Goal: Task Accomplishment & Management: Use online tool/utility

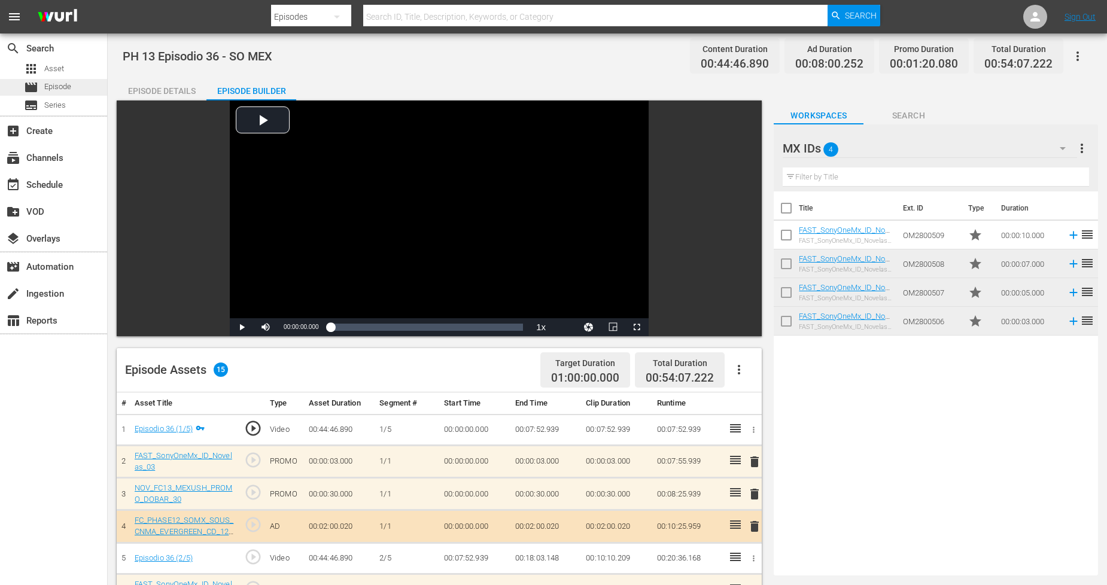
click at [69, 81] on span "Episode" at bounding box center [57, 87] width 27 height 12
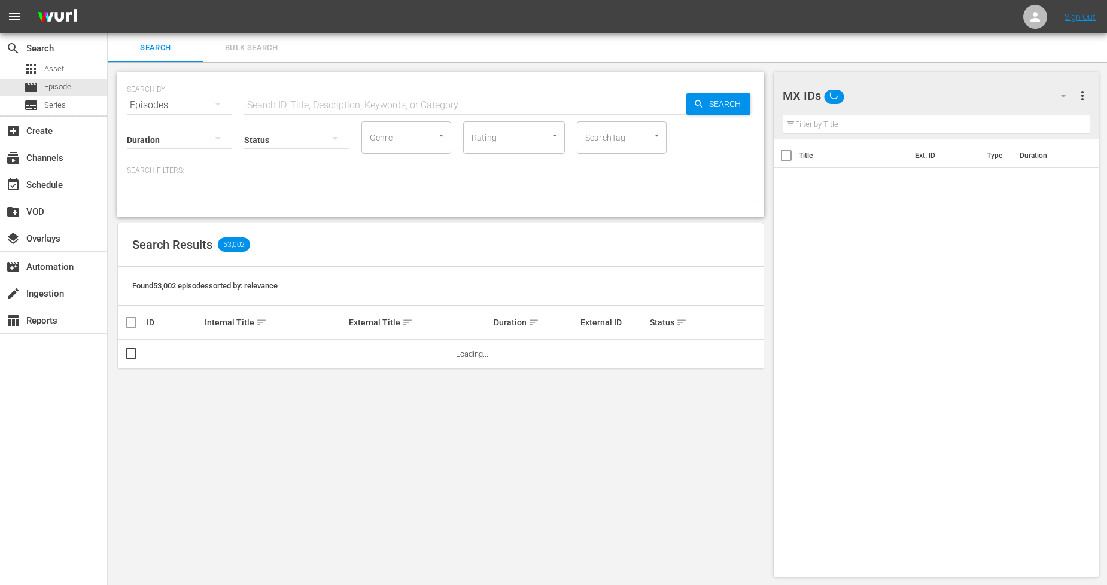
click at [271, 48] on span "Bulk Search" at bounding box center [251, 48] width 81 height 14
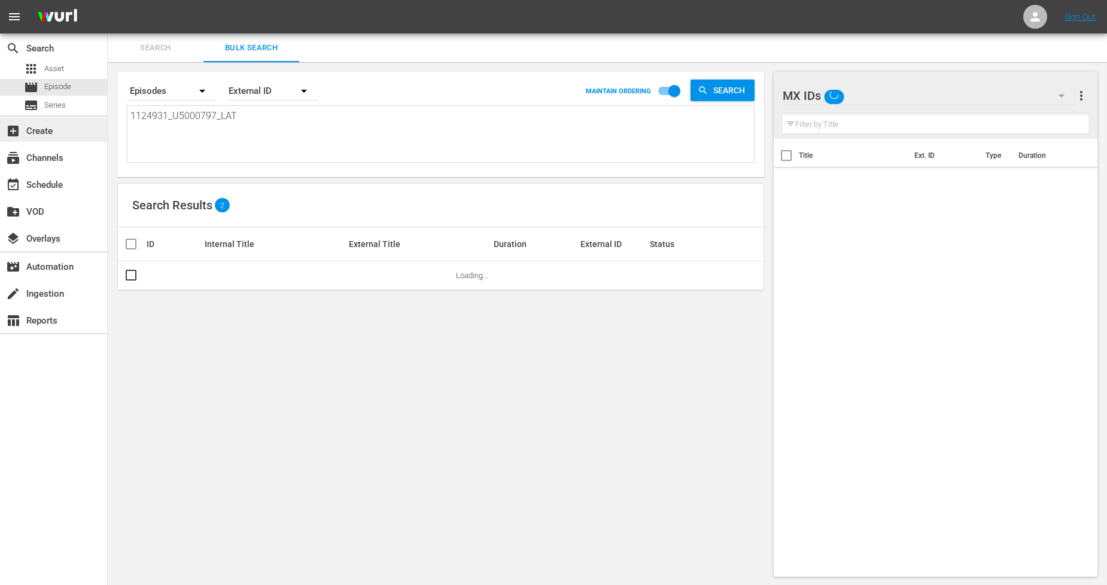
drag, startPoint x: 253, startPoint y: 118, endPoint x: 0, endPoint y: 139, distance: 254.0
click at [108, 0] on div "search Search apps Asset movie Episode subtitles Series add_box Create subscrip…" at bounding box center [607, 0] width 999 height 0
paste textarea "6_U5000802"
type textarea "1124936_U5000802_LAT"
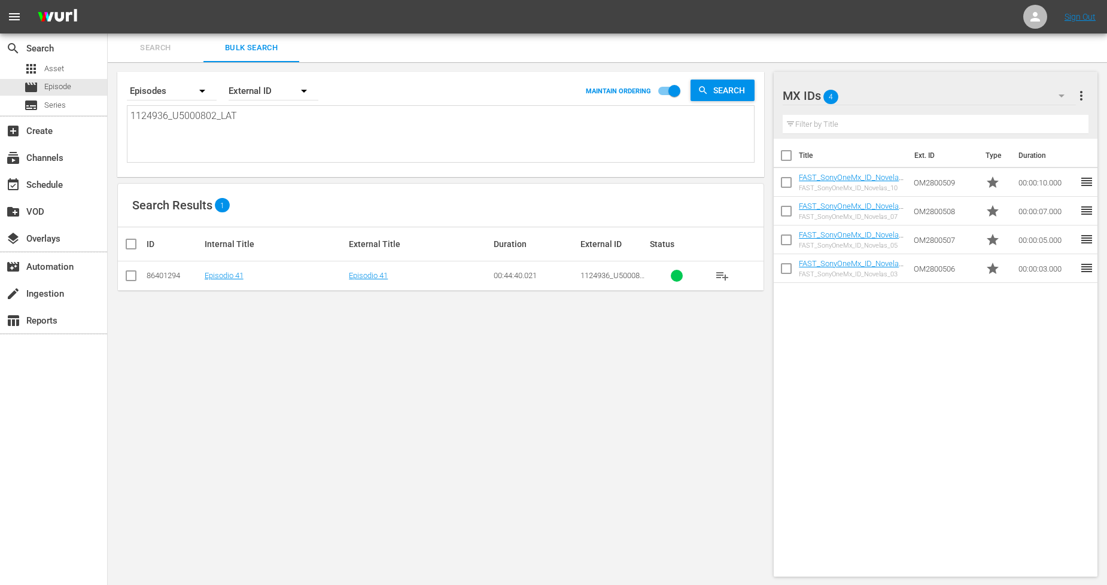
type textarea "1124936_U5000802_LAT"
click at [132, 277] on input "checkbox" at bounding box center [131, 278] width 14 height 14
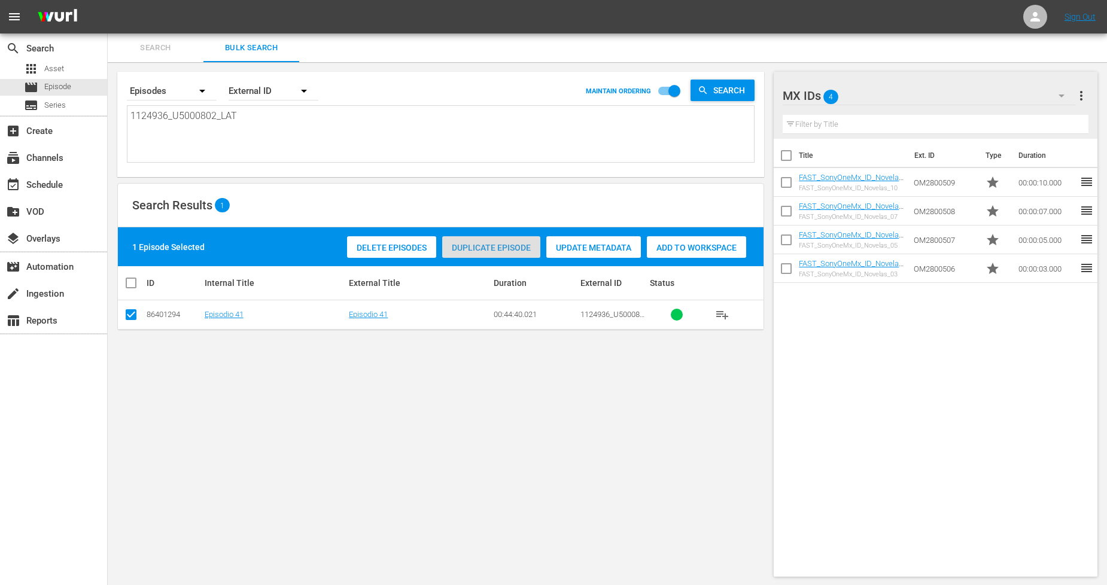
click at [500, 244] on span "Duplicate Episode" at bounding box center [491, 248] width 98 height 10
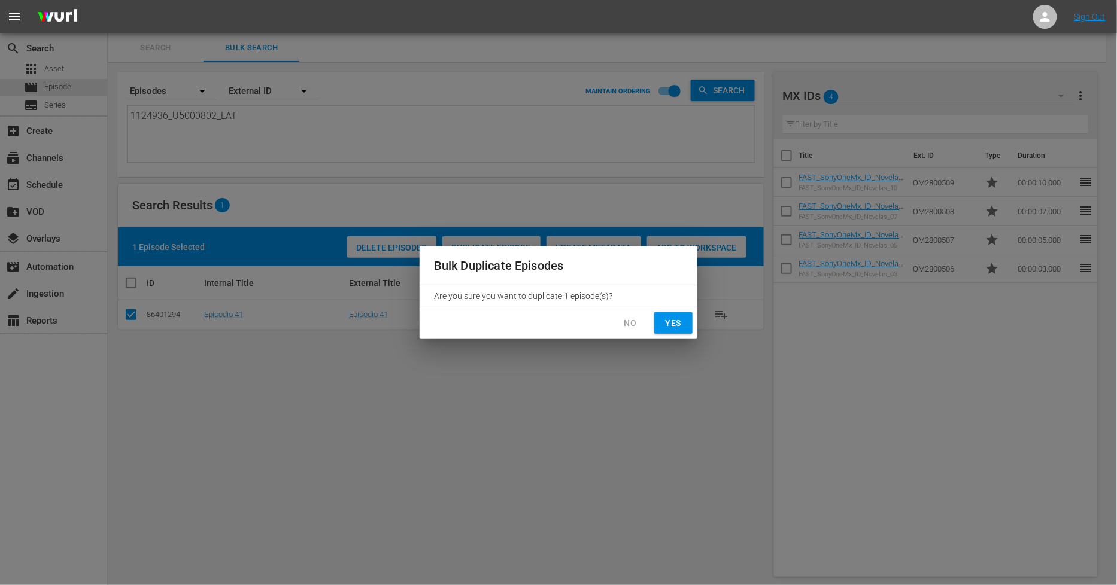
click at [664, 326] on span "Yes" at bounding box center [673, 323] width 19 height 15
checkbox input "false"
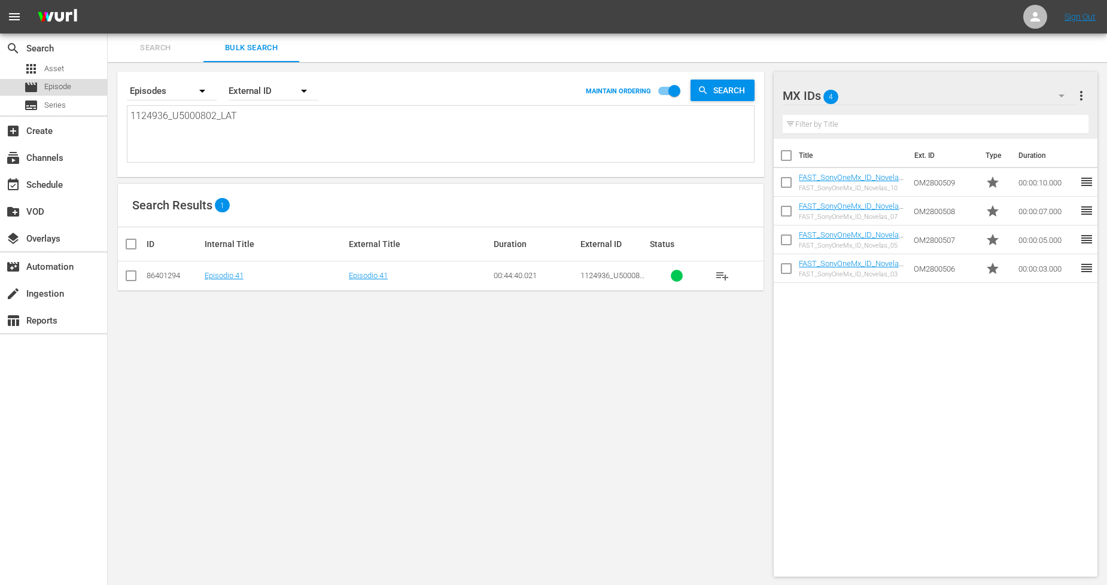
click at [63, 84] on span "Episode" at bounding box center [57, 87] width 27 height 12
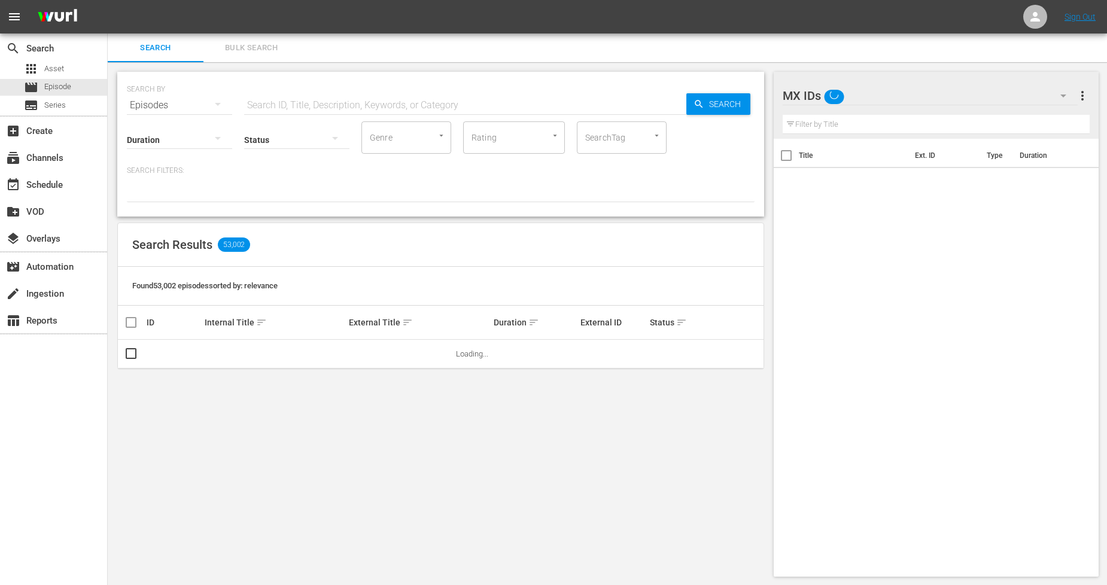
click at [276, 62] on div "SEARCH BY Search By Episodes Search ID, Title, Description, Keywords, or Catego…" at bounding box center [441, 324] width 666 height 524
click at [271, 51] on span "Bulk Search" at bounding box center [251, 48] width 81 height 14
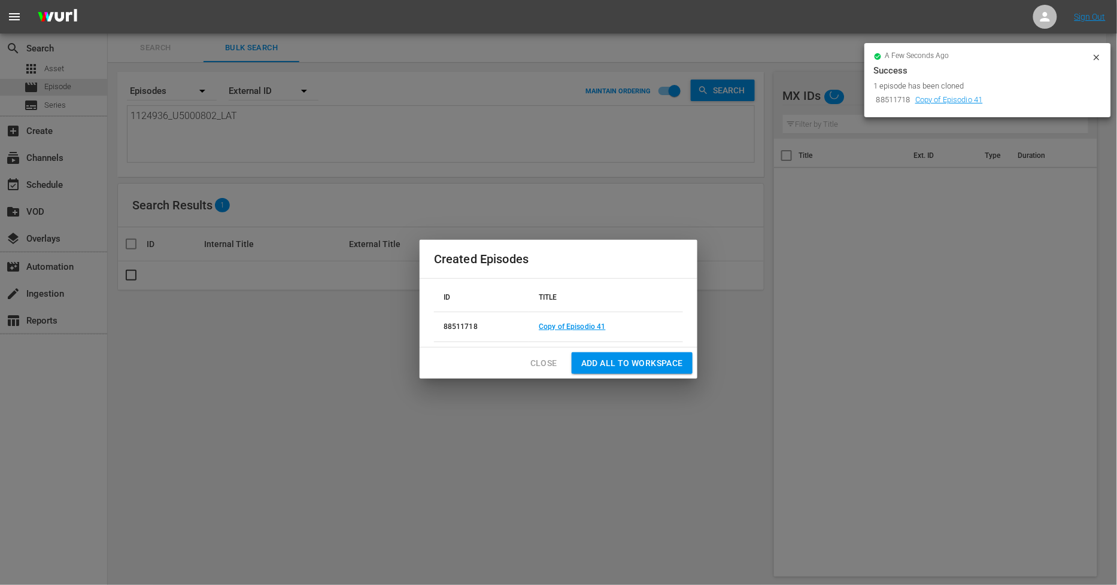
click at [555, 363] on span "Close" at bounding box center [543, 363] width 27 height 15
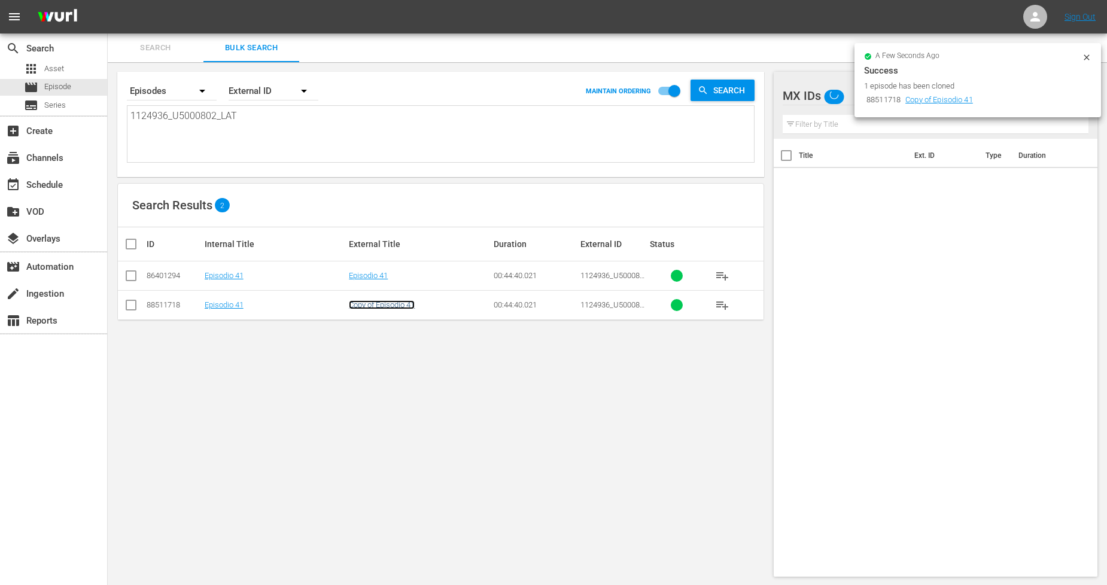
click at [376, 305] on link "Copy of Episodio 41" at bounding box center [382, 304] width 66 height 9
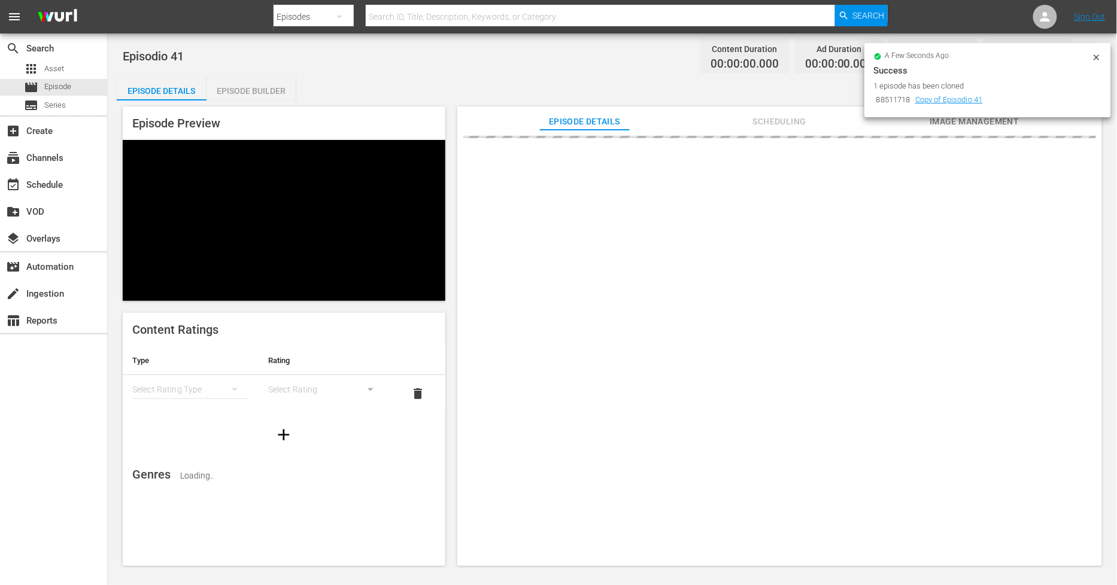
click at [1095, 57] on icon at bounding box center [1097, 58] width 10 height 10
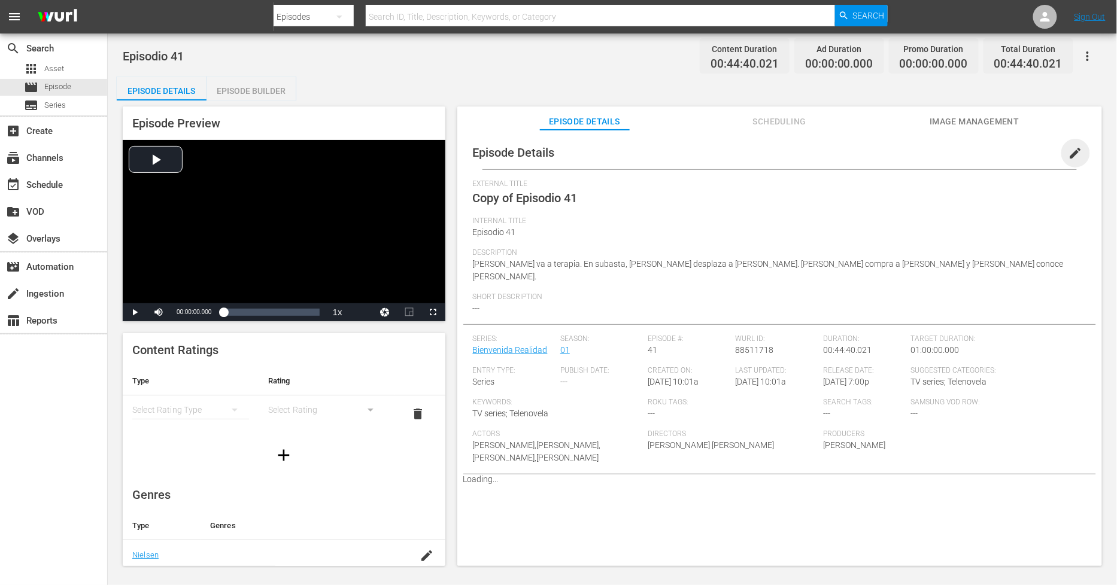
click at [1068, 157] on span "edit" at bounding box center [1075, 153] width 14 height 14
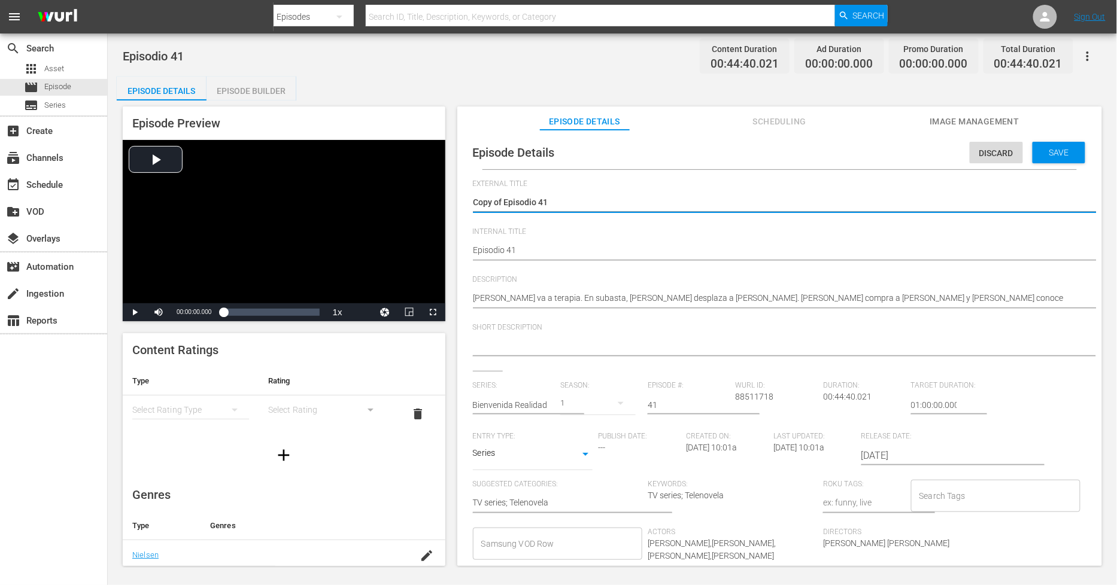
drag, startPoint x: 502, startPoint y: 205, endPoint x: 470, endPoint y: 204, distance: 31.1
click at [503, 193] on div "Copy of Episodio 41 Copy of Episodio 41" at bounding box center [776, 203] width 607 height 29
drag, startPoint x: 503, startPoint y: 202, endPoint x: 420, endPoint y: 196, distance: 84.0
type textarea "Episodio 41"
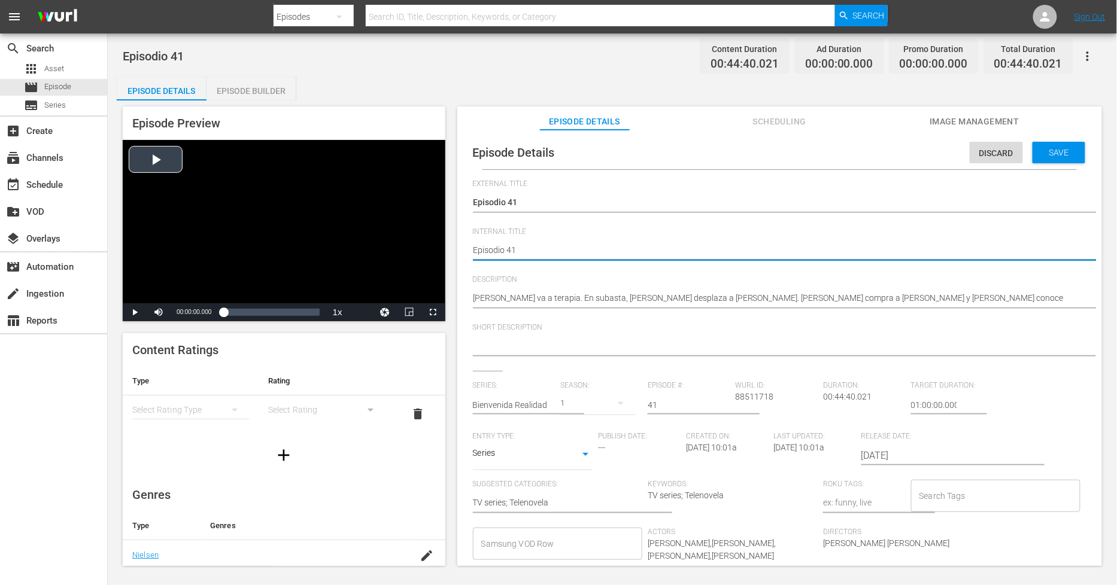
type textarea "PEpisodio 41"
type textarea "PHEpisodio 41"
type textarea "PH Episodio 41"
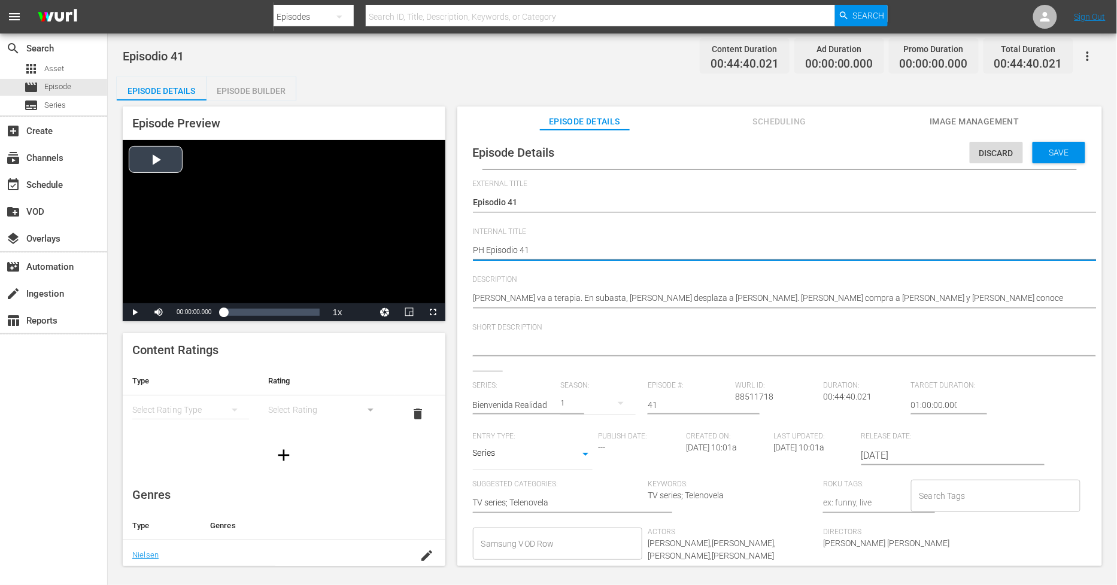
type textarea "PH 1Episodio 41"
type textarea "PH 13Episodio 41"
type textarea "PH 13 Episodio 41"
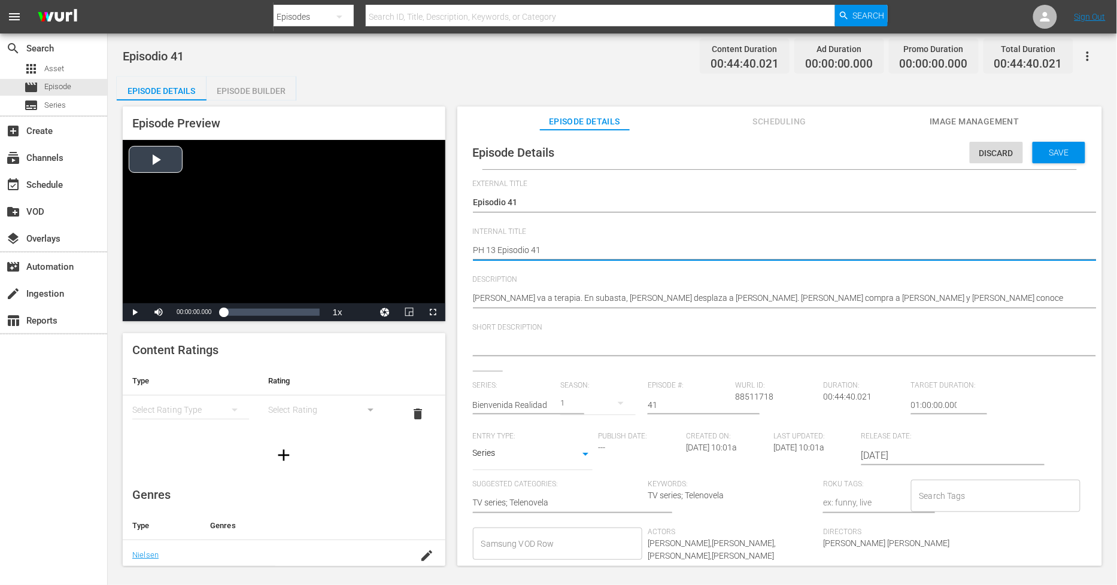
type textarea "PH 13 Episodio 41"
type textarea "PH 13 Episodio 41 -"
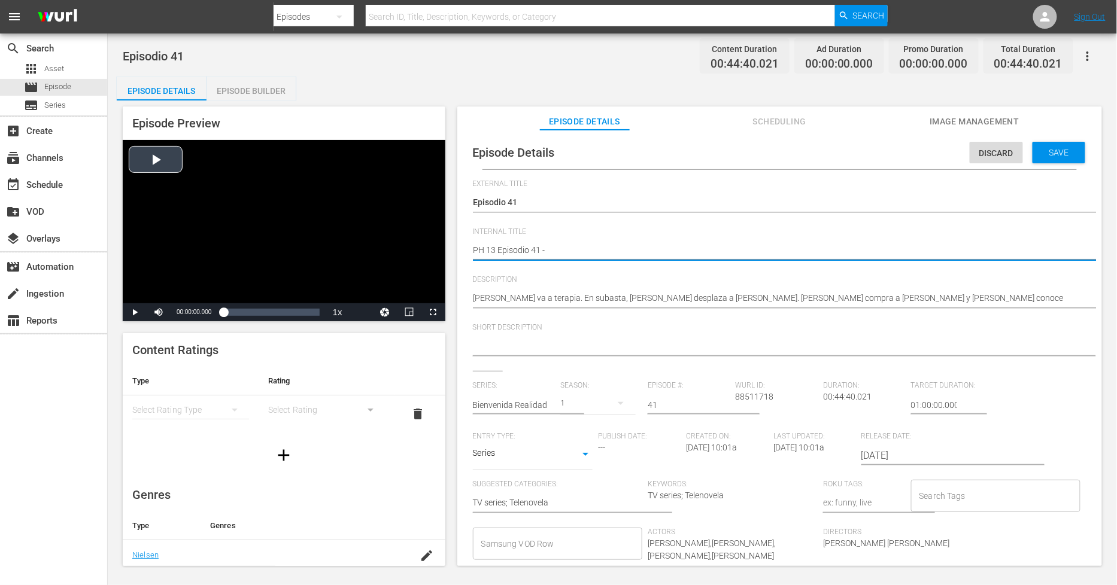
type textarea "PH 13 Episodio 41 -"
type textarea "PH 13 Episodio 41 - S"
type textarea "PH 13 Episodio 41 - SO"
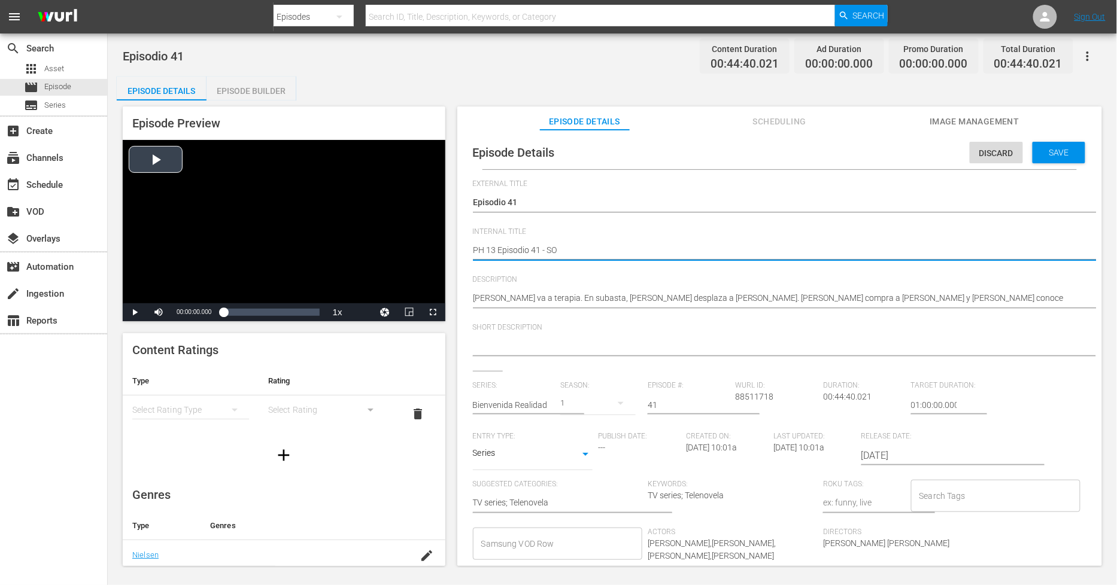
type textarea "PH 13 Episodio 41 - SO"
type textarea "PH 13 Episodio 41 - SO M"
type textarea "PH 13 Episodio 41 - SO ME"
type textarea "PH 13 Episodio 41 - SO MEX"
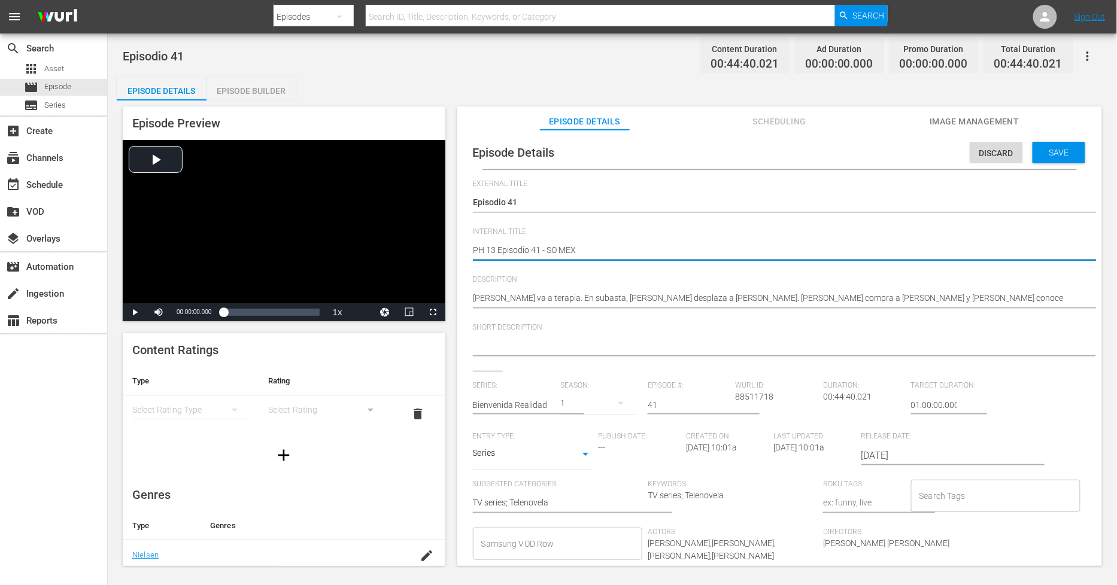
type textarea "PH 13 Episodio 41 - SO MEX"
click at [1059, 160] on div "Save" at bounding box center [1058, 153] width 53 height 22
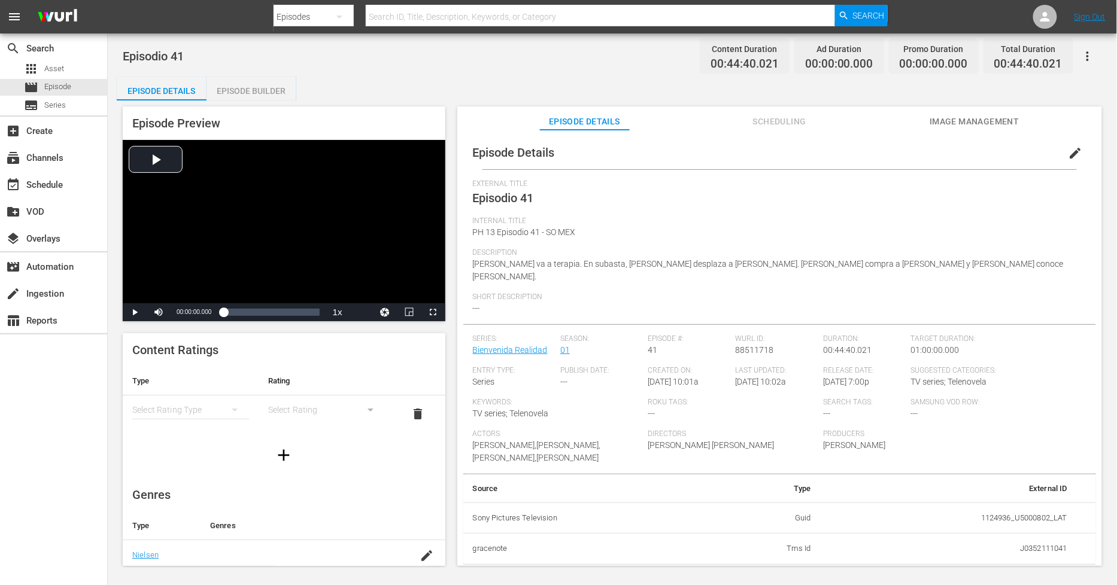
click at [265, 92] on div "Episode Builder" at bounding box center [251, 91] width 90 height 29
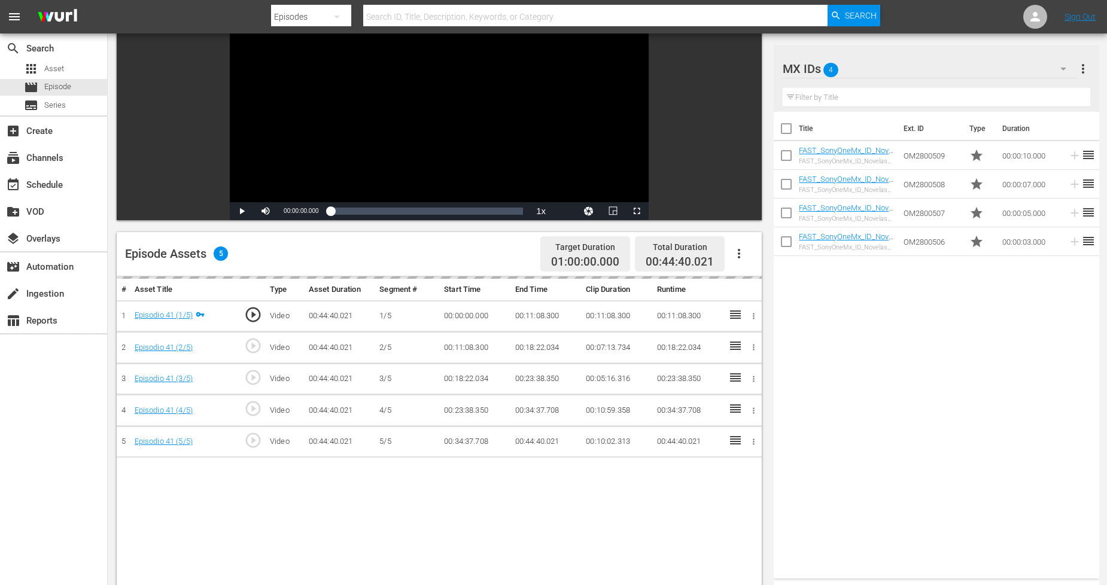
scroll to position [133, 0]
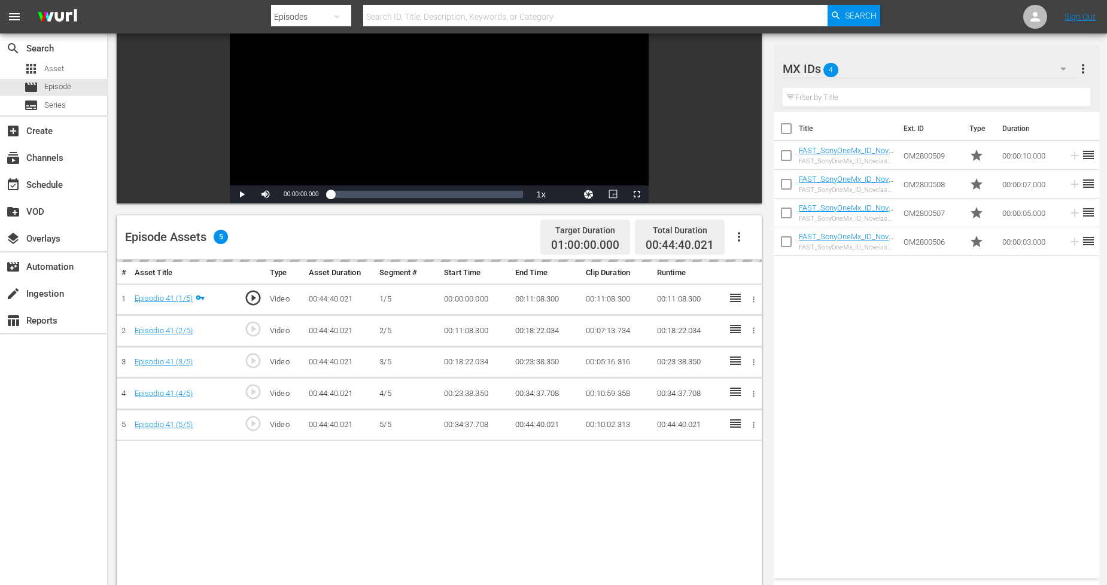
click at [740, 244] on icon "button" at bounding box center [739, 237] width 14 height 14
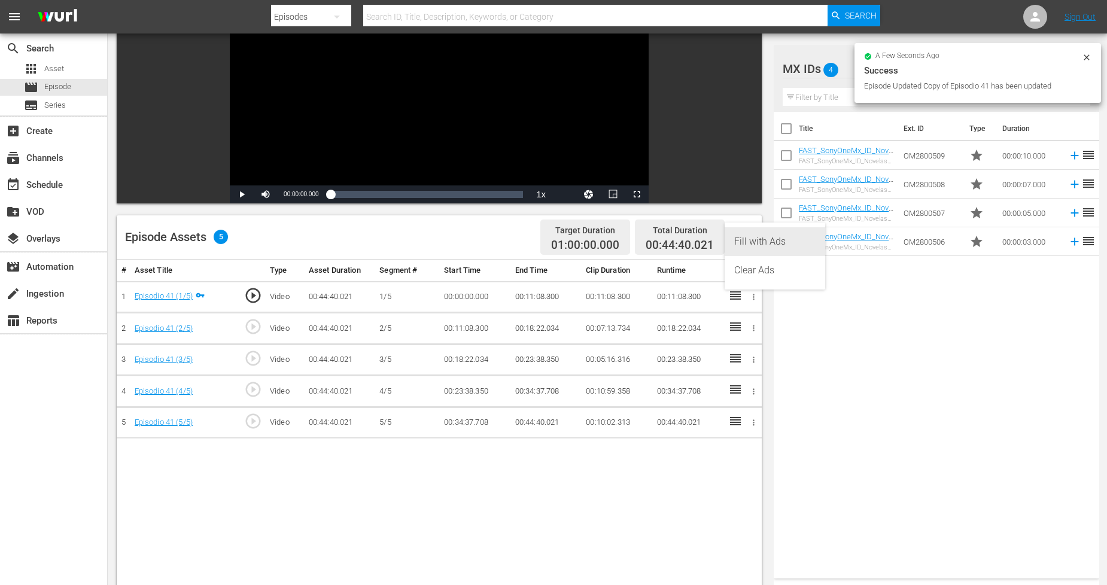
click at [773, 242] on div "Fill with Ads" at bounding box center [774, 241] width 81 height 29
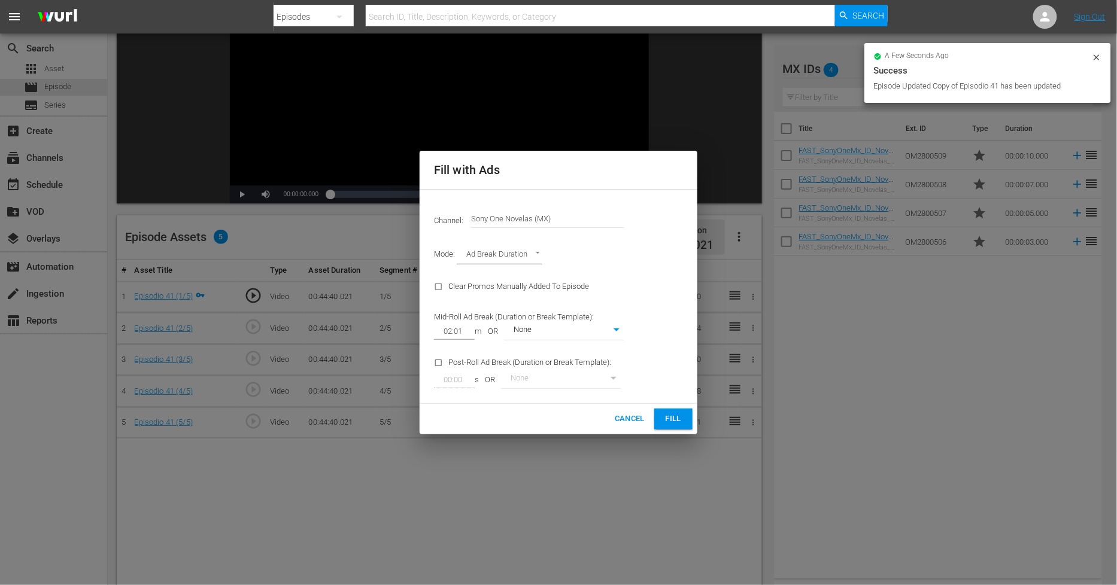
click at [677, 417] on span "Fill" at bounding box center [673, 419] width 19 height 14
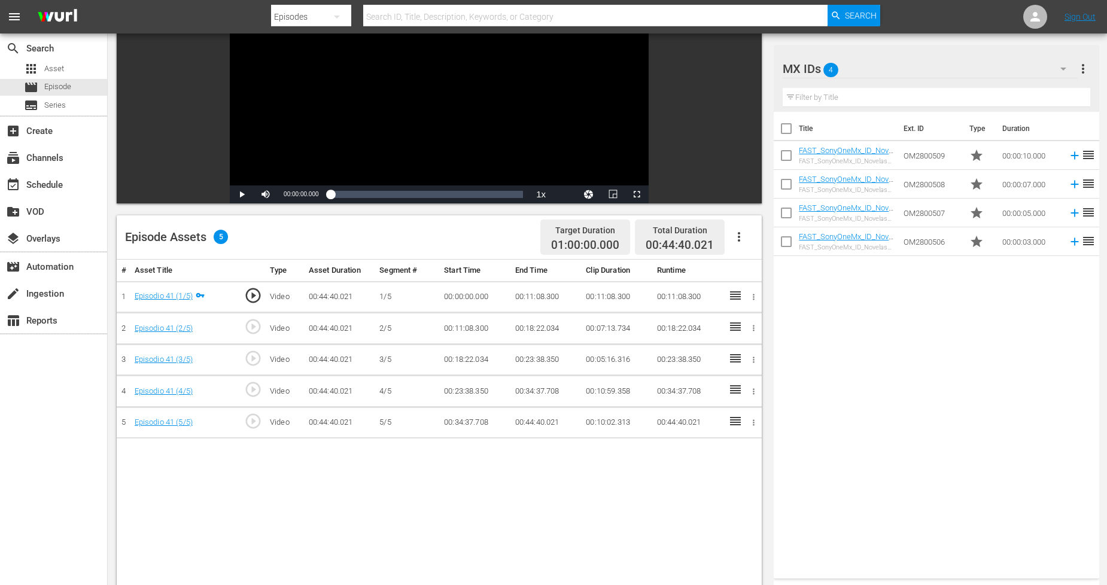
click at [1054, 68] on button "button" at bounding box center [1063, 68] width 29 height 29
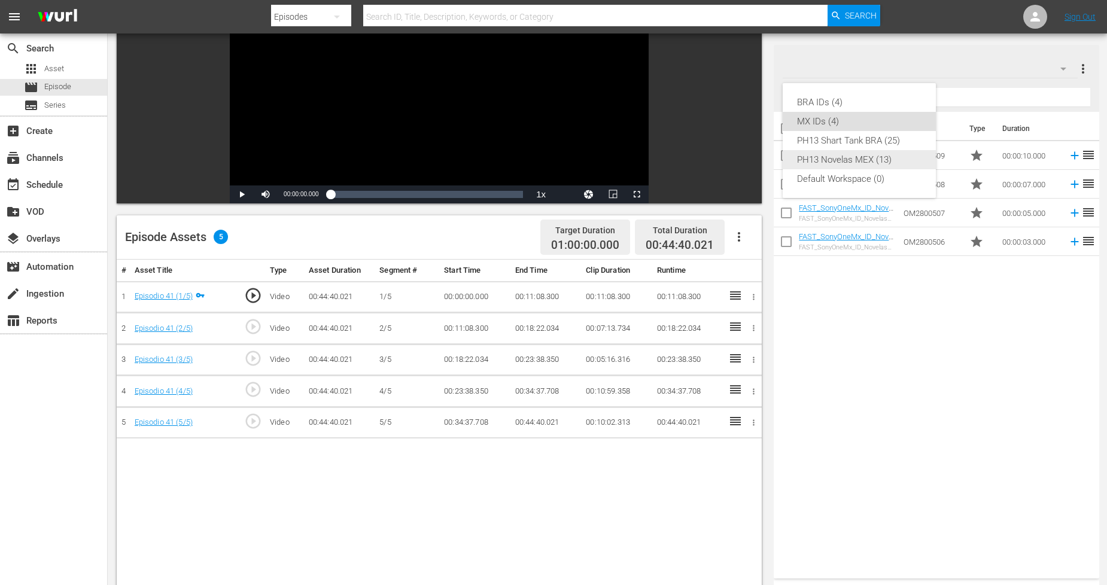
click at [876, 159] on div "PH13 Novelas MEX (13)" at bounding box center [859, 159] width 124 height 19
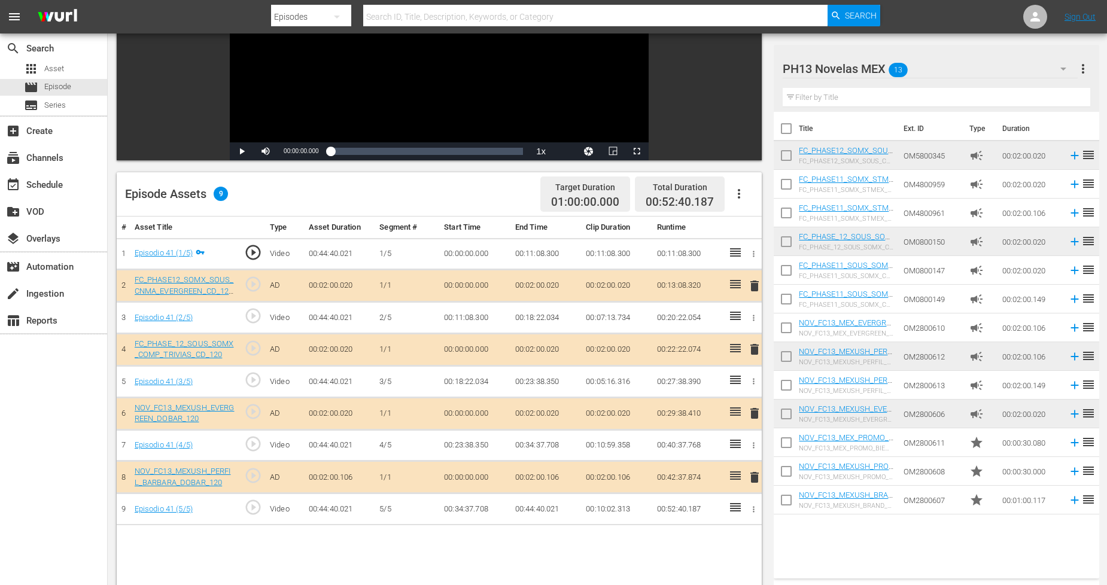
scroll to position [199, 0]
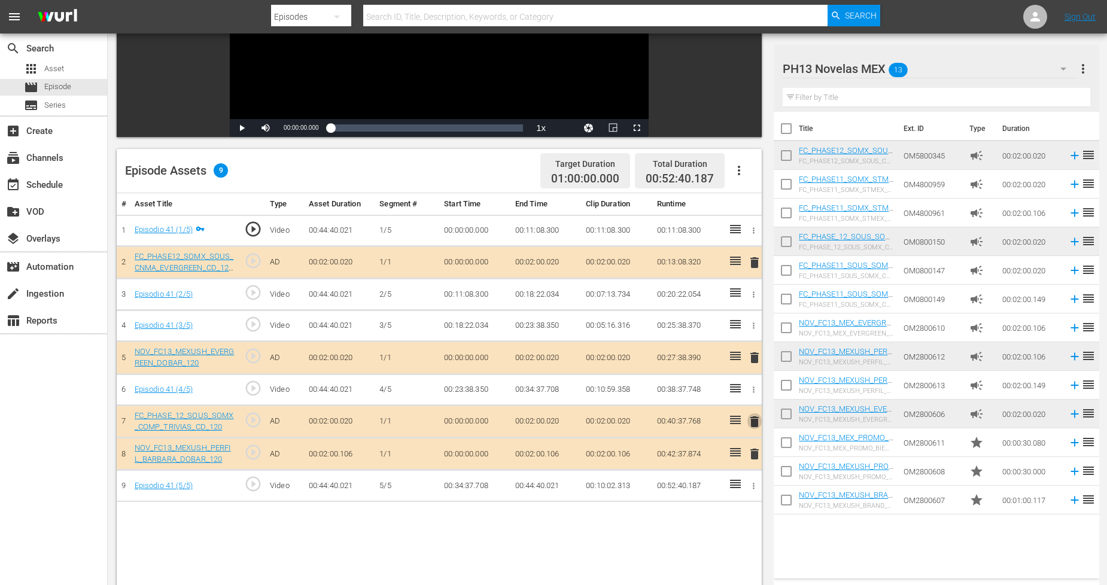
click at [751, 420] on span "delete" at bounding box center [754, 422] width 14 height 14
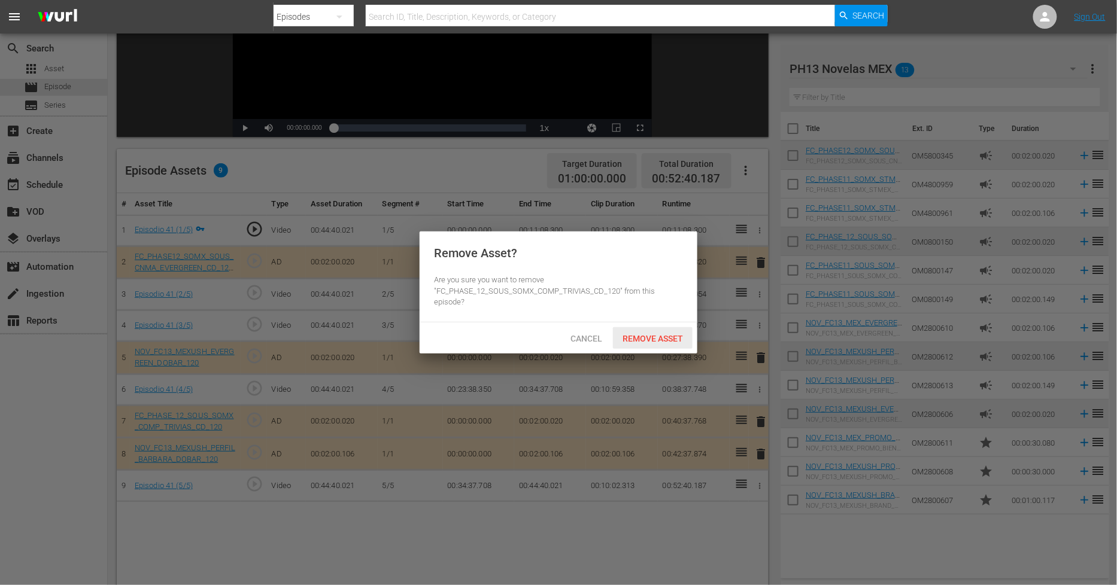
click at [679, 345] on div "Remove Asset" at bounding box center [653, 338] width 80 height 22
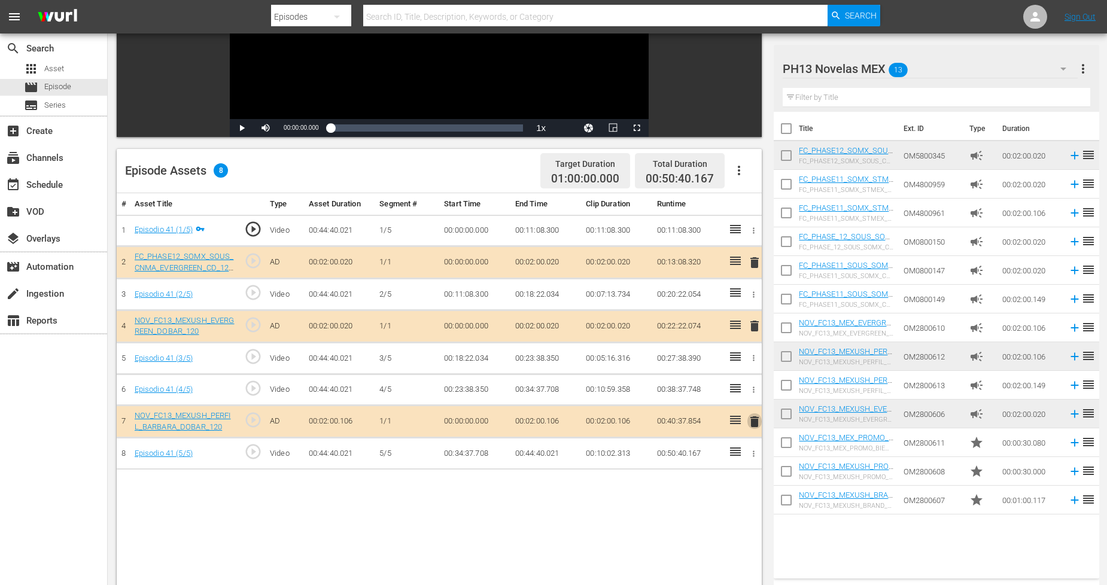
click at [755, 420] on span "delete" at bounding box center [754, 422] width 14 height 14
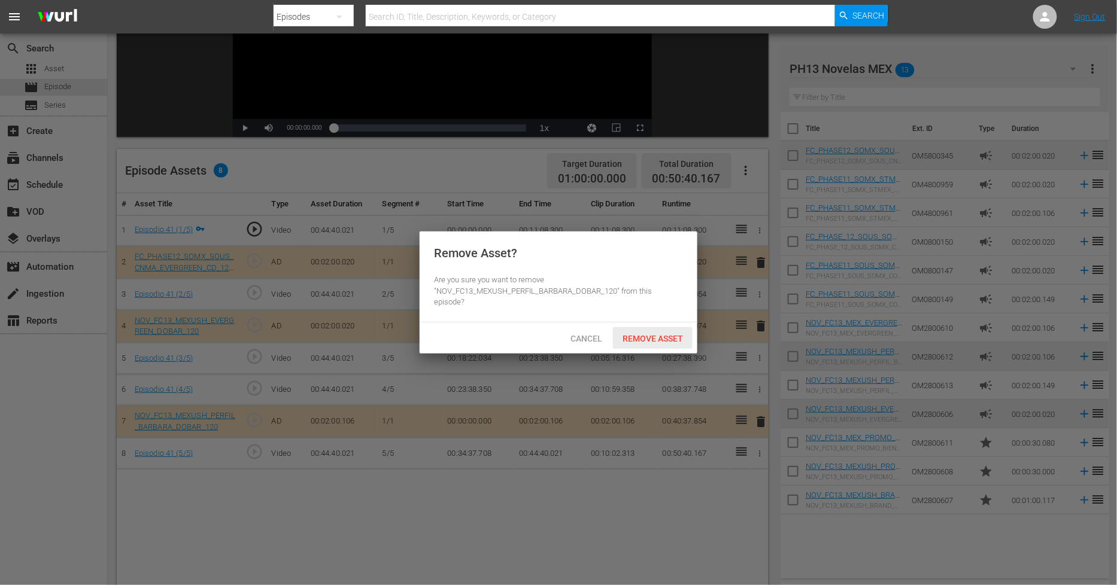
click at [669, 339] on span "Remove Asset" at bounding box center [653, 339] width 80 height 10
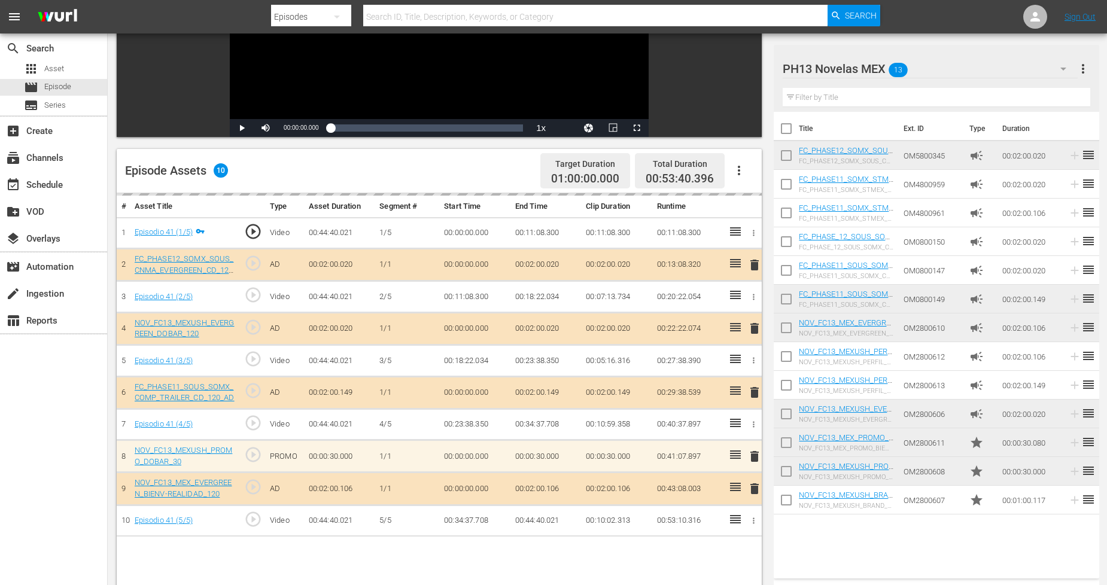
click at [1089, 56] on button "more_vert" at bounding box center [1083, 68] width 14 height 29
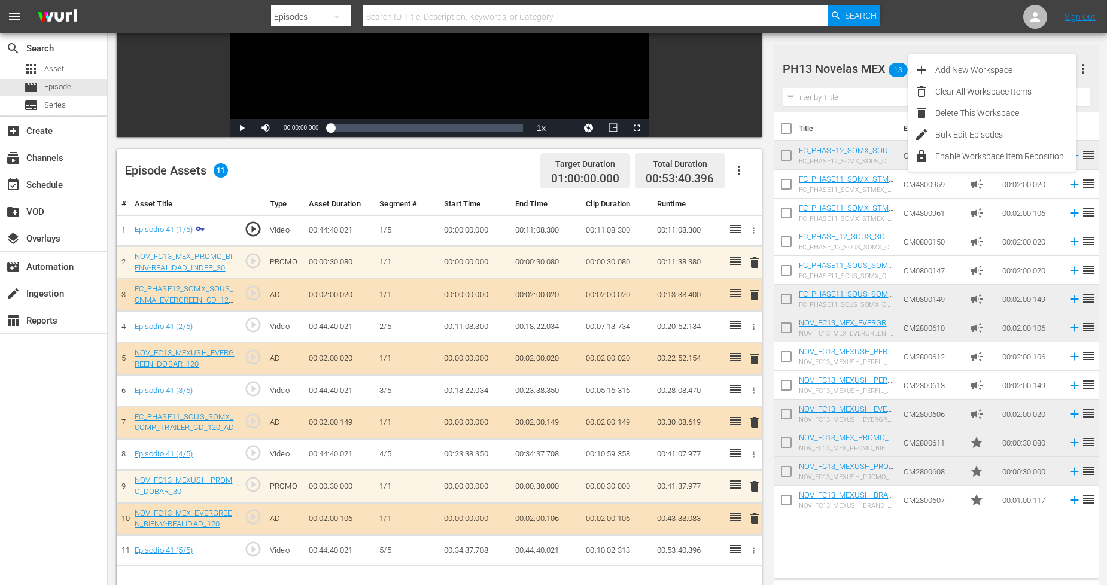
click at [956, 43] on div "Video Player is loading. Play Video Play Mute Current Time 00:00:00.000 / Durat…" at bounding box center [607, 295] width 981 height 788
click at [1000, 83] on div "Filter by Title" at bounding box center [936, 97] width 307 height 29
click at [997, 73] on div "PH13 Novelas MEX 13" at bounding box center [930, 69] width 295 height 34
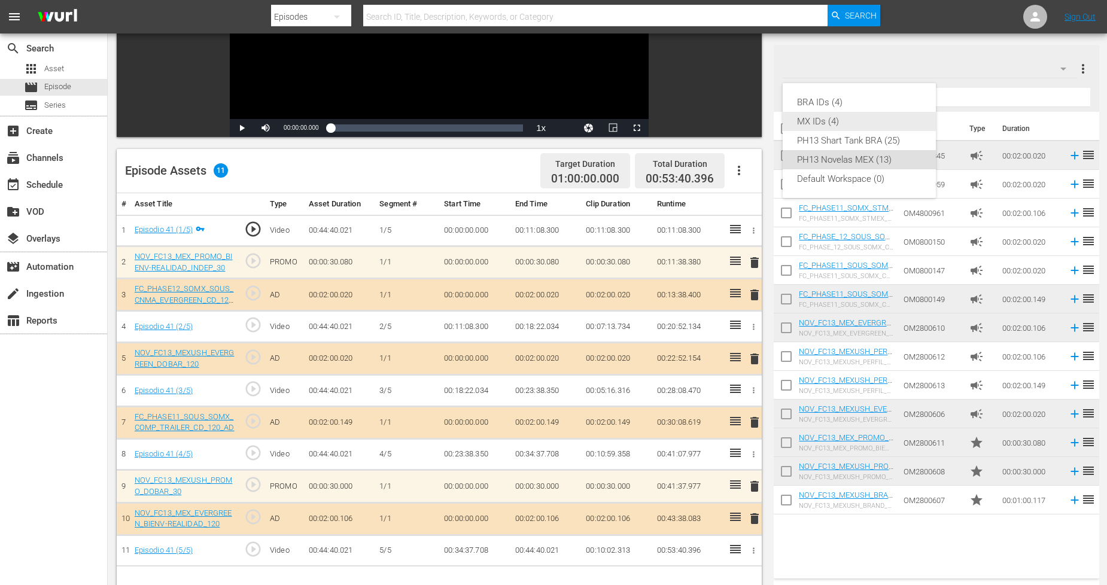
click at [845, 118] on div "MX IDs (4)" at bounding box center [859, 121] width 124 height 19
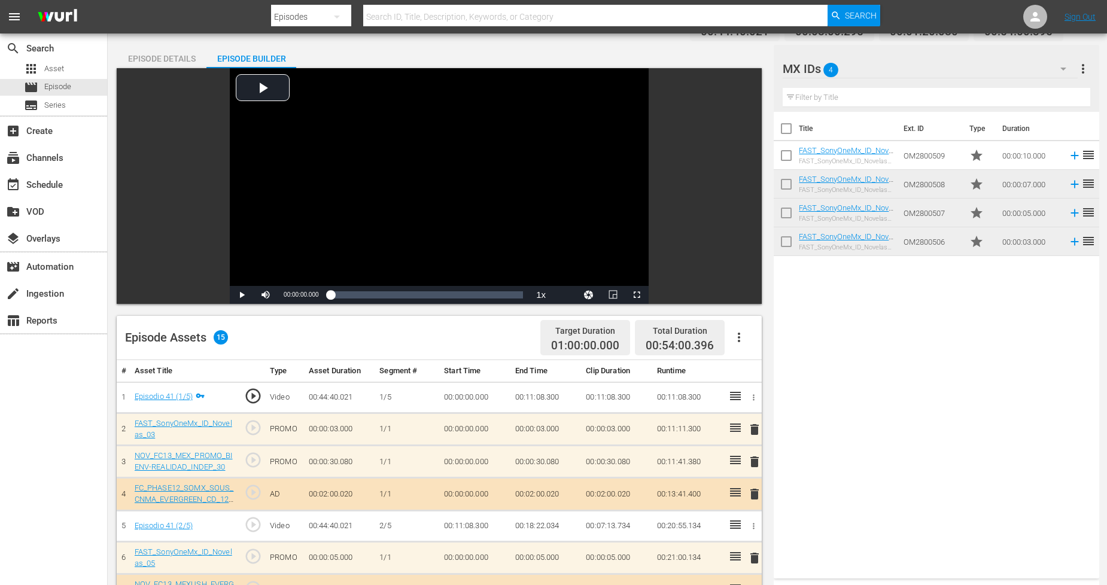
scroll to position [0, 0]
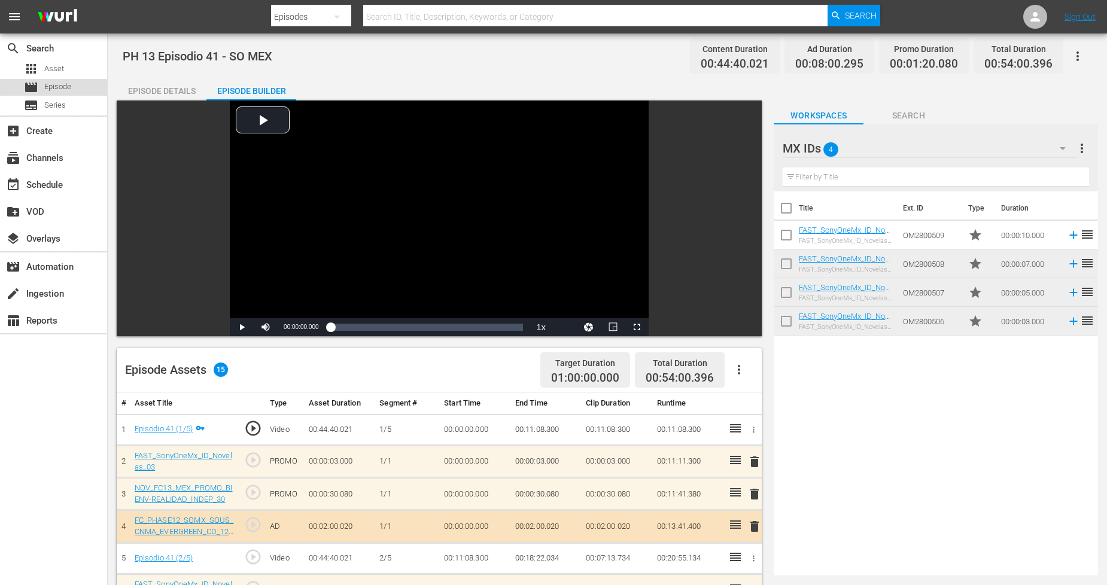
click at [54, 84] on span "Episode" at bounding box center [57, 87] width 27 height 12
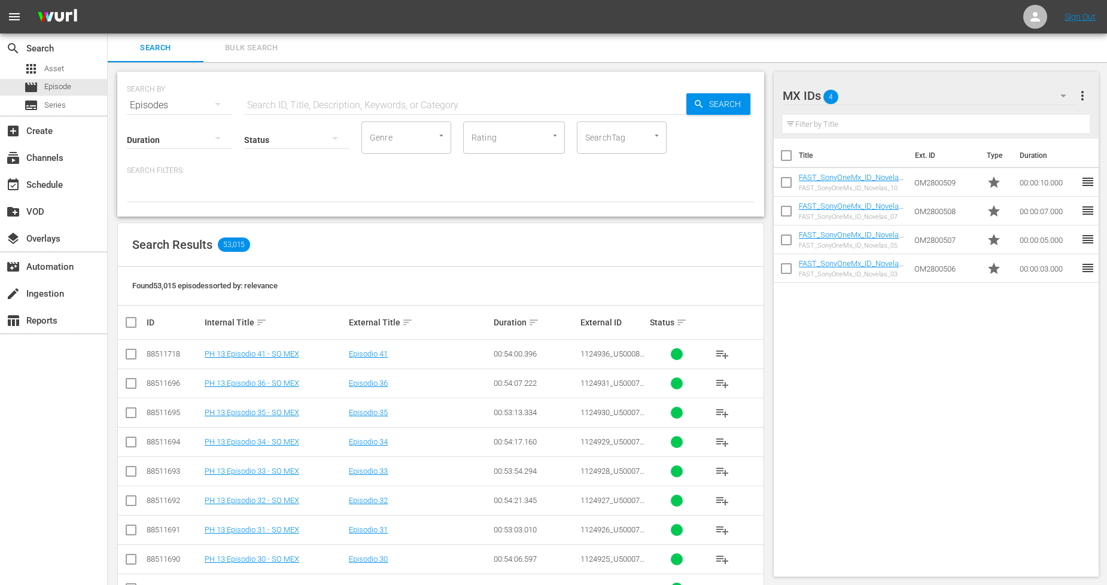
click at [276, 56] on button "Bulk Search" at bounding box center [251, 48] width 96 height 29
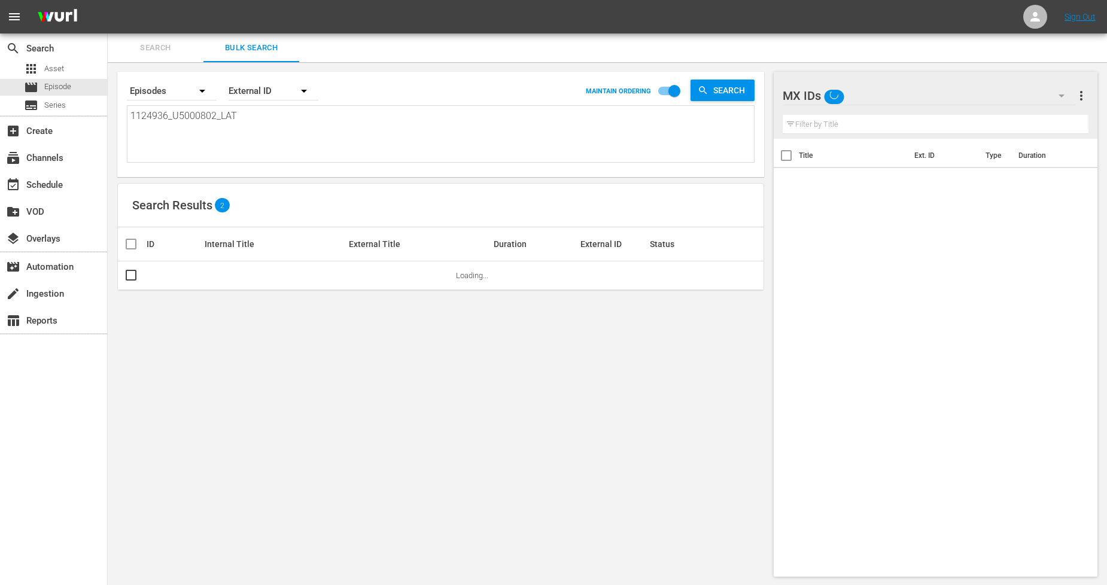
drag, startPoint x: 241, startPoint y: 116, endPoint x: 0, endPoint y: 116, distance: 240.6
click at [108, 0] on div "search Search apps Asset movie Episode subtitles Series add_box Create subscrip…" at bounding box center [607, 0] width 999 height 0
paste textarea "7_U5000803"
type textarea "1124937_U5000803_LAT"
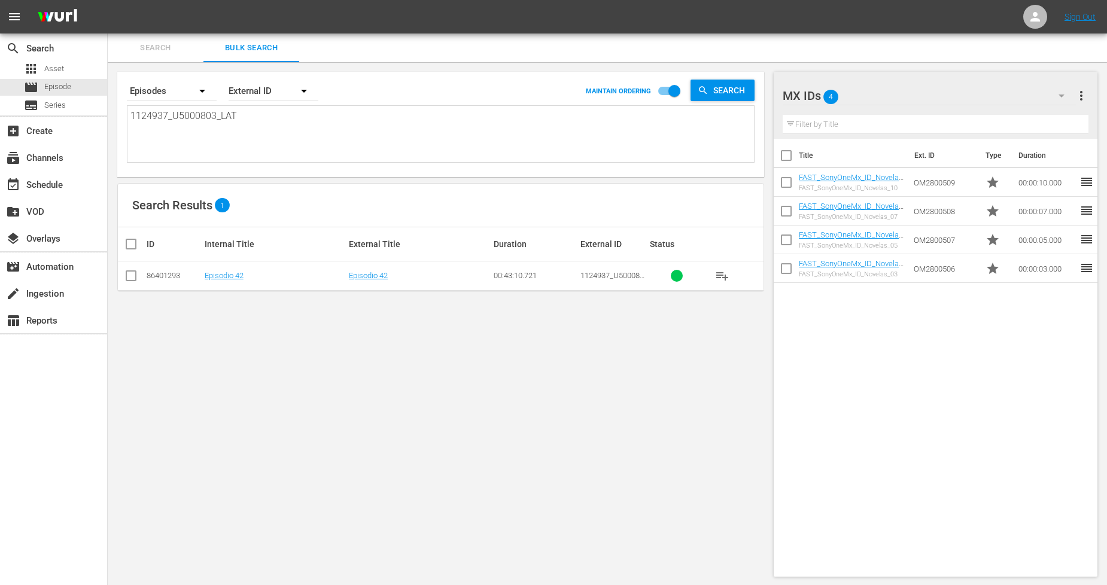
type textarea "1124937_U5000803_LAT"
click at [132, 279] on input "checkbox" at bounding box center [131, 278] width 14 height 14
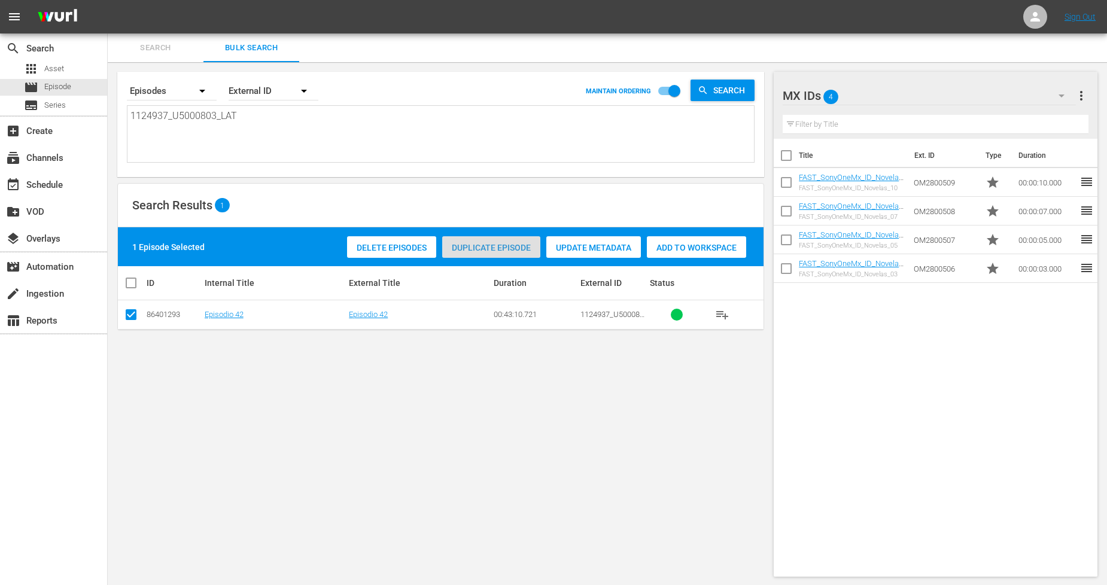
click at [496, 241] on div "Duplicate Episode" at bounding box center [491, 247] width 98 height 23
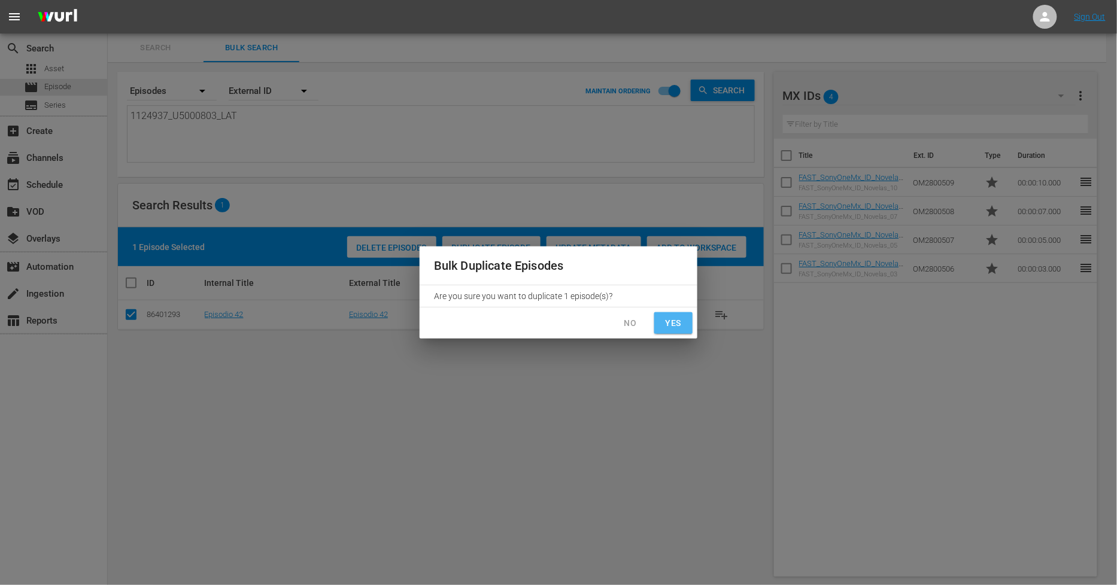
click at [688, 326] on button "Yes" at bounding box center [673, 323] width 38 height 22
checkbox input "false"
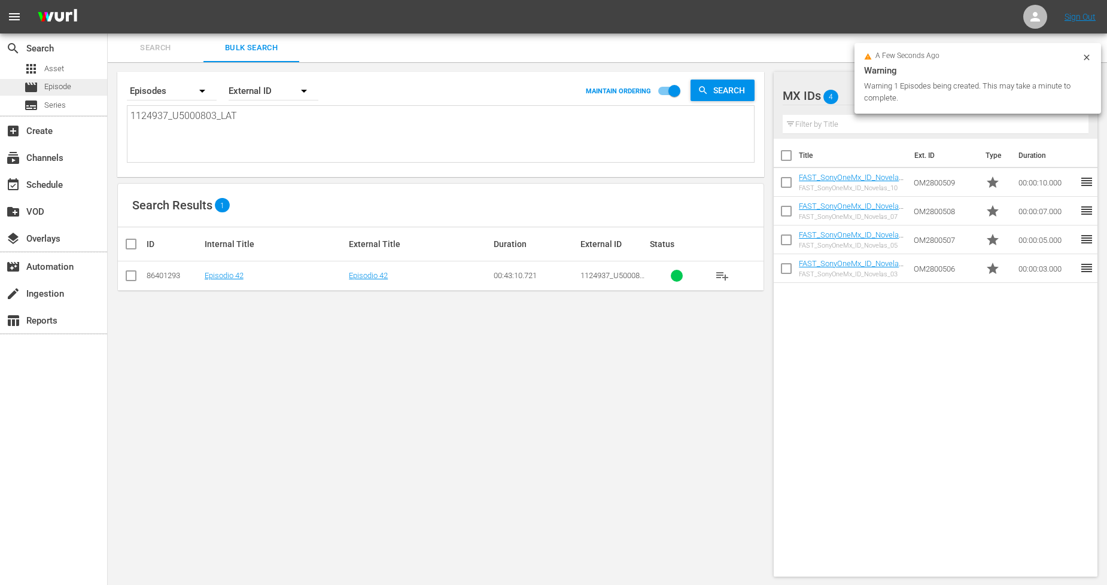
click at [75, 86] on div "movie Episode" at bounding box center [53, 87] width 107 height 17
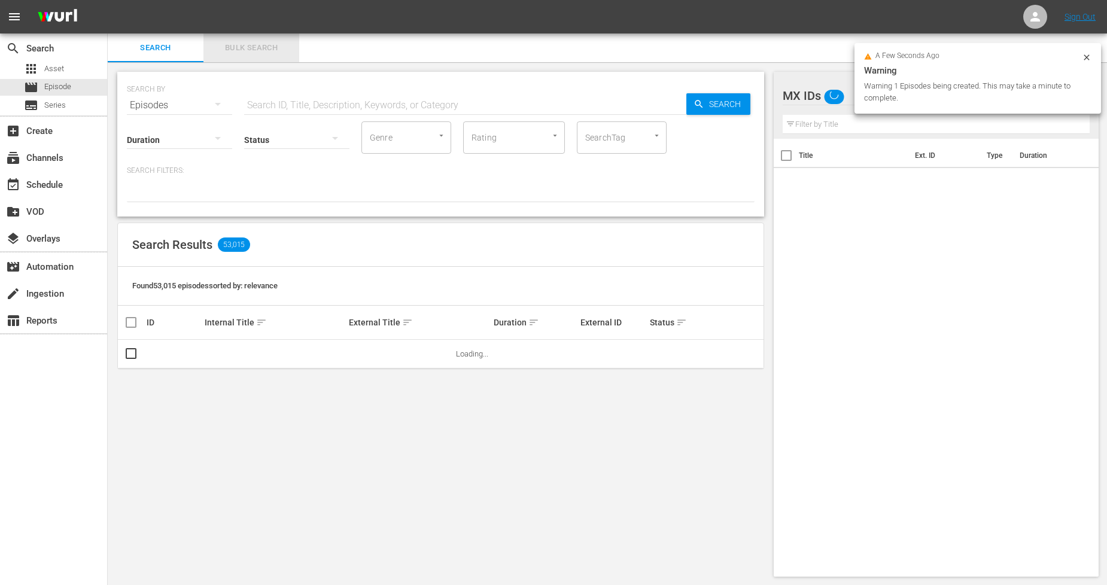
click at [278, 54] on span "Bulk Search" at bounding box center [251, 48] width 81 height 14
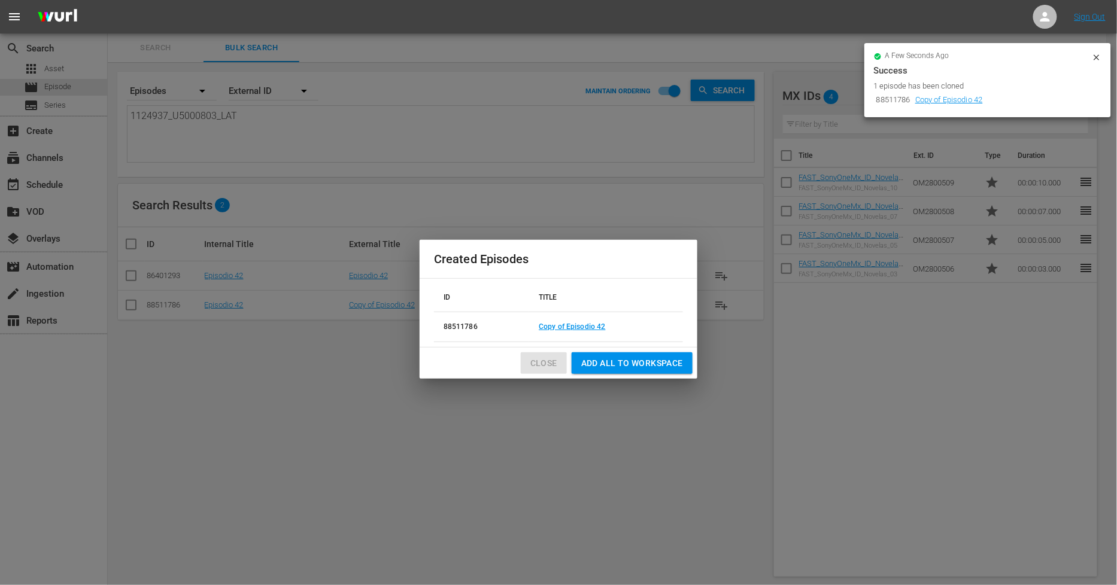
click at [555, 370] on span "Close" at bounding box center [543, 363] width 27 height 15
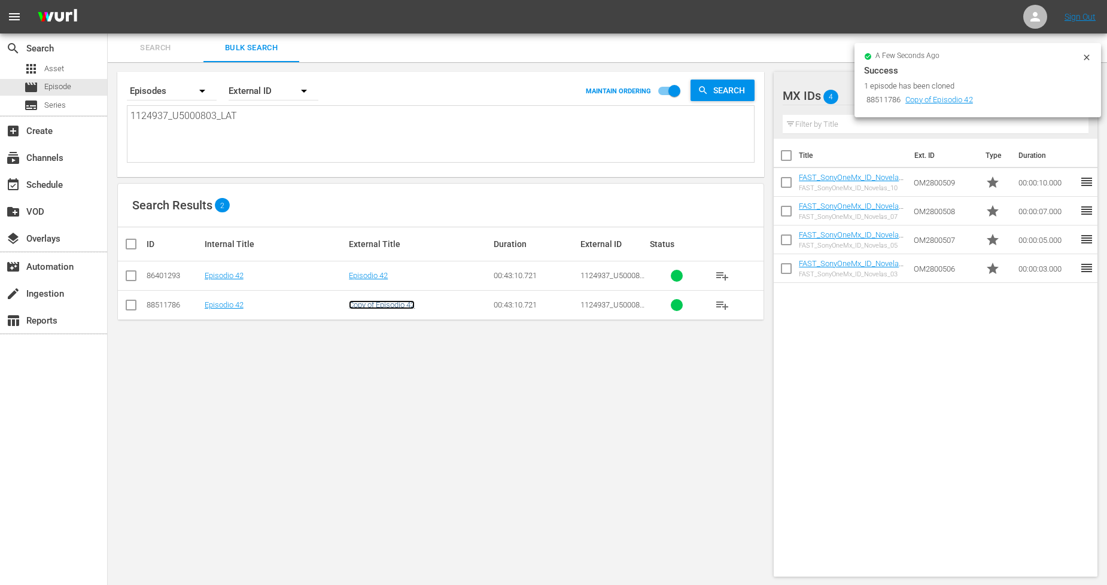
click at [397, 307] on link "Copy of Episodio 42" at bounding box center [382, 304] width 66 height 9
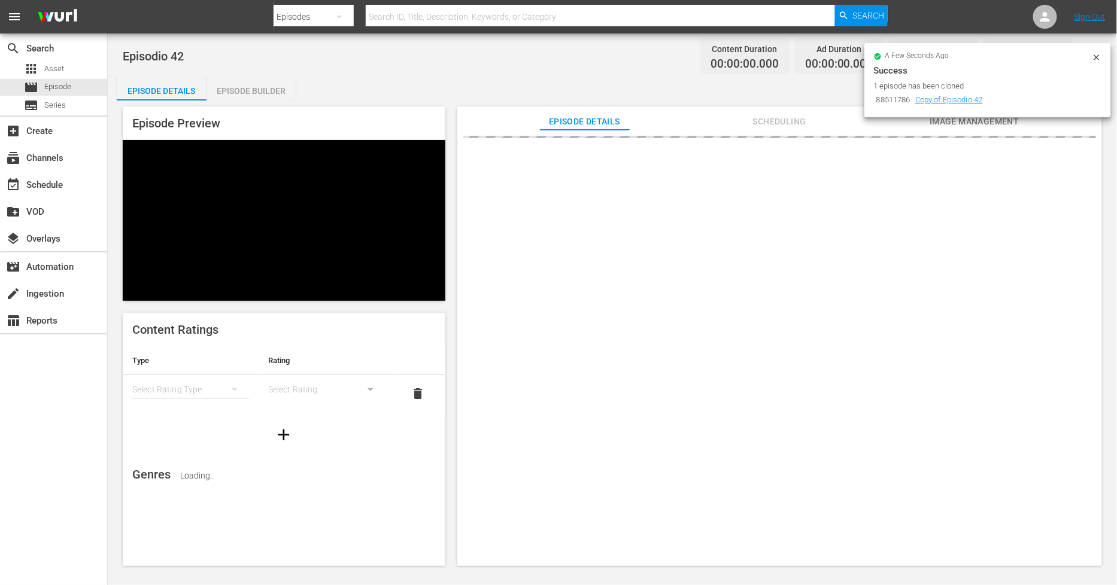
click at [1092, 54] on icon at bounding box center [1097, 58] width 10 height 10
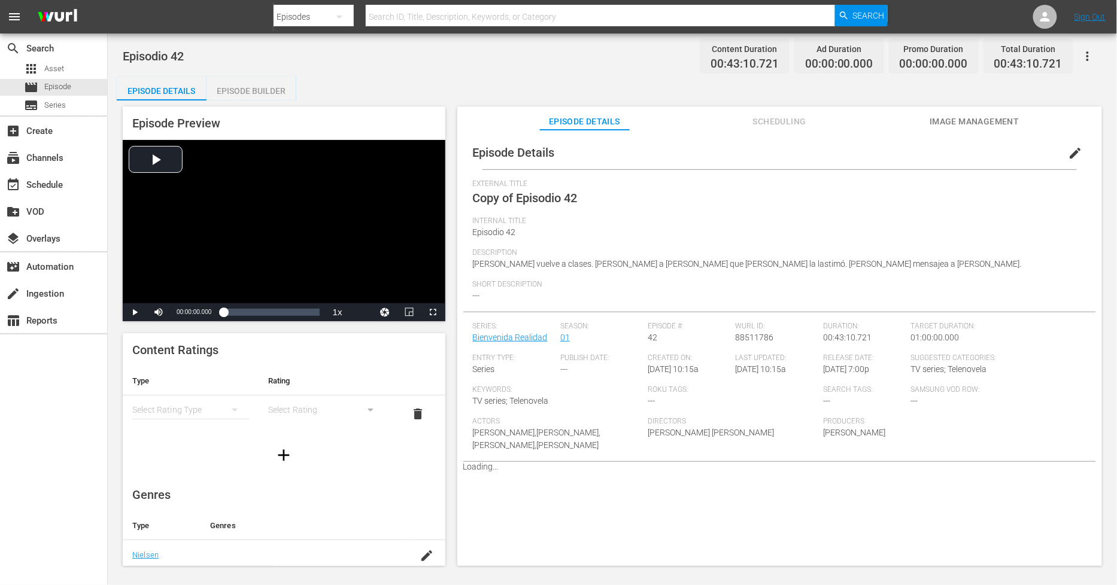
click at [1072, 154] on span "edit" at bounding box center [1075, 153] width 14 height 14
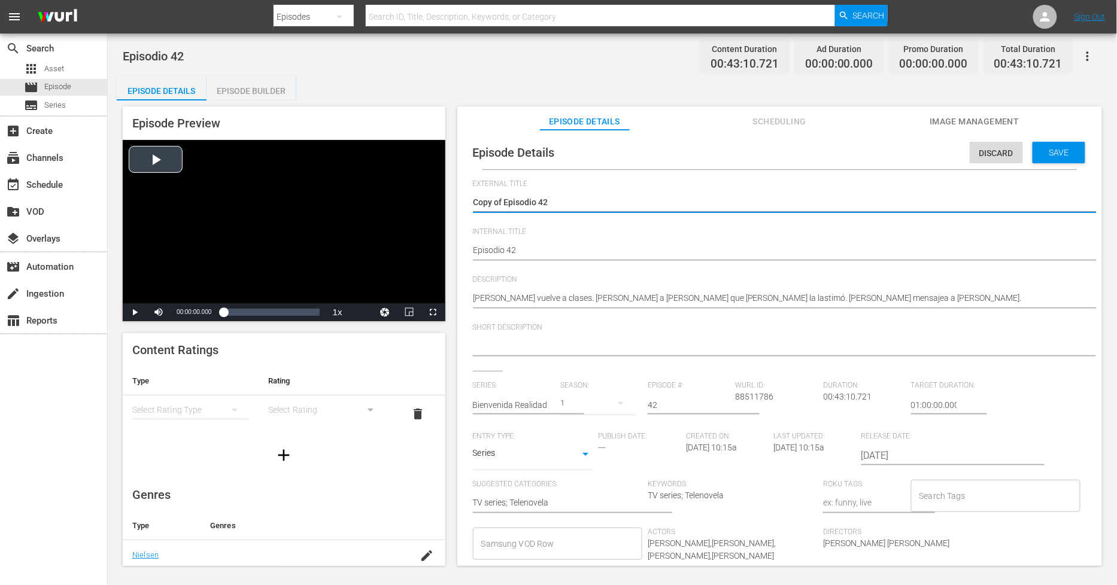
drag, startPoint x: 505, startPoint y: 203, endPoint x: 249, endPoint y: 195, distance: 255.7
click at [251, 204] on div "Episode Preview Video Player is loading. Play Video Play Mute Current Time 00:0…" at bounding box center [612, 338] width 991 height 475
type textarea "Episodio 42"
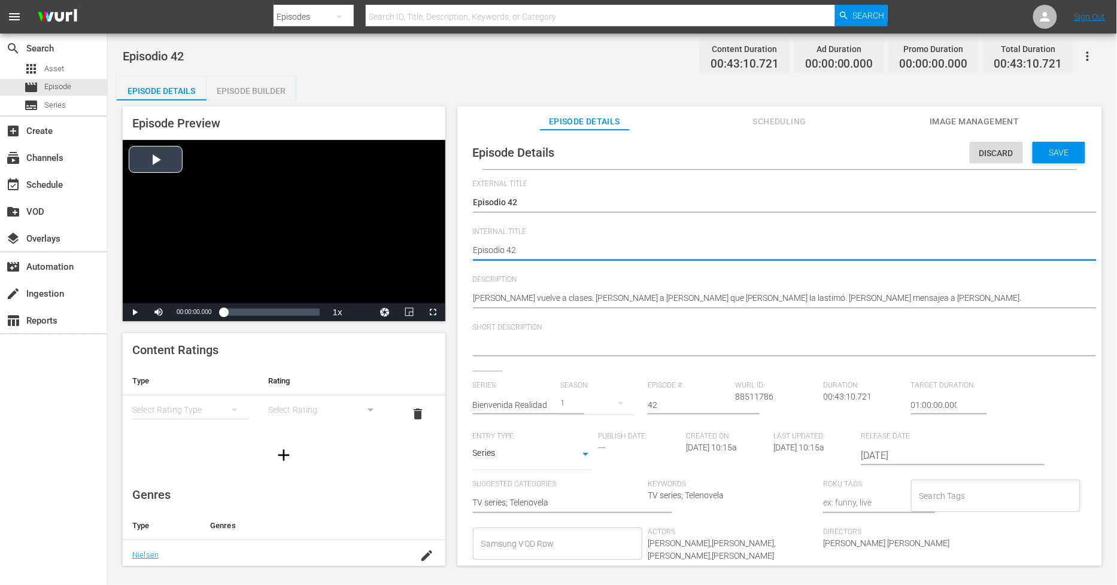
type textarea "PEpisodio 42"
type textarea "PHEpisodio 42"
type textarea "PH Episodio 42"
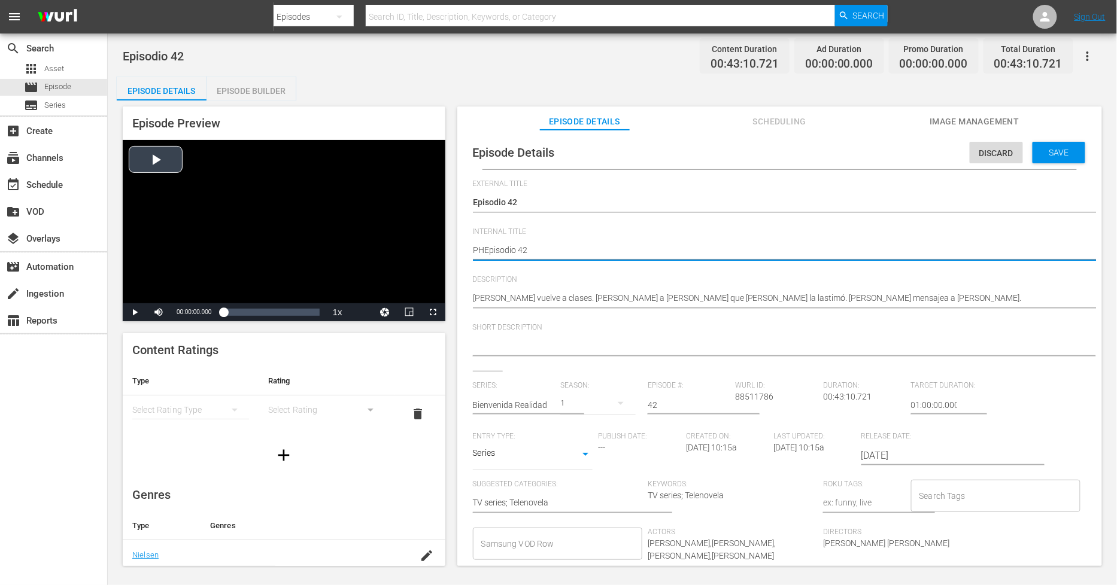
type textarea "PH Episodio 42"
type textarea "PH 1Episodio 42"
type textarea "PH 13Episodio 42"
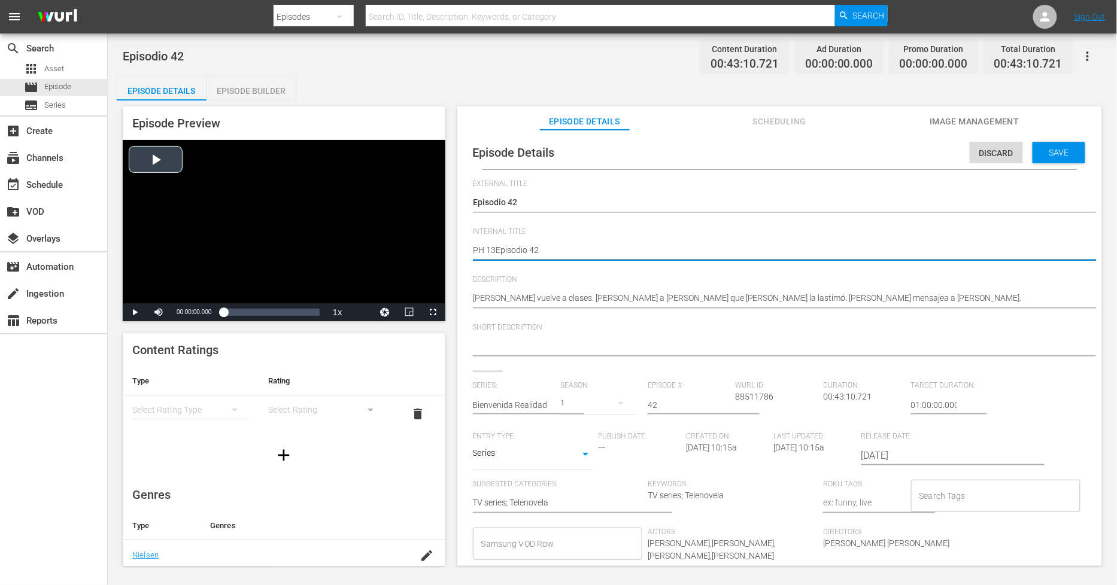
type textarea "PH 13 Episodio 42"
type textarea "PH 13 Episodio 42 -"
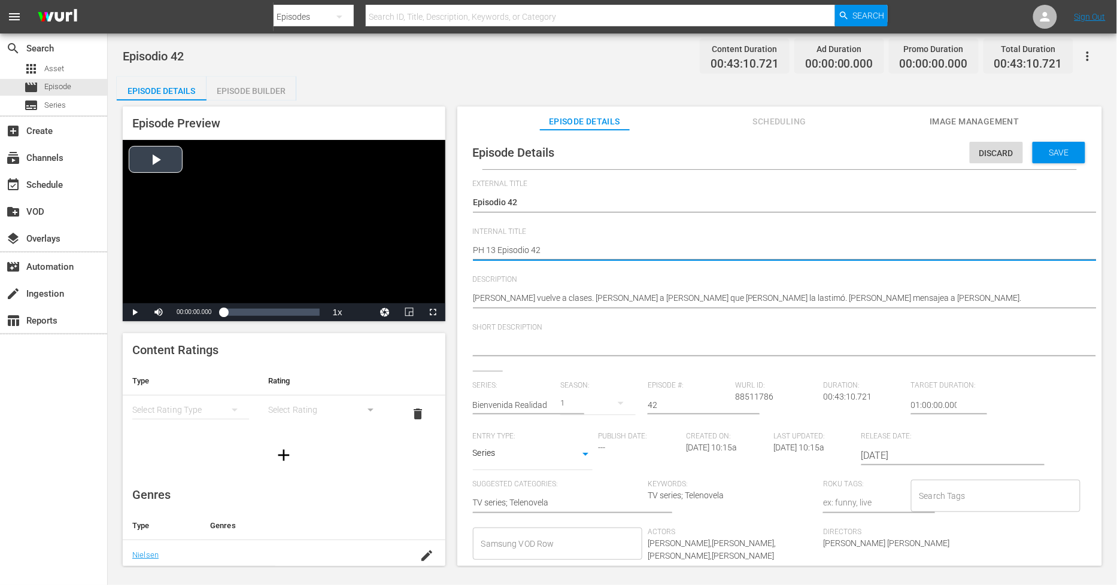
type textarea "PH 13 Episodio 42 -"
type textarea "PH 13 Episodio 42 - S"
type textarea "PH 13 Episodio 42 - SO"
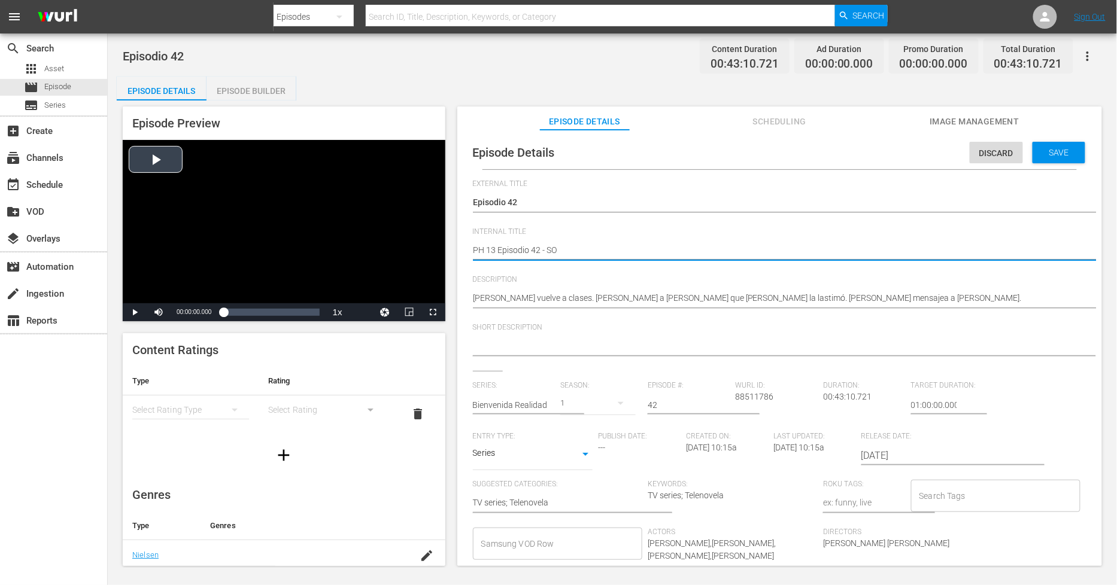
type textarea "PH 13 Episodio 42 - SO"
type textarea "PH 13 Episodio 42 - SO M"
type textarea "PH 13 Episodio 42 - SO ME"
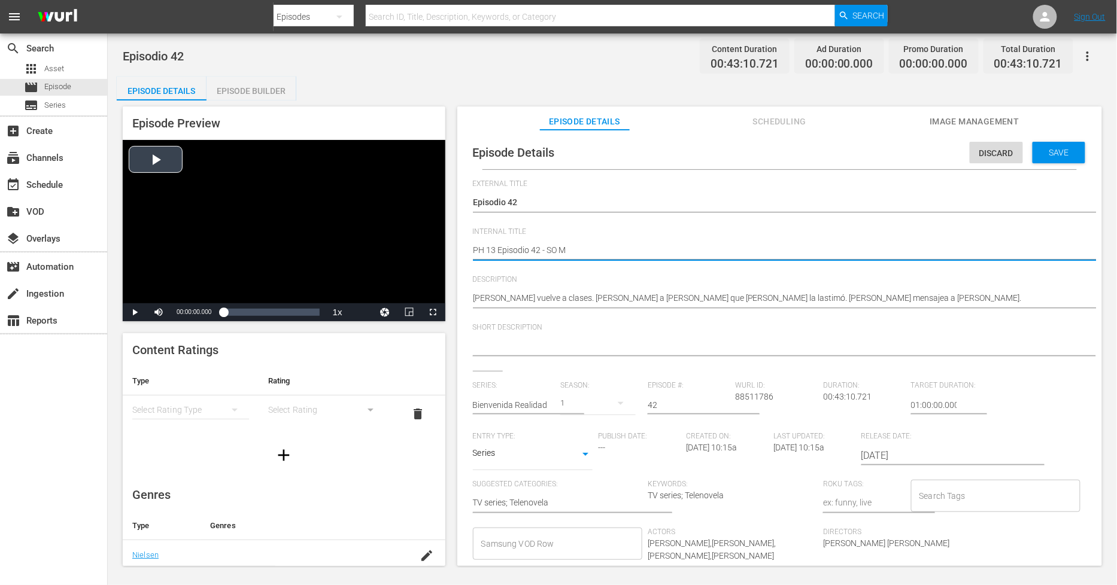
type textarea "PH 13 Episodio 42 - SO ME"
type textarea "PH 13 Episodio 42 - SO MEX"
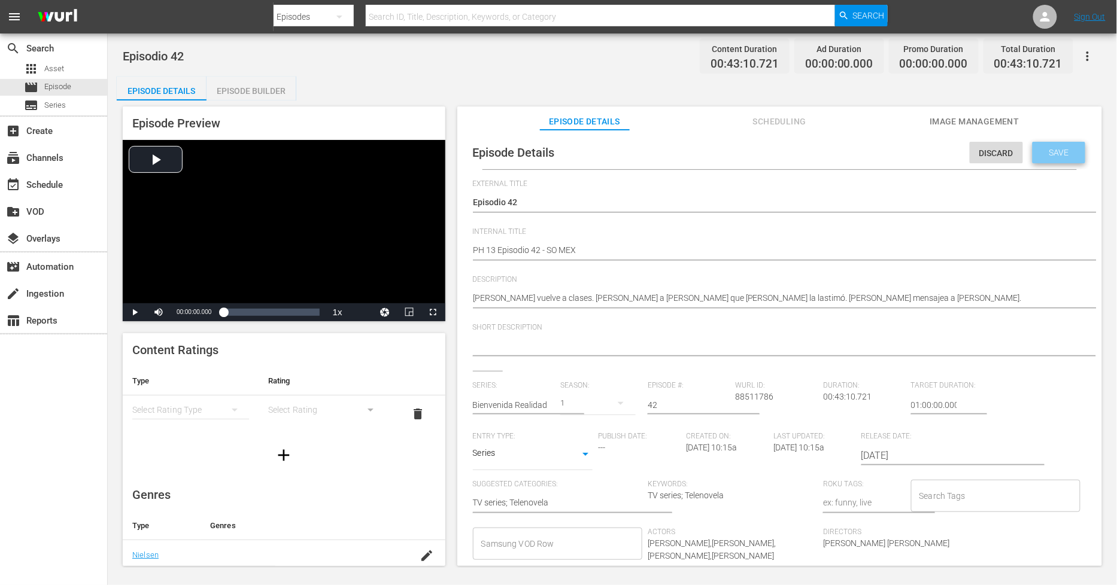
click at [1066, 159] on div "Save" at bounding box center [1058, 153] width 53 height 22
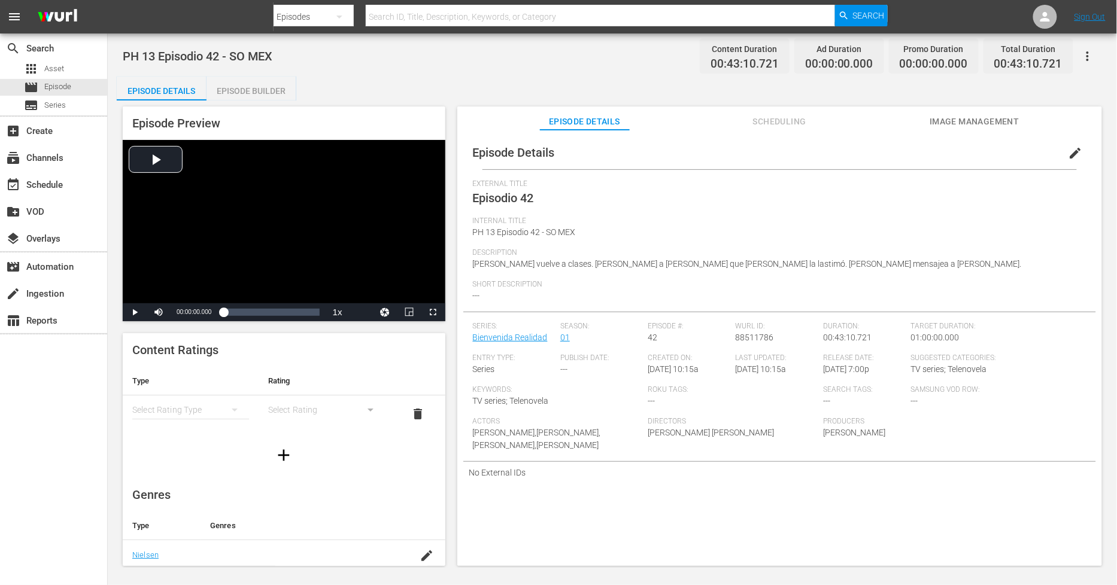
click at [282, 88] on div "Episode Builder" at bounding box center [251, 91] width 90 height 29
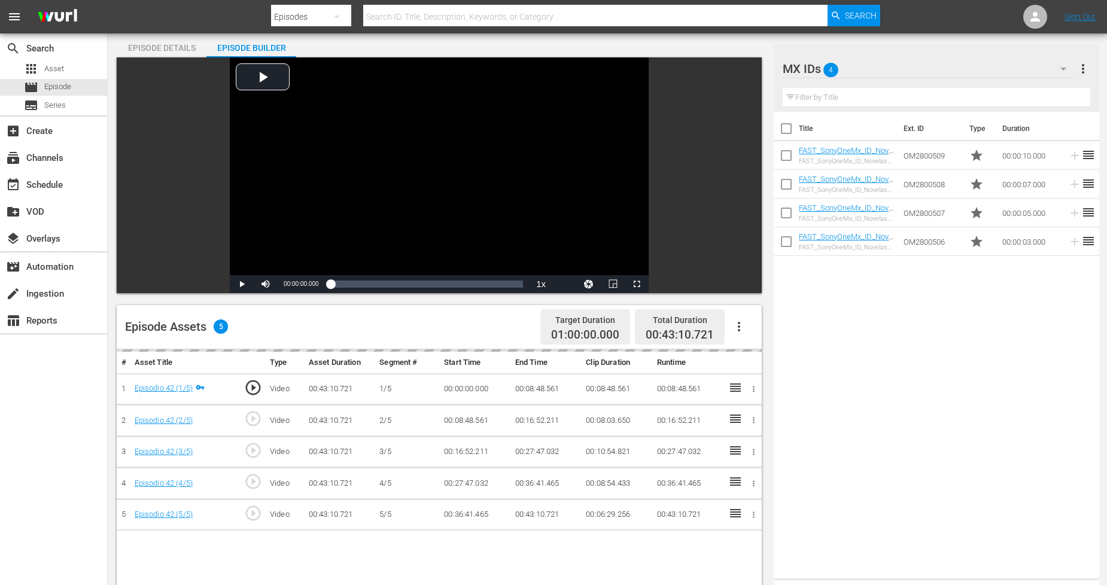
scroll to position [133, 0]
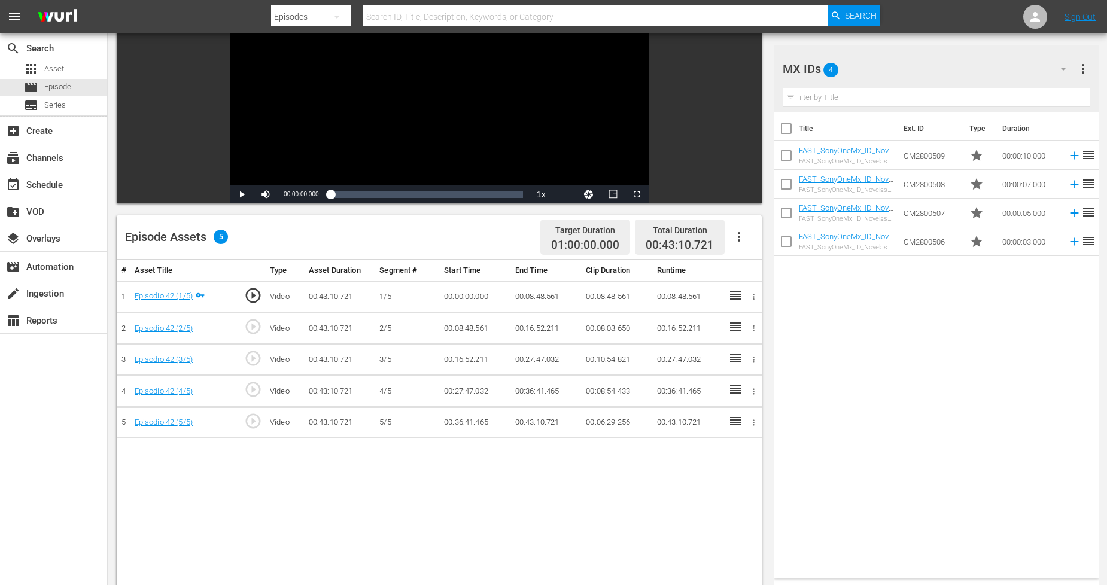
click at [740, 236] on icon "button" at bounding box center [739, 237] width 14 height 14
click at [761, 244] on div "Fill with Ads" at bounding box center [774, 241] width 81 height 29
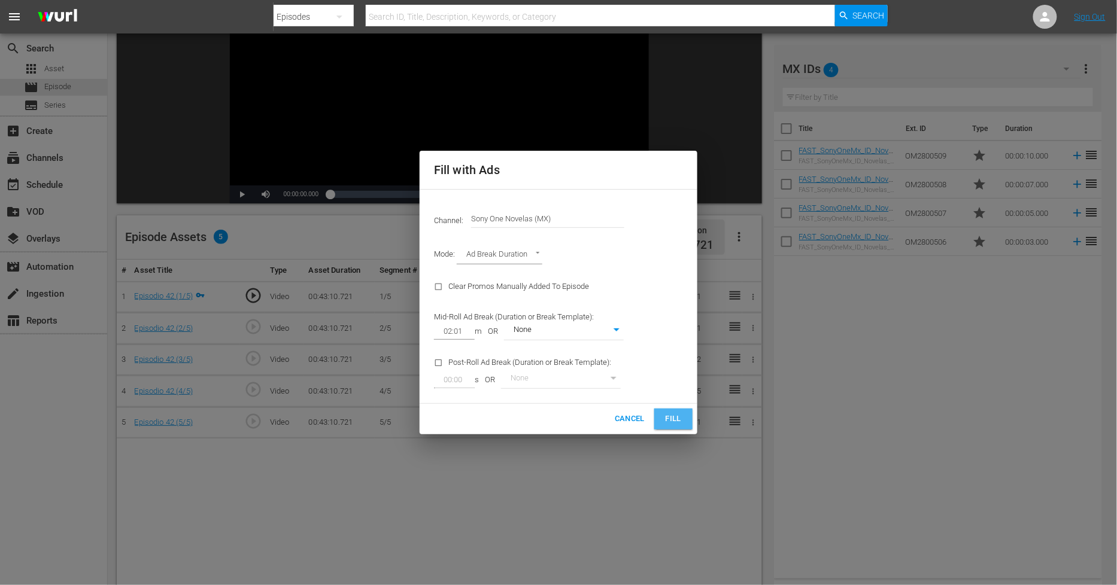
click at [676, 411] on button "Fill" at bounding box center [673, 419] width 38 height 21
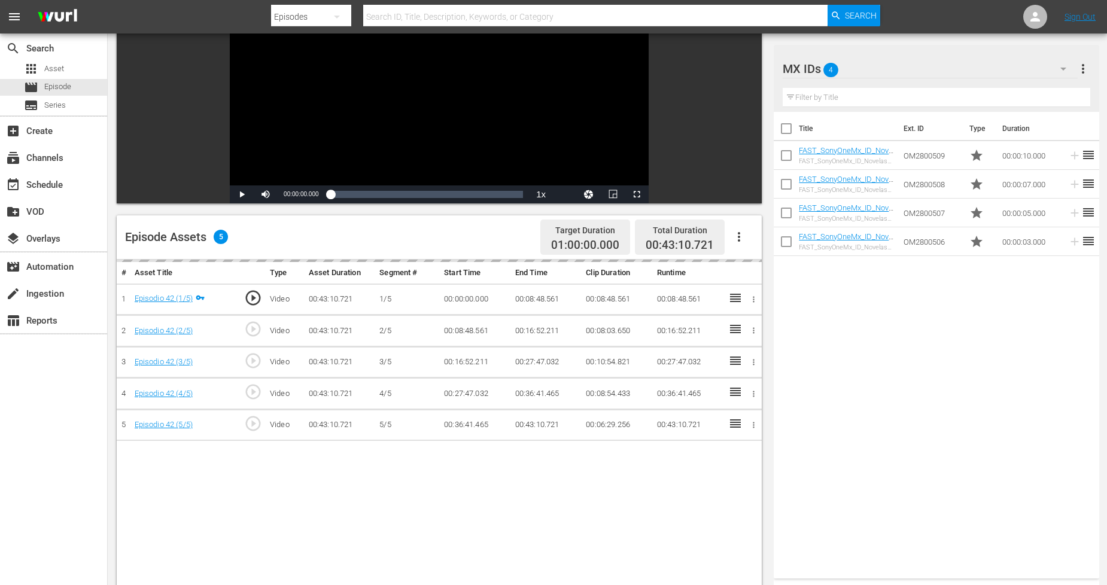
click at [1057, 69] on icon "button" at bounding box center [1063, 69] width 14 height 14
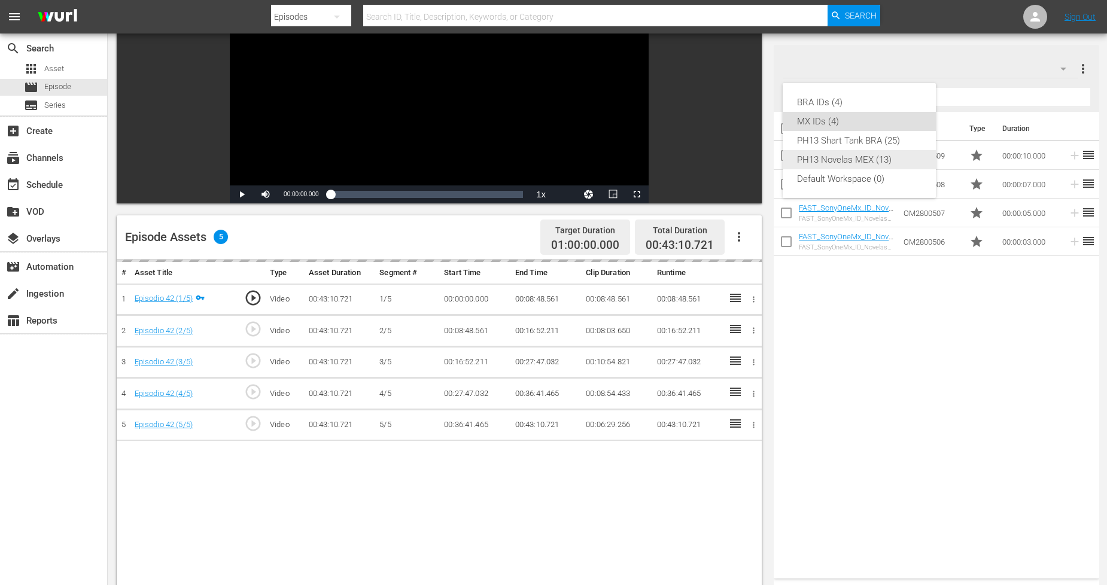
click at [871, 157] on div "PH13 Novelas MEX (13)" at bounding box center [859, 159] width 124 height 19
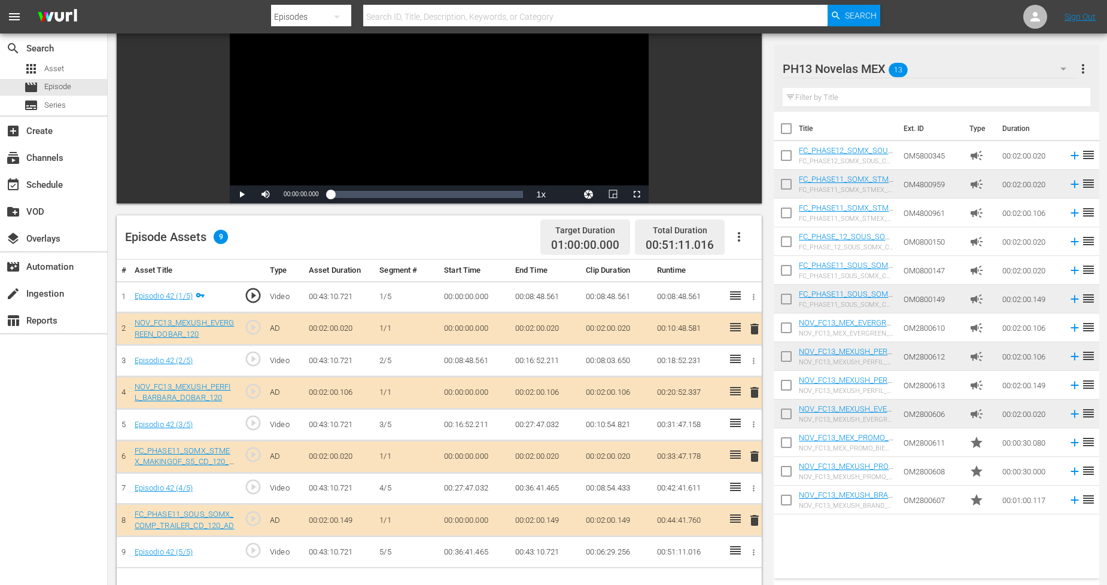
click at [753, 391] on span "delete" at bounding box center [754, 392] width 14 height 14
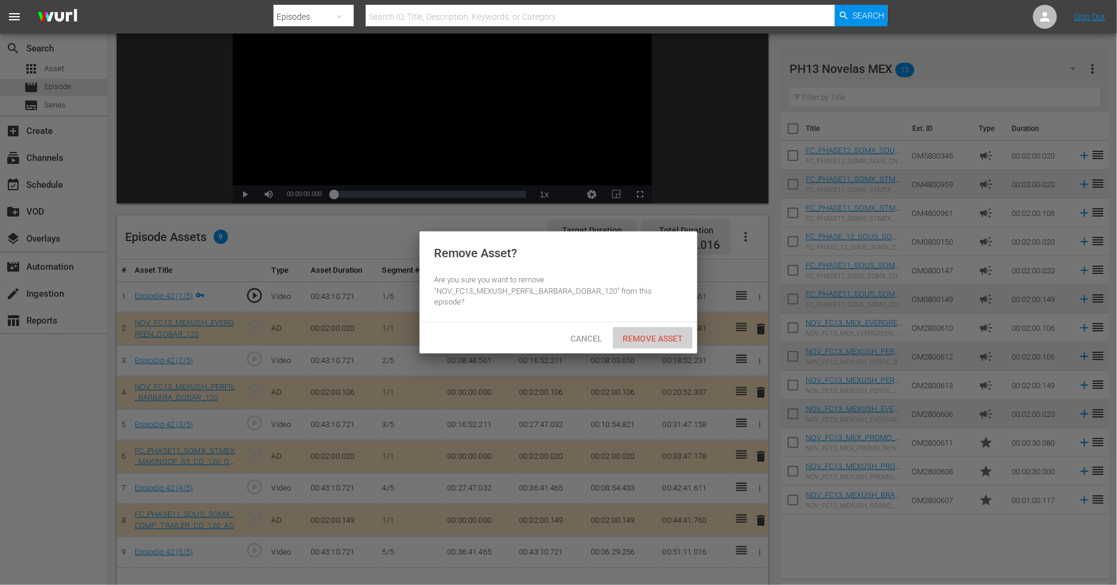
click at [677, 342] on span "Remove Asset" at bounding box center [653, 339] width 80 height 10
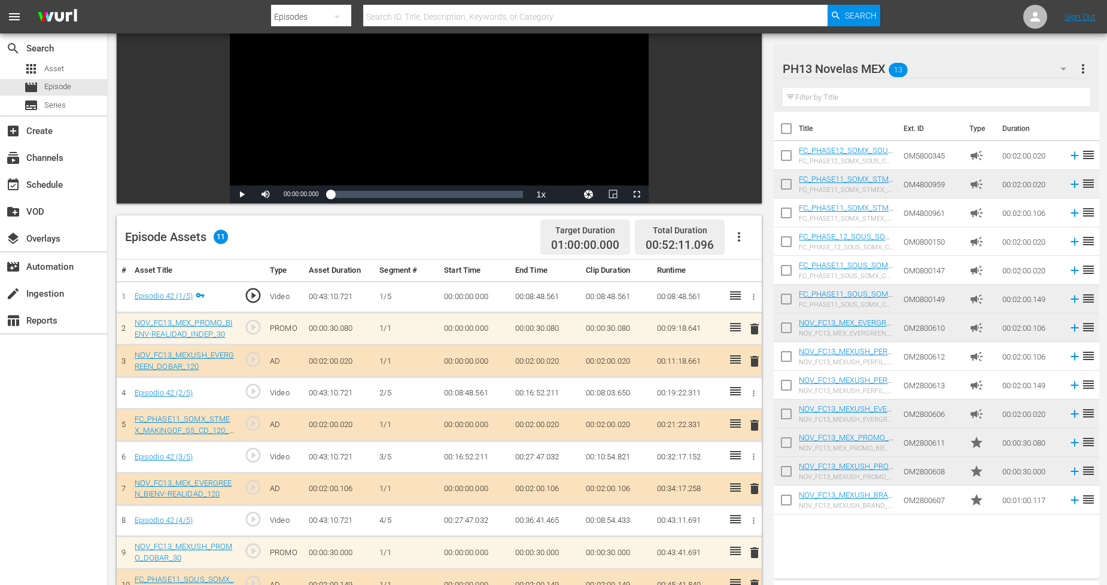
click at [1031, 71] on div "PH13 Novelas MEX 13" at bounding box center [930, 69] width 295 height 34
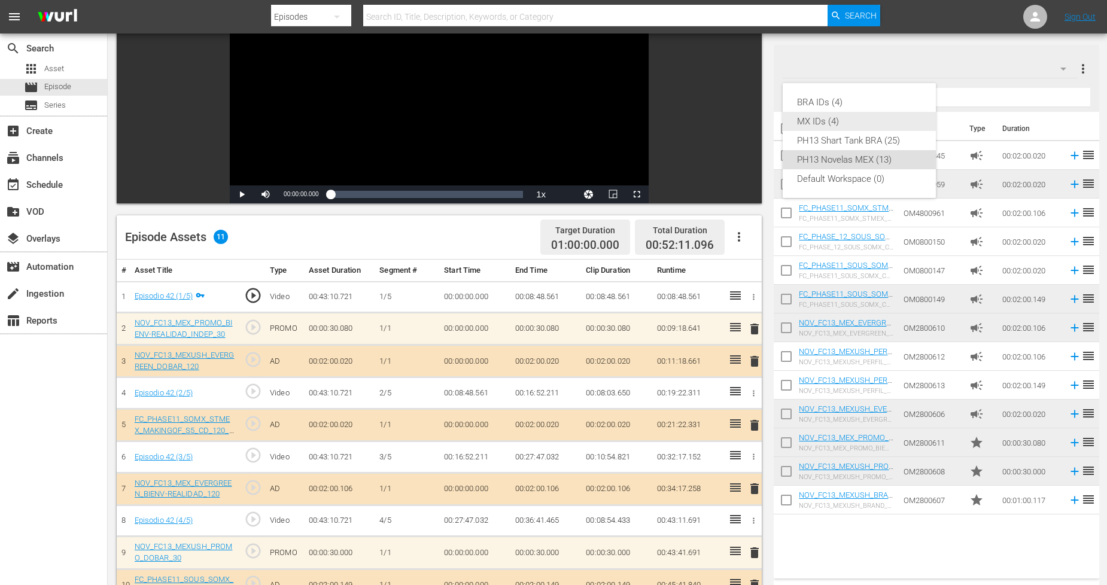
click at [882, 124] on div "MX IDs (4)" at bounding box center [859, 121] width 124 height 19
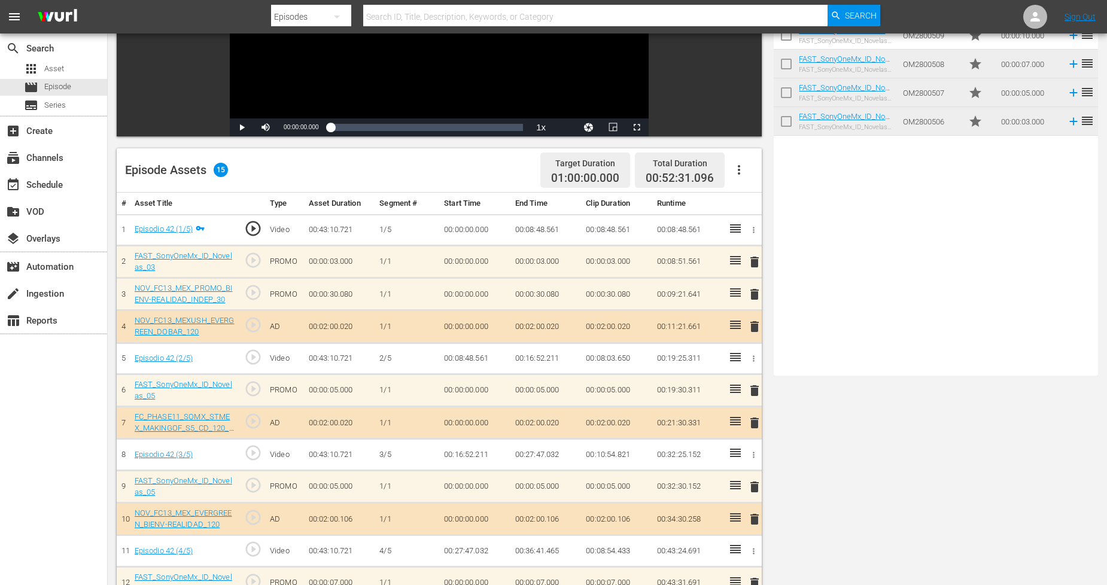
scroll to position [0, 0]
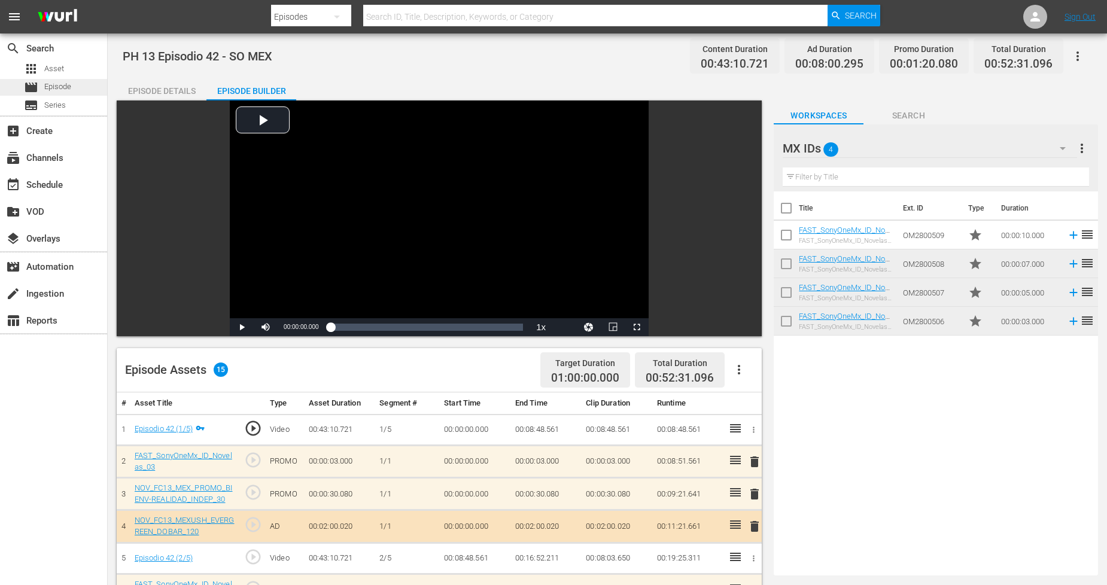
click at [62, 85] on span "Episode" at bounding box center [57, 87] width 27 height 12
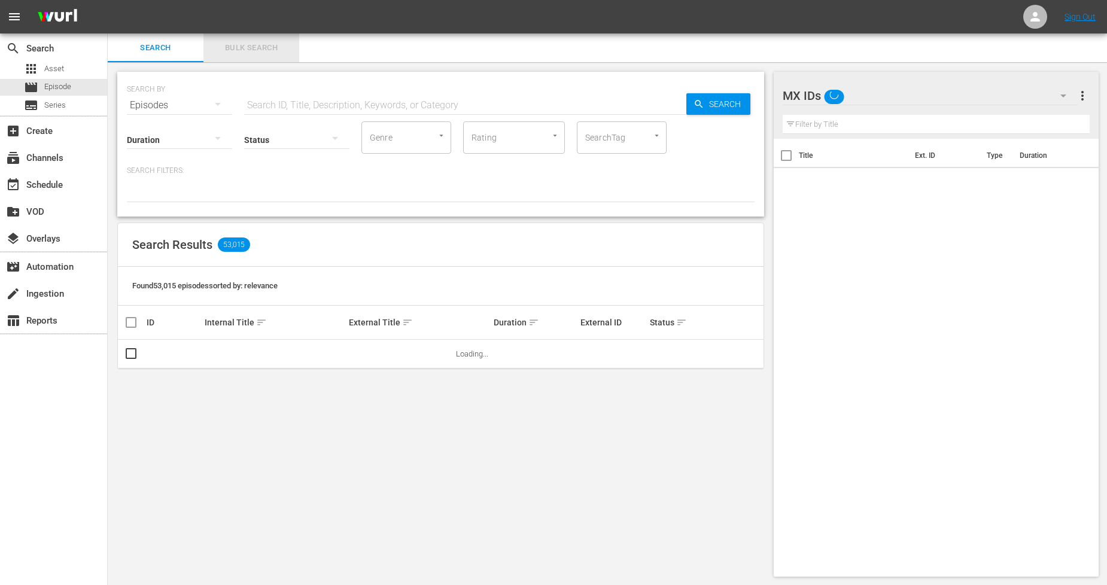
click at [260, 50] on span "Bulk Search" at bounding box center [251, 48] width 81 height 14
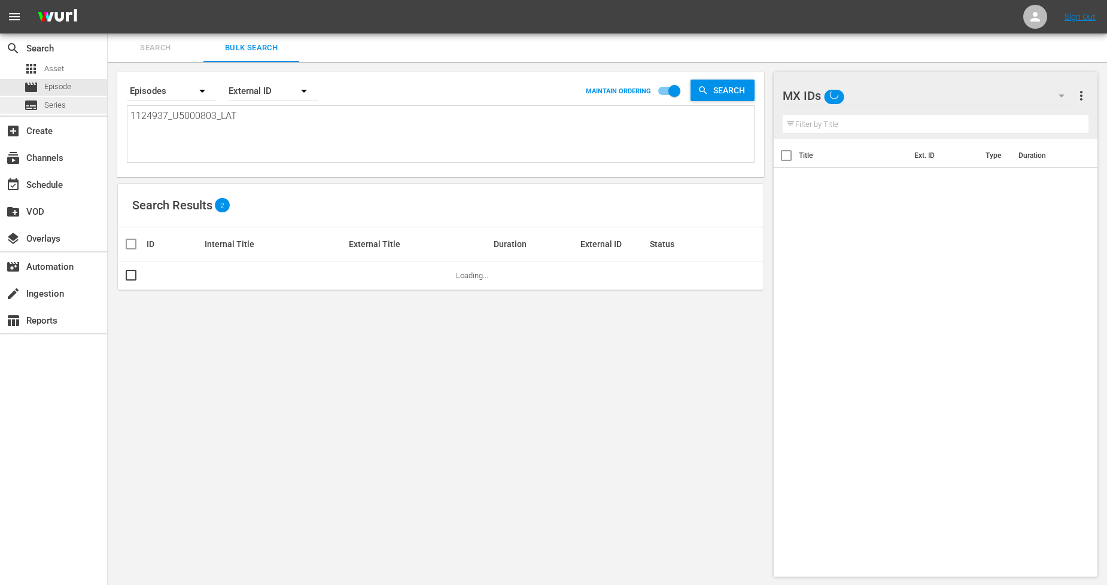
drag, startPoint x: 268, startPoint y: 123, endPoint x: 0, endPoint y: 101, distance: 269.1
click at [108, 0] on div "search Search apps Asset movie Episode subtitles Series add_box Create subscrip…" at bounding box center [607, 0] width 999 height 0
paste textarea "8_U5000804"
type textarea "1124938_U5000804_LAT"
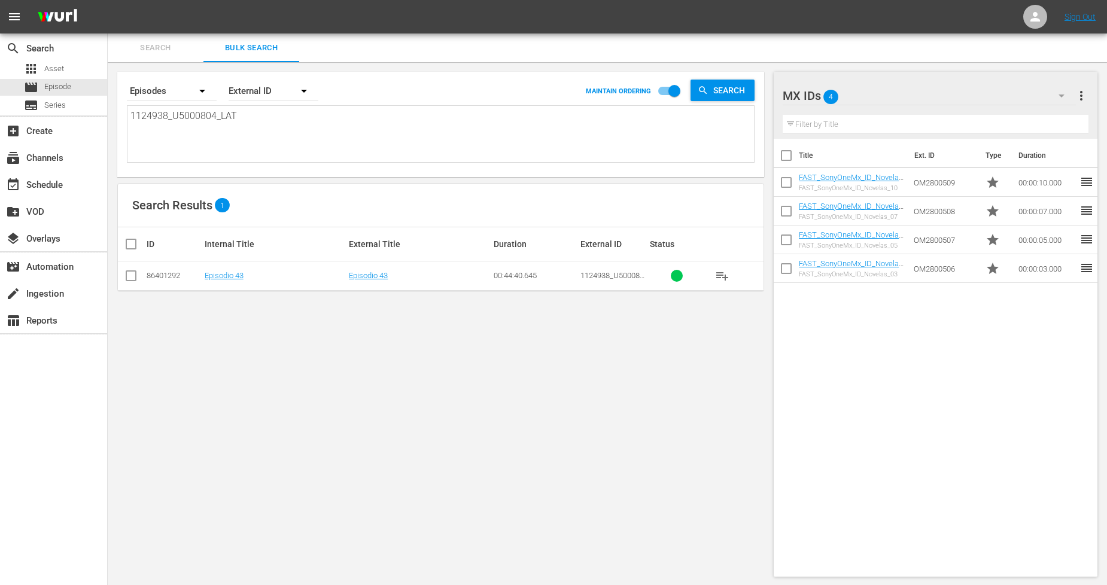
type textarea "1124938_U5000804_LAT"
click at [132, 271] on input "checkbox" at bounding box center [131, 278] width 14 height 14
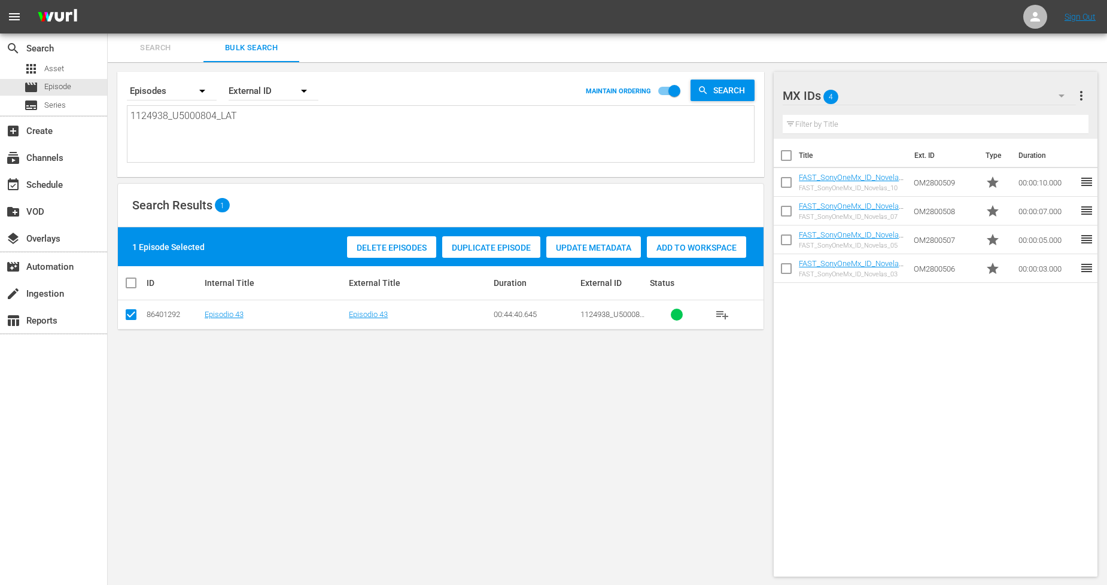
click at [498, 236] on div "Duplicate Episode" at bounding box center [491, 247] width 98 height 23
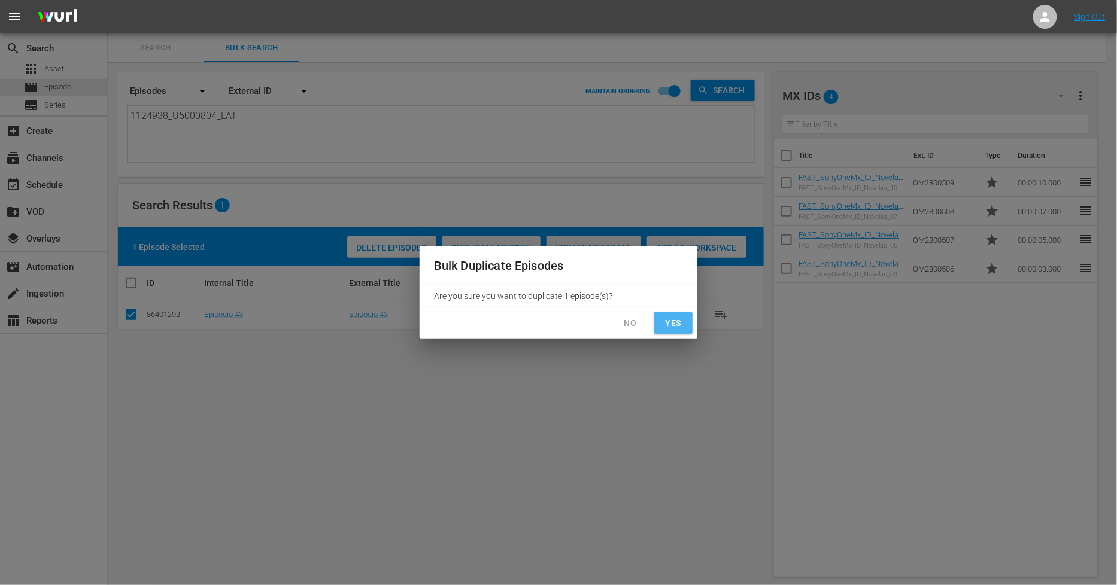
click at [671, 326] on span "Yes" at bounding box center [673, 323] width 19 height 15
checkbox input "false"
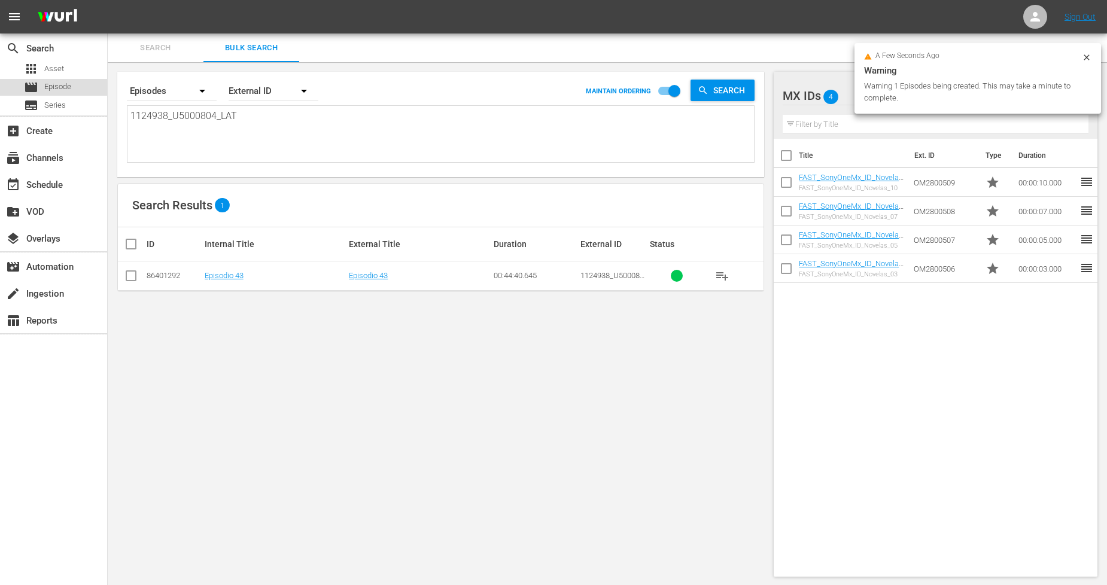
click at [92, 86] on div "movie Episode" at bounding box center [53, 87] width 107 height 17
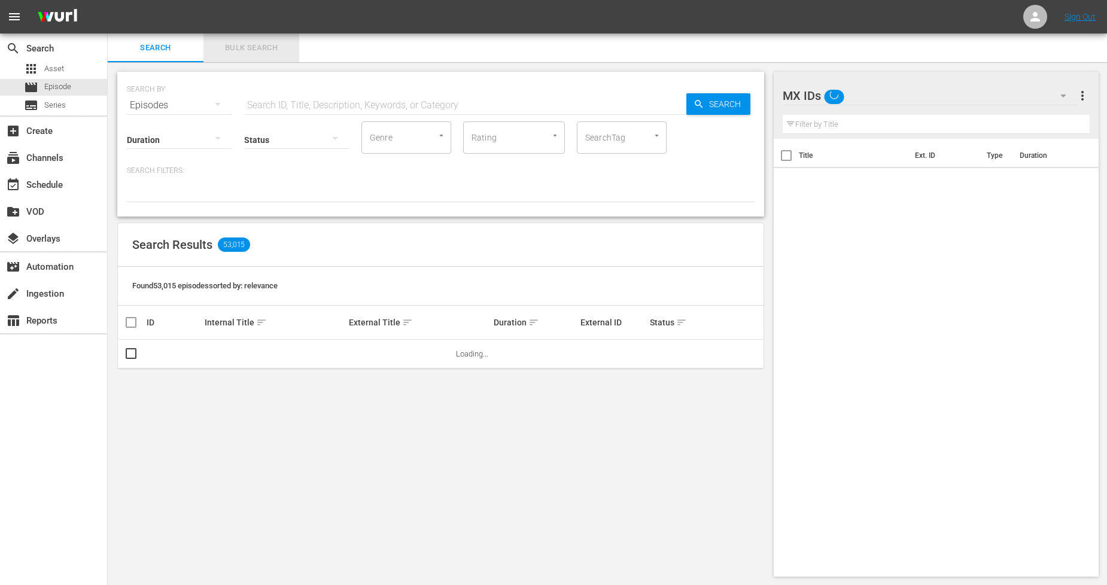
click at [264, 56] on button "Bulk Search" at bounding box center [251, 48] width 96 height 29
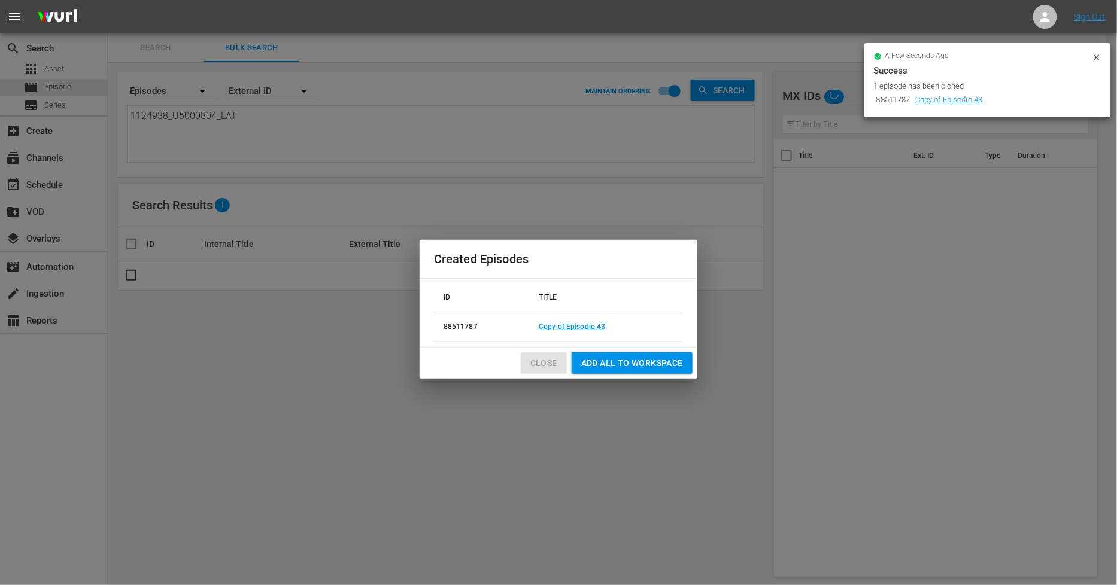
click at [525, 366] on button "Close" at bounding box center [544, 363] width 46 height 22
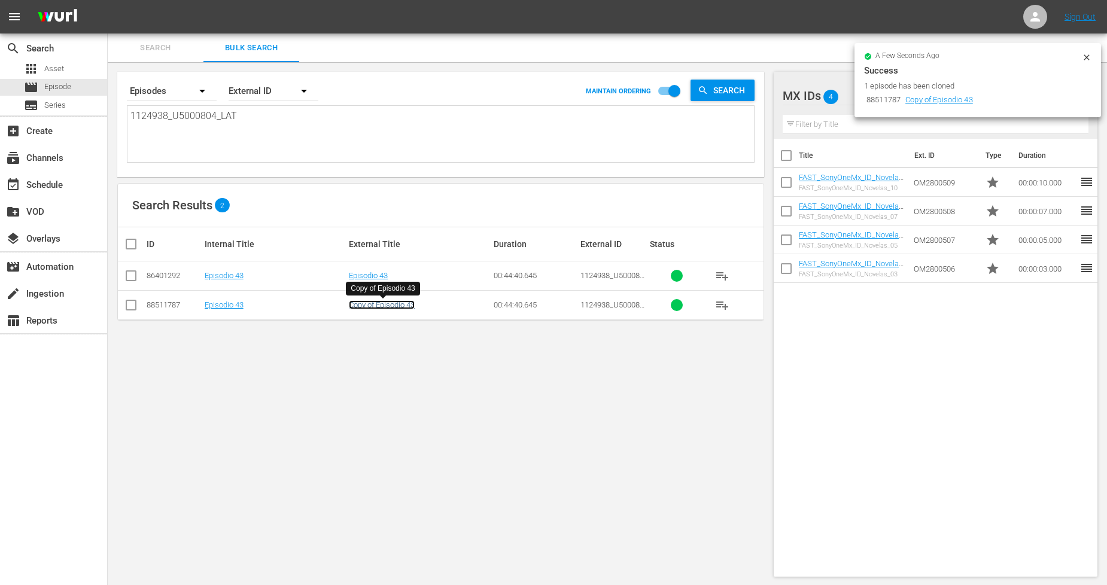
click at [380, 306] on link "Copy of Episodio 43" at bounding box center [382, 304] width 66 height 9
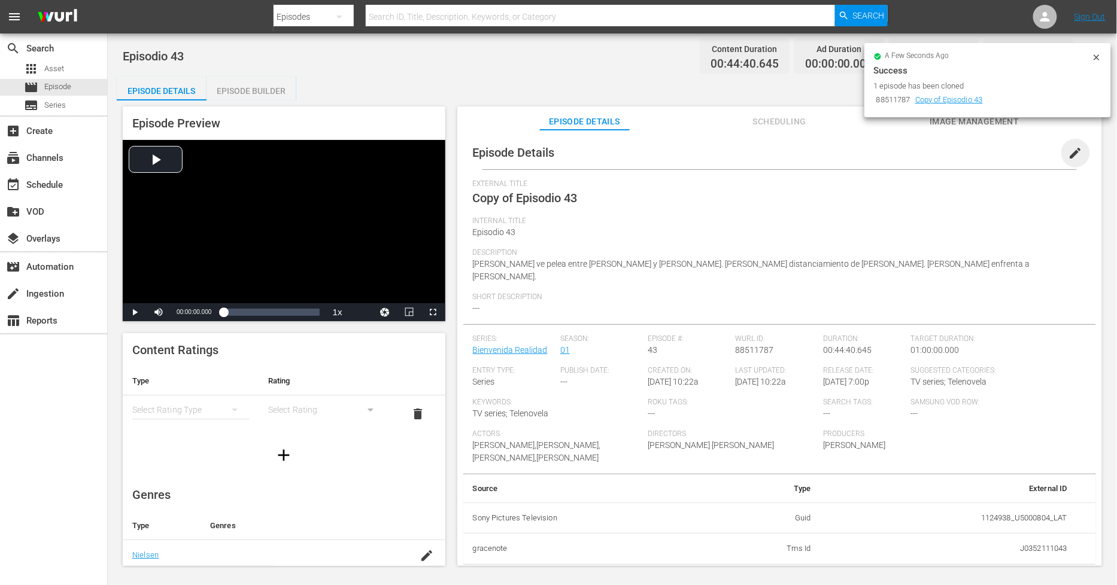
click at [1068, 152] on span "edit" at bounding box center [1075, 153] width 14 height 14
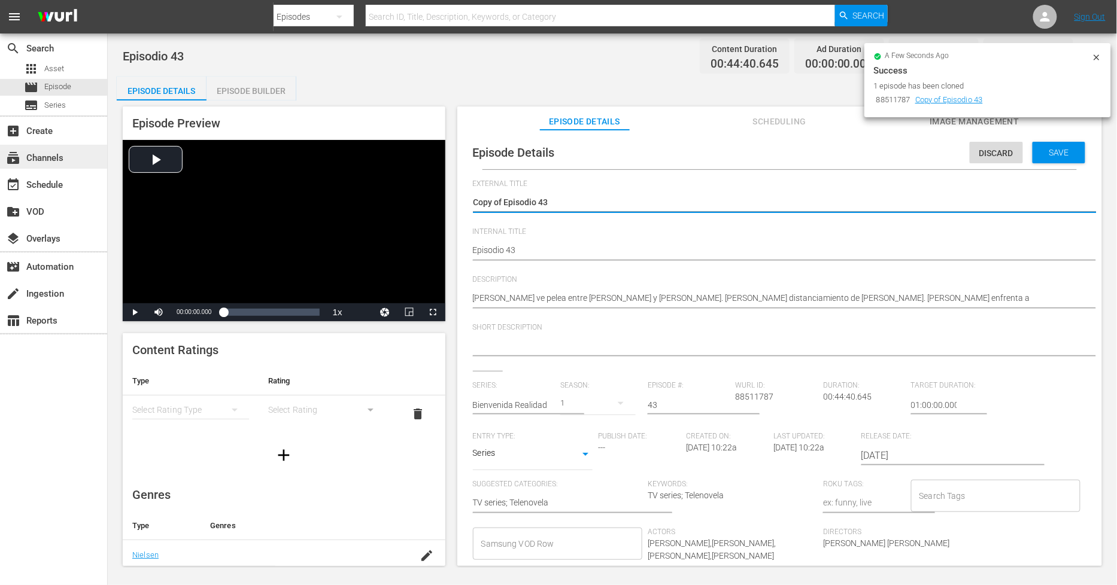
drag, startPoint x: 505, startPoint y: 200, endPoint x: 59, endPoint y: 159, distance: 447.8
click at [108, 0] on div "search Search apps Asset movie Episode subtitles Series add_box Create subscrip…" at bounding box center [612, 0] width 1009 height 0
type textarea "Episodio 43"
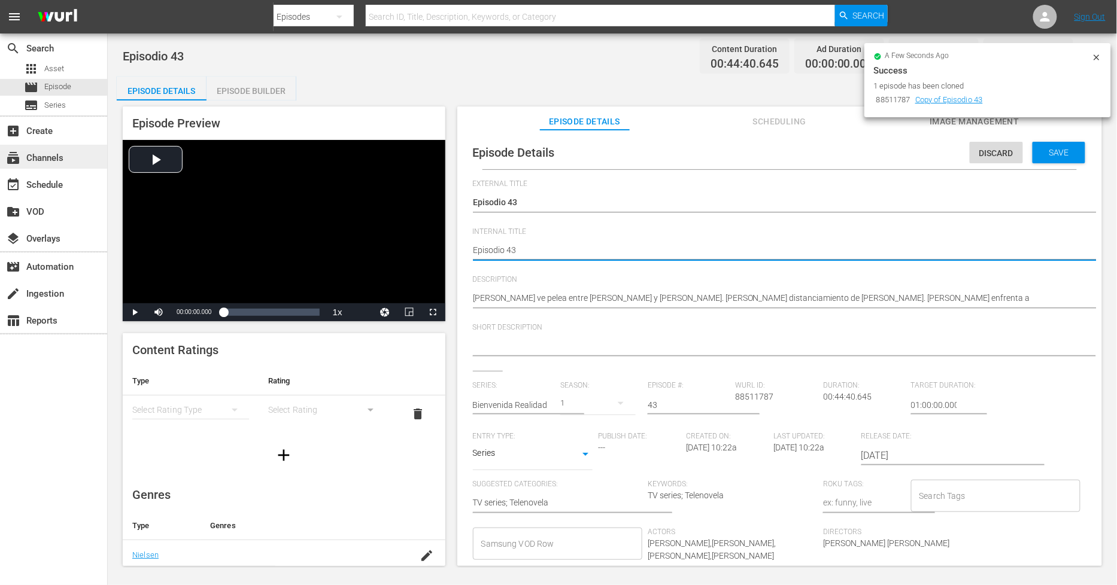
type textarea "pEpisodio 43"
type textarea "phEpisodio 43"
type textarea "ph Episodio 43"
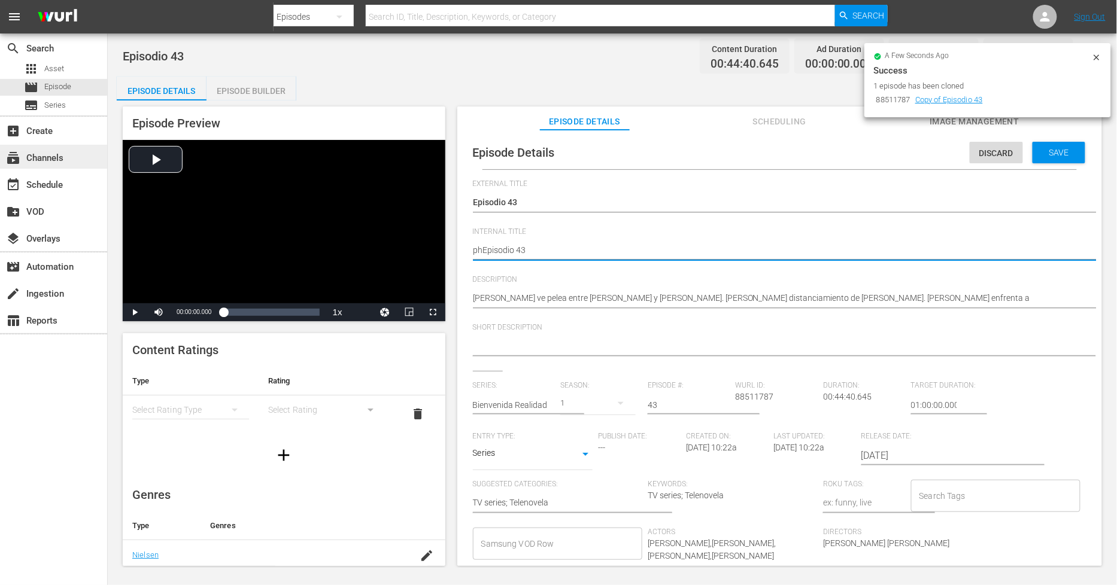
type textarea "ph Episodio 43"
type textarea "ph 1Episodio 43"
type textarea "ph 13Episodio 43"
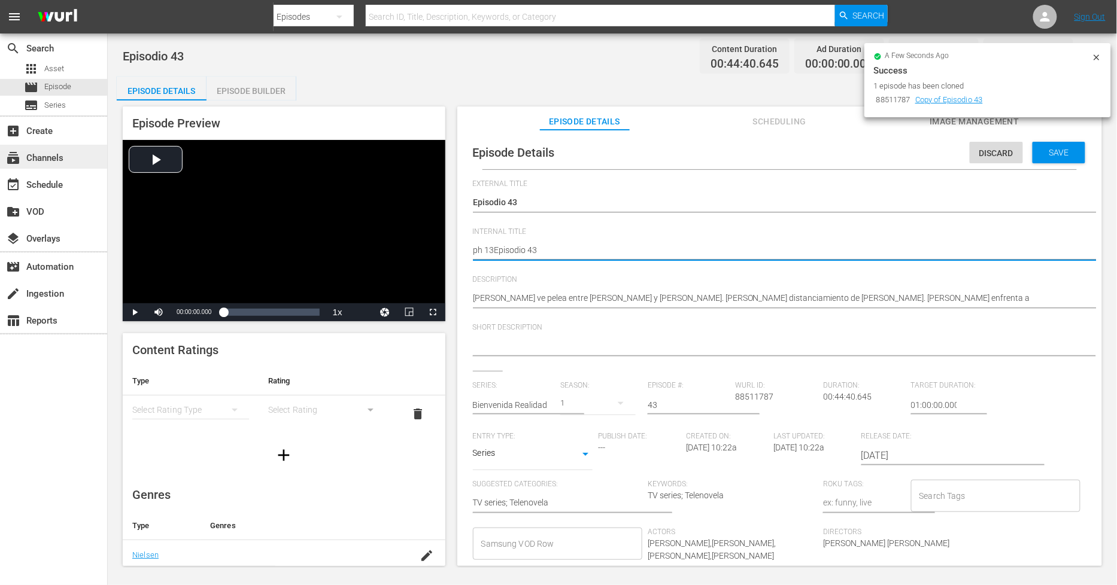
type textarea "ph 13 Episodio 43"
type textarea "h 13 Episodio 43"
type textarea "13 Episodio 43"
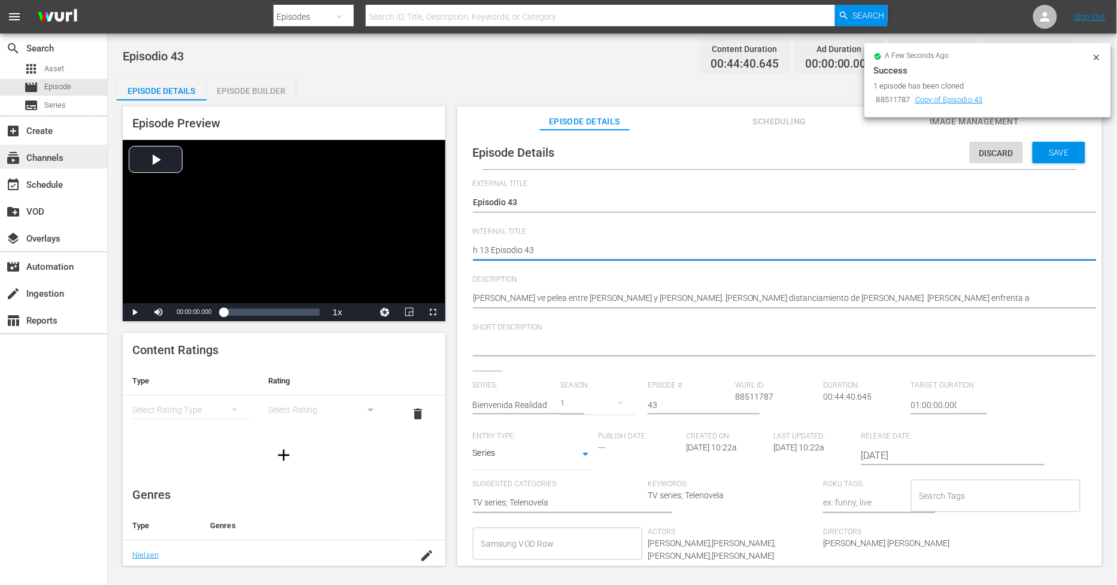
type textarea "13 Episodio 43"
type textarea "P 13 Episodio 43"
type textarea "PH 13 Episodio 43"
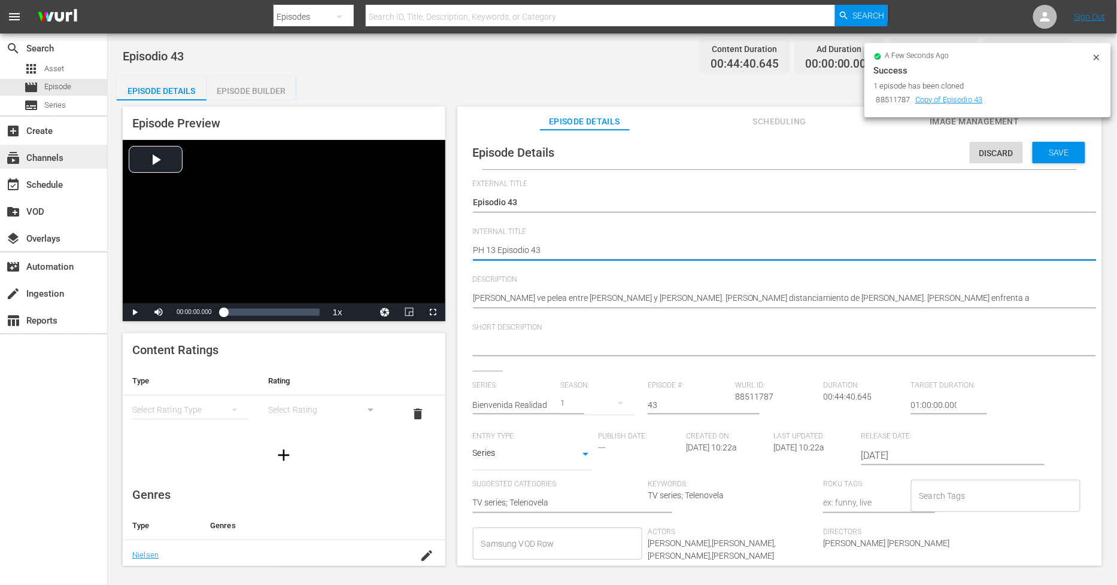
type textarea "PH13 Episodio 43"
type textarea "PH 13 Episodio 43"
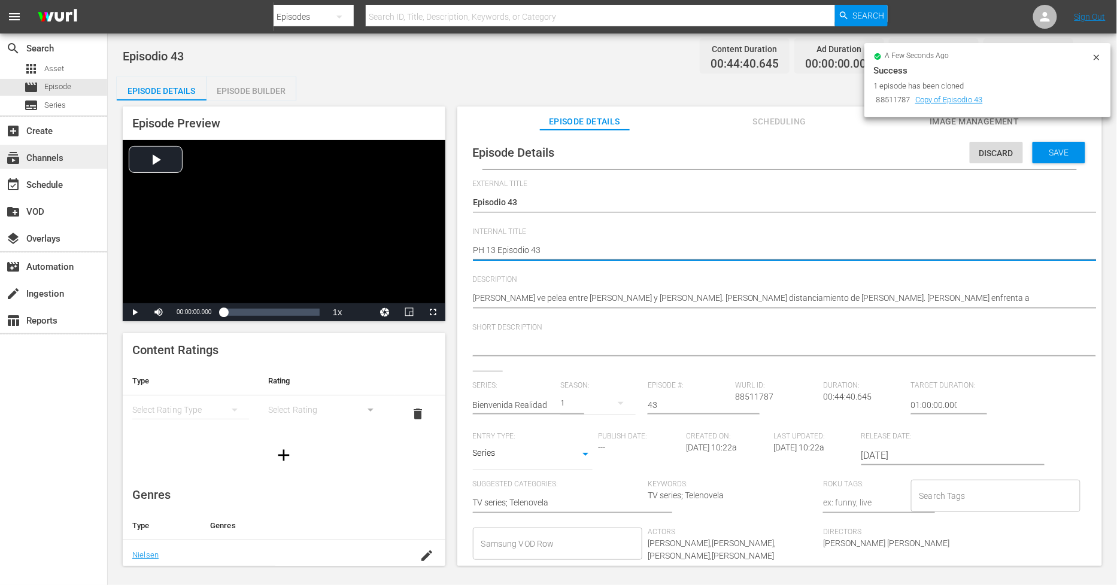
type textarea "PH 13 Episodio 43"
type textarea "PH 13 Episodio 43 -"
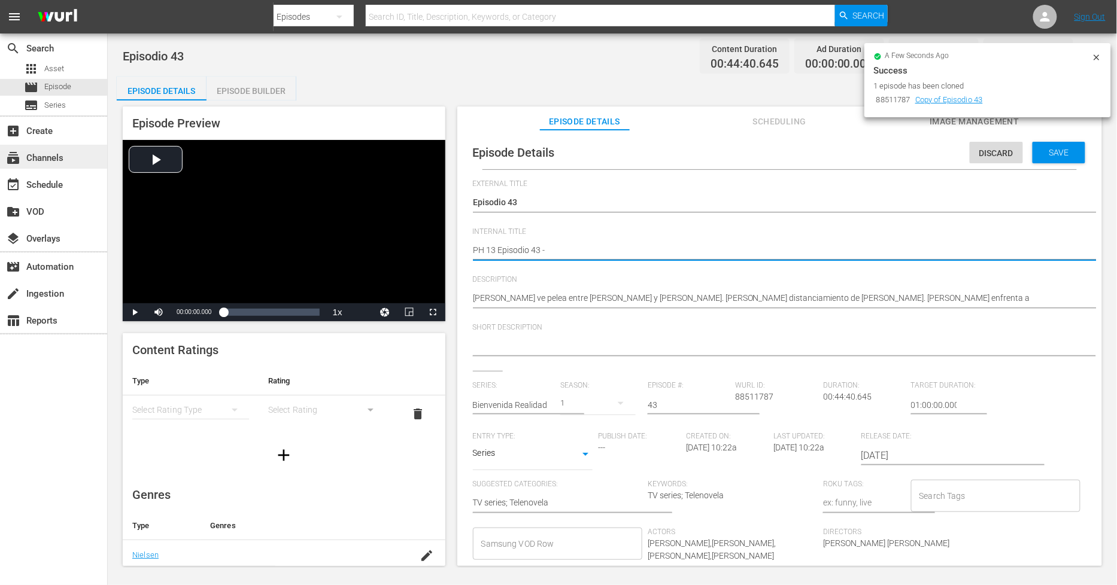
type textarea "PH 13 Episodio 43 - A"
type textarea "PH 13 Episodio 43 -"
type textarea "PH 13 Episodio 43 - S"
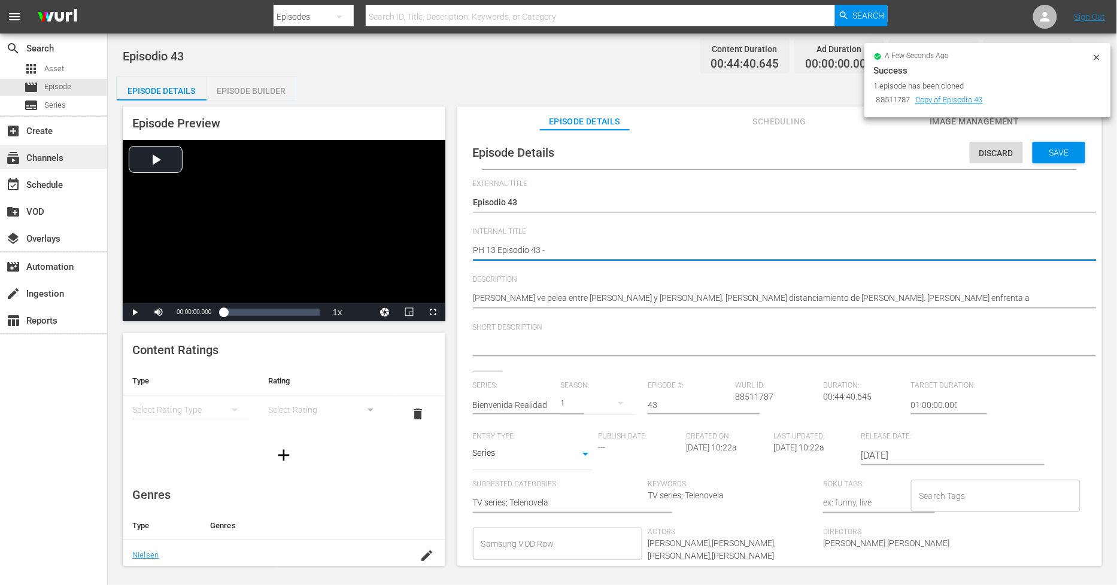
type textarea "PH 13 Episodio 43 - S"
type textarea "PH 13 Episodio 43 - SO"
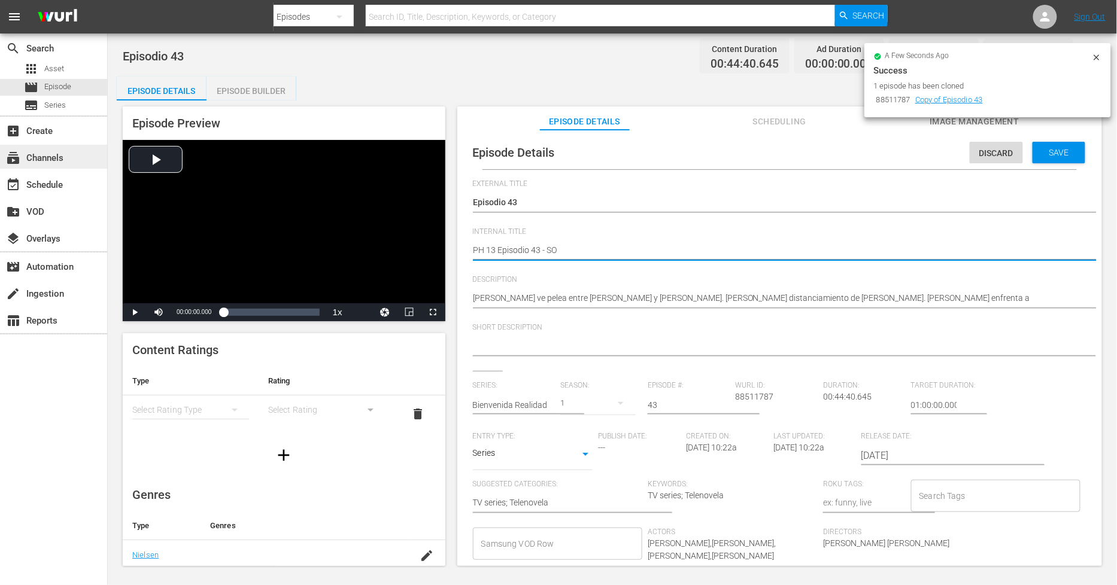
type textarea "PH 13 Episodio 43 - SO M"
type textarea "PH 13 Episodio 43 - SO ME"
type textarea "PH 13 Episodio 43 - SO MEX"
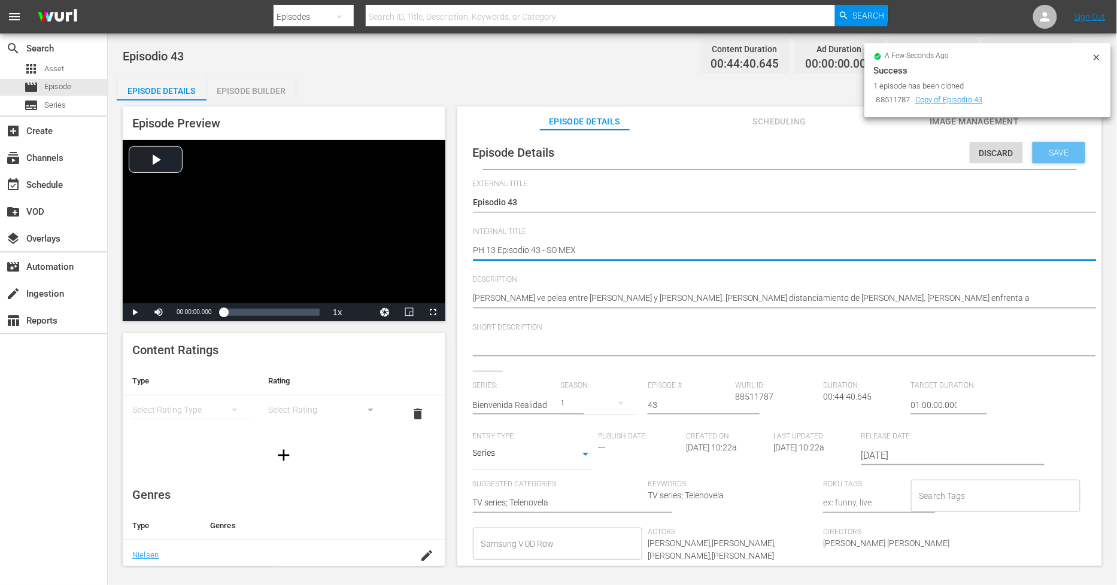
type textarea "PH 13 Episodio 43 - SO MEX"
click at [1066, 157] on div "Save" at bounding box center [1058, 153] width 53 height 22
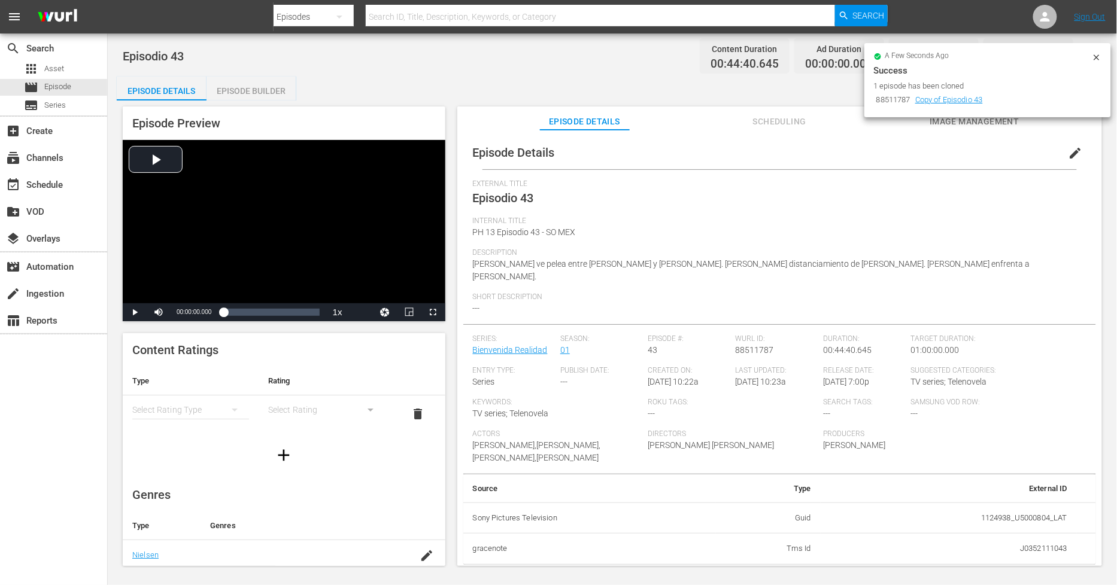
click at [273, 88] on div "Episode Builder" at bounding box center [251, 91] width 90 height 29
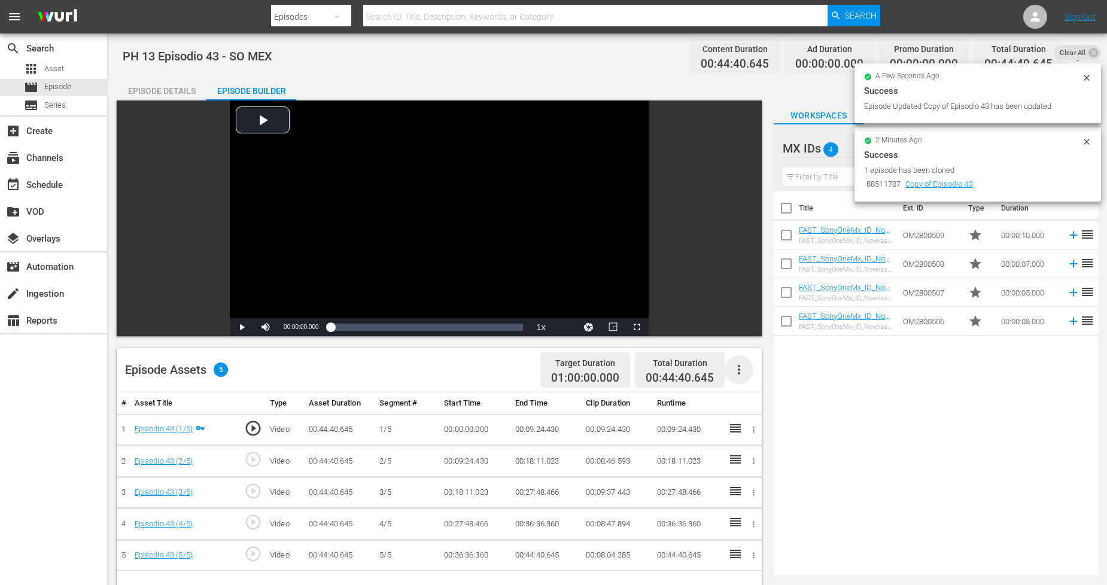
click at [737, 369] on icon "button" at bounding box center [739, 370] width 14 height 14
click at [758, 379] on div "Fill with Ads" at bounding box center [774, 374] width 81 height 29
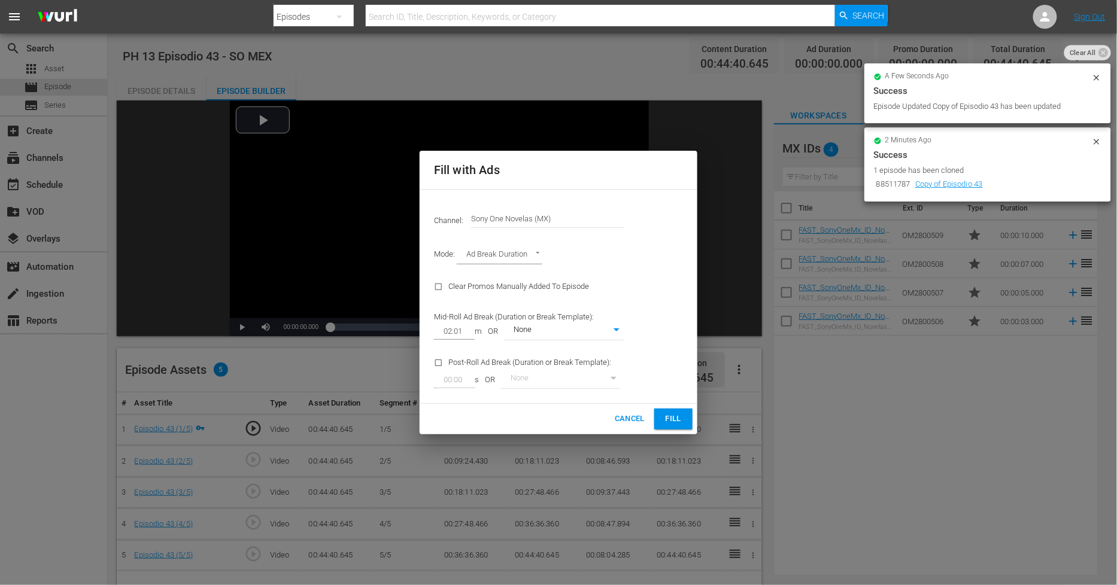
click at [1097, 141] on icon at bounding box center [1095, 141] width 5 height 5
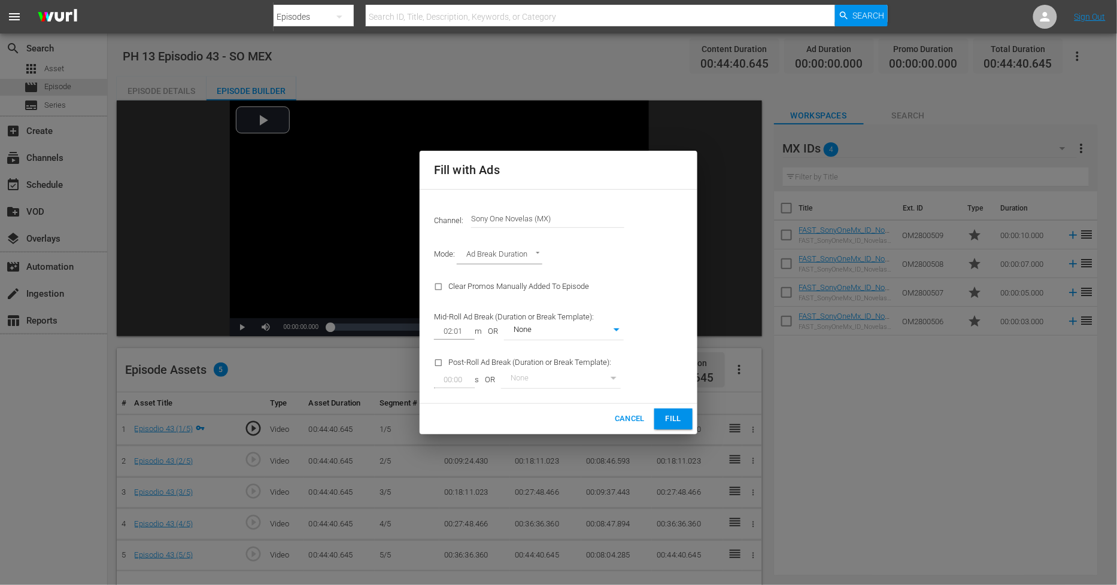
click at [1043, 148] on div "Fill with Ads Channel: Channel Title Sony One Novelas (MX) Mode: Ad Break Durat…" at bounding box center [558, 292] width 1117 height 585
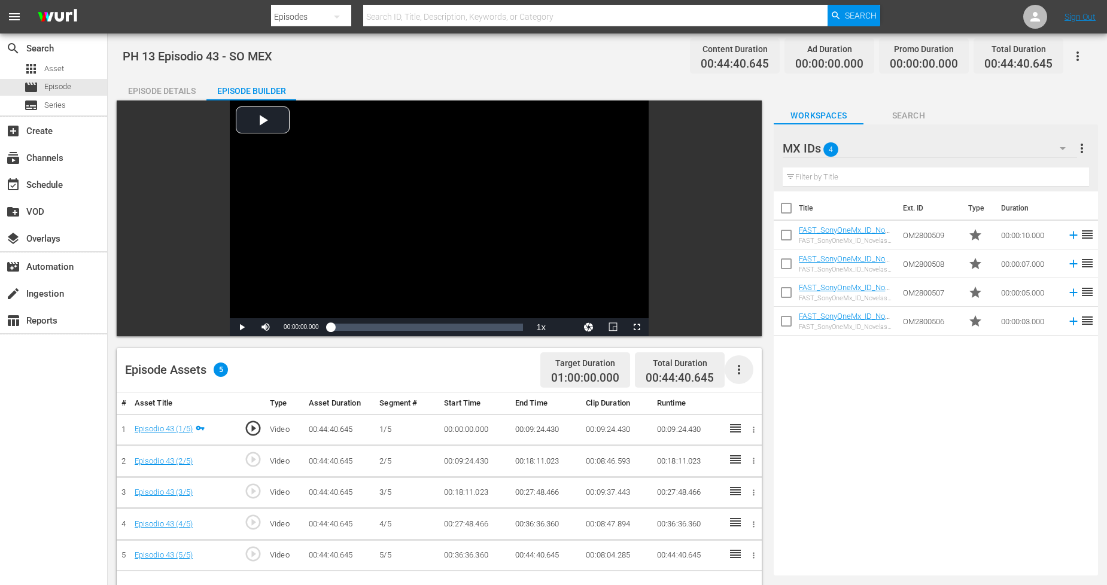
click at [735, 371] on icon "button" at bounding box center [739, 370] width 14 height 14
drag, startPoint x: 758, startPoint y: 379, endPoint x: 782, endPoint y: 360, distance: 30.7
click at [758, 379] on div "Fill with Ads" at bounding box center [774, 374] width 81 height 29
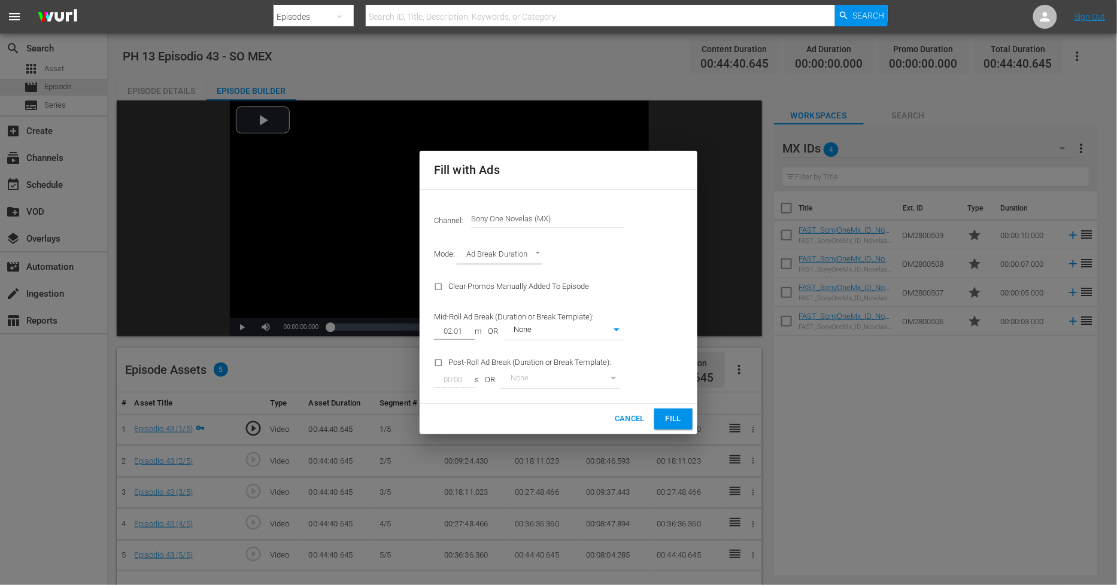
drag, startPoint x: 667, startPoint y: 406, endPoint x: 668, endPoint y: 415, distance: 9.0
click at [667, 410] on div "Cancel Fill" at bounding box center [559, 419] width 278 height 31
click at [669, 415] on span "Fill" at bounding box center [673, 419] width 19 height 14
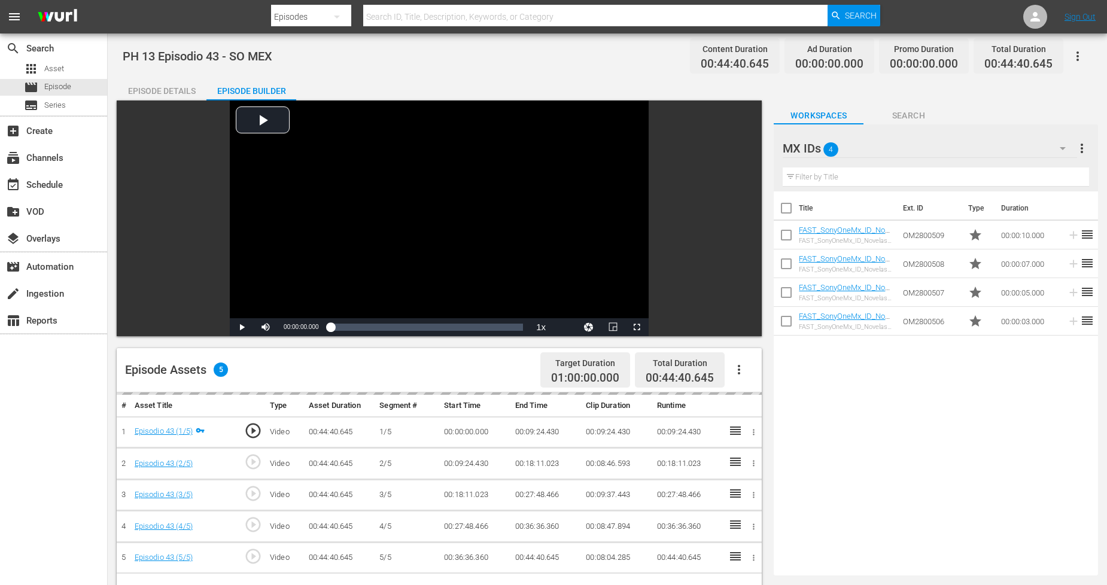
click at [1049, 152] on button "button" at bounding box center [1063, 148] width 29 height 29
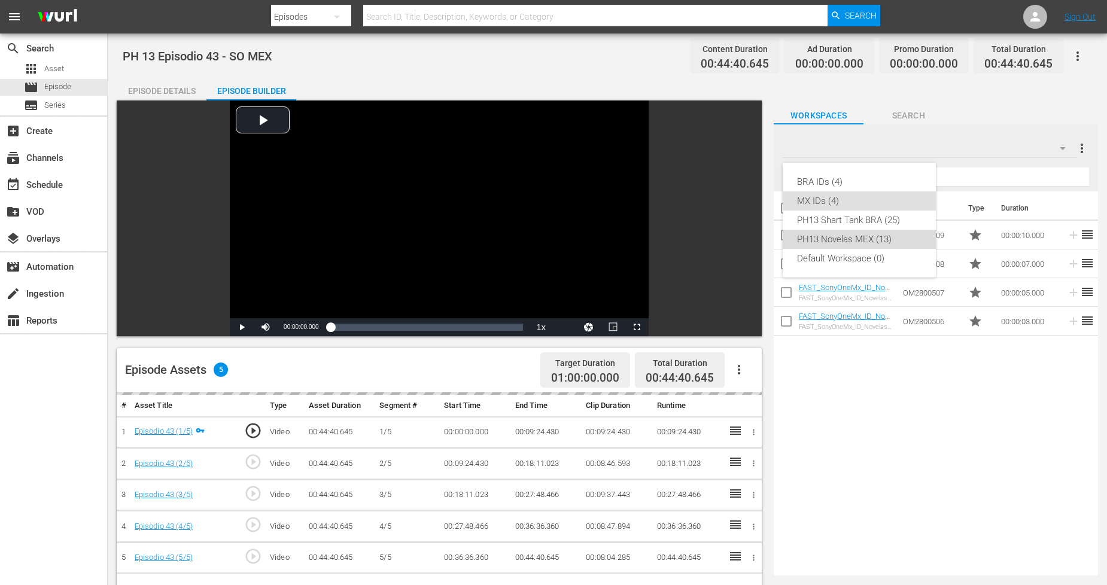
click at [874, 234] on div "PH13 Novelas MEX (13)" at bounding box center [859, 239] width 124 height 19
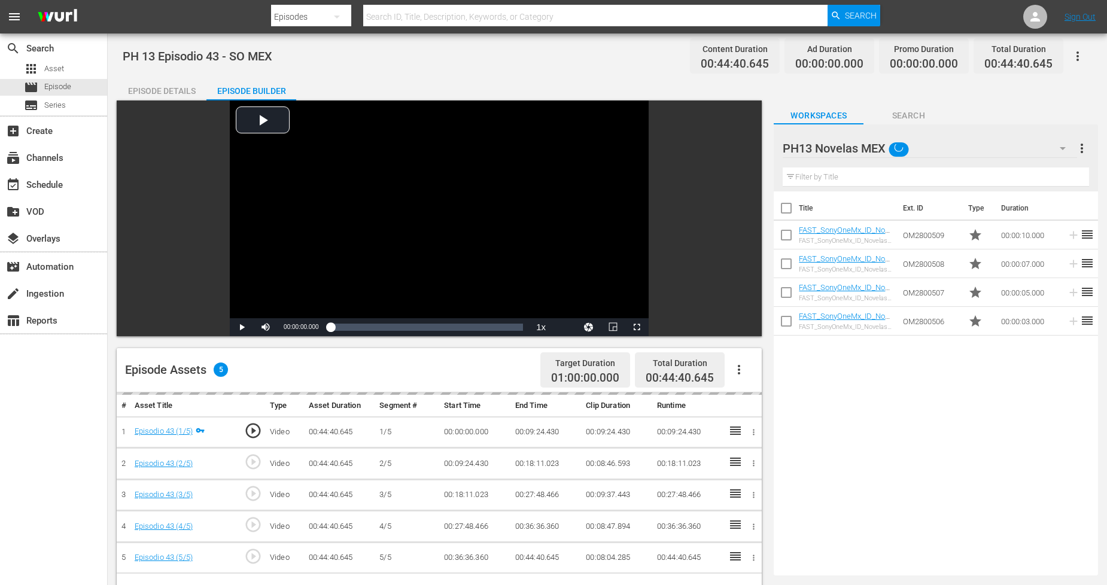
click at [1041, 145] on div "PH13 Novelas MEX" at bounding box center [930, 149] width 294 height 34
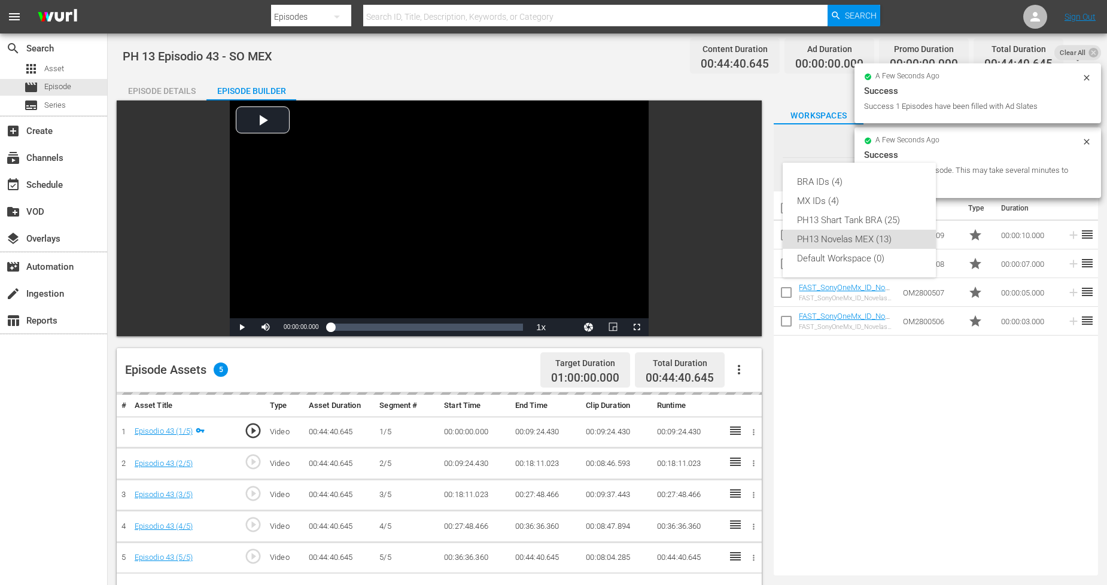
click at [978, 433] on div "BRA IDs (4) MX IDs (4) PH13 Shart Tank BRA (25) PH13 Novelas MEX (13) Default W…" at bounding box center [553, 292] width 1107 height 585
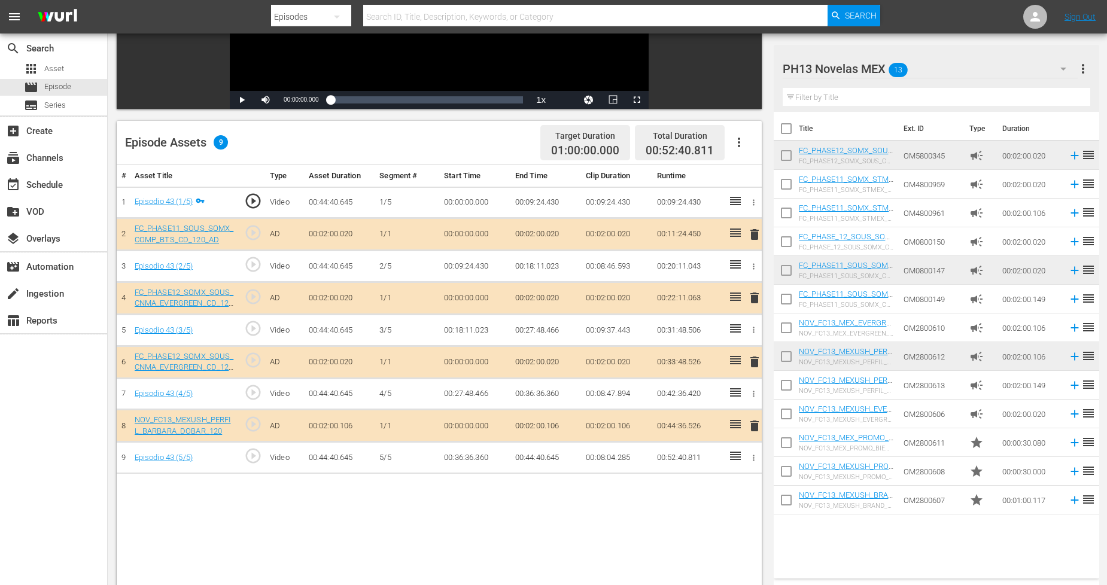
scroll to position [266, 0]
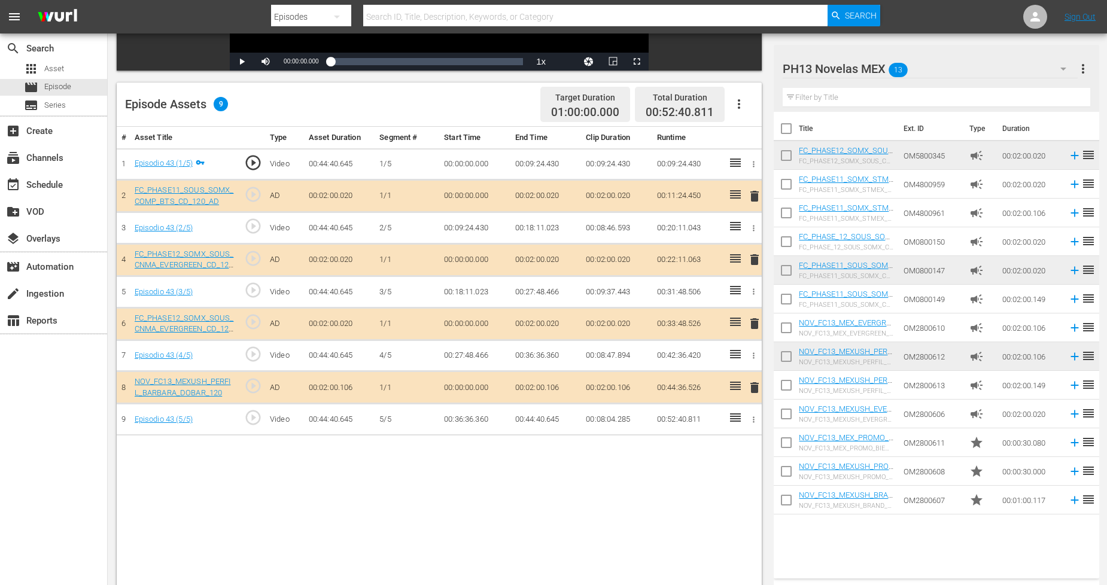
click at [758, 258] on span "delete" at bounding box center [754, 260] width 14 height 14
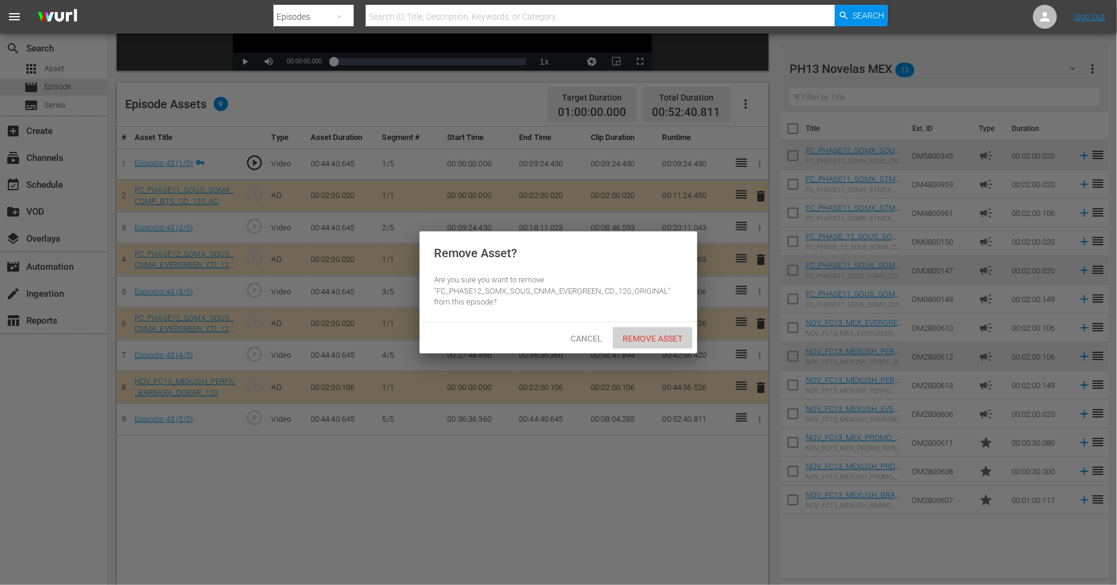
click at [657, 332] on div "Remove Asset" at bounding box center [653, 338] width 80 height 22
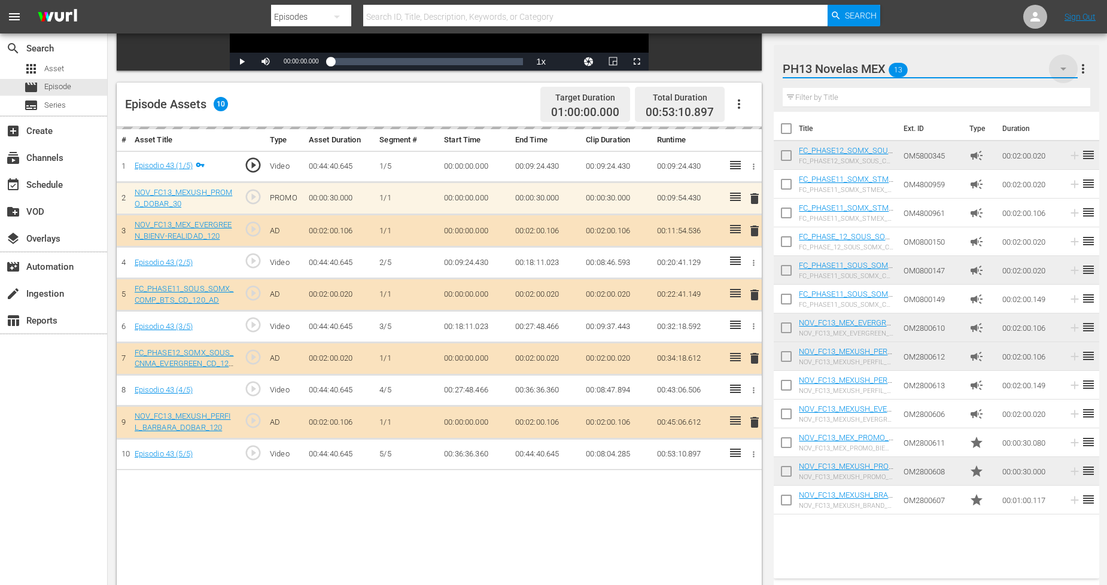
click at [1062, 72] on icon "button" at bounding box center [1063, 69] width 14 height 14
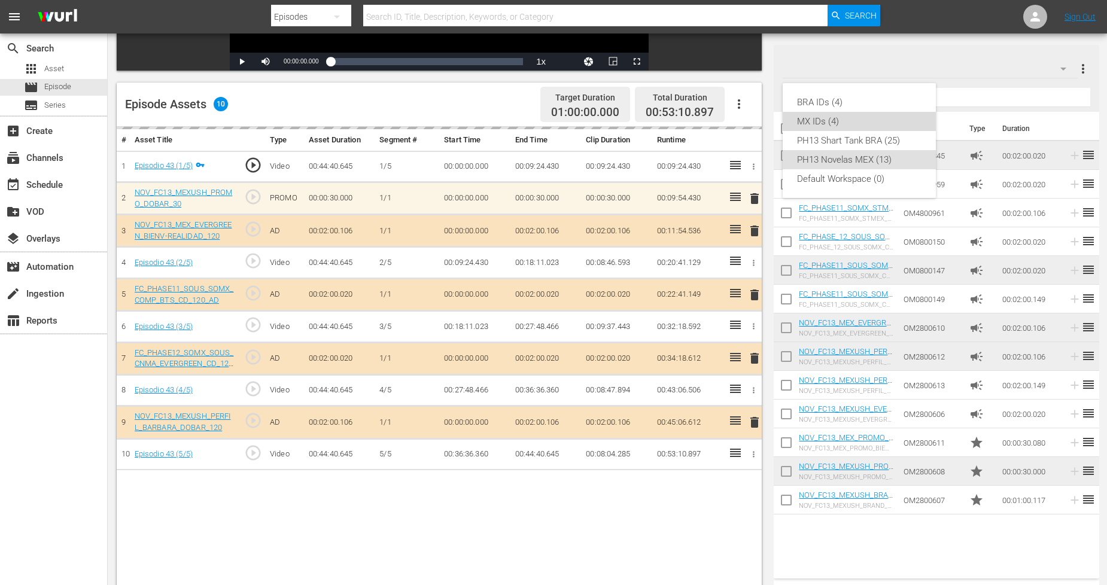
click at [850, 122] on div "MX IDs (4)" at bounding box center [859, 121] width 124 height 19
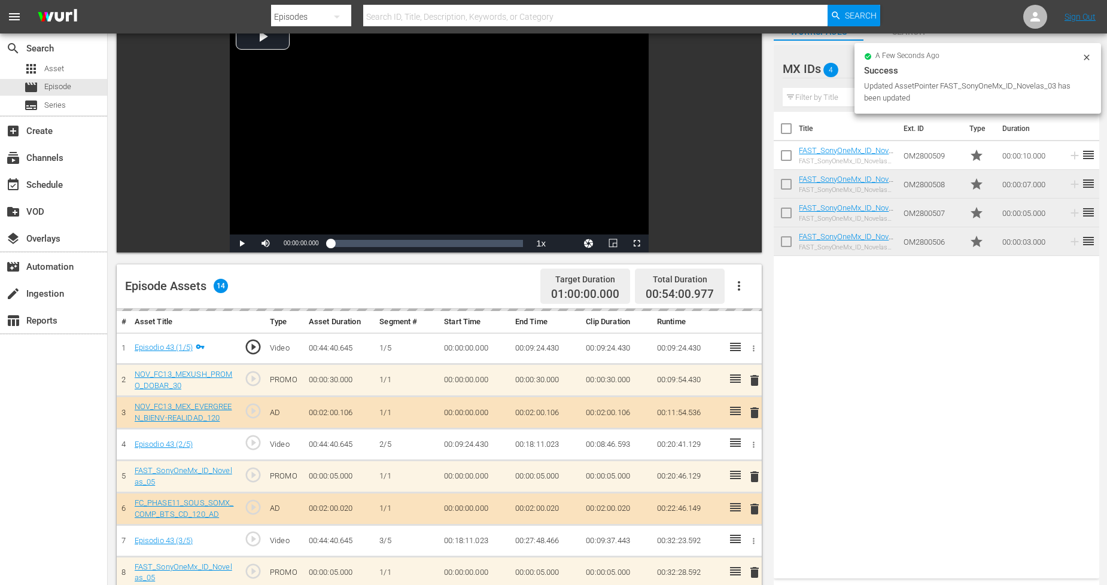
scroll to position [0, 0]
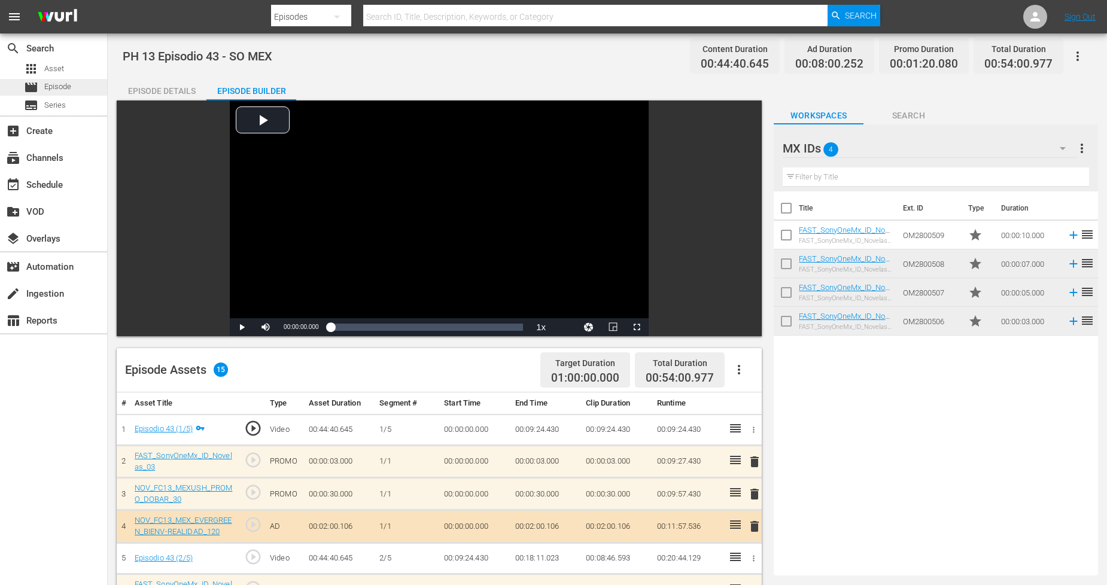
click at [72, 87] on div "movie Episode" at bounding box center [53, 87] width 107 height 17
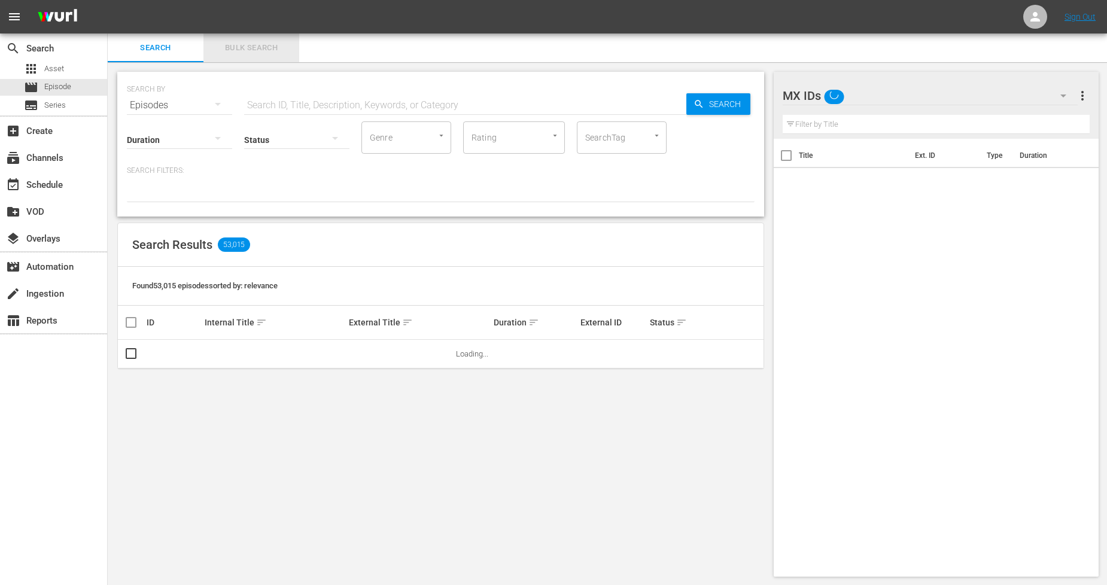
click at [272, 51] on span "Bulk Search" at bounding box center [251, 48] width 81 height 14
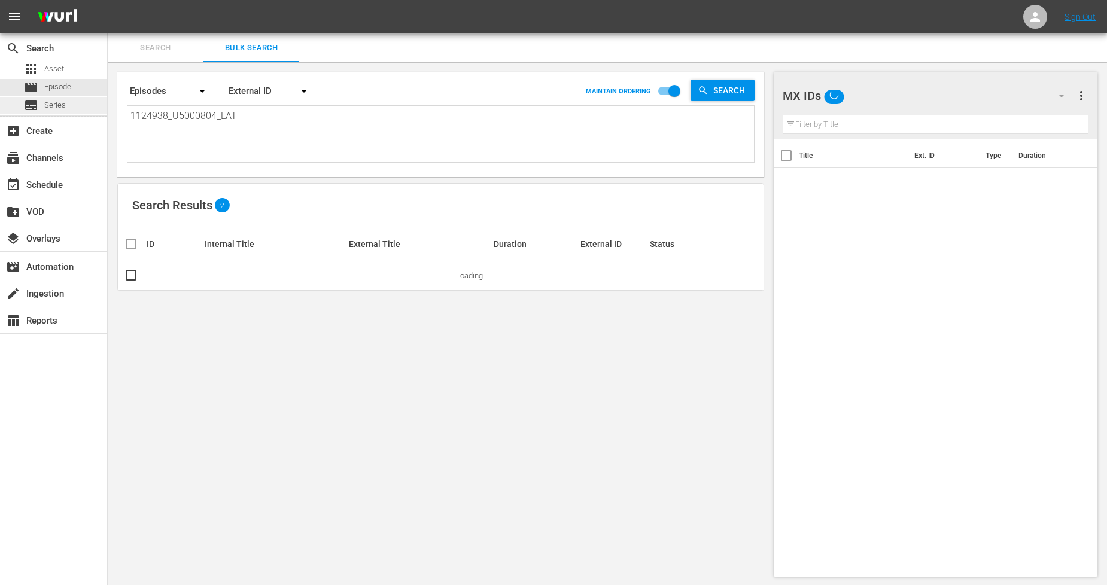
drag, startPoint x: 231, startPoint y: 118, endPoint x: 0, endPoint y: 113, distance: 231.1
click at [108, 0] on div "search Search apps Asset movie Episode subtitles Series add_box Create subscrip…" at bounding box center [607, 0] width 999 height 0
paste textarea "9_U5000805"
type textarea "1124939_U5000805_LAT"
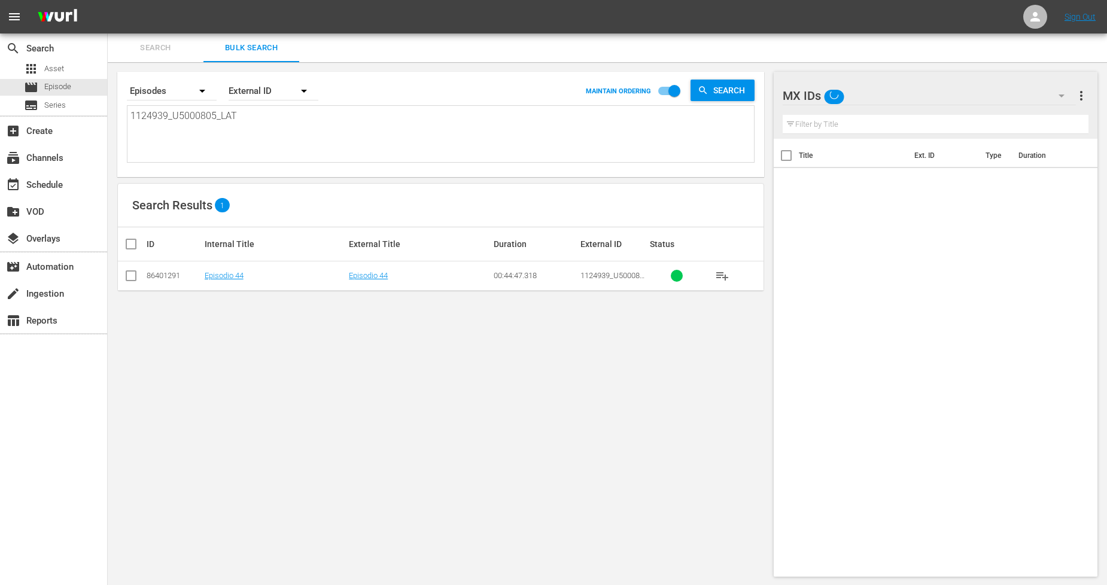
click at [133, 278] on input "checkbox" at bounding box center [131, 278] width 14 height 14
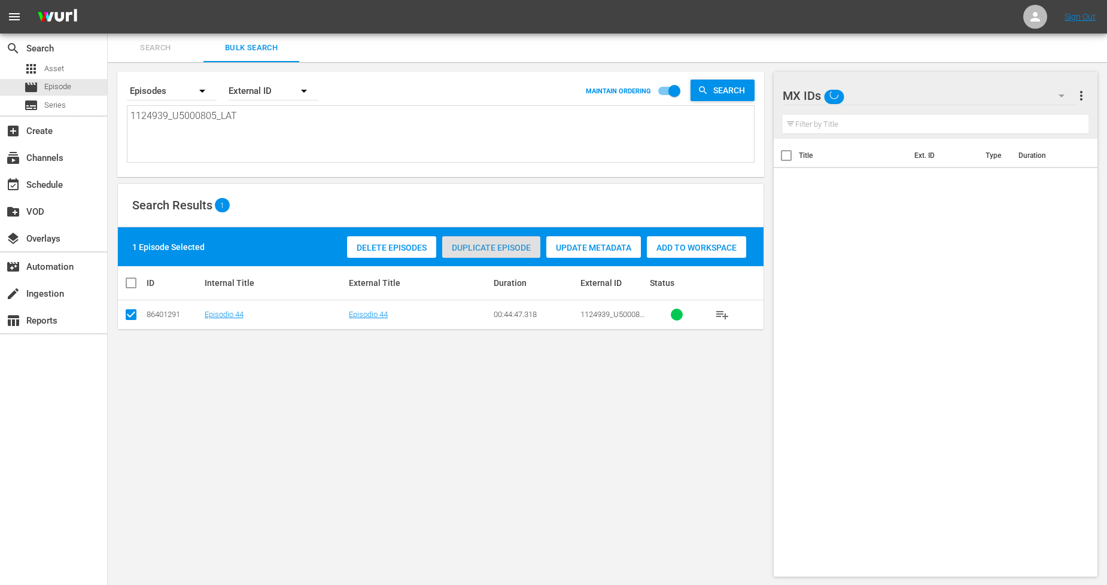
click at [525, 245] on span "Duplicate Episode" at bounding box center [491, 248] width 98 height 10
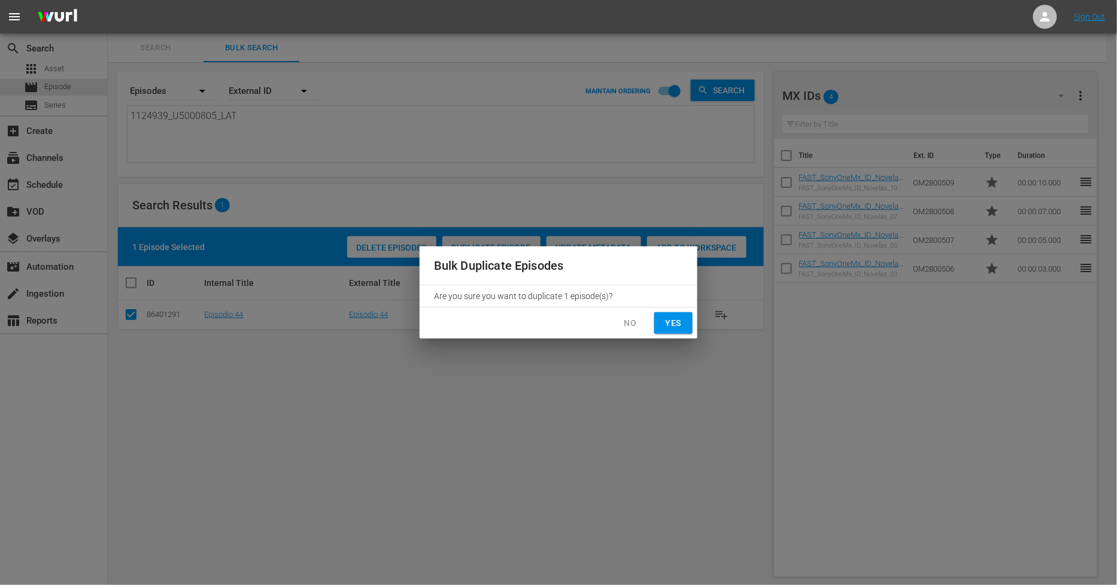
click at [687, 325] on button "Yes" at bounding box center [673, 323] width 38 height 22
checkbox input "false"
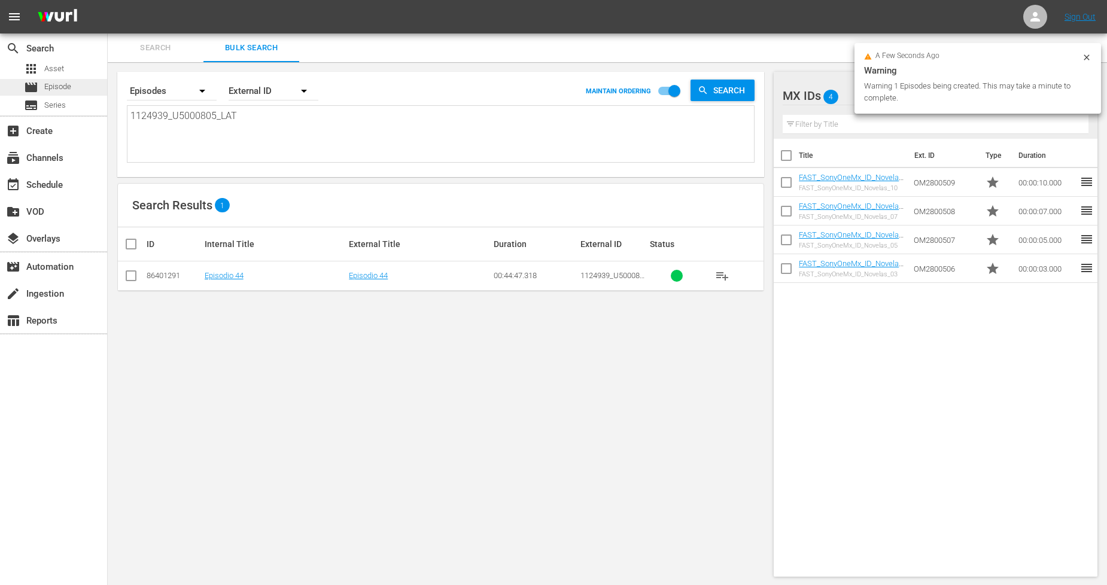
click at [84, 87] on div "movie Episode" at bounding box center [53, 87] width 107 height 17
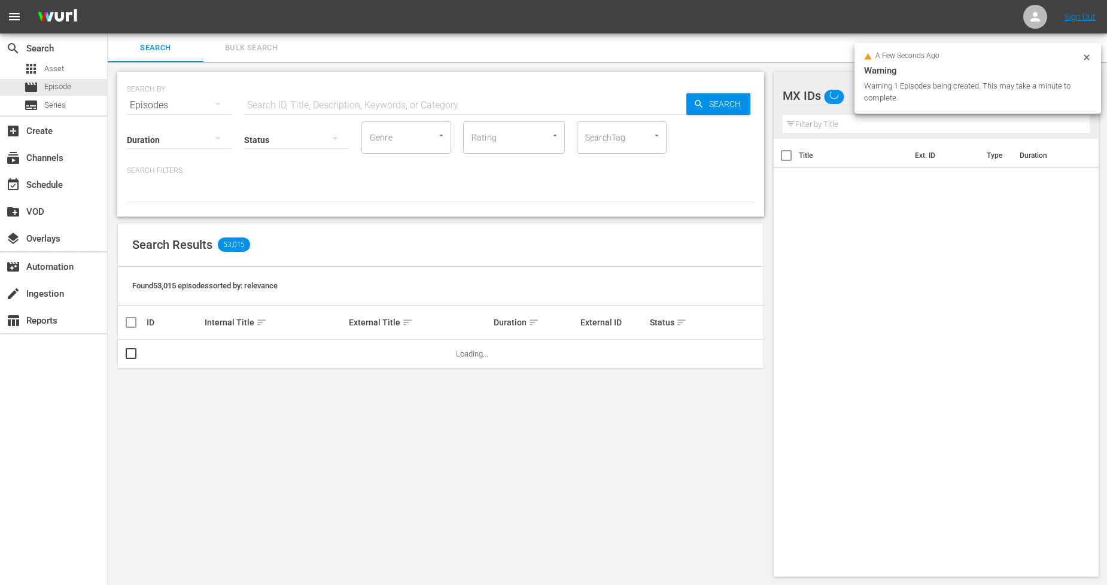
click at [260, 49] on span "Bulk Search" at bounding box center [251, 48] width 81 height 14
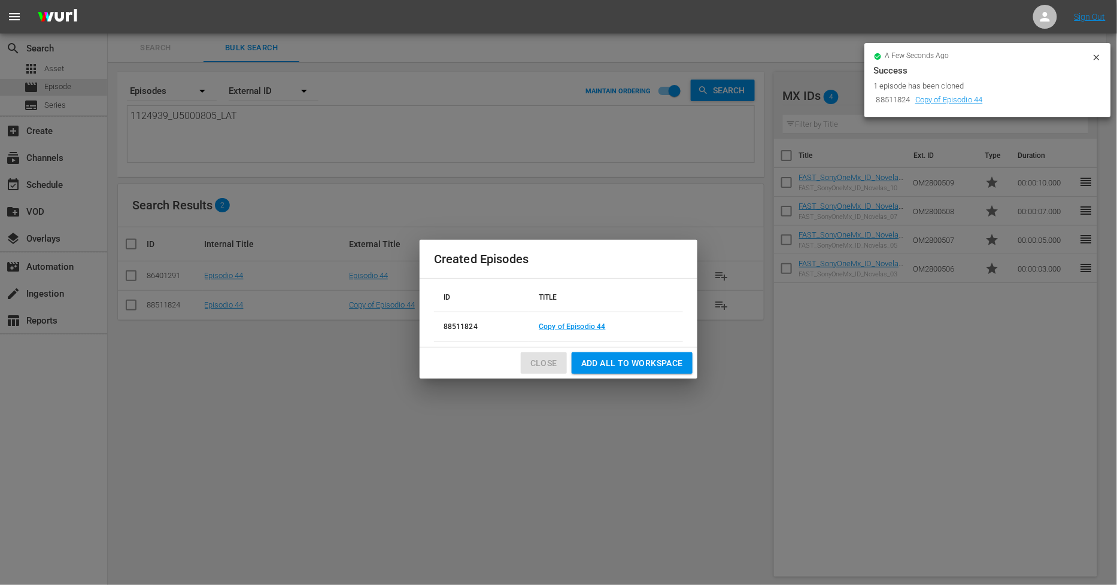
click at [547, 363] on span "Close" at bounding box center [543, 363] width 27 height 15
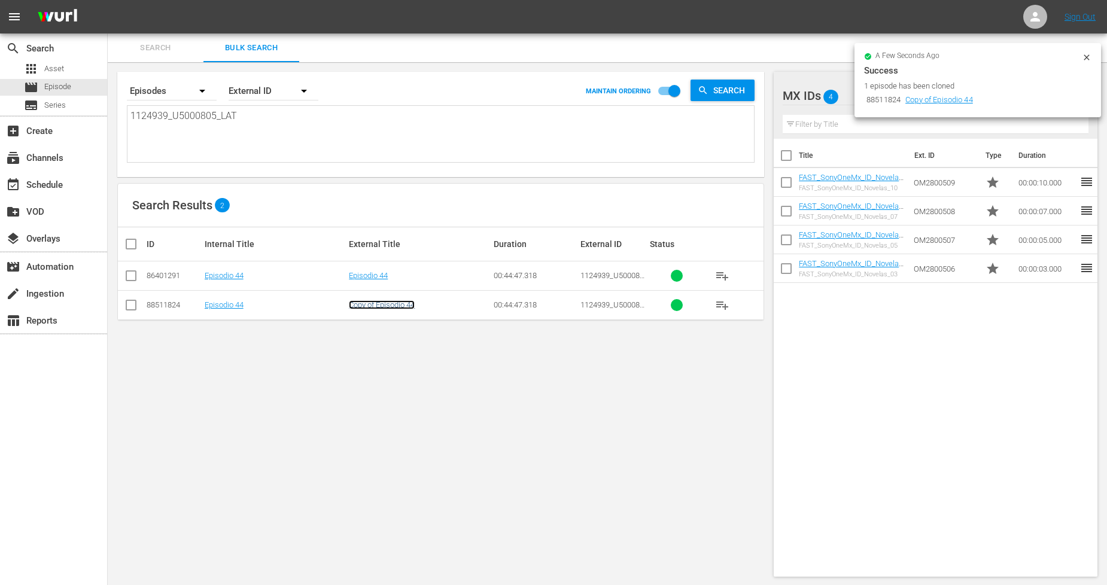
click at [384, 303] on link "Copy of Episodio 44" at bounding box center [382, 304] width 66 height 9
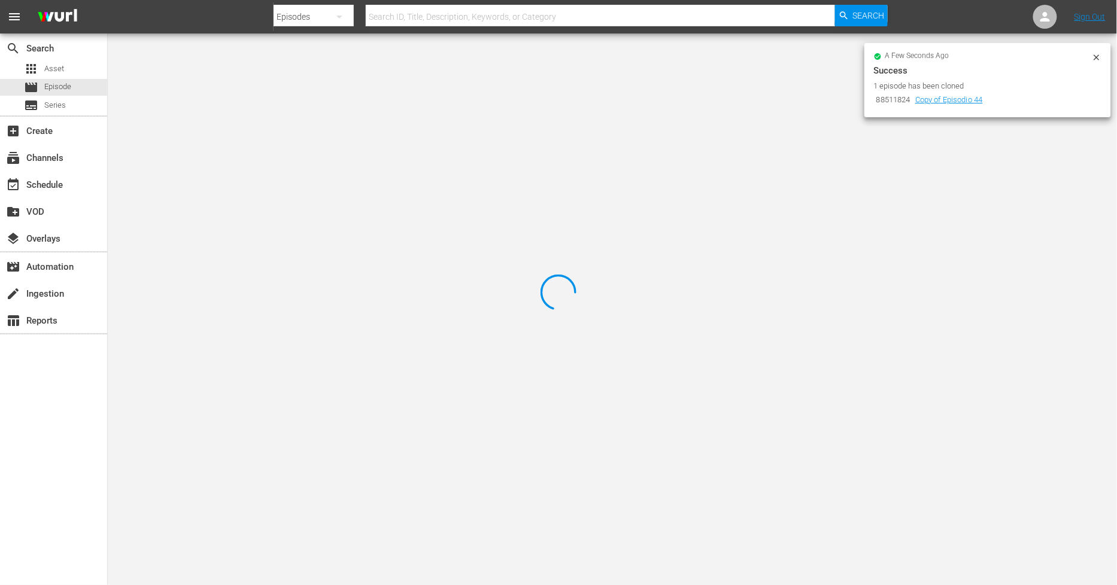
click at [1098, 55] on icon at bounding box center [1095, 56] width 5 height 5
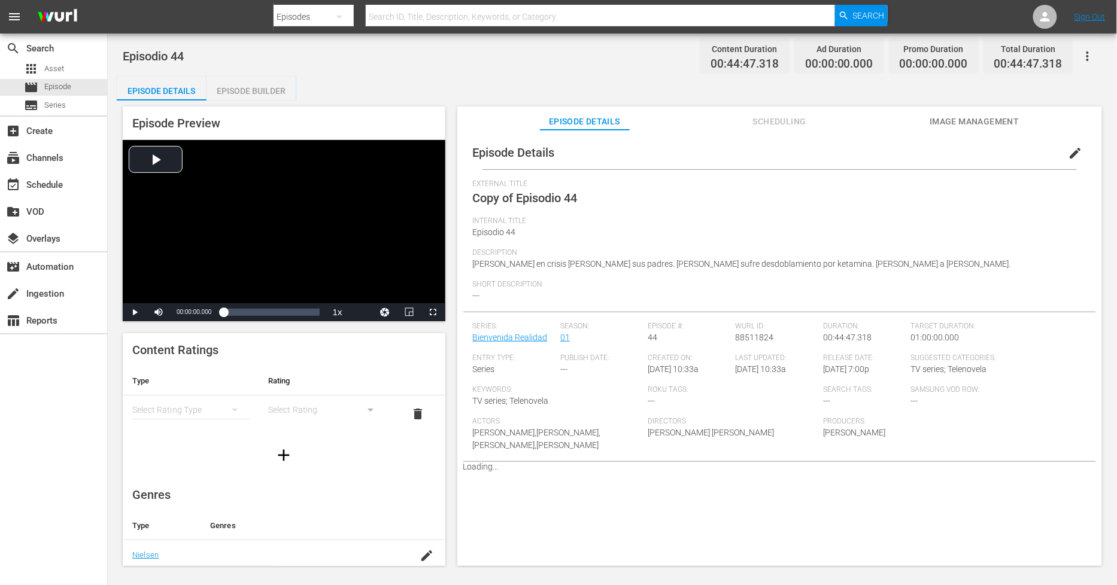
click at [1068, 156] on span "edit" at bounding box center [1075, 153] width 14 height 14
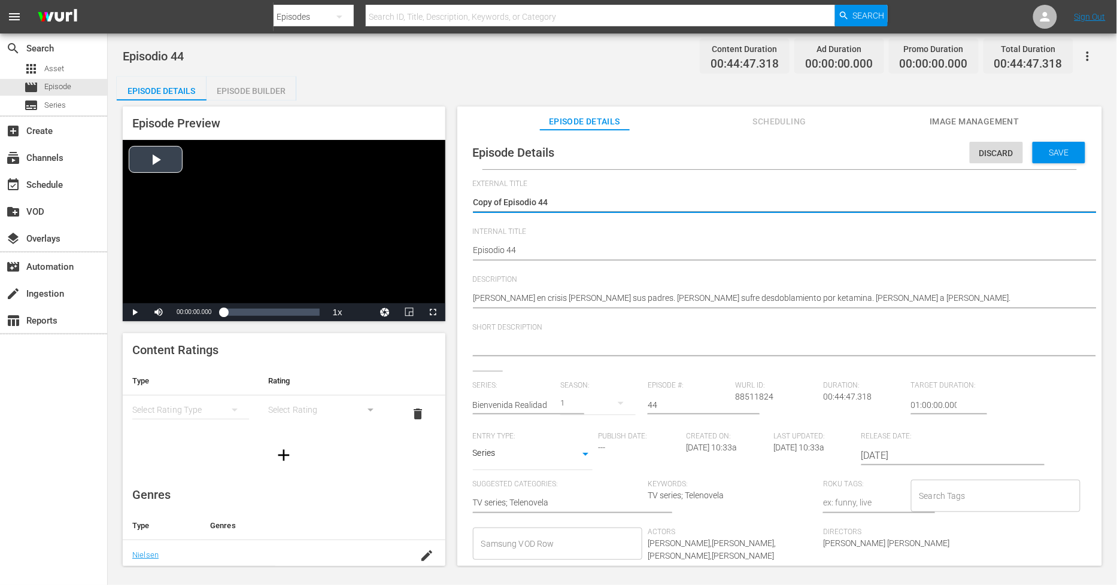
drag, startPoint x: 504, startPoint y: 201, endPoint x: 147, endPoint y: 202, distance: 356.7
click at [148, 202] on div "Episode Preview Video Player is loading. Play Video Play Mute Current Time 00:0…" at bounding box center [612, 338] width 991 height 475
type textarea "Episodio 44"
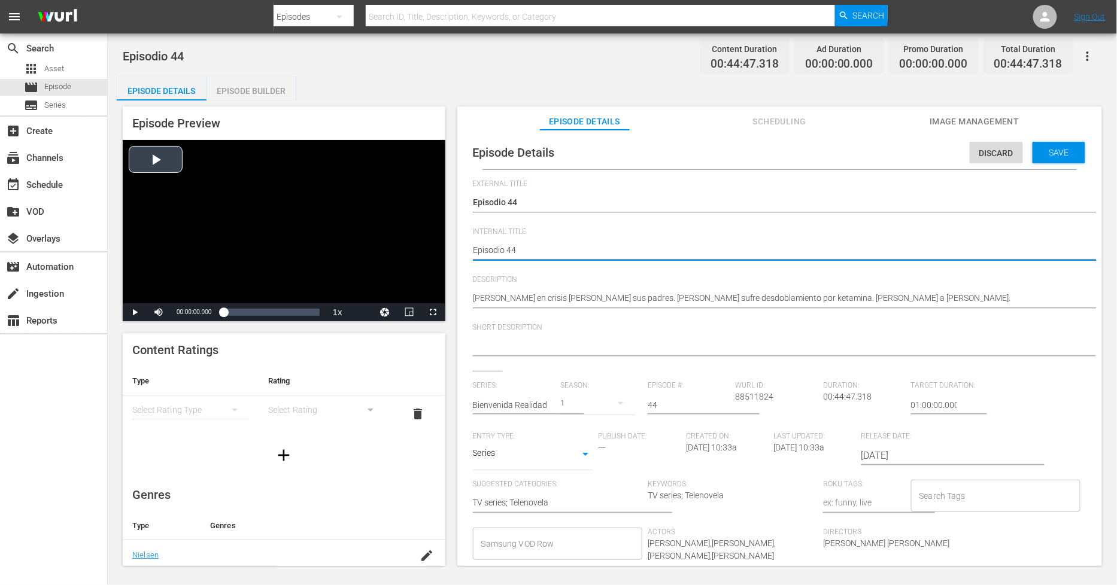
type textarea "PEpisodio 44"
type textarea "PHEpisodio 44"
type textarea "PH Episodio 44"
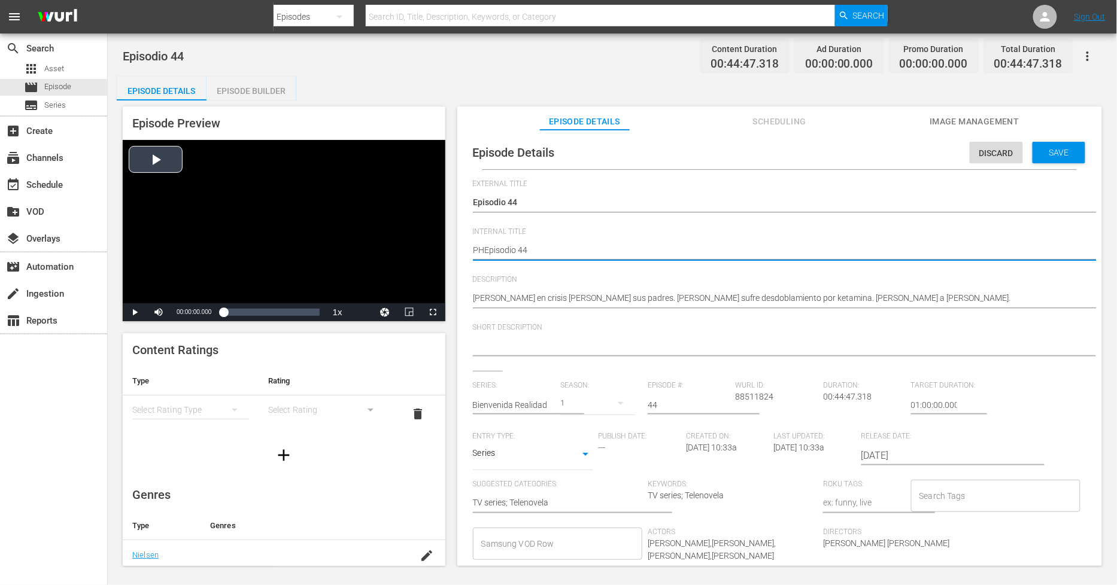
type textarea "PH Episodio 44"
type textarea "PH 1Episodio 44"
type textarea "PH 13Episodio 44"
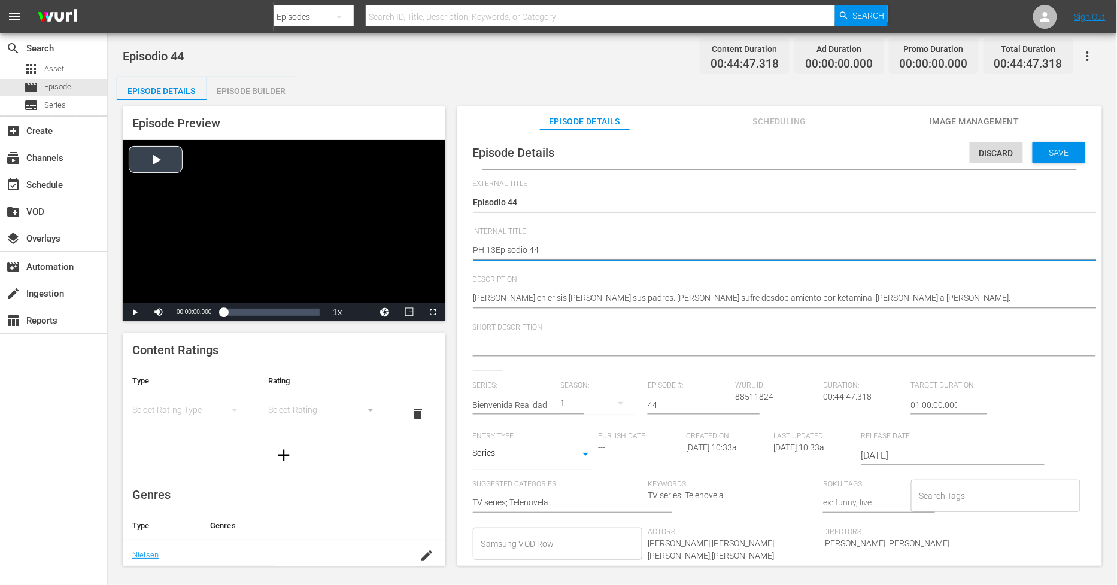
type textarea "PH 13 Episodio 44"
type textarea "PH 13 Episodio 44 -"
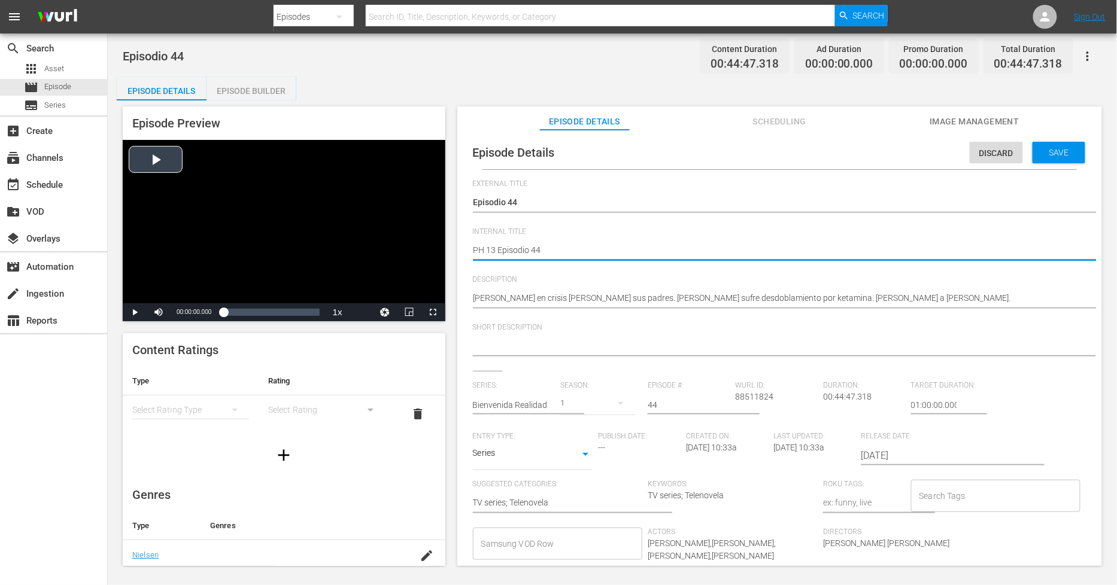
type textarea "PH 13 Episodio 44 -"
type textarea "PH 13 Episodio 44 - S"
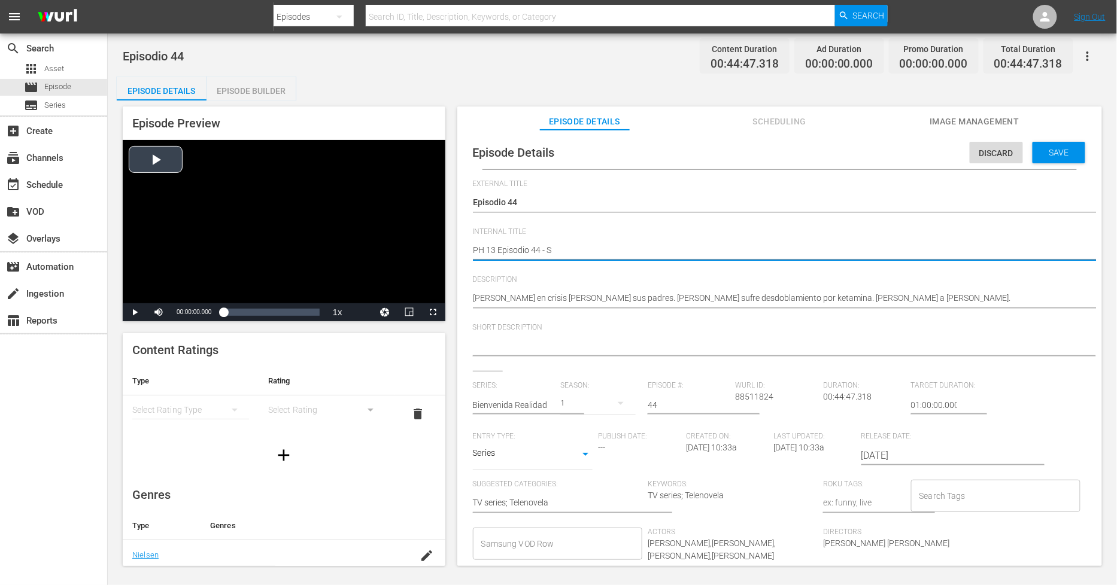
type textarea "PH 13 Episodio 44 - SO"
type textarea "PH 13 Episodio 44 - SO M"
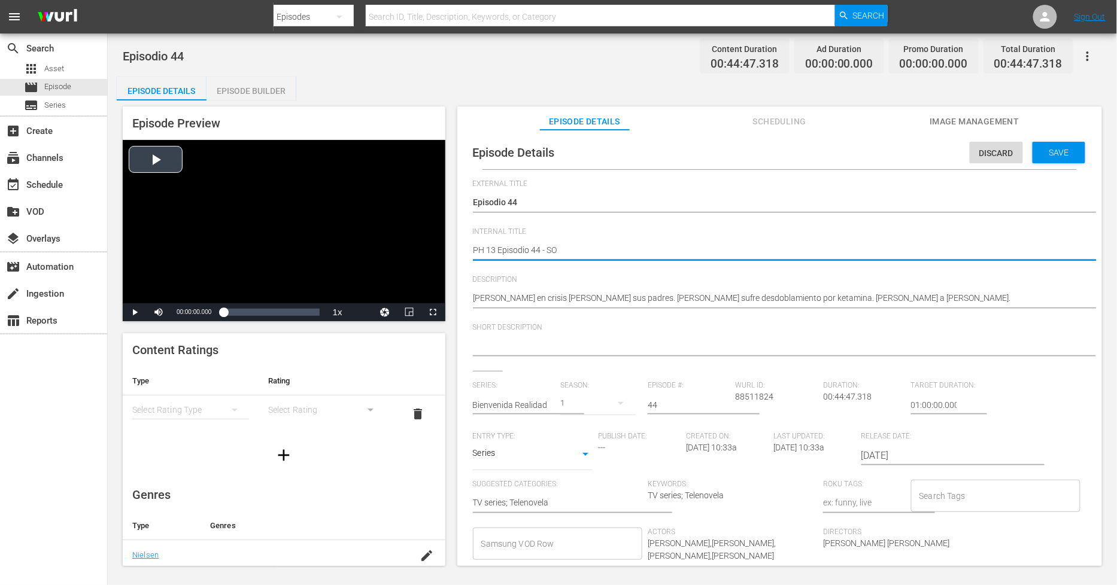
type textarea "PH 13 Episodio 44 - SO M"
type textarea "PH 13 Episodio 44 - SO ME"
type textarea "PH 13 Episodio 44 - SO MEX"
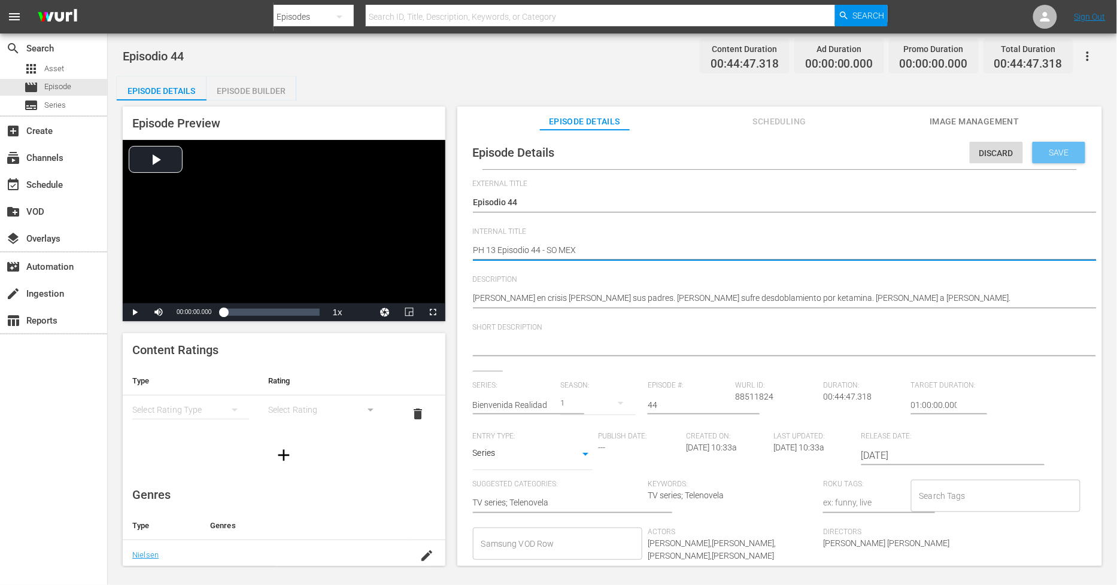
click at [1050, 152] on span "Save" at bounding box center [1059, 153] width 39 height 10
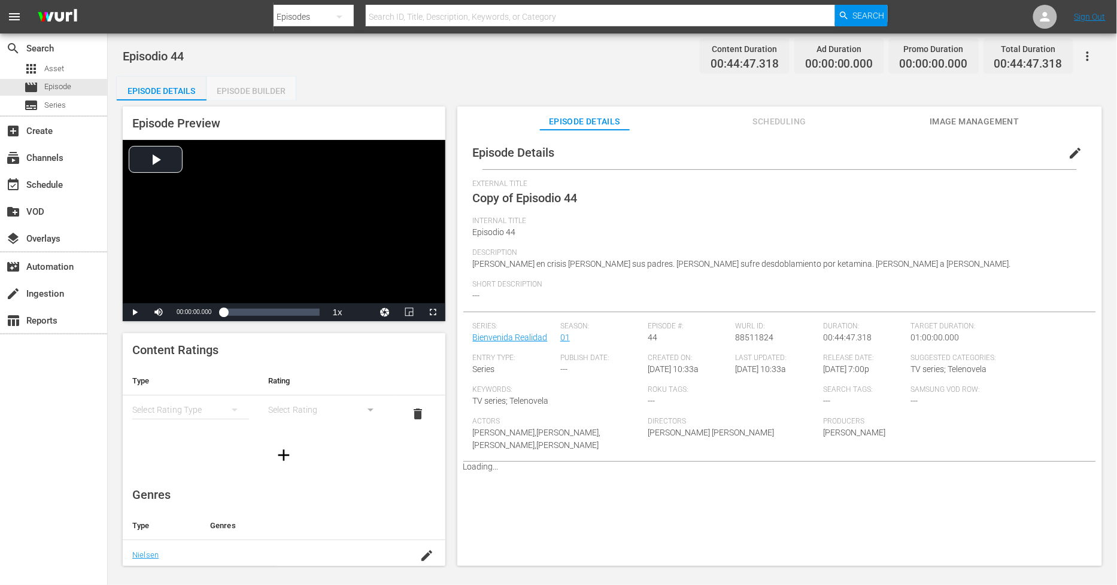
click at [223, 88] on div "Episode Builder" at bounding box center [251, 91] width 90 height 29
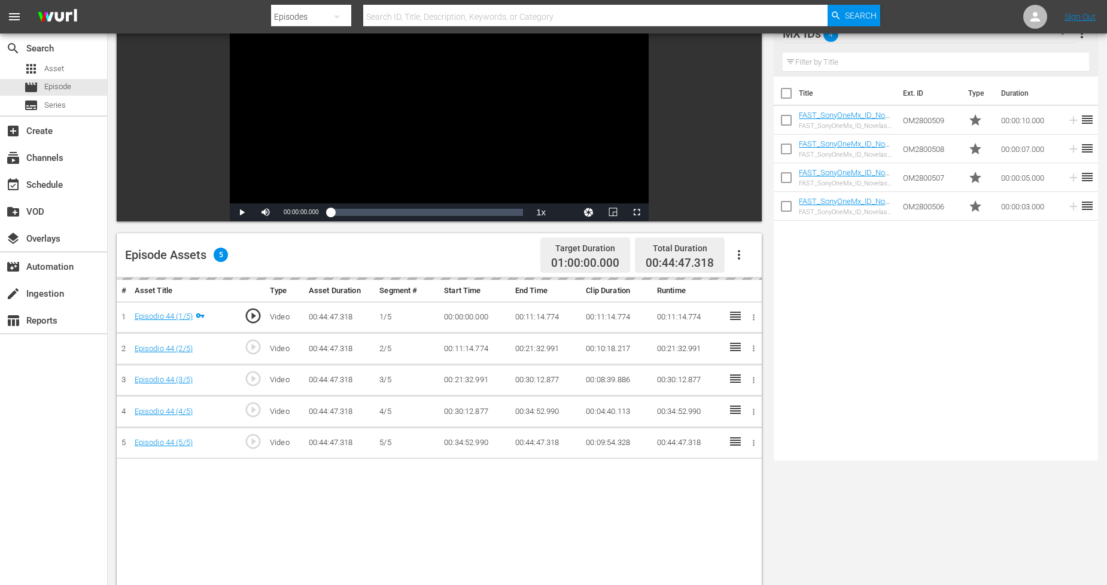
scroll to position [133, 0]
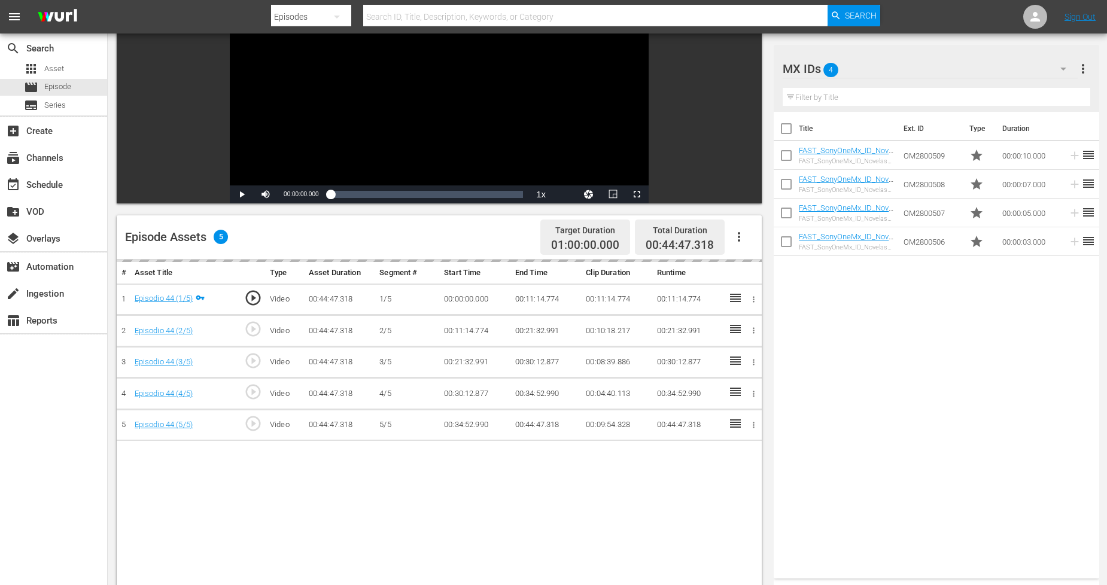
click at [740, 235] on icon "button" at bounding box center [739, 237] width 14 height 14
click at [770, 244] on div "Fill with Ads" at bounding box center [774, 241] width 81 height 29
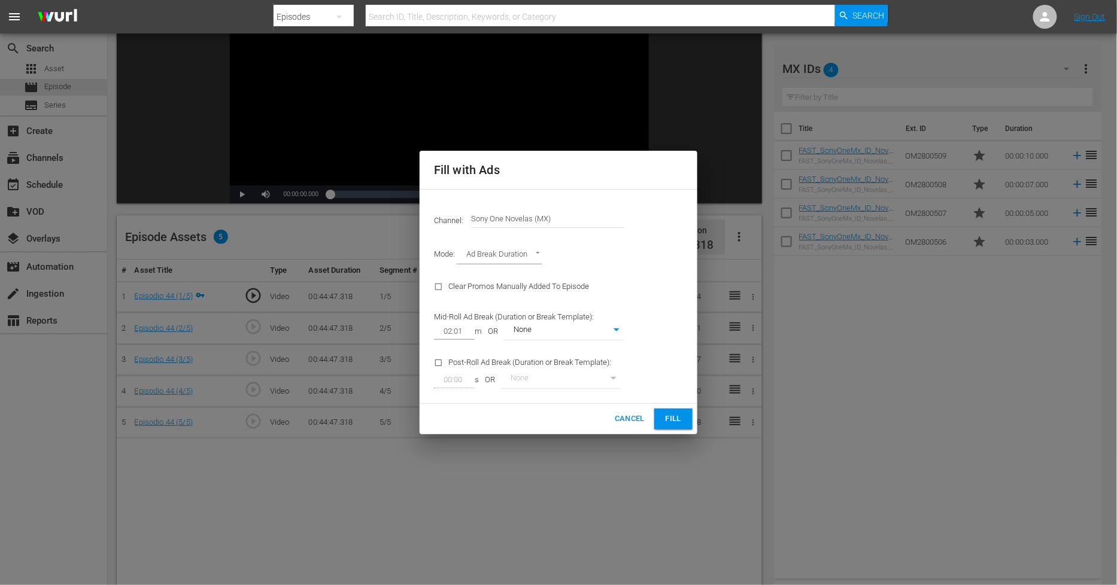
click at [676, 421] on span "Fill" at bounding box center [673, 419] width 19 height 14
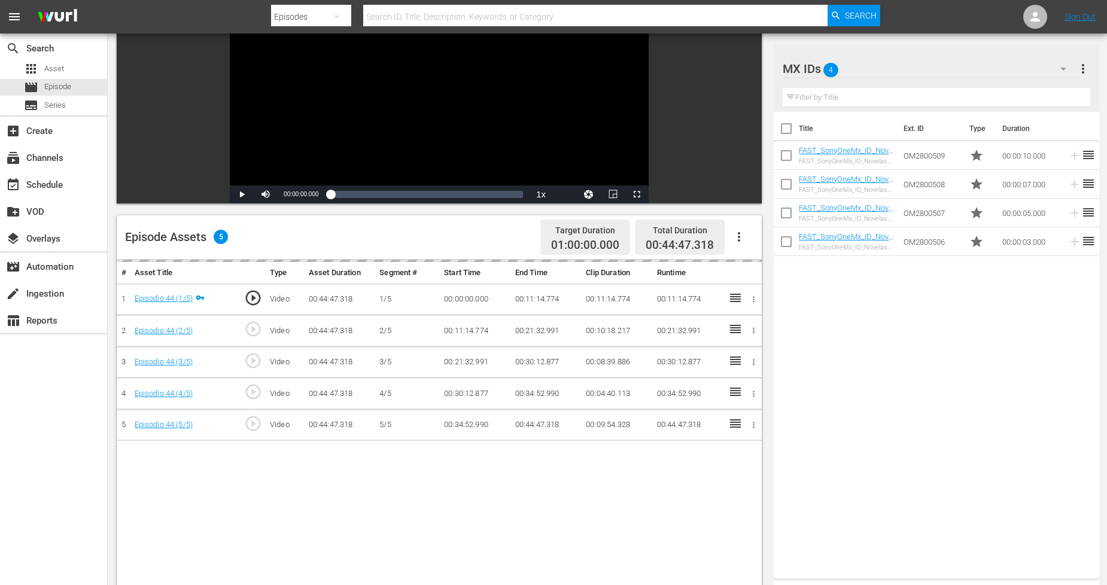
click at [1065, 68] on icon "button" at bounding box center [1063, 69] width 6 height 3
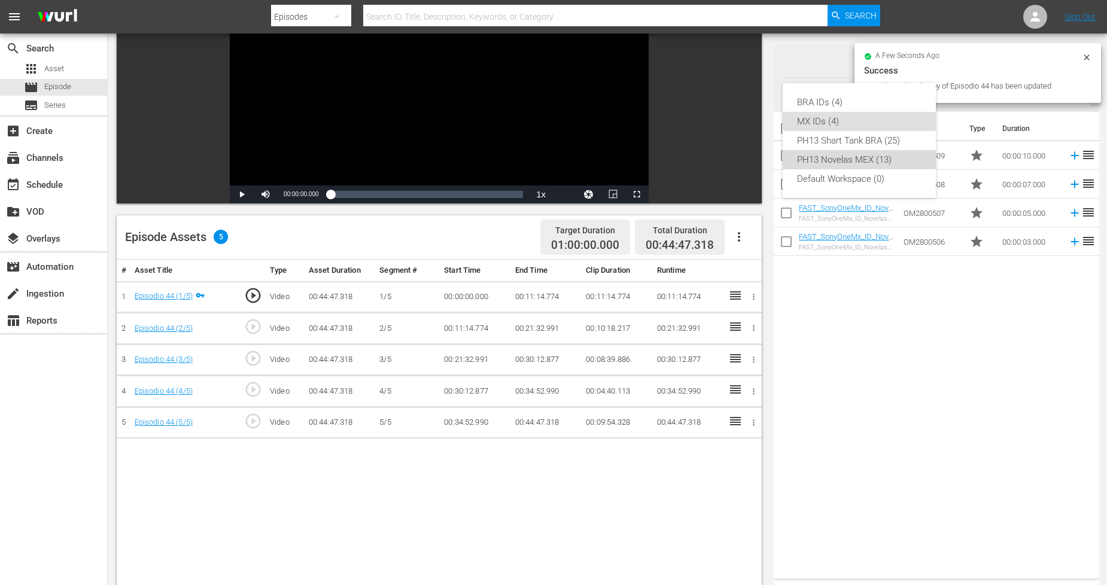
click at [896, 157] on div "PH13 Novelas MEX (13)" at bounding box center [859, 159] width 124 height 19
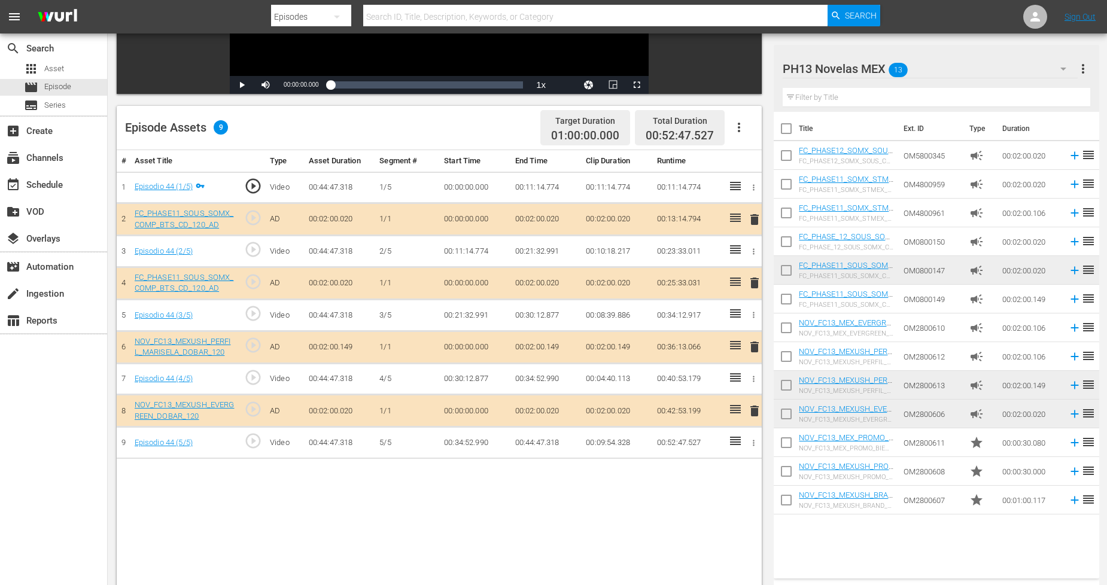
scroll to position [266, 0]
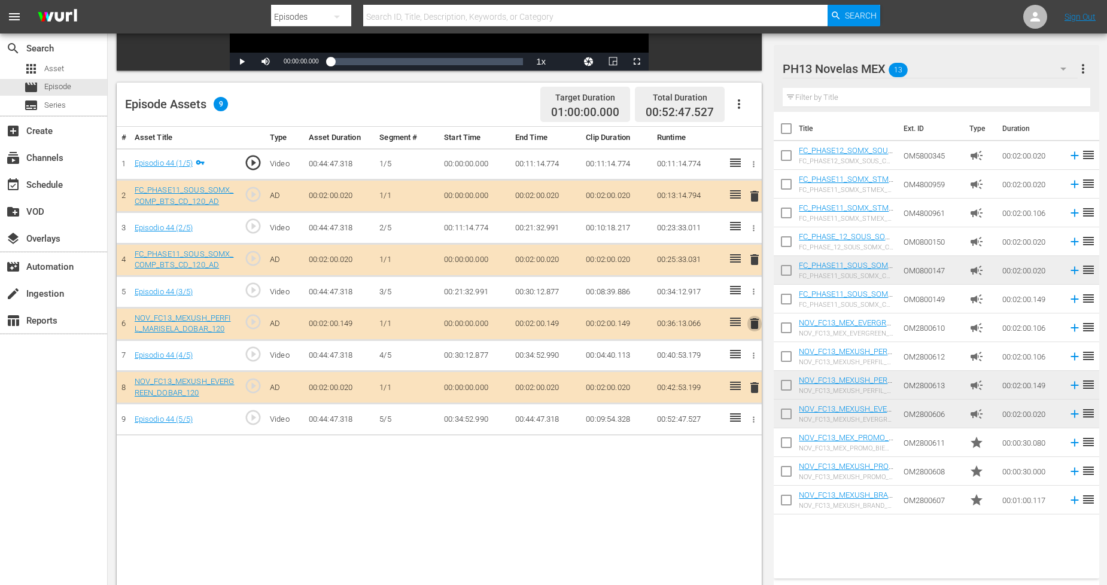
click at [758, 327] on span "delete" at bounding box center [754, 324] width 14 height 14
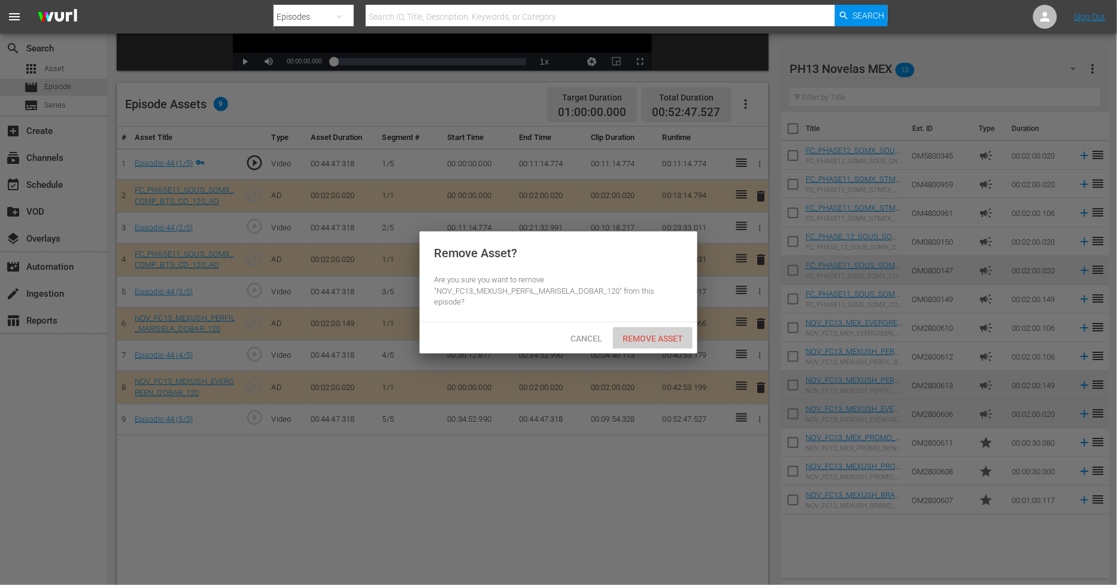
click at [646, 337] on span "Remove Asset" at bounding box center [653, 339] width 80 height 10
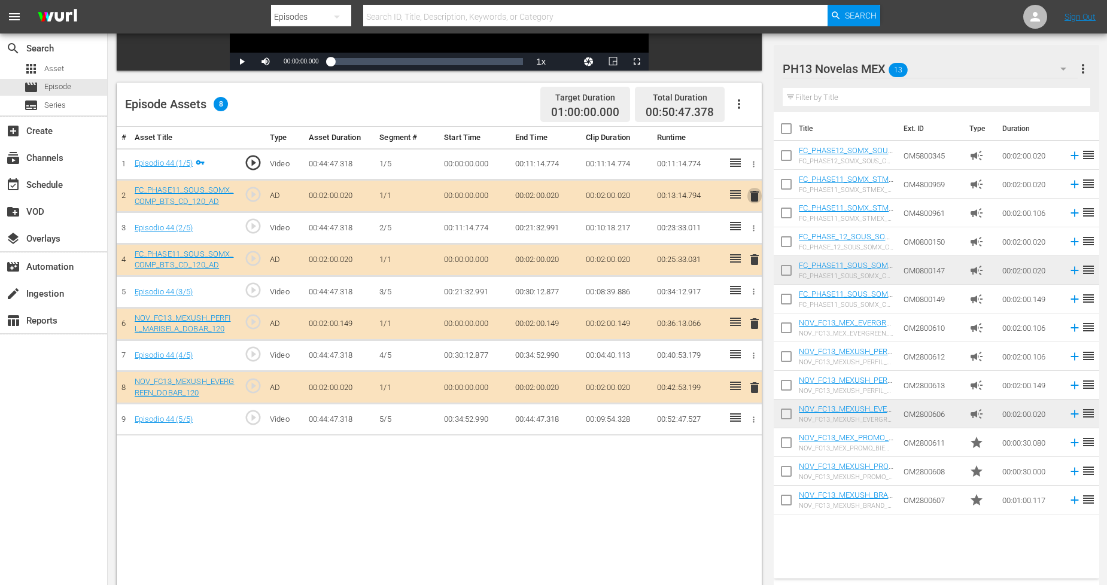
click at [756, 198] on span "delete" at bounding box center [754, 196] width 14 height 14
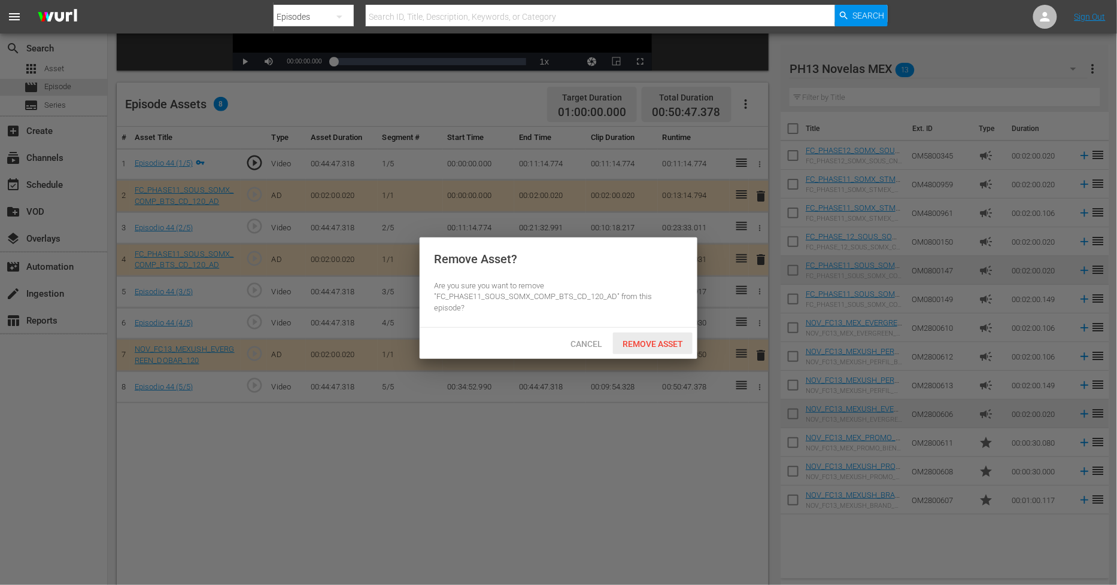
click at [648, 339] on span "Remove Asset" at bounding box center [653, 344] width 80 height 10
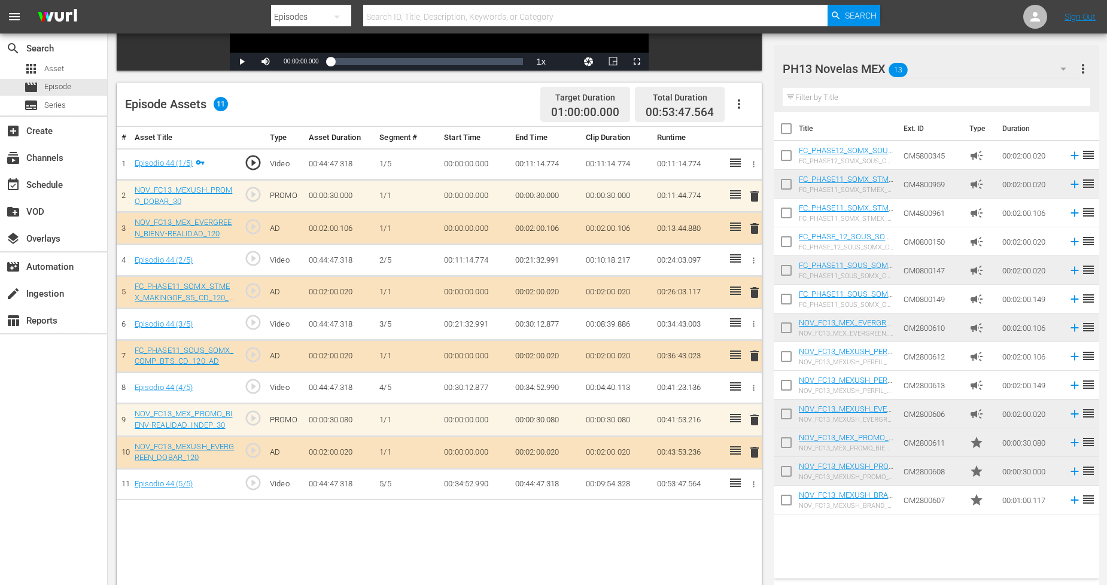
click at [1034, 70] on div "PH13 Novelas MEX 13" at bounding box center [930, 69] width 295 height 34
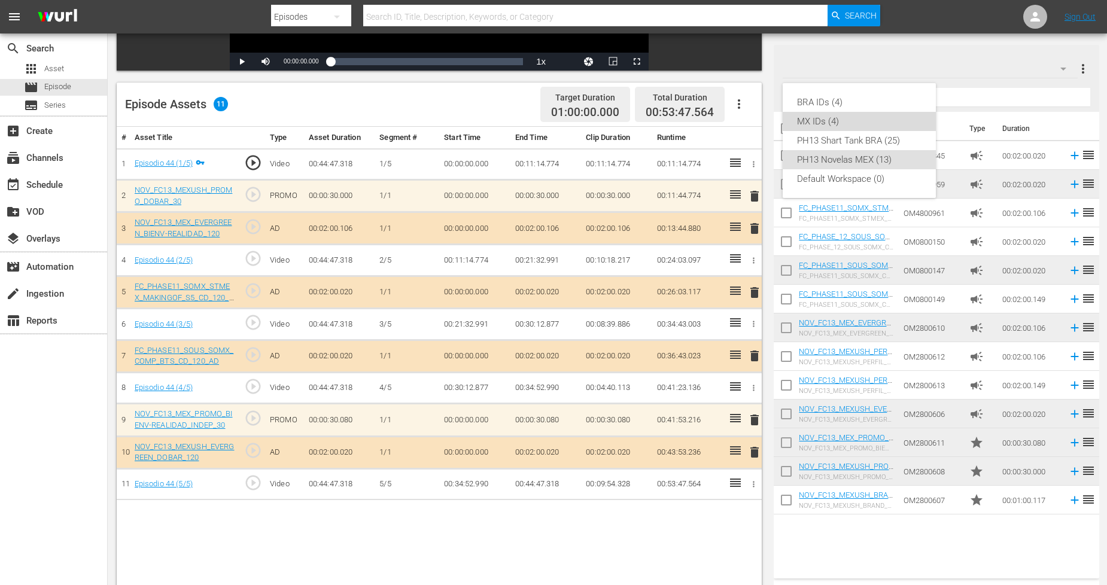
click at [840, 121] on div "MX IDs (4)" at bounding box center [859, 121] width 124 height 19
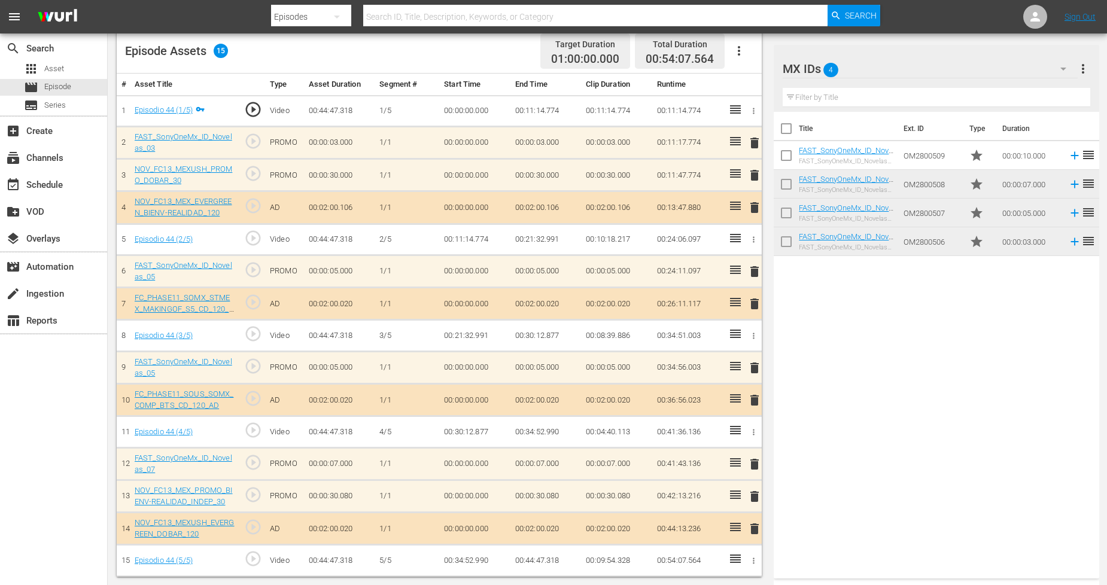
scroll to position [0, 0]
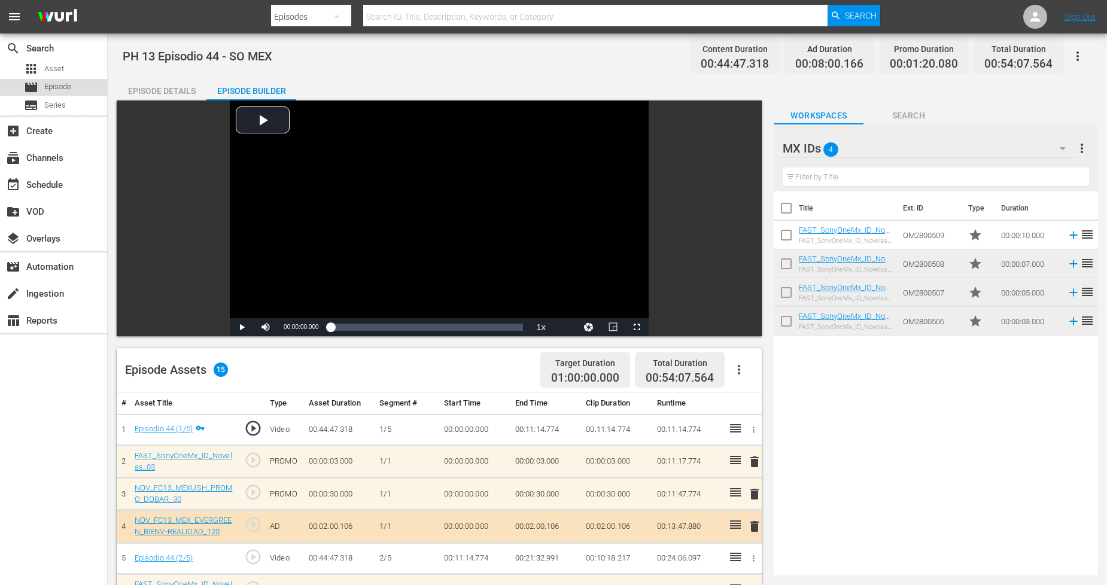
click at [104, 88] on div "movie Episode" at bounding box center [53, 87] width 107 height 17
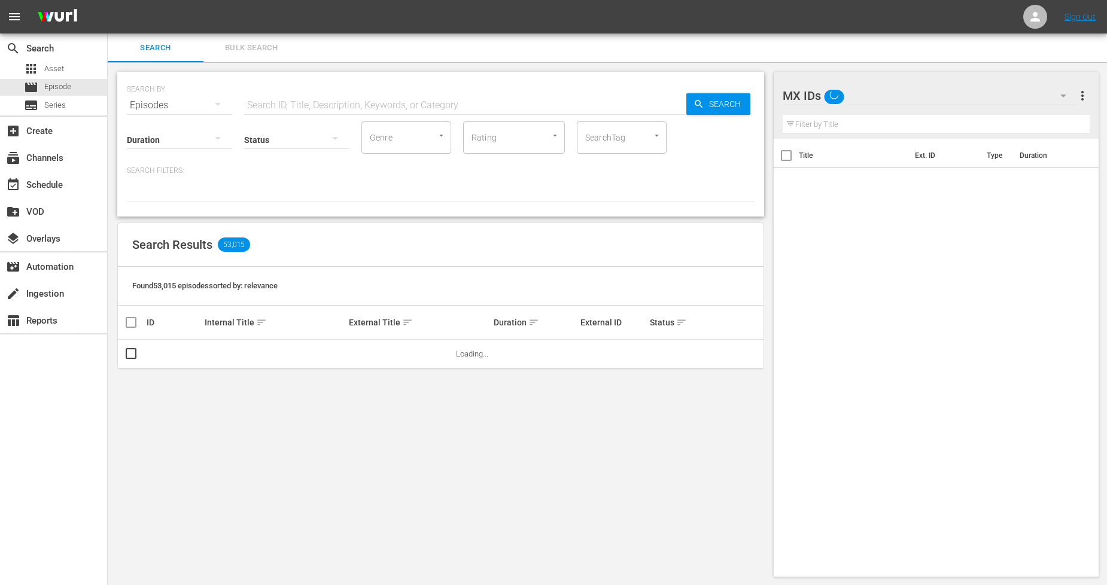
click at [260, 49] on span "Bulk Search" at bounding box center [251, 48] width 81 height 14
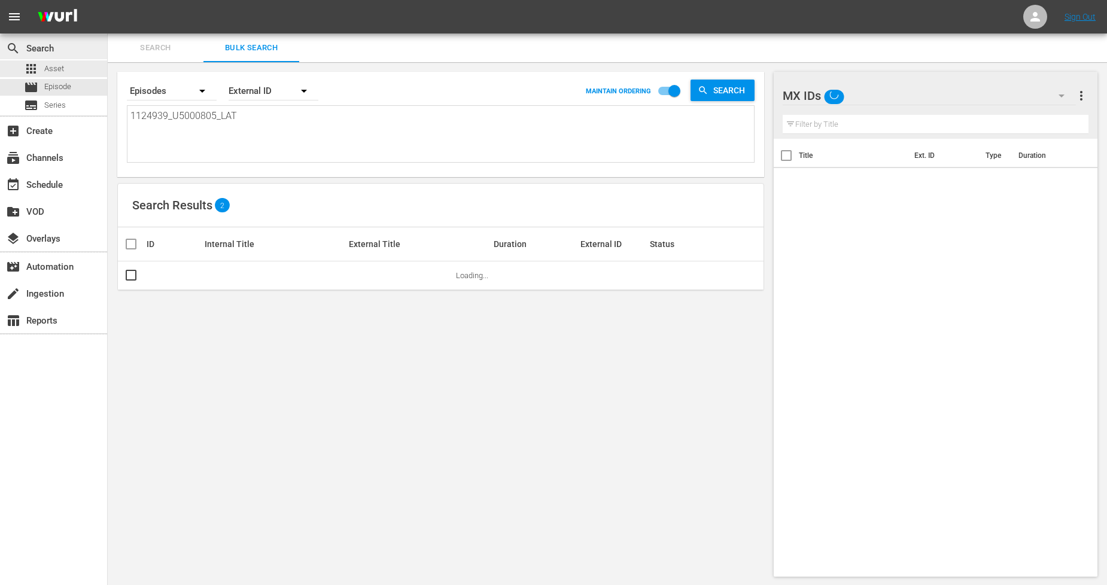
drag, startPoint x: 276, startPoint y: 129, endPoint x: 0, endPoint y: 58, distance: 284.8
click at [108, 0] on div "search Search apps Asset movie Episode subtitles Series add_box Create subscrip…" at bounding box center [607, 0] width 999 height 0
paste textarea "40_U5000806"
type textarea "1124940_U5000806_LAT"
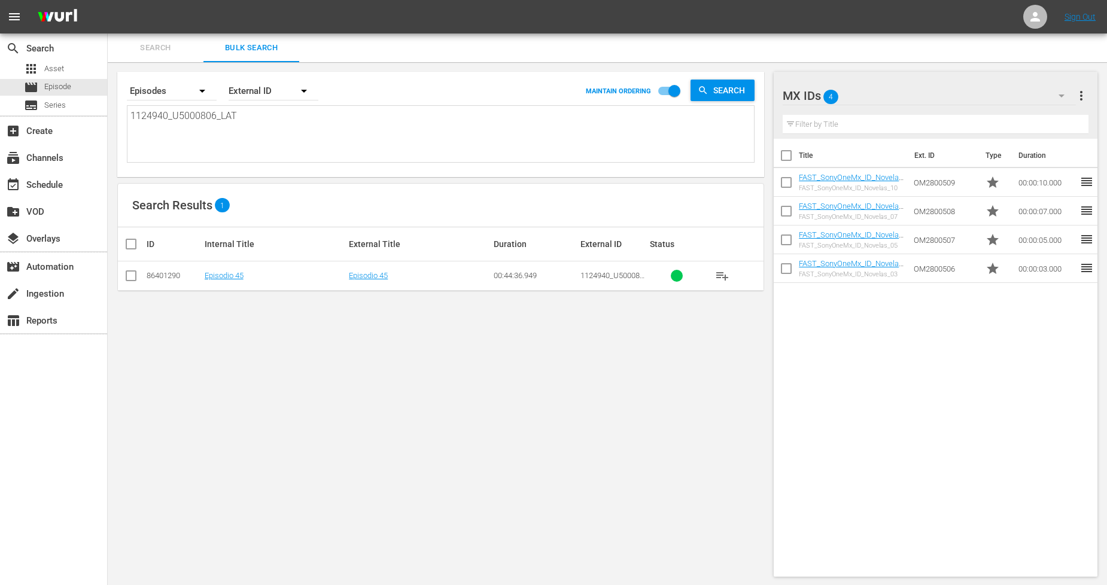
type textarea "1124940_U5000806_LAT"
click at [124, 279] on input "checkbox" at bounding box center [131, 278] width 14 height 14
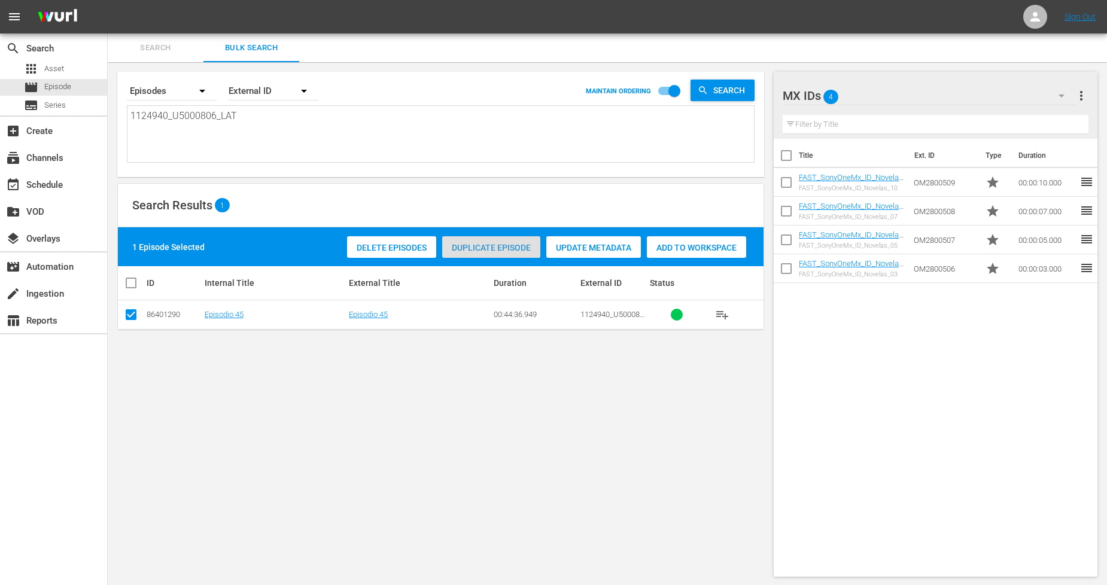
click at [495, 253] on div "Duplicate Episode" at bounding box center [491, 247] width 98 height 23
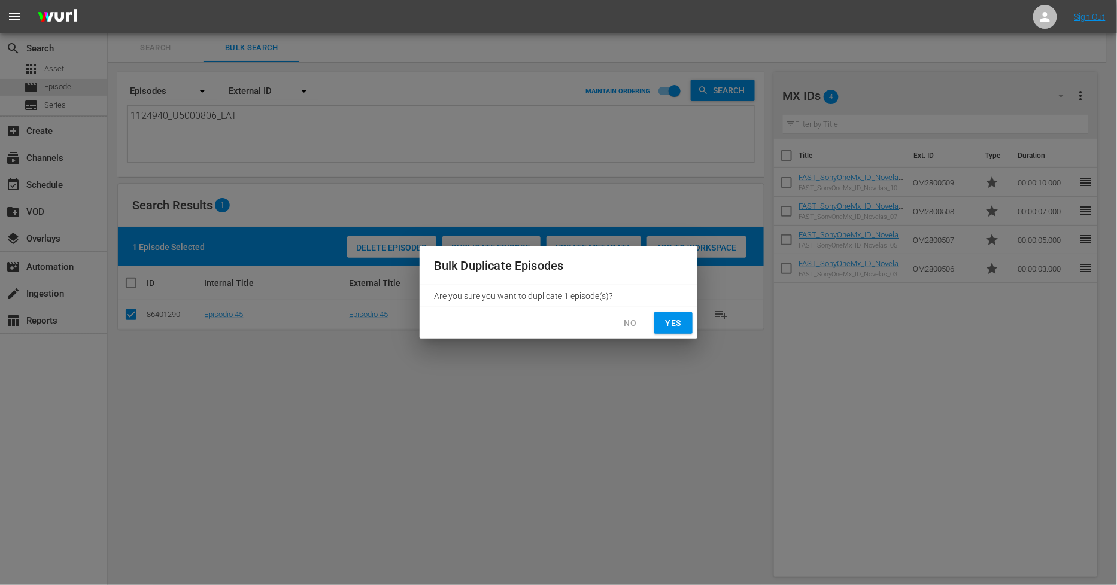
drag, startPoint x: 676, startPoint y: 324, endPoint x: 667, endPoint y: 320, distance: 10.2
click at [676, 323] on span "Yes" at bounding box center [673, 323] width 19 height 15
checkbox input "false"
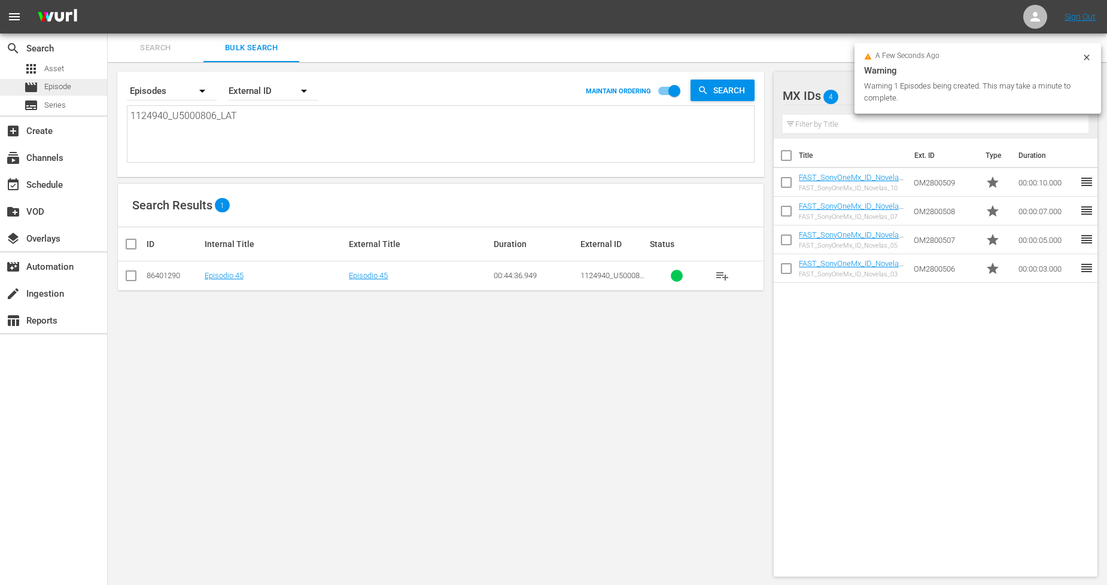
click at [72, 90] on div "movie Episode" at bounding box center [53, 87] width 107 height 17
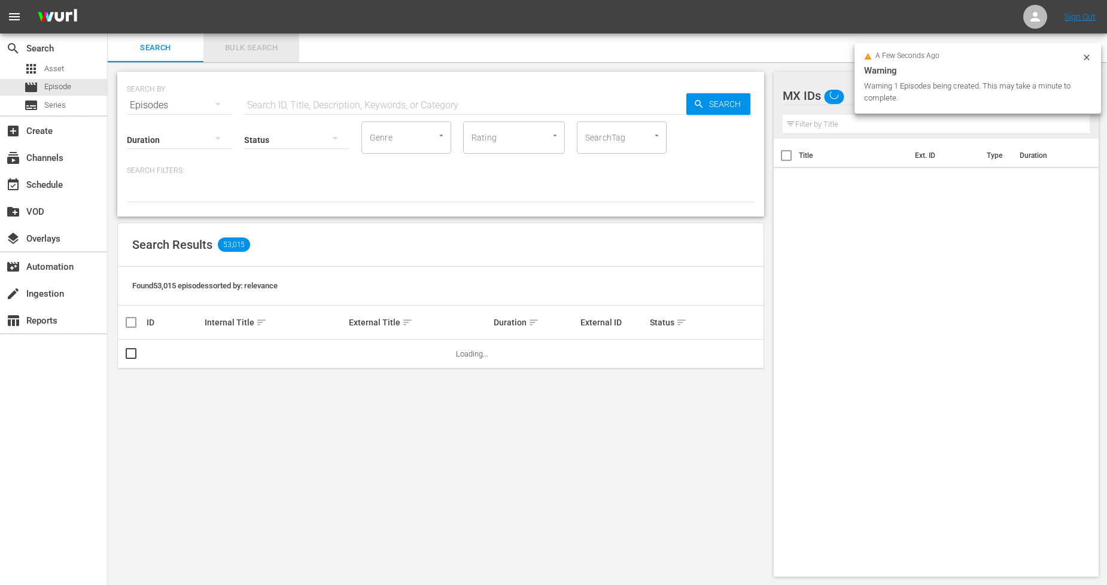
click at [263, 48] on span "Bulk Search" at bounding box center [251, 48] width 81 height 14
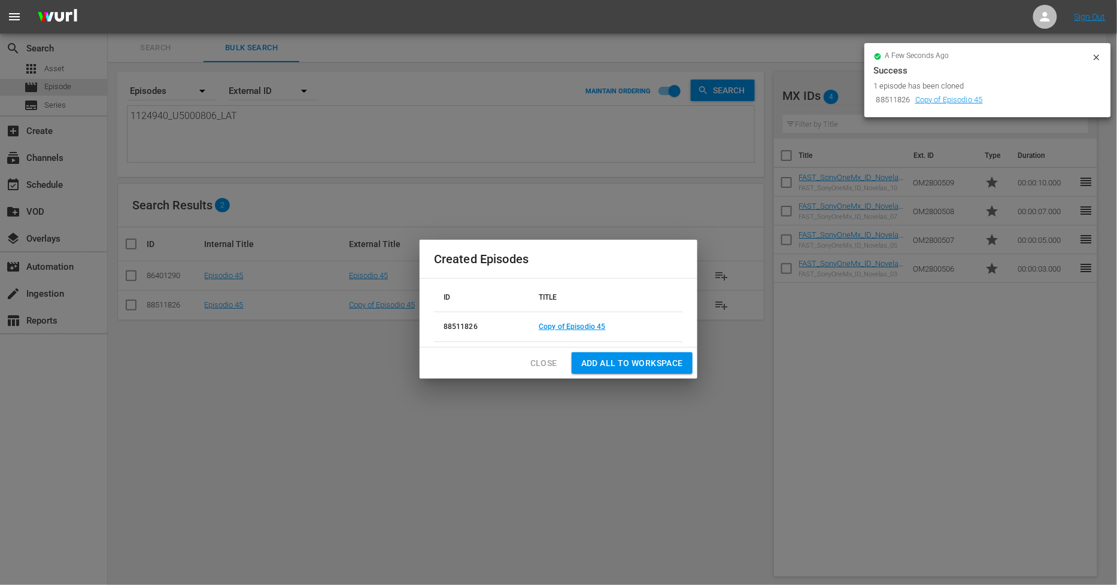
click at [548, 357] on span "Close" at bounding box center [543, 363] width 27 height 15
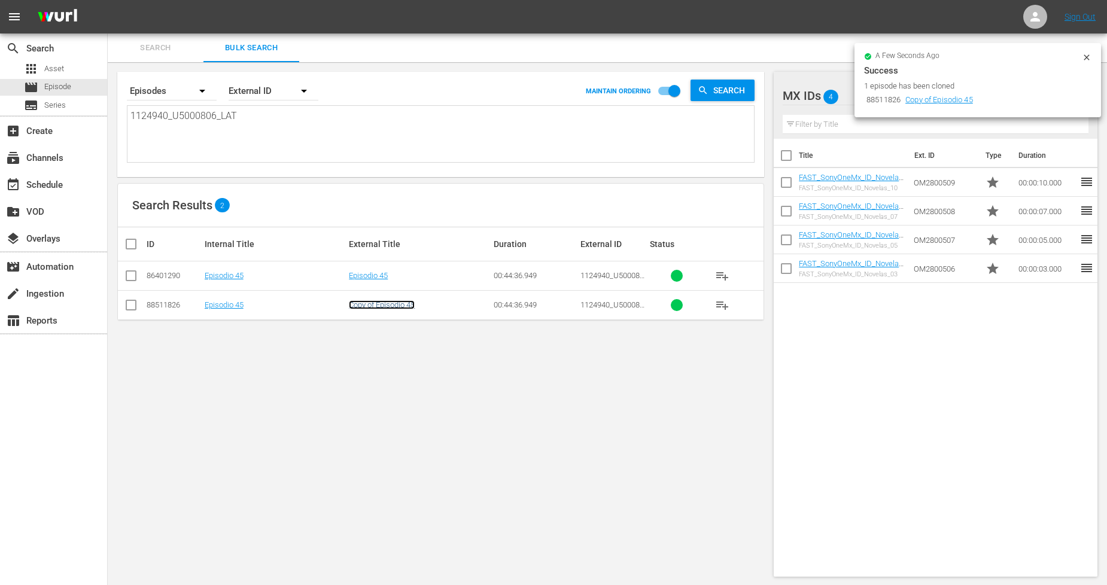
click at [391, 308] on link "Copy of Episodio 45" at bounding box center [382, 304] width 66 height 9
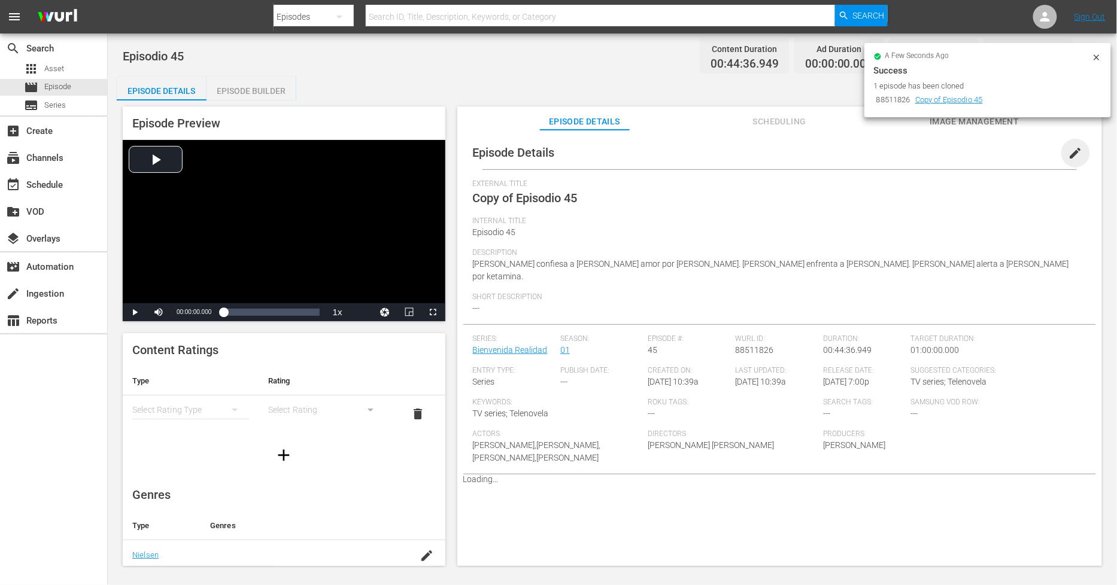
click at [1068, 146] on span "edit" at bounding box center [1075, 153] width 14 height 14
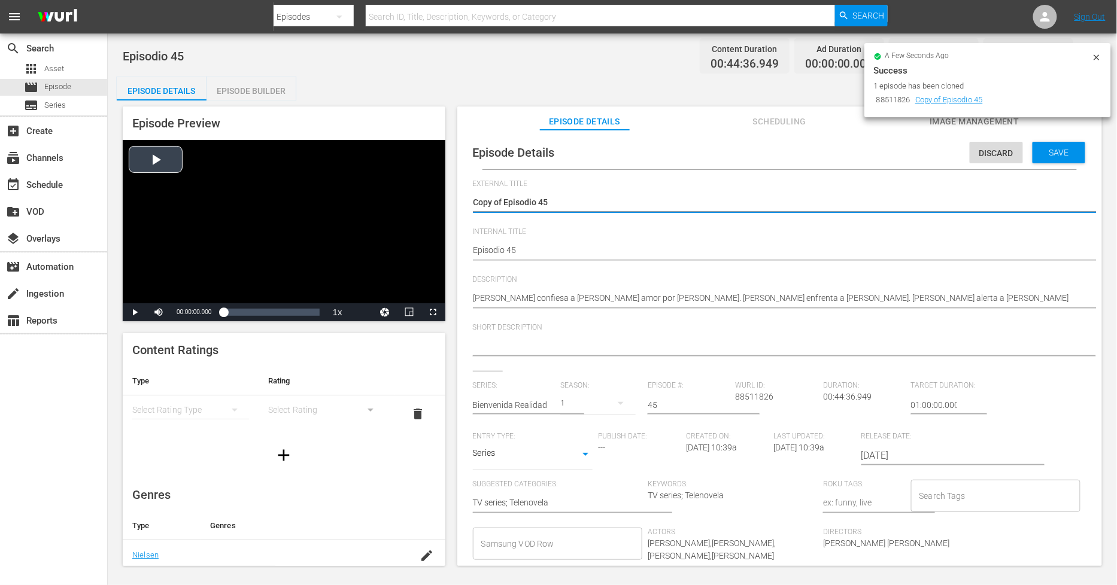
drag, startPoint x: 505, startPoint y: 200, endPoint x: 150, endPoint y: 190, distance: 355.1
click at [150, 190] on div "Episode Preview Video Player is loading. Play Video Play Mute Current Time 00:0…" at bounding box center [612, 338] width 991 height 475
type textarea "Episodio 45"
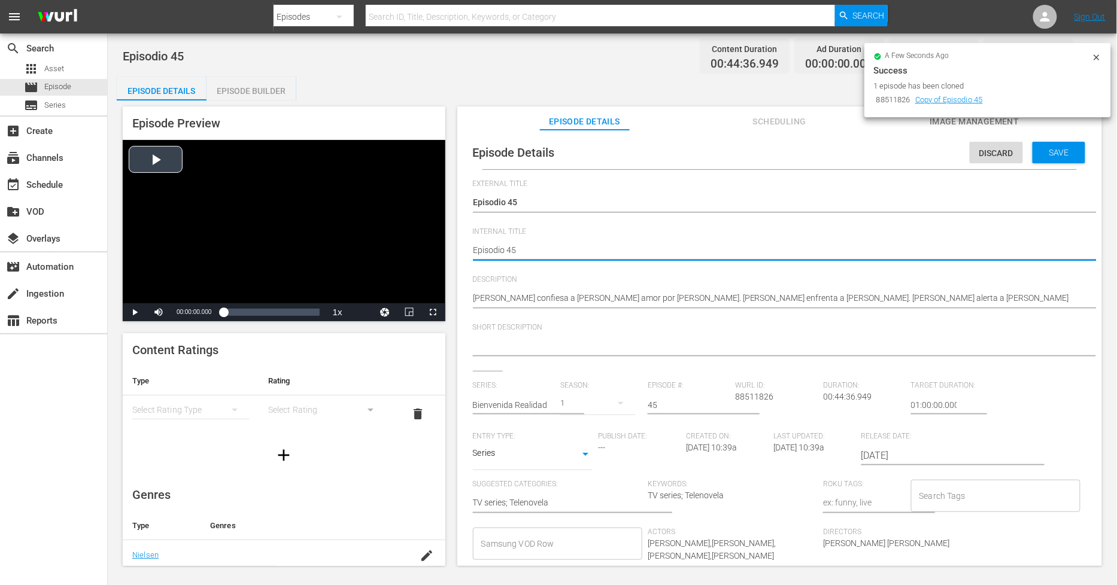
type textarea "PEpisodio 45"
type textarea "PHEpisodio 45"
type textarea "PH Episodio 45"
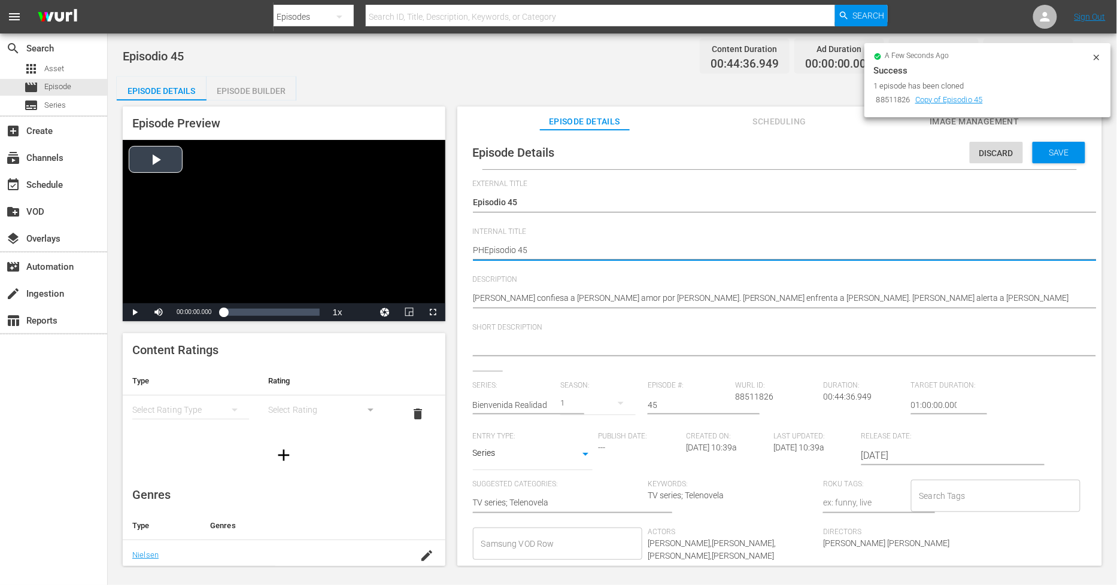
type textarea "PH Episodio 45"
type textarea "PH 1Episodio 45"
type textarea "PH 13Episodio 45"
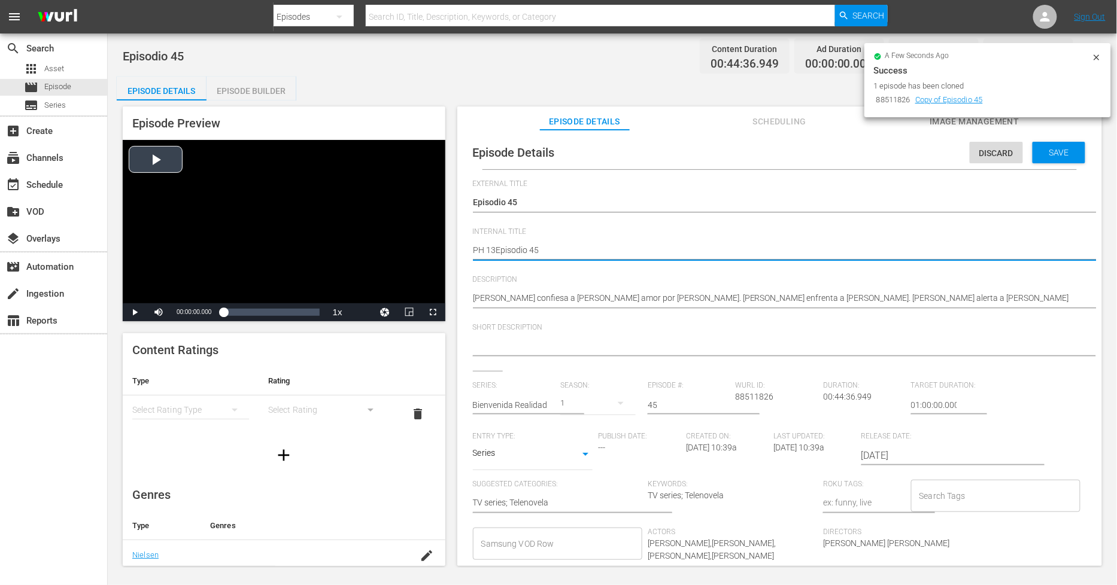
type textarea "PH 13 Episodio 45"
type textarea "PH 13 Episodio 45 -"
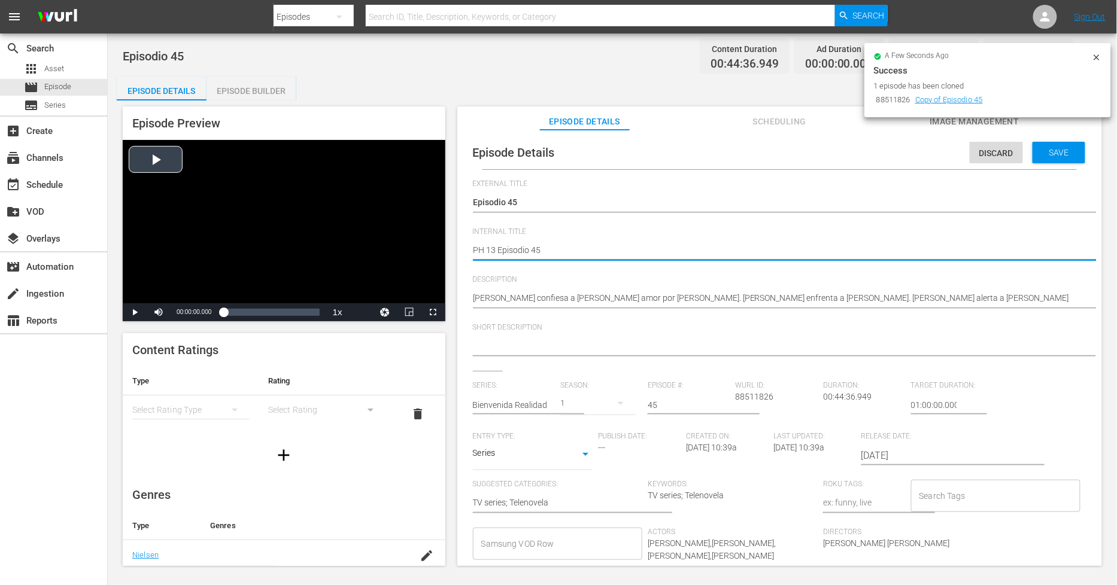
type textarea "PH 13 Episodio 45 -"
type textarea "PH 13 Episodio 45 - S"
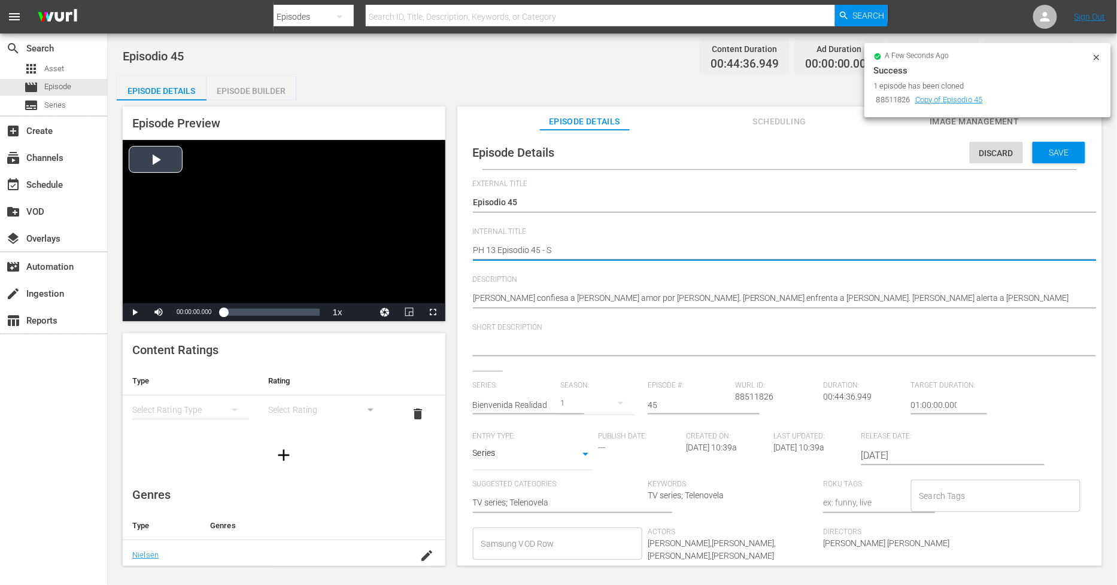
type textarea "PH 13 Episodio 45 - SO"
type textarea "PH 13 Episodio 45 - SO M"
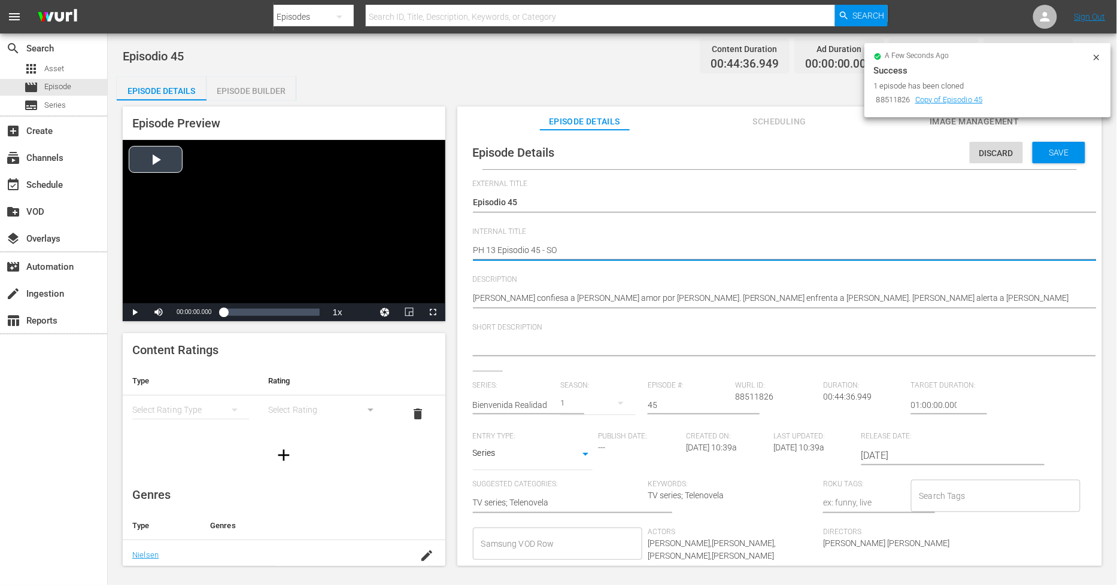
type textarea "PH 13 Episodio 45 - SO M"
type textarea "PH 13 Episodio 45 - SO ME"
type textarea "PH 13 Episodio 45 - SO MEX"
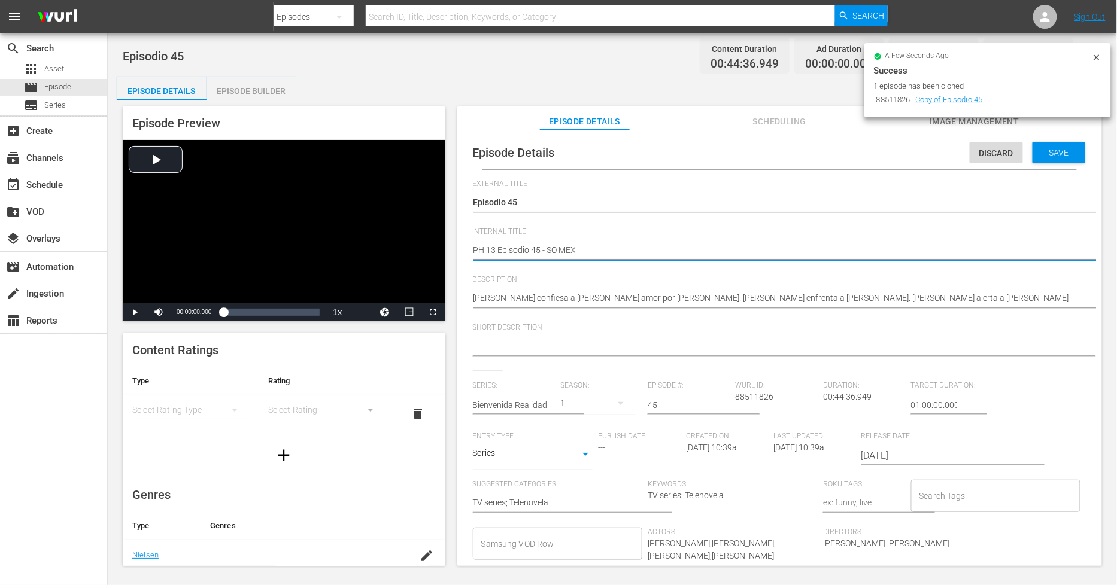
click at [1086, 156] on div "Discard Save" at bounding box center [1033, 150] width 126 height 28
click at [1048, 160] on div "Save" at bounding box center [1058, 153] width 53 height 22
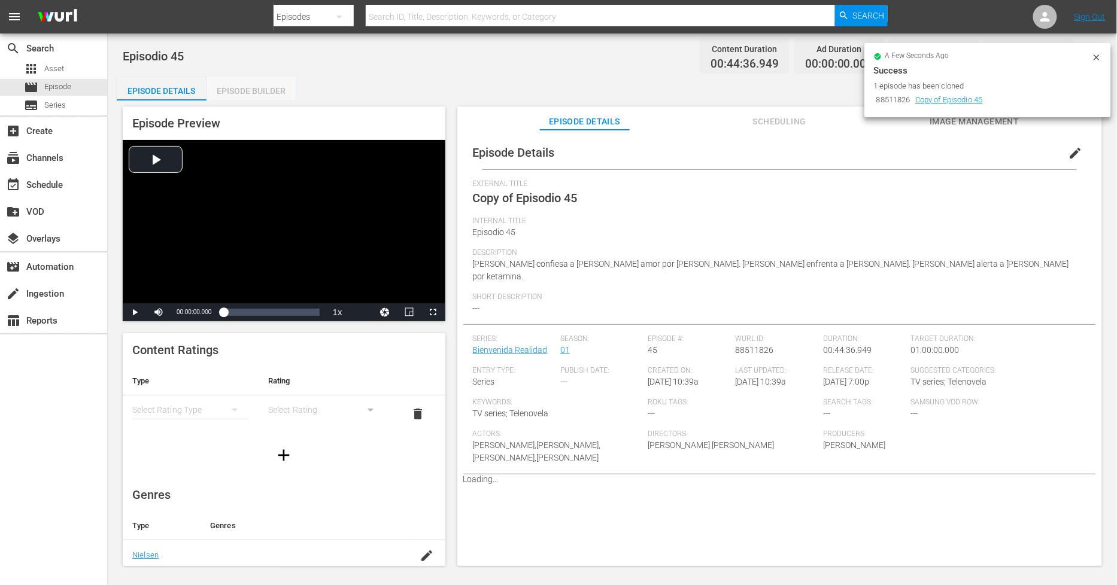
click at [253, 90] on div "Episode Builder" at bounding box center [251, 91] width 90 height 29
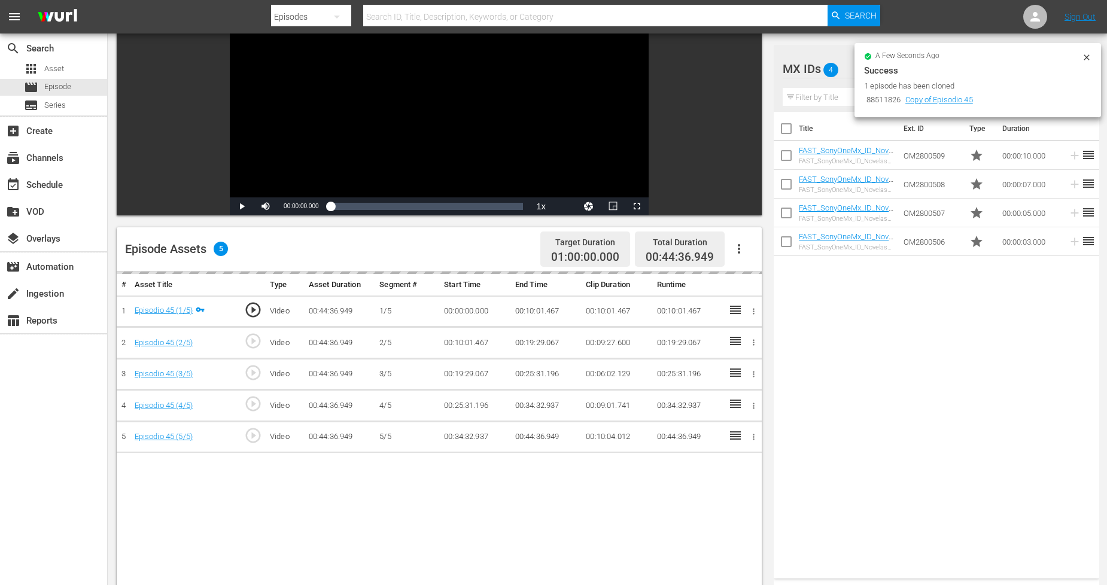
scroll to position [133, 0]
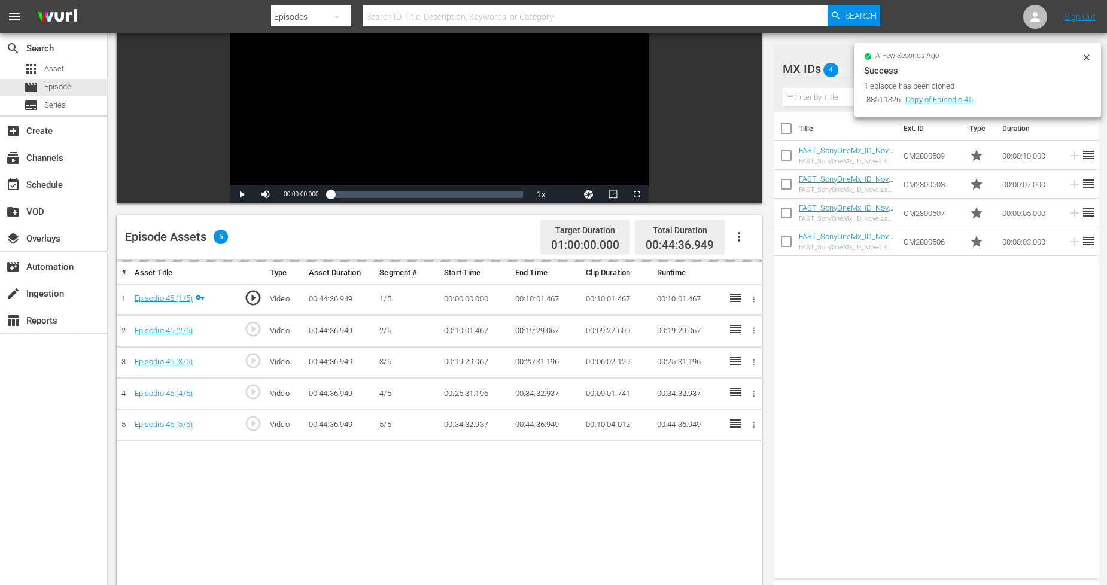
click at [740, 235] on icon "button" at bounding box center [739, 237] width 14 height 14
click at [773, 244] on div "Fill with Ads" at bounding box center [774, 241] width 81 height 29
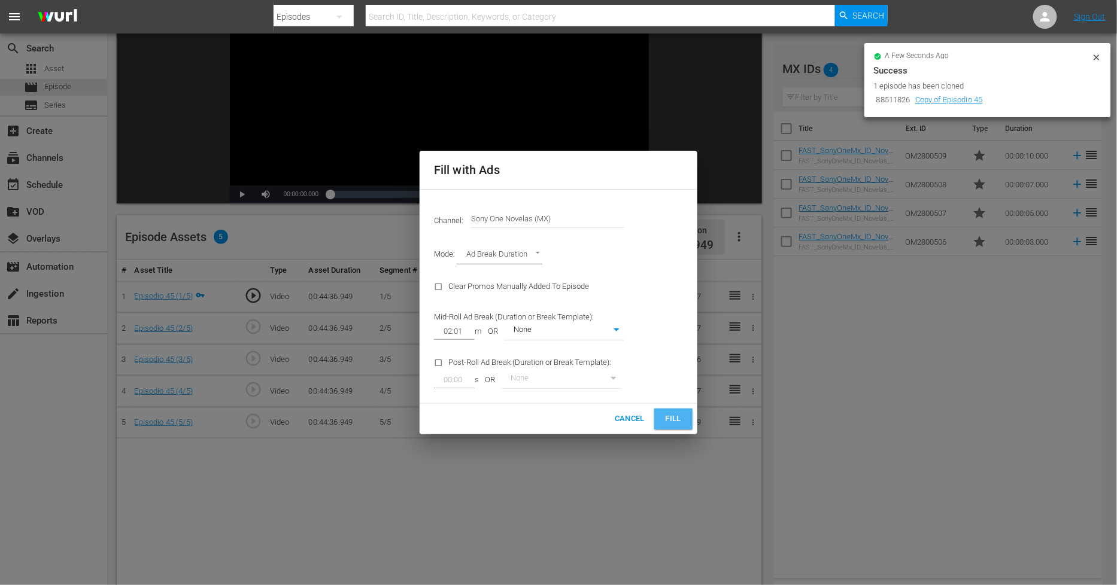
click at [673, 418] on span "Fill" at bounding box center [673, 419] width 19 height 14
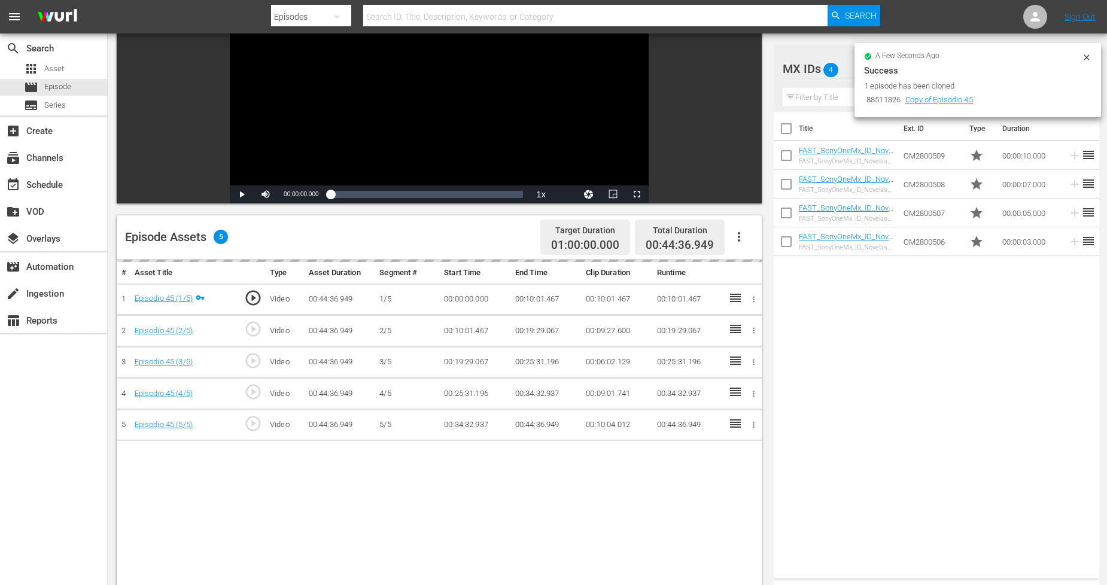
click at [1087, 54] on icon at bounding box center [1087, 58] width 10 height 10
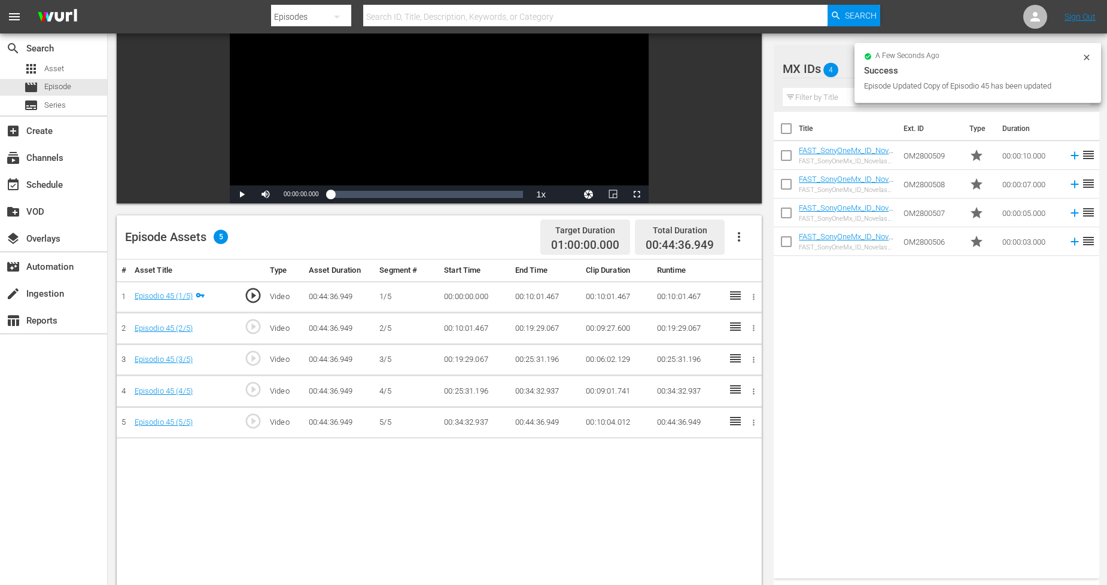
click at [1086, 53] on icon at bounding box center [1087, 58] width 10 height 10
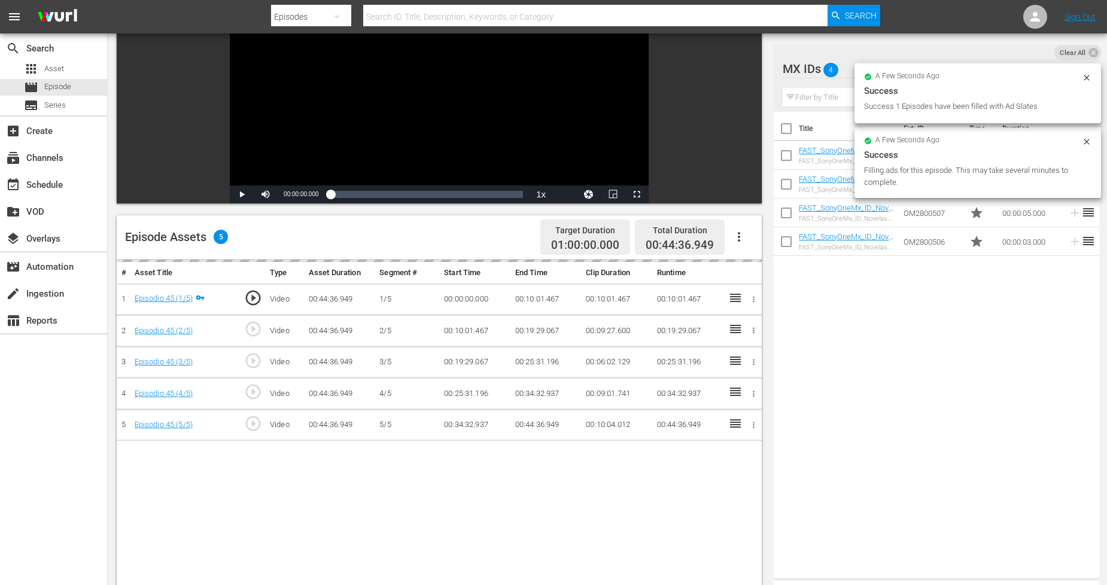
click at [1084, 77] on icon at bounding box center [1087, 78] width 10 height 10
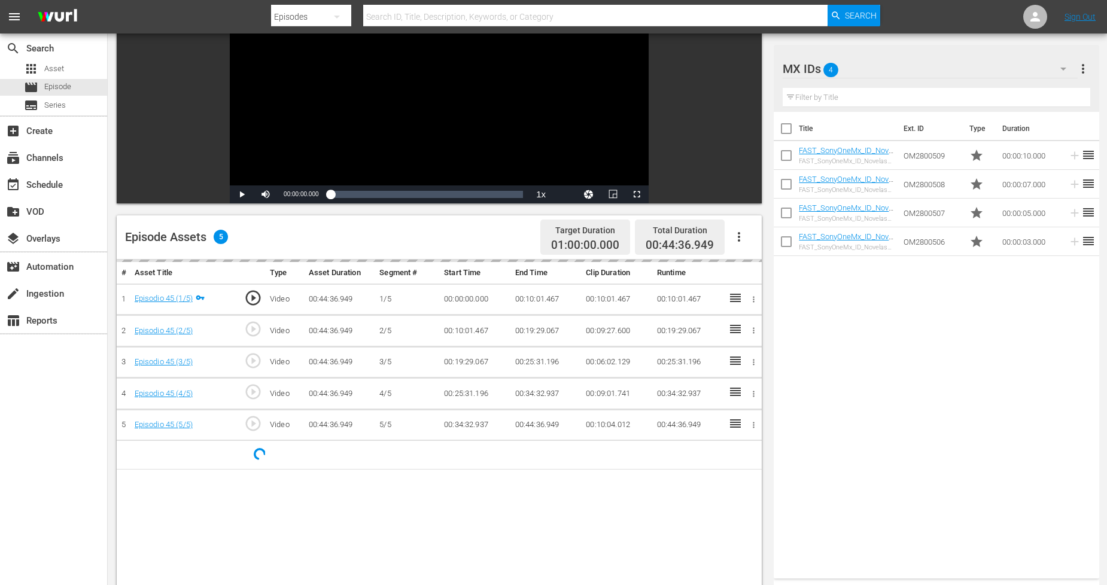
click at [1044, 66] on div "MX IDs 4" at bounding box center [930, 69] width 295 height 34
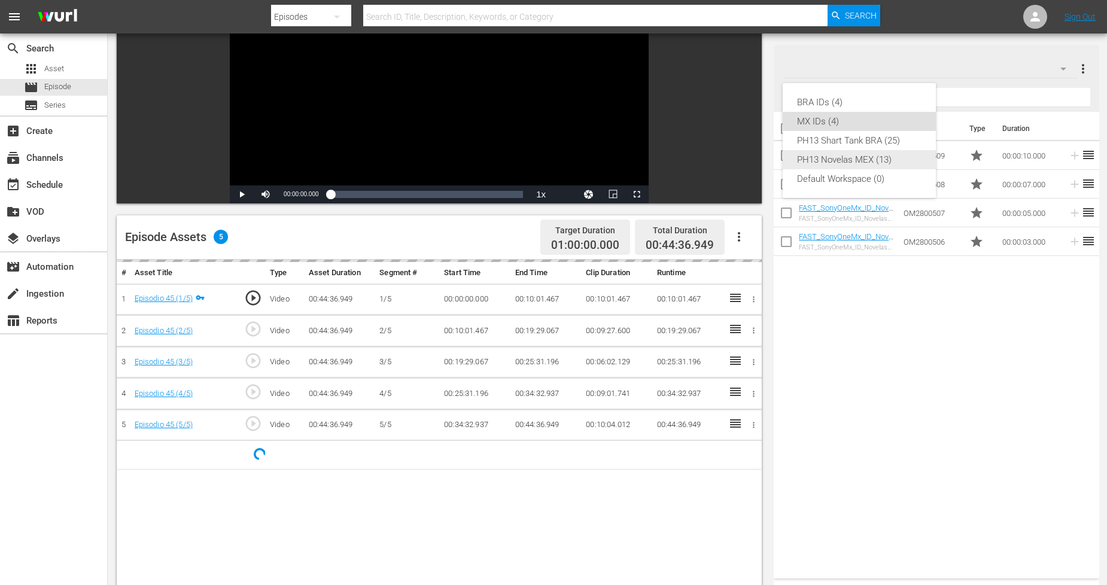
click at [882, 160] on div "PH13 Novelas MEX (13)" at bounding box center [859, 159] width 124 height 19
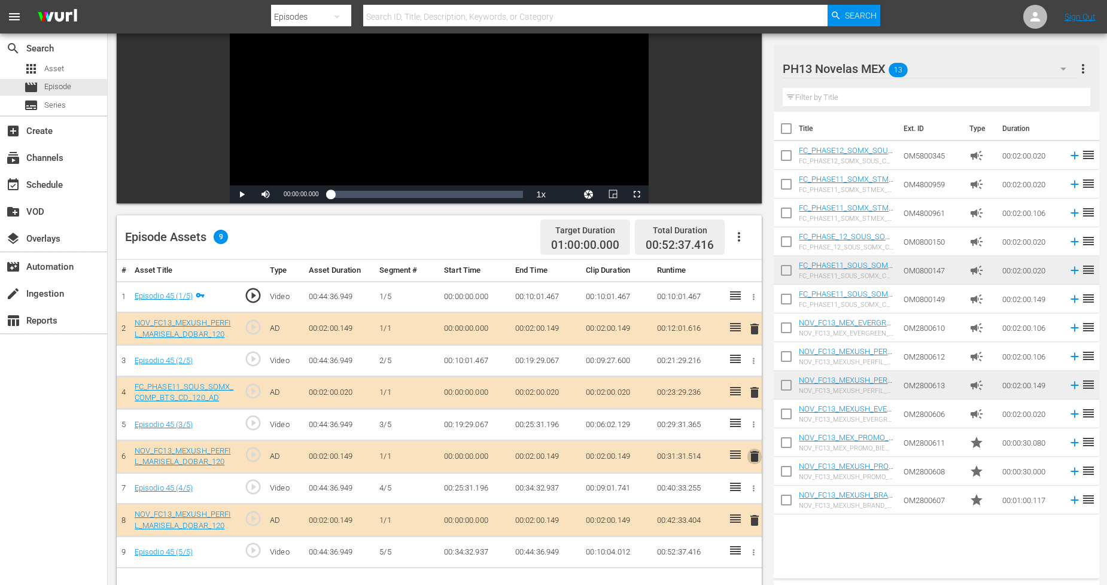
click at [752, 461] on span "delete" at bounding box center [754, 456] width 14 height 14
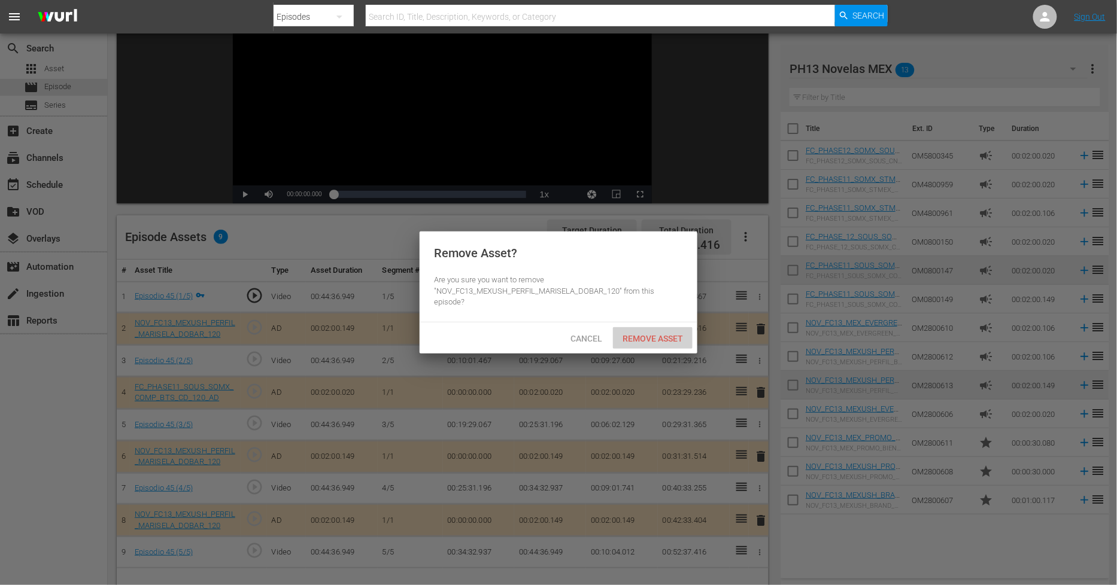
click at [664, 337] on span "Remove Asset" at bounding box center [653, 339] width 80 height 10
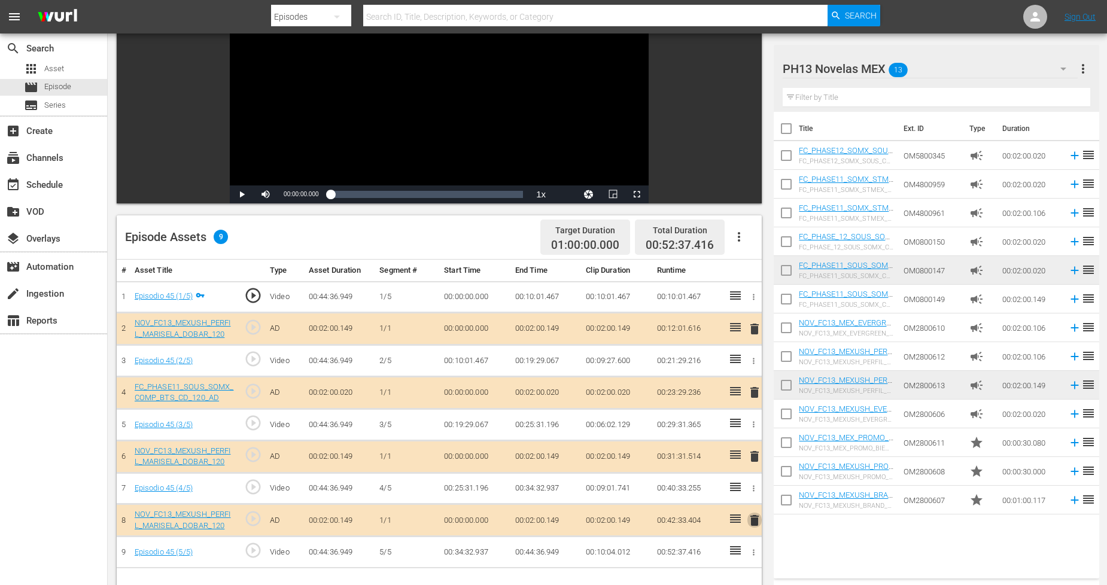
click at [757, 518] on span "delete" at bounding box center [754, 520] width 14 height 14
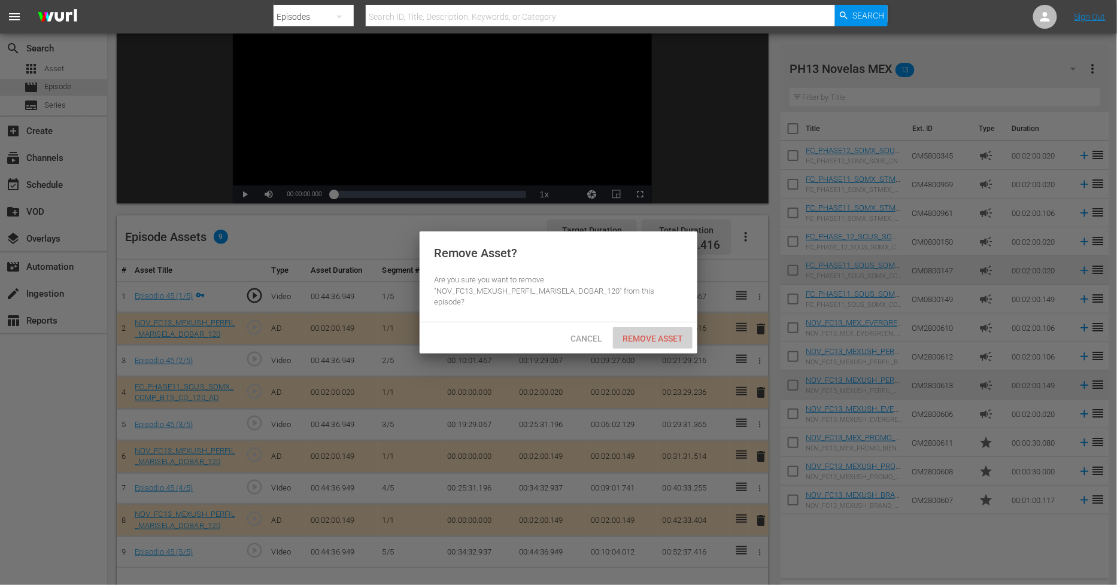
click at [683, 335] on span "Remove Asset" at bounding box center [653, 339] width 80 height 10
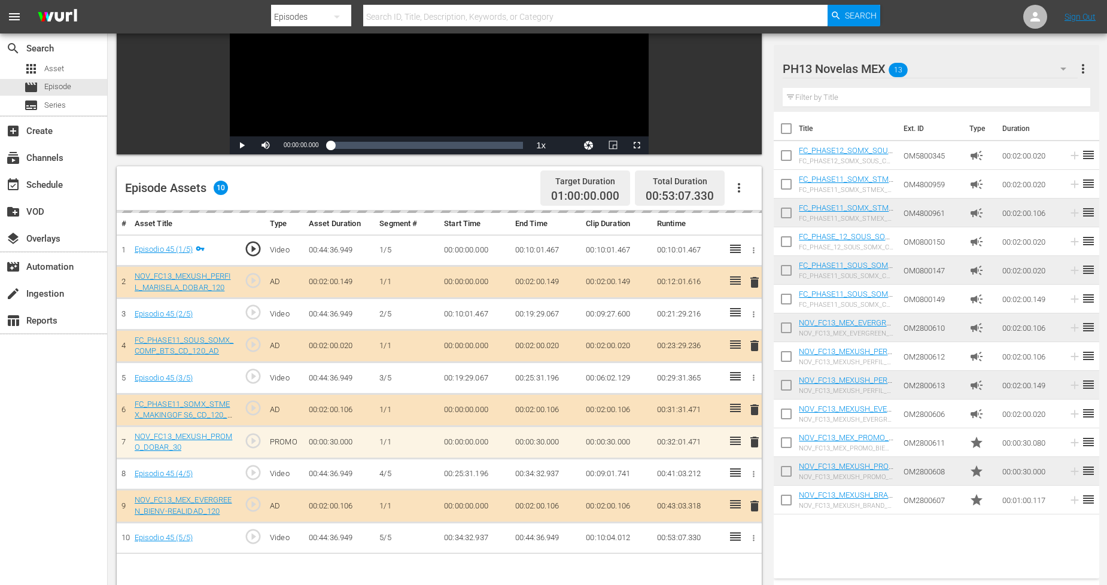
scroll to position [311, 0]
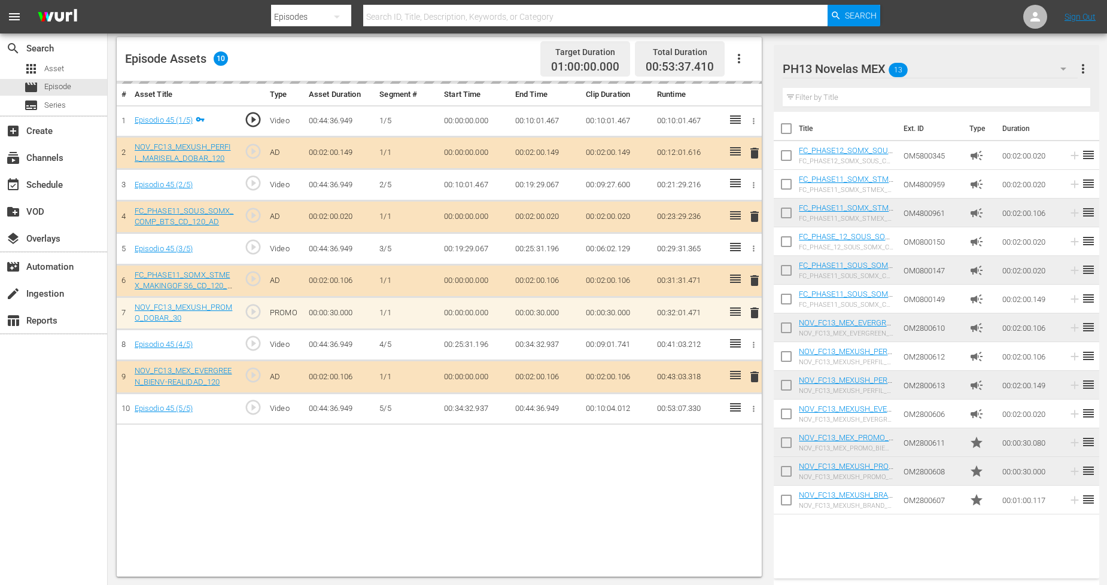
click at [1090, 54] on button "more_vert" at bounding box center [1083, 68] width 14 height 29
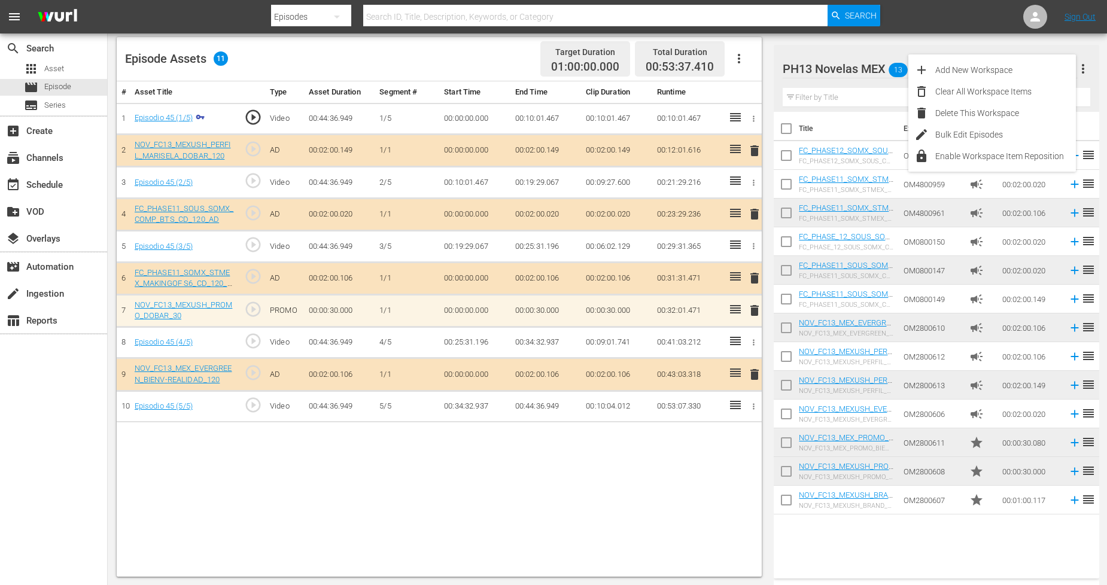
click at [1092, 69] on div "PH13 Novelas MEX 13 PH13 Novelas MEX more_vert Filter by Title" at bounding box center [936, 78] width 325 height 67
click at [997, 67] on div "PH13 Novelas MEX 13" at bounding box center [930, 69] width 295 height 34
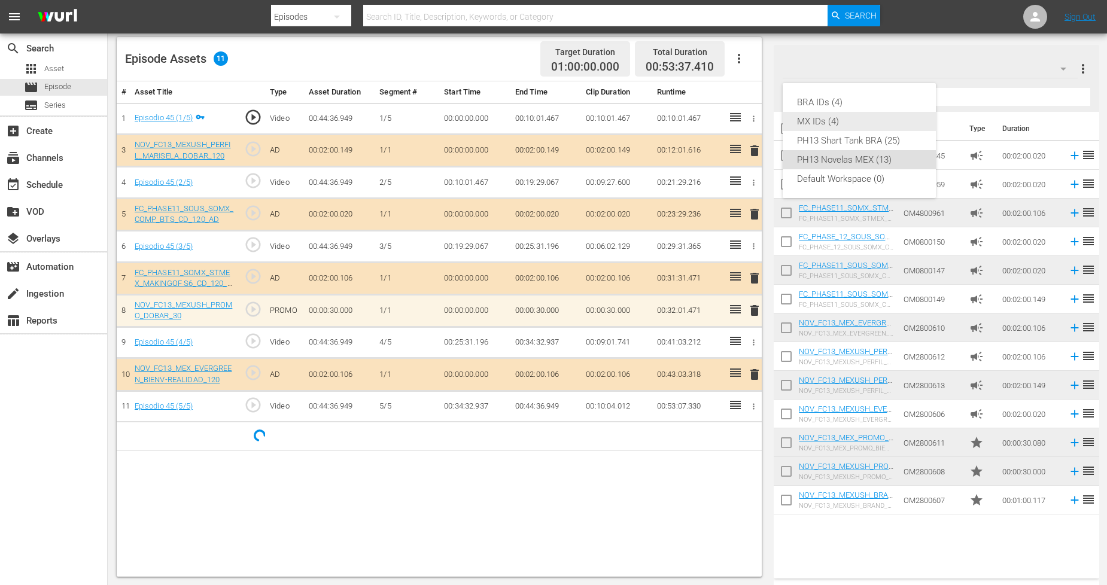
click at [864, 126] on div "MX IDs (4)" at bounding box center [859, 121] width 124 height 19
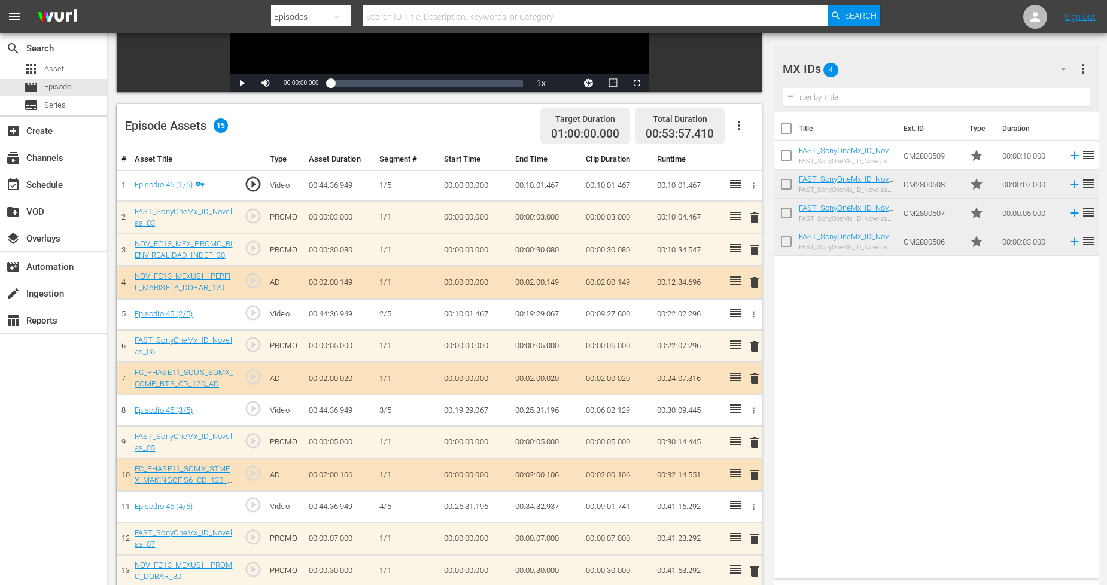
scroll to position [0, 0]
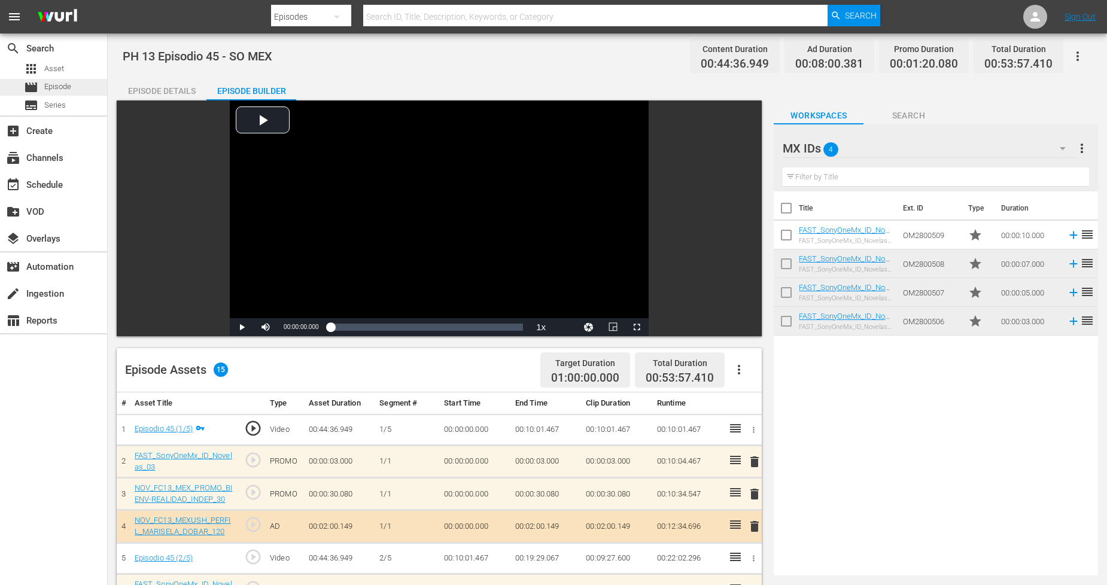
click at [76, 88] on div "movie Episode" at bounding box center [53, 87] width 107 height 17
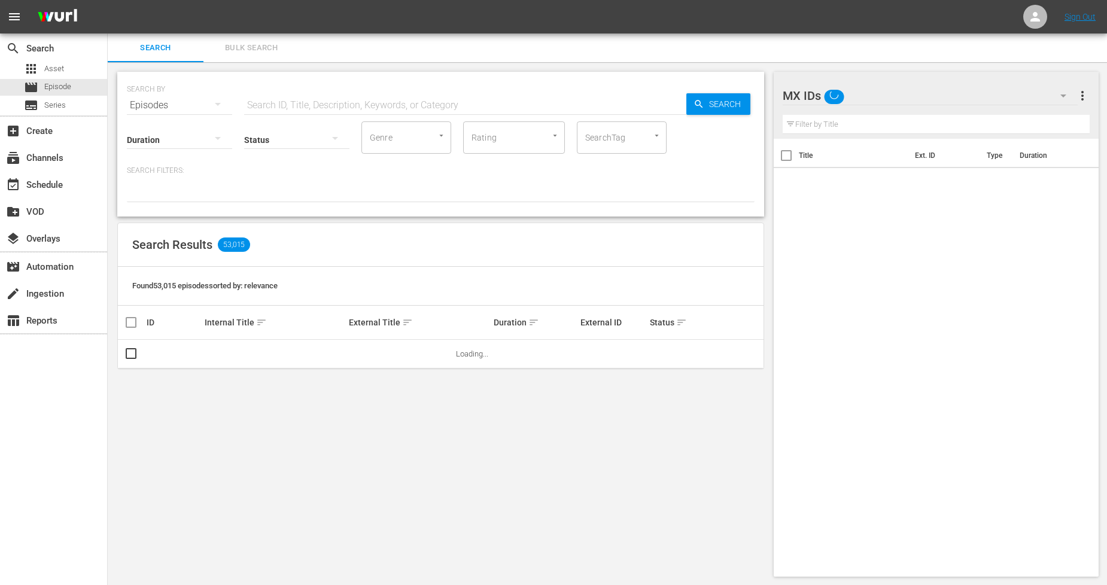
click at [265, 44] on span "Bulk Search" at bounding box center [251, 48] width 81 height 14
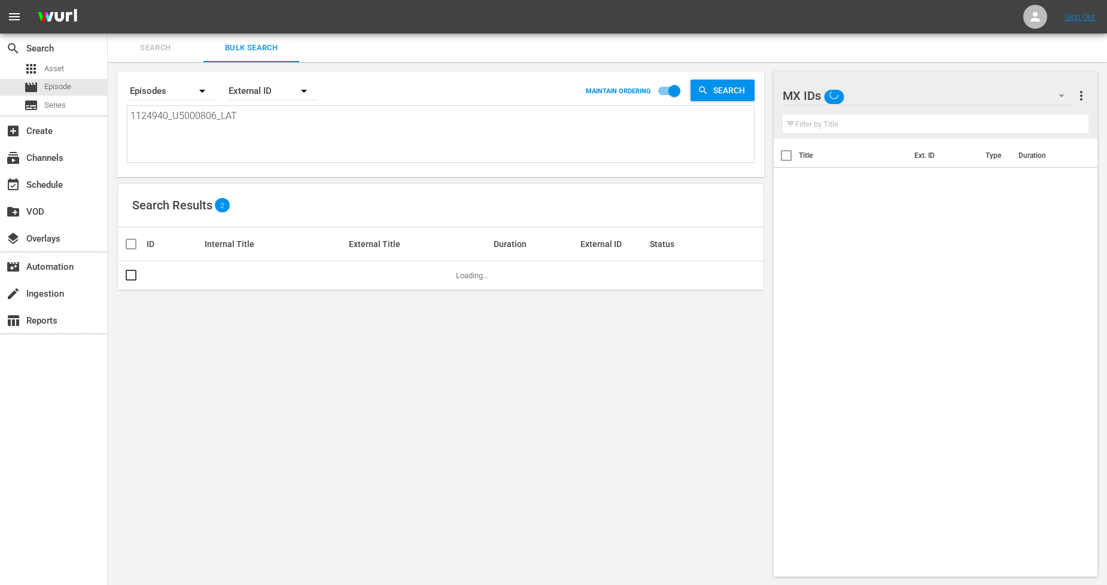
drag, startPoint x: 223, startPoint y: 115, endPoint x: 0, endPoint y: 78, distance: 226.3
click at [108, 0] on div "search Search apps Asset movie Episode subtitles Series add_box Create subscrip…" at bounding box center [607, 0] width 999 height 0
paste textarea "1_U5000807"
type textarea "1124941_U5000807_LAT"
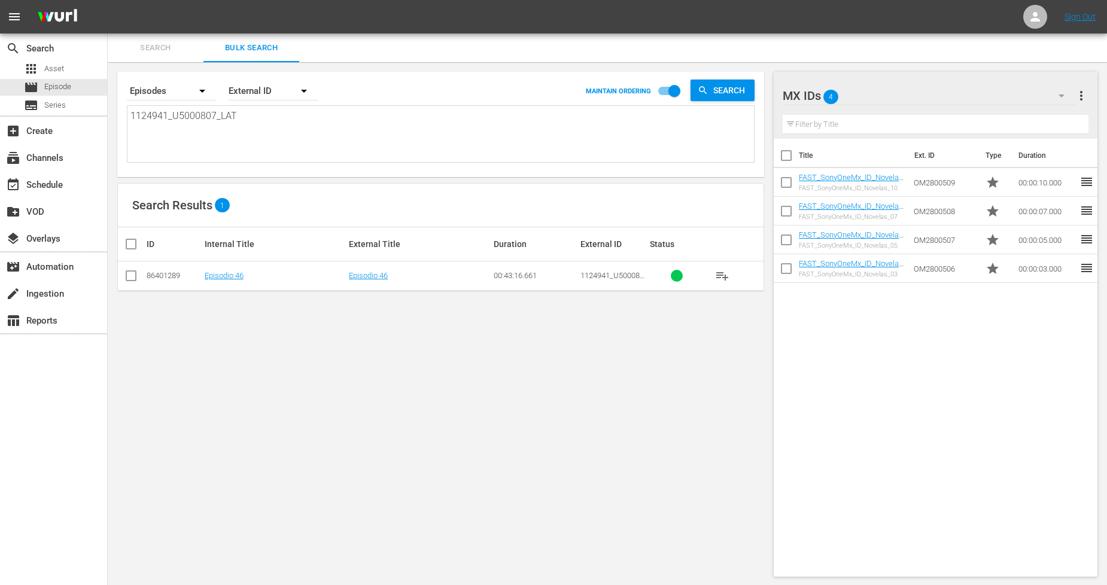
type textarea "1124941_U5000807_LAT"
click at [126, 279] on input "checkbox" at bounding box center [131, 278] width 14 height 14
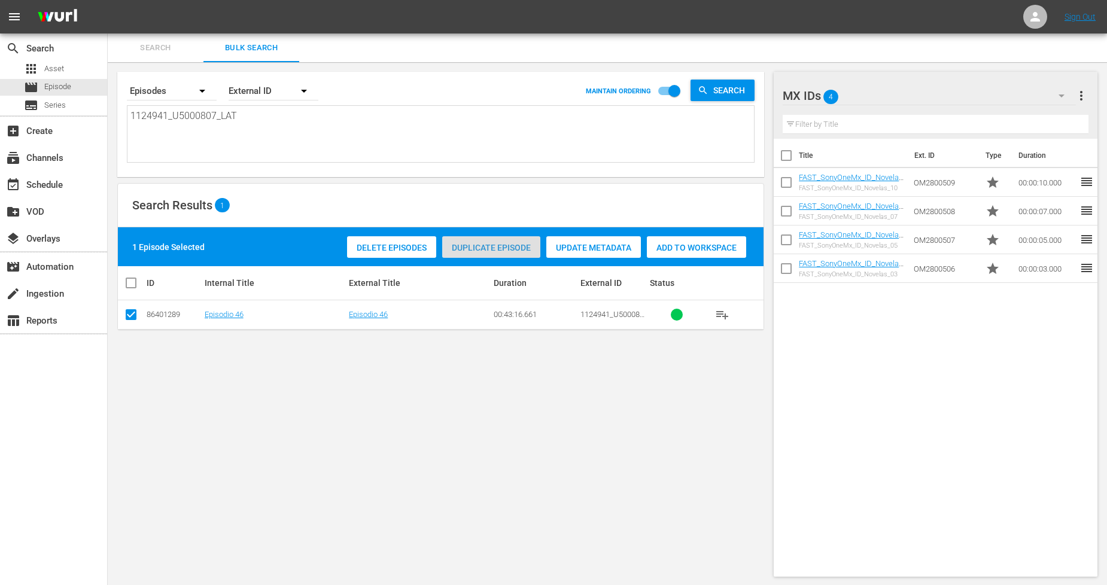
click at [481, 239] on div "Duplicate Episode" at bounding box center [491, 247] width 98 height 23
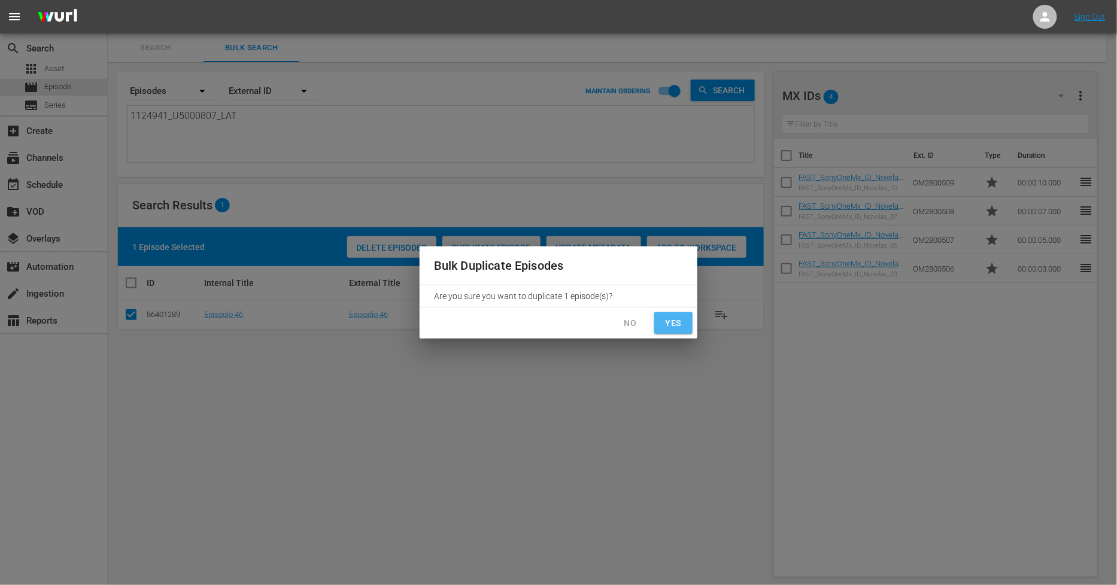
click at [671, 326] on span "Yes" at bounding box center [673, 323] width 19 height 15
checkbox input "false"
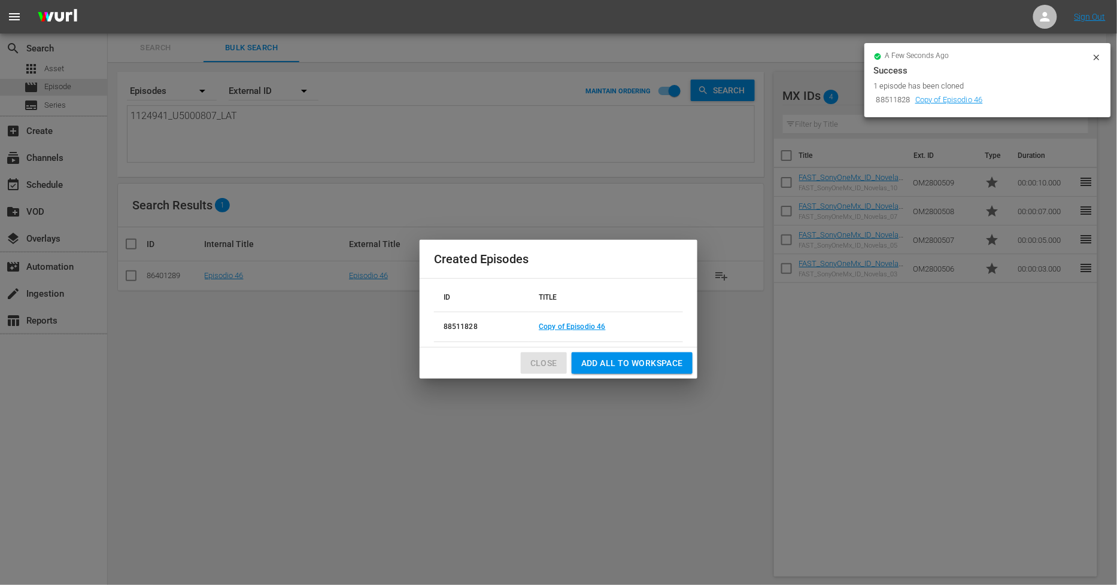
drag, startPoint x: 558, startPoint y: 369, endPoint x: 525, endPoint y: 358, distance: 34.6
click at [557, 369] on button "Close" at bounding box center [544, 363] width 46 height 22
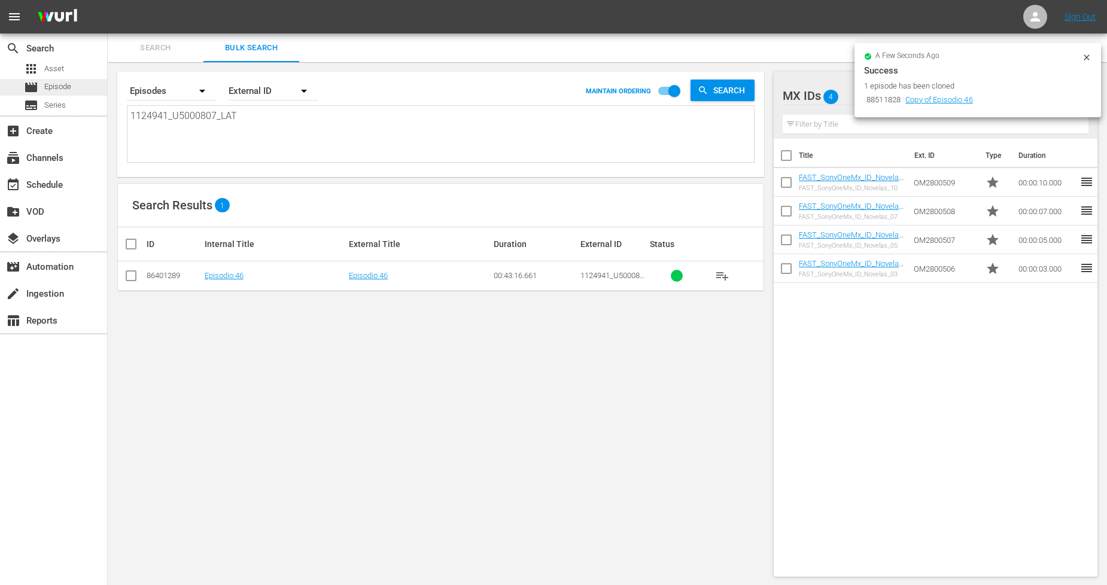
click at [84, 90] on div "movie Episode" at bounding box center [53, 87] width 107 height 17
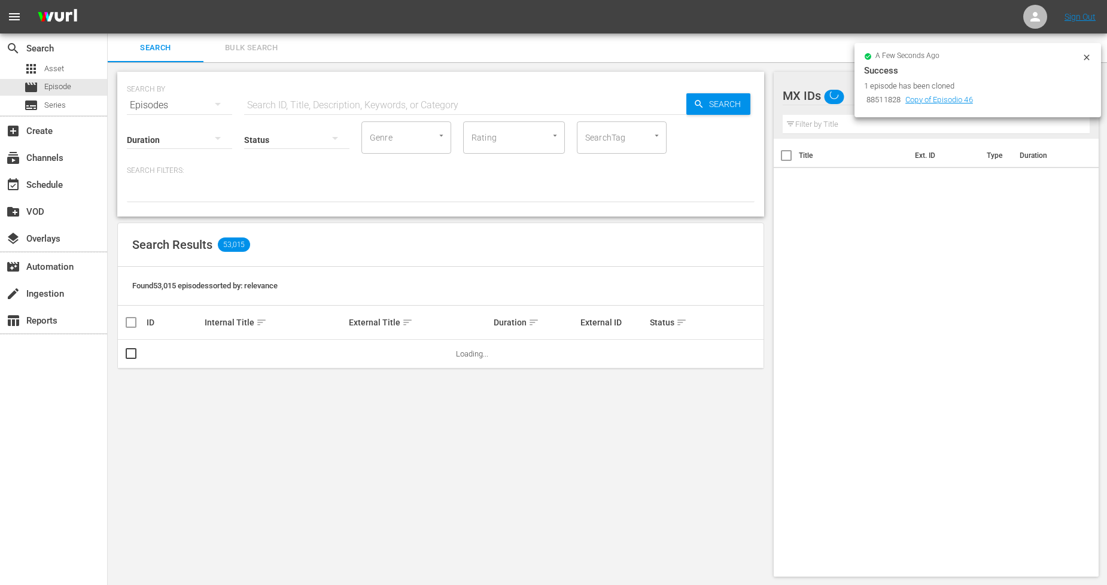
click at [268, 49] on span "Bulk Search" at bounding box center [251, 48] width 81 height 14
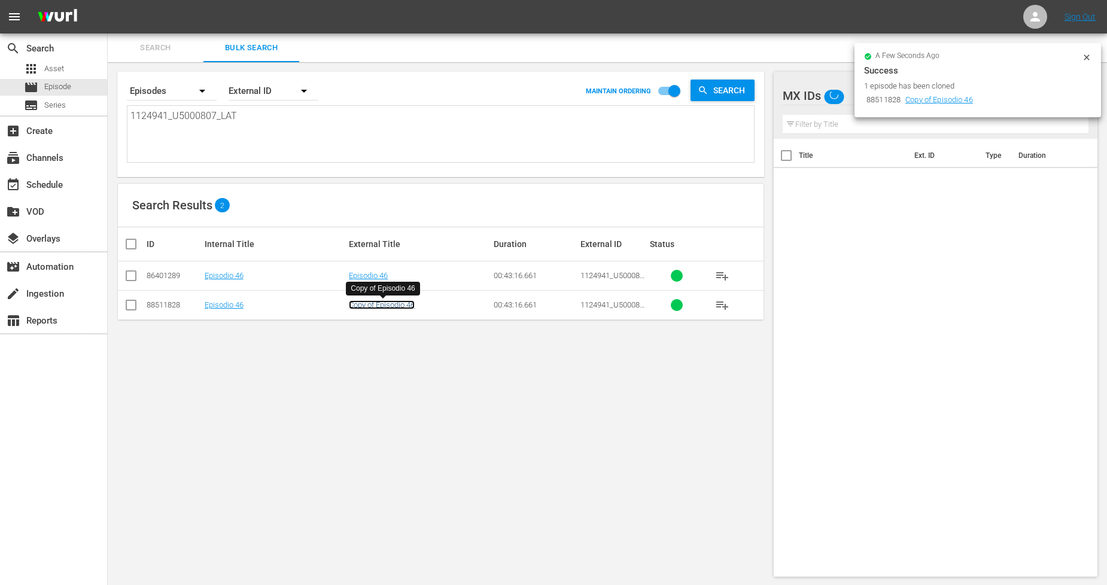
click at [389, 302] on link "Copy of Episodio 46" at bounding box center [382, 304] width 66 height 9
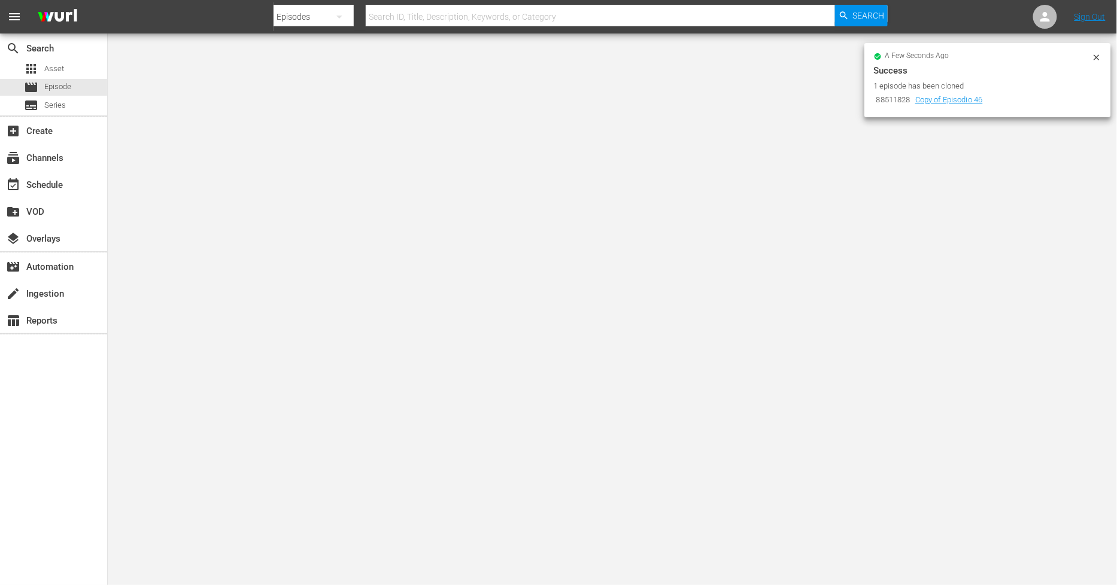
click at [1102, 56] on div "a few seconds ago Success 1 episode has been cloned 88511828 Copy of Episodio 46" at bounding box center [987, 80] width 247 height 74
click at [1098, 55] on icon at bounding box center [1095, 56] width 5 height 5
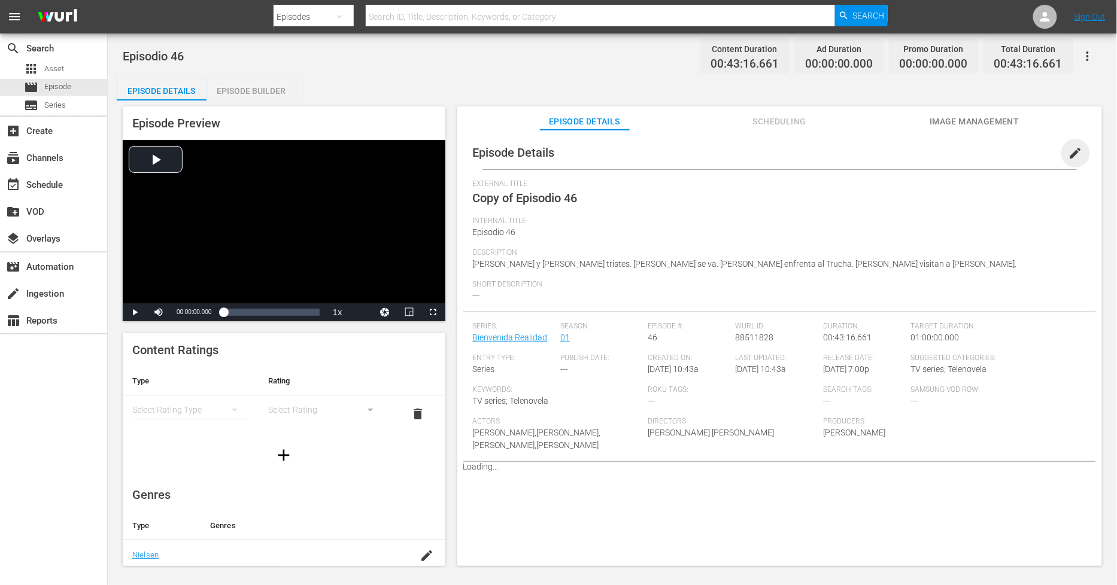
click at [1070, 148] on span "edit" at bounding box center [1075, 153] width 14 height 14
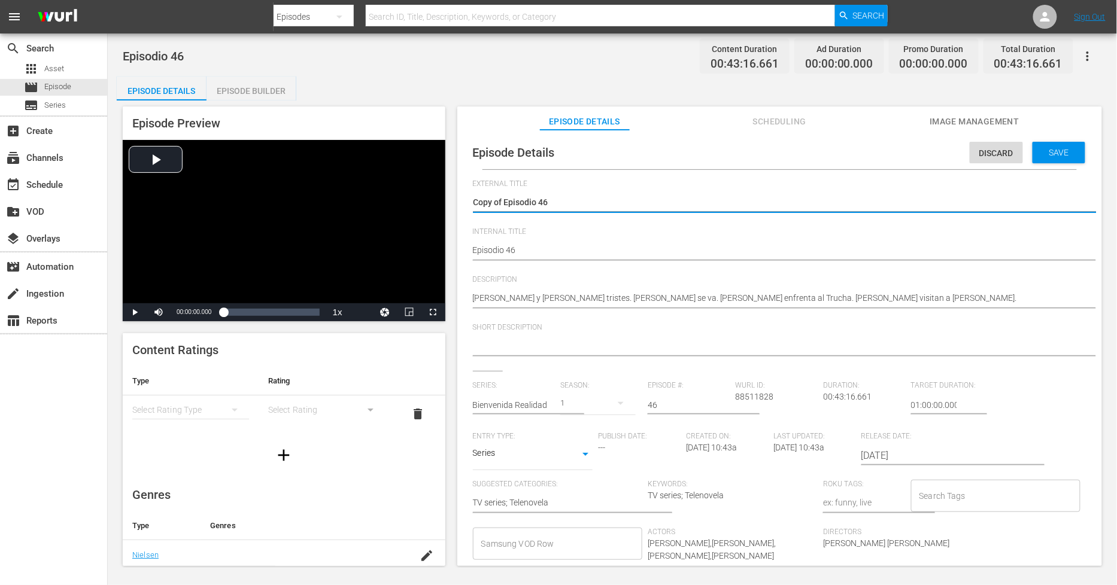
drag, startPoint x: 506, startPoint y: 205, endPoint x: 482, endPoint y: 204, distance: 23.9
click at [482, 204] on textarea "Copy of Episodio 46" at bounding box center [776, 203] width 607 height 14
click at [505, 200] on textarea "Copy of Episodio 46" at bounding box center [776, 203] width 607 height 14
drag, startPoint x: 505, startPoint y: 200, endPoint x: 397, endPoint y: 200, distance: 107.1
click at [397, 200] on div "Episode Preview Video Player is loading. Play Video Play Mute Current Time 00:0…" at bounding box center [612, 338] width 991 height 475
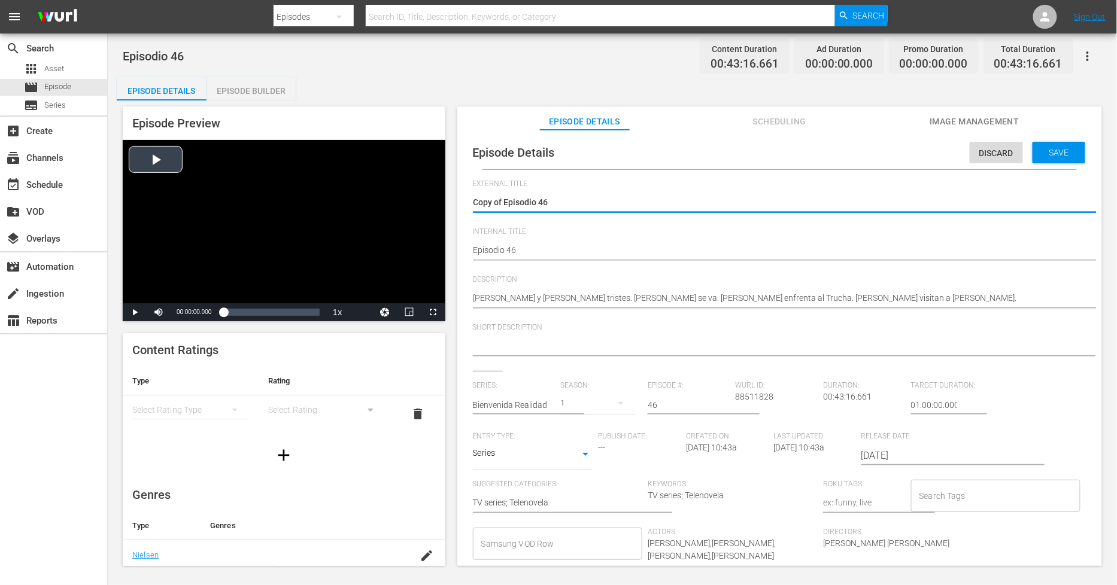
type textarea "Episodio 46"
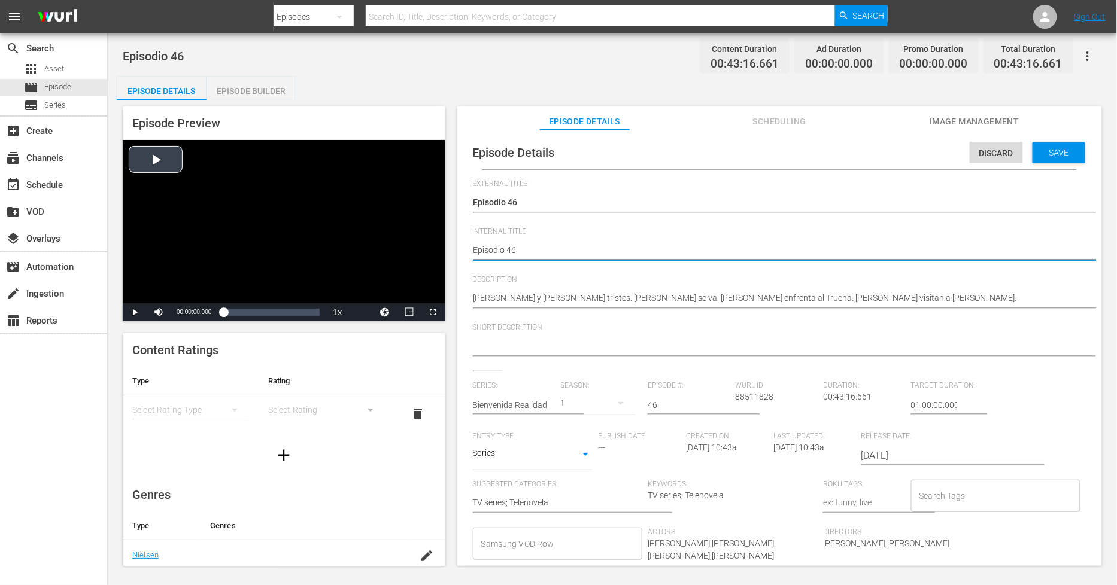
type textarea "PEpisodio 46"
type textarea "PHEpisodio 46"
type textarea "PH Episodio 46"
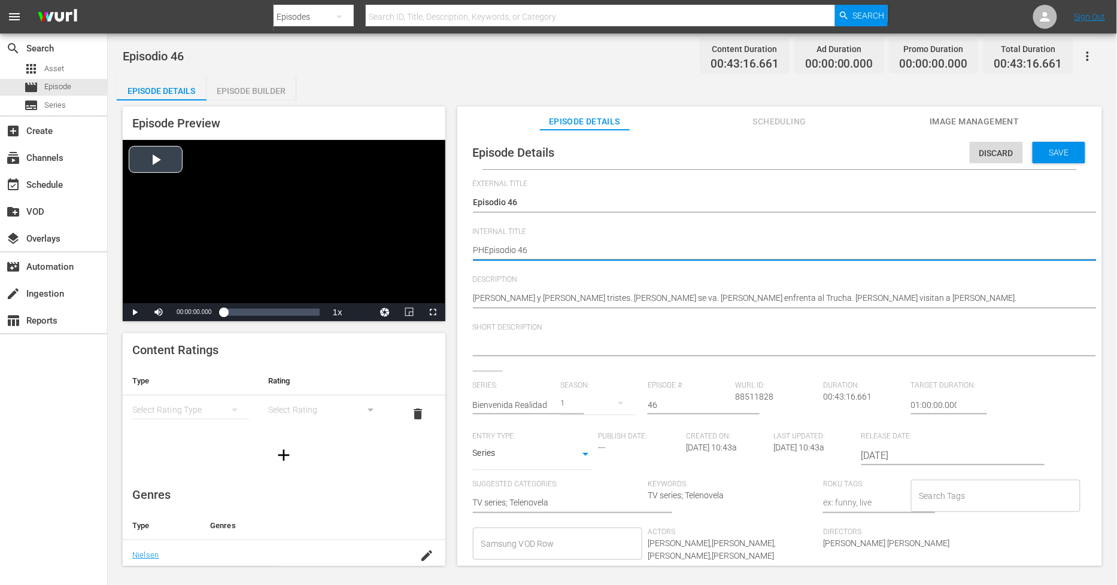
type textarea "PH Episodio 46"
type textarea "PH 1Episodio 46"
type textarea "PH 13Episodio 46"
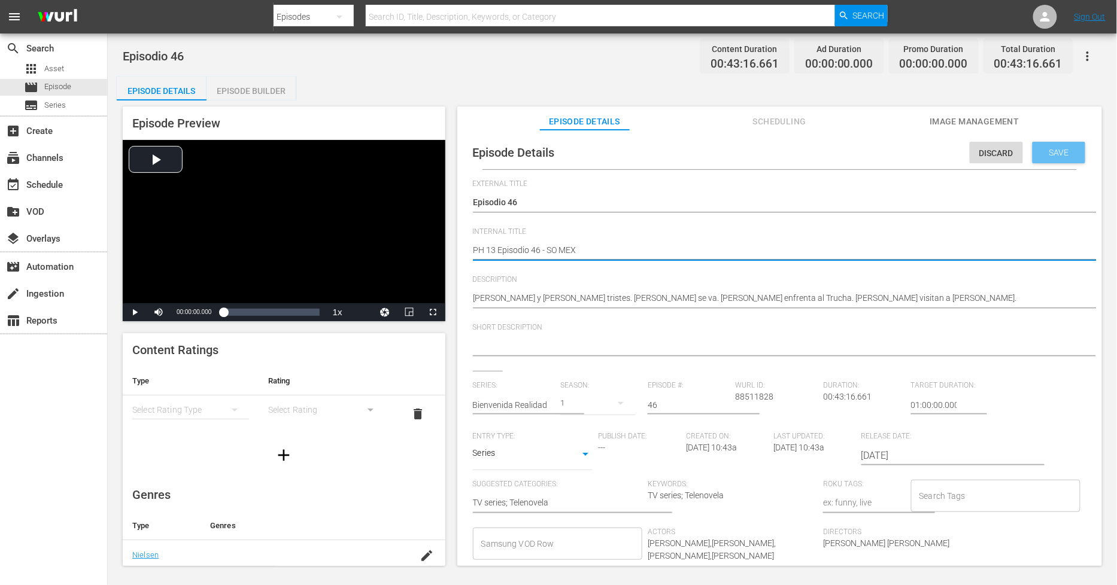
click at [1060, 156] on span "Save" at bounding box center [1059, 153] width 39 height 10
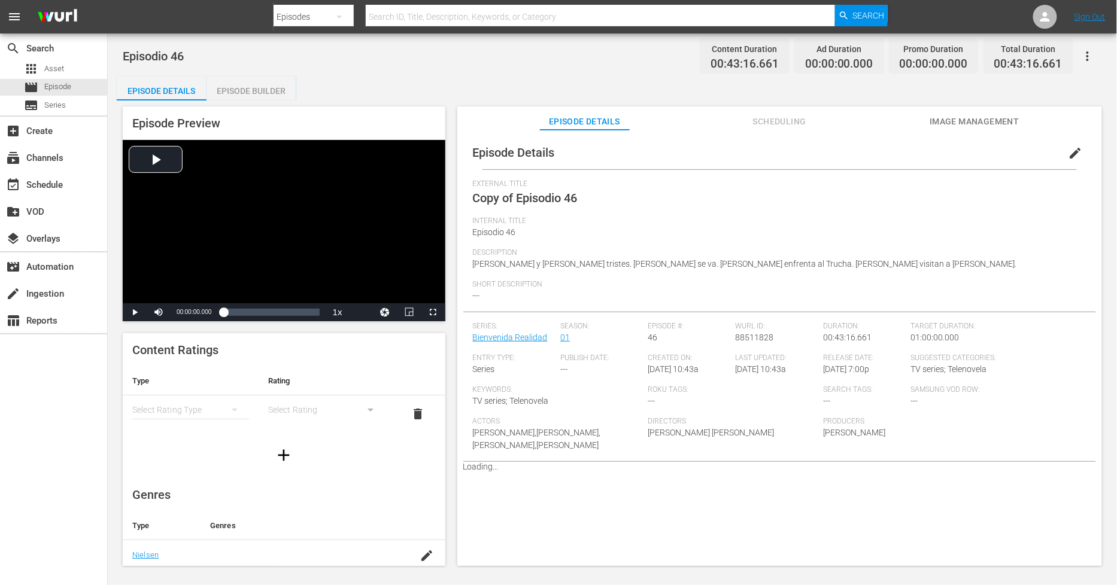
click at [287, 91] on div "Episode Builder" at bounding box center [251, 91] width 90 height 29
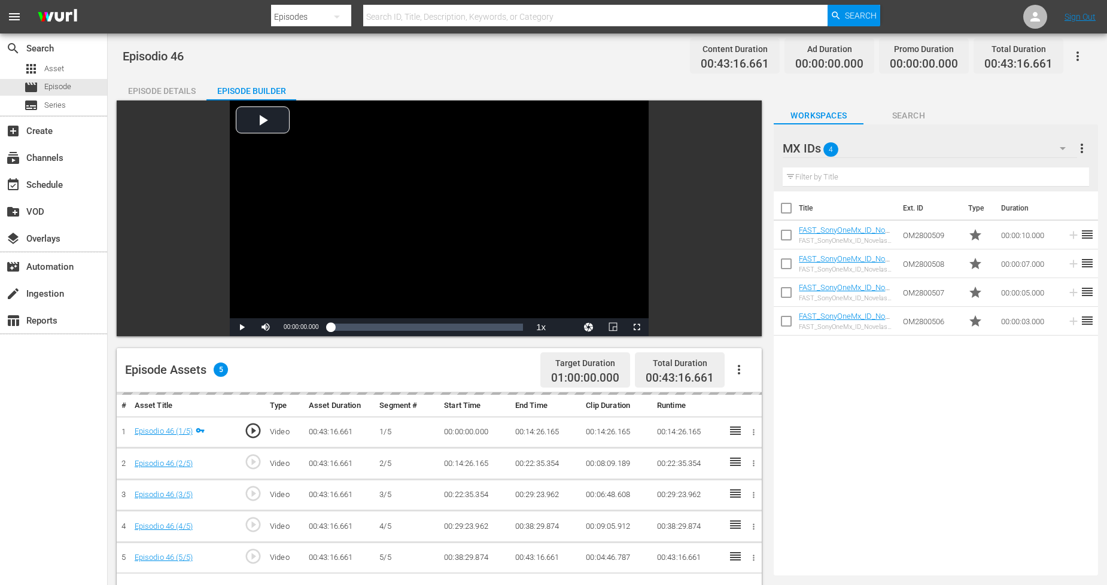
click at [739, 369] on icon "button" at bounding box center [739, 370] width 2 height 10
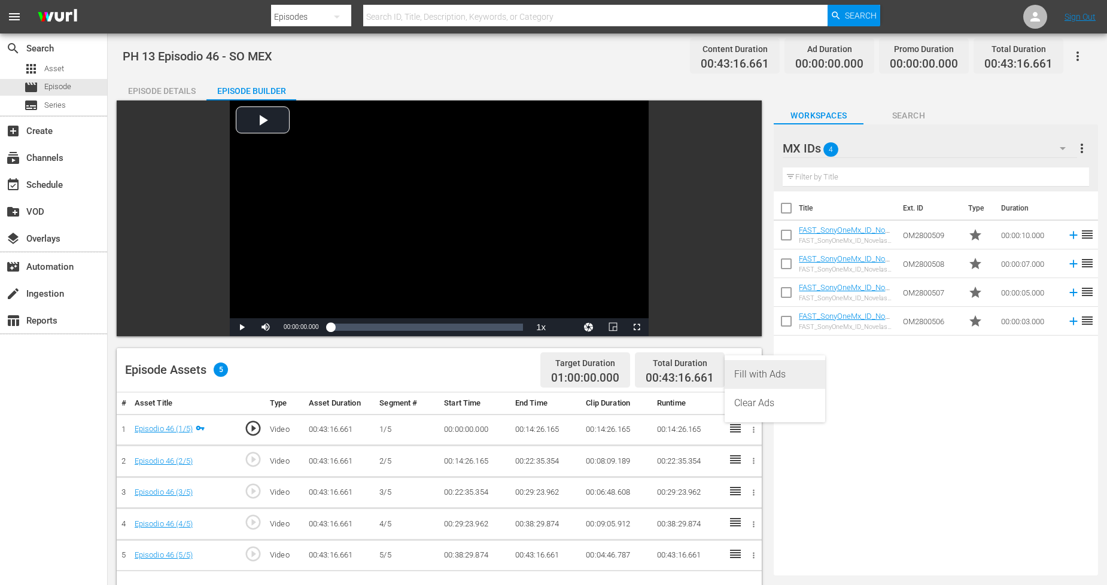
click at [784, 373] on div "Fill with Ads" at bounding box center [774, 374] width 81 height 29
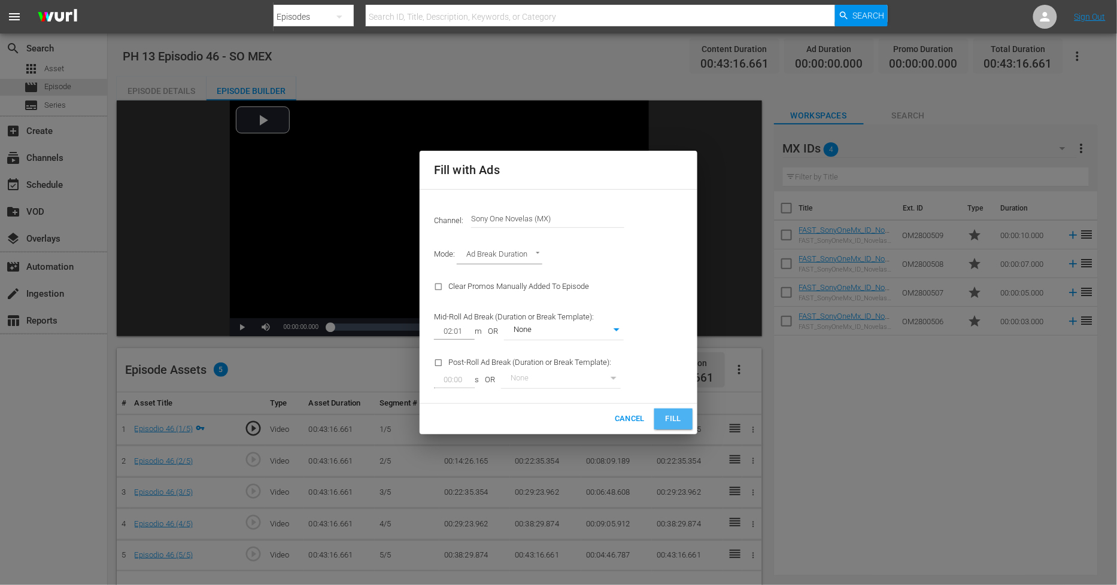
click at [668, 426] on span "Fill" at bounding box center [673, 419] width 19 height 14
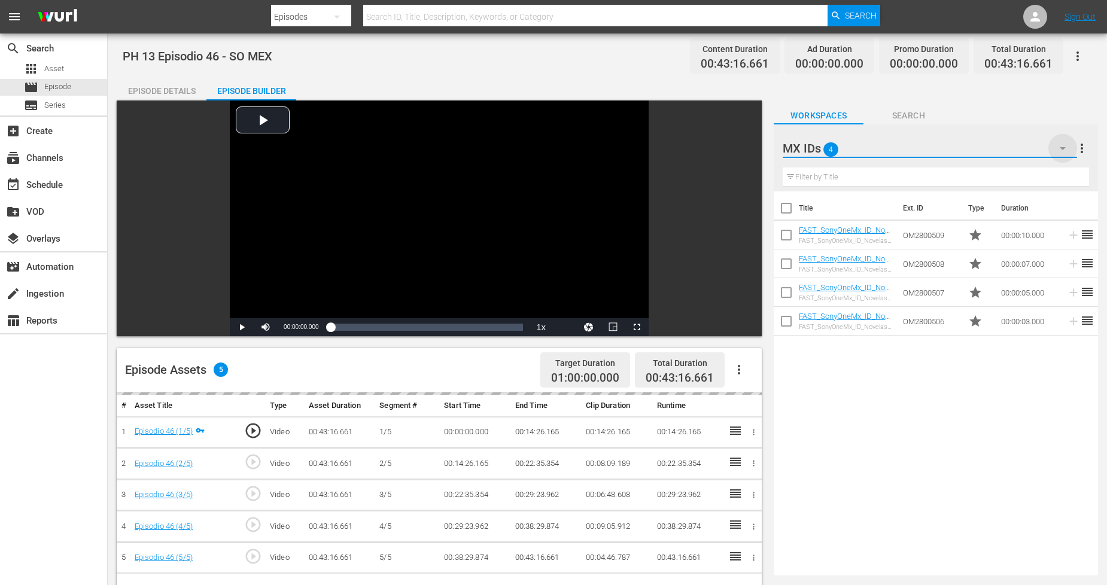
click at [1063, 150] on icon "button" at bounding box center [1063, 148] width 14 height 14
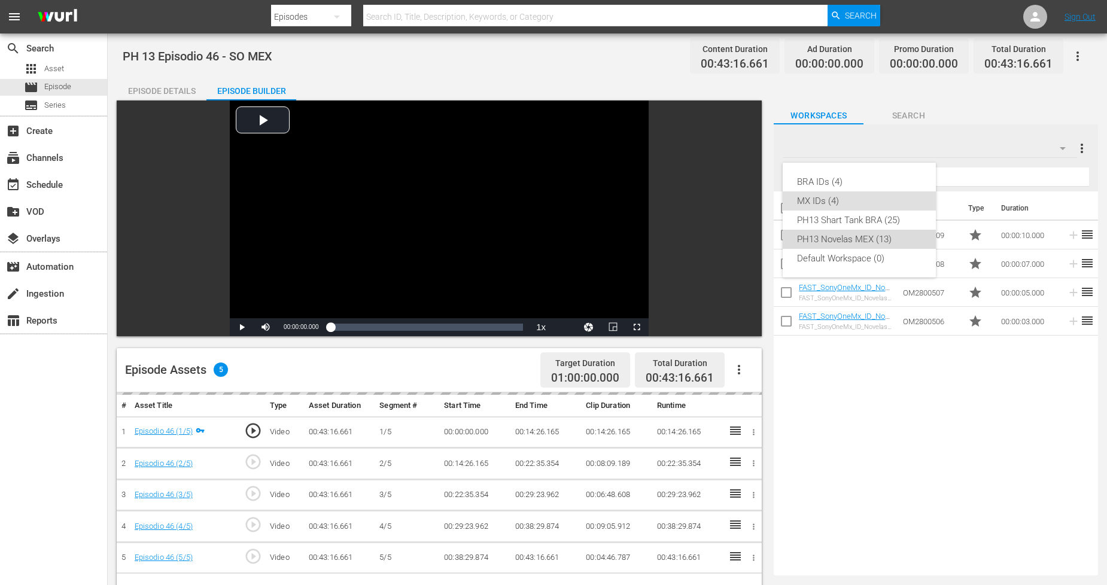
click at [876, 247] on div "PH13 Novelas MEX (13)" at bounding box center [859, 239] width 124 height 19
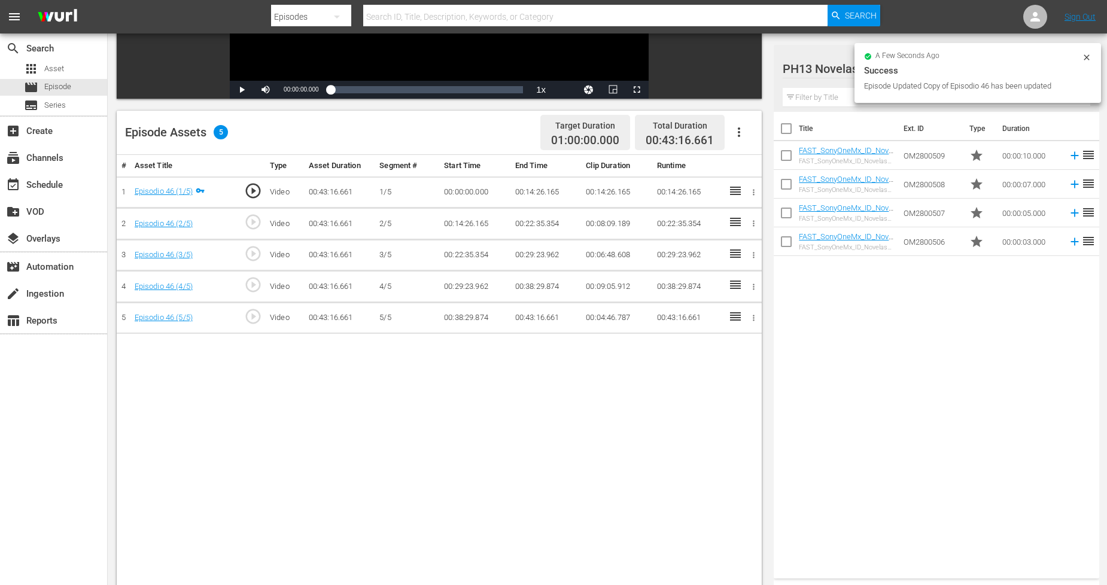
scroll to position [266, 0]
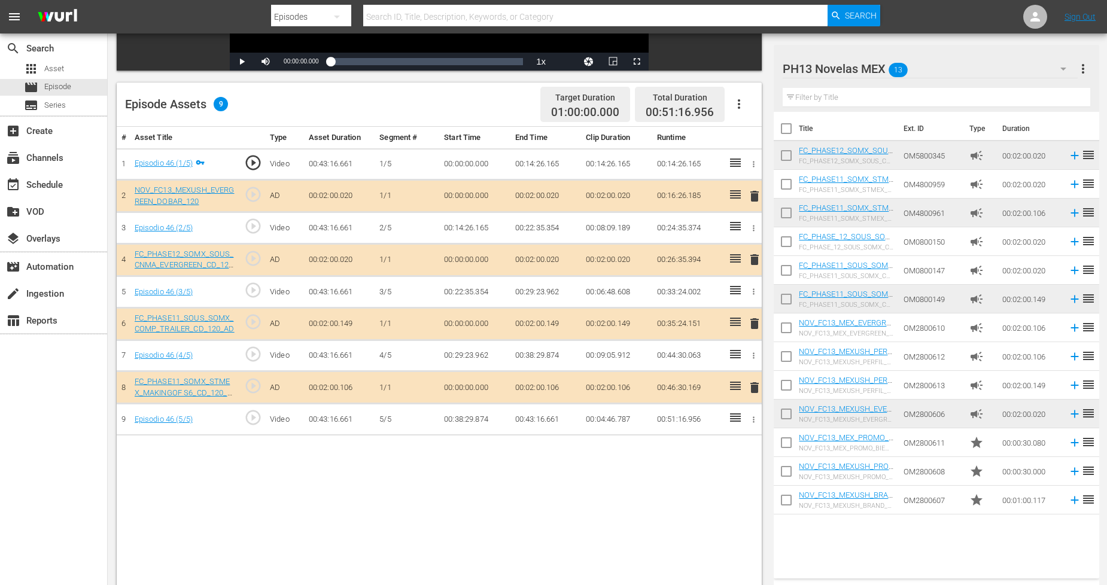
click at [749, 389] on span "delete" at bounding box center [754, 388] width 14 height 14
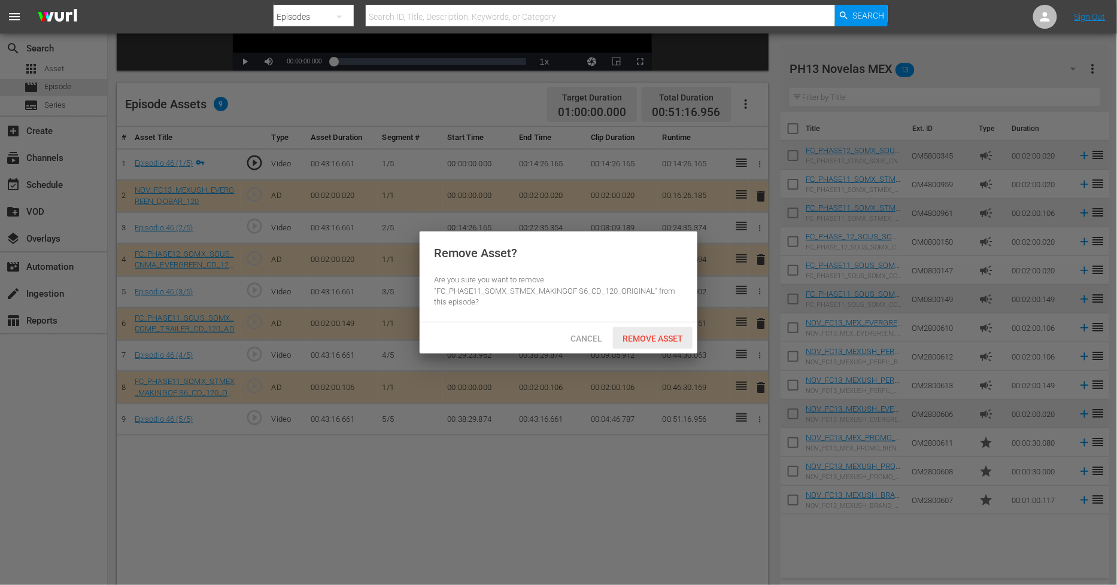
click at [662, 338] on span "Remove Asset" at bounding box center [653, 339] width 80 height 10
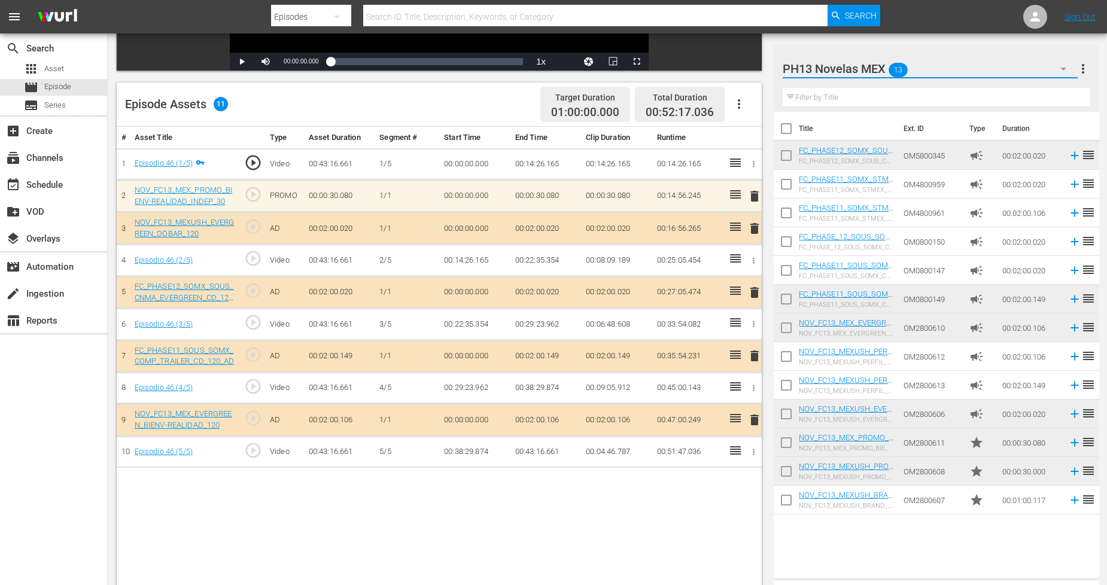
click at [1052, 73] on button "button" at bounding box center [1063, 68] width 29 height 29
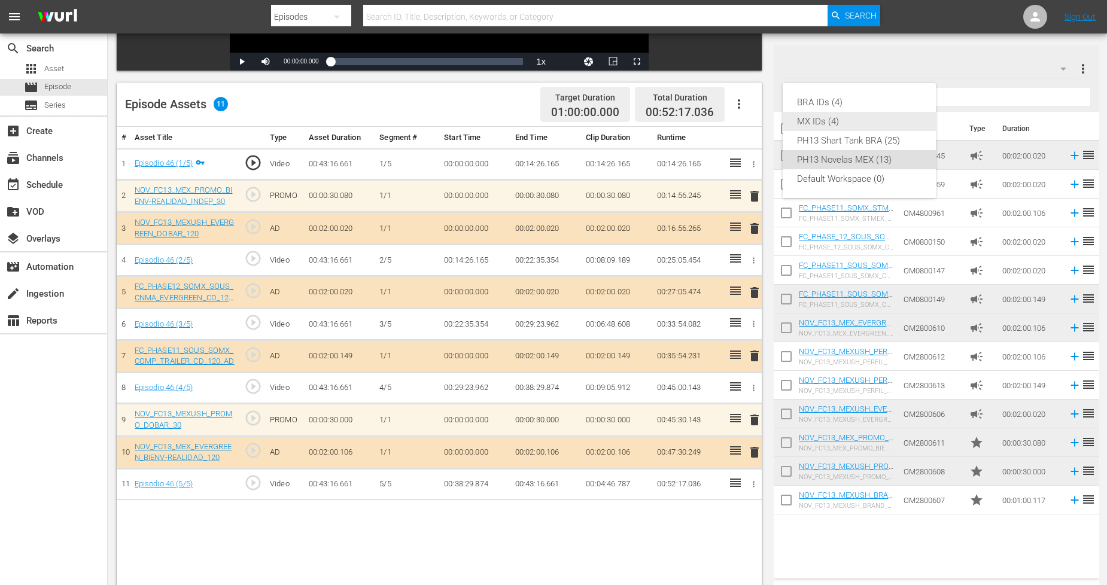
click at [834, 123] on div "MX IDs (4)" at bounding box center [859, 121] width 124 height 19
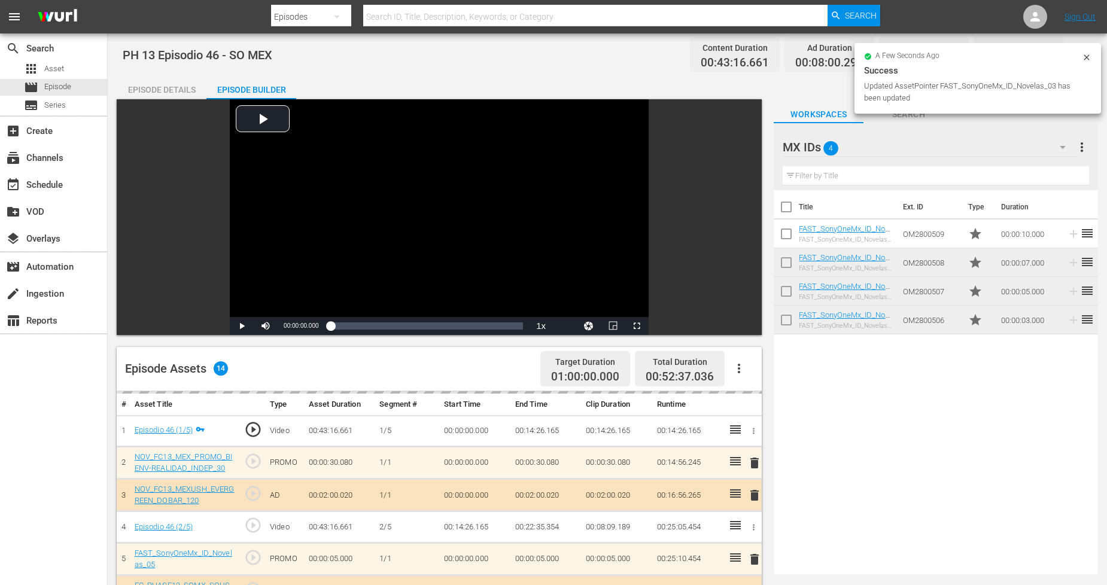
scroll to position [0, 0]
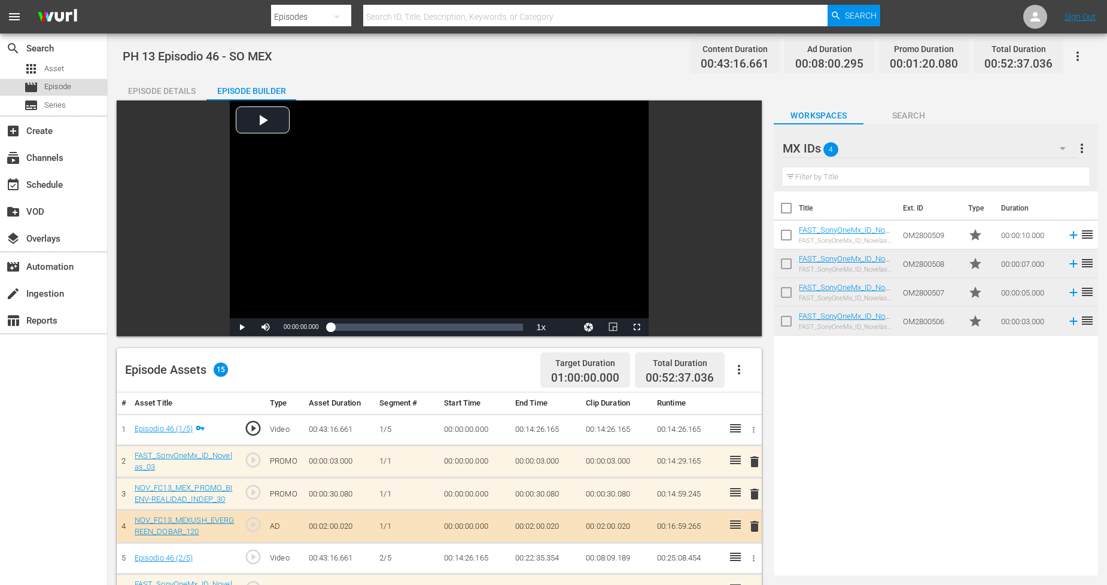
click at [75, 87] on div "movie Episode" at bounding box center [53, 87] width 107 height 17
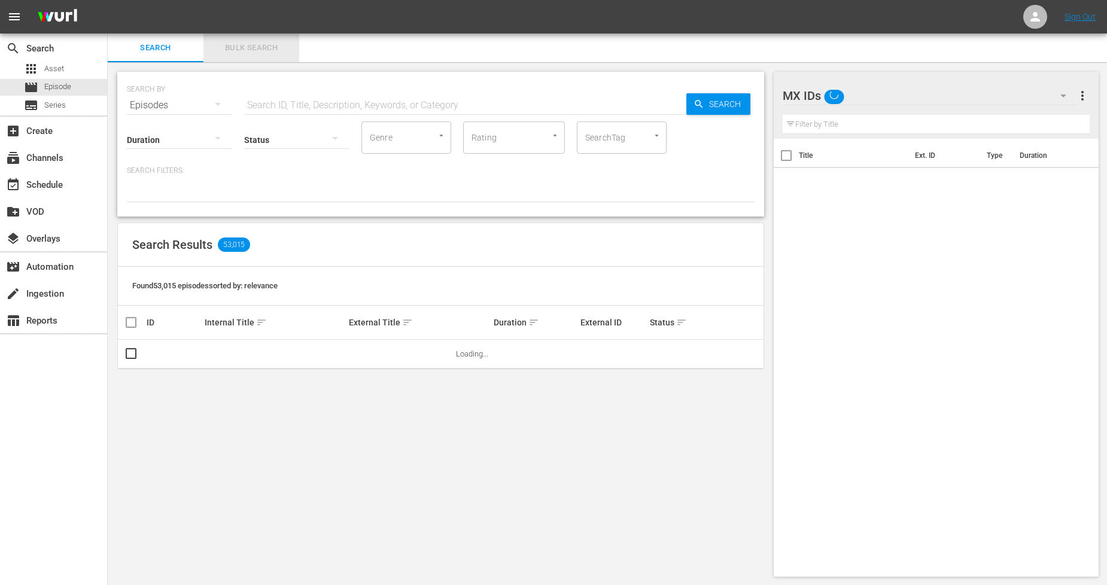
click at [265, 52] on span "Bulk Search" at bounding box center [251, 48] width 81 height 14
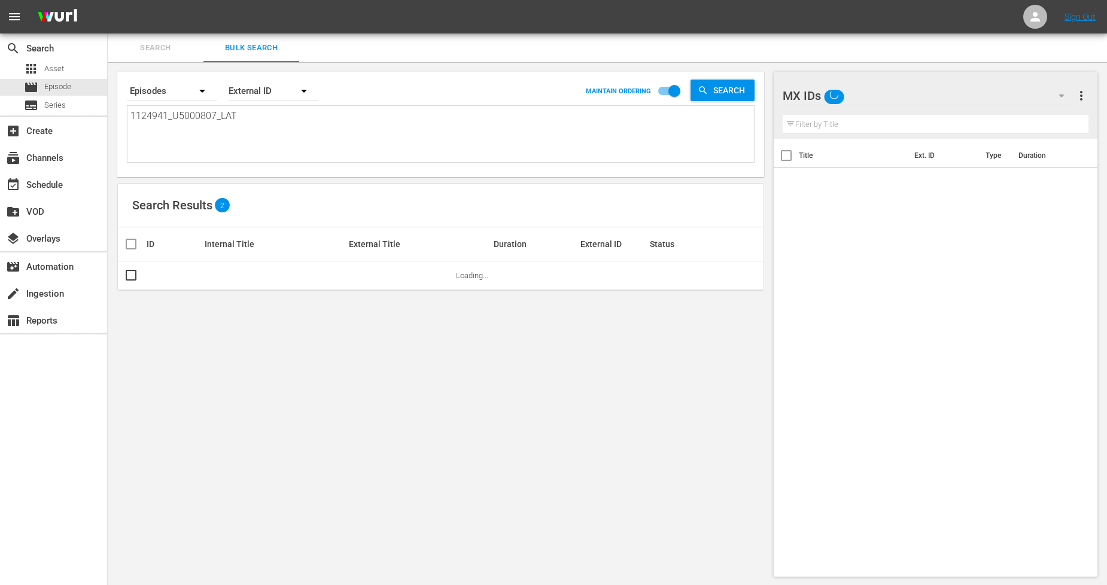
drag, startPoint x: 262, startPoint y: 115, endPoint x: 0, endPoint y: 114, distance: 261.5
click at [108, 0] on div "search Search apps Asset movie Episode subtitles Series add_box Create subscrip…" at bounding box center [607, 0] width 999 height 0
paste textarea "2_U5000808"
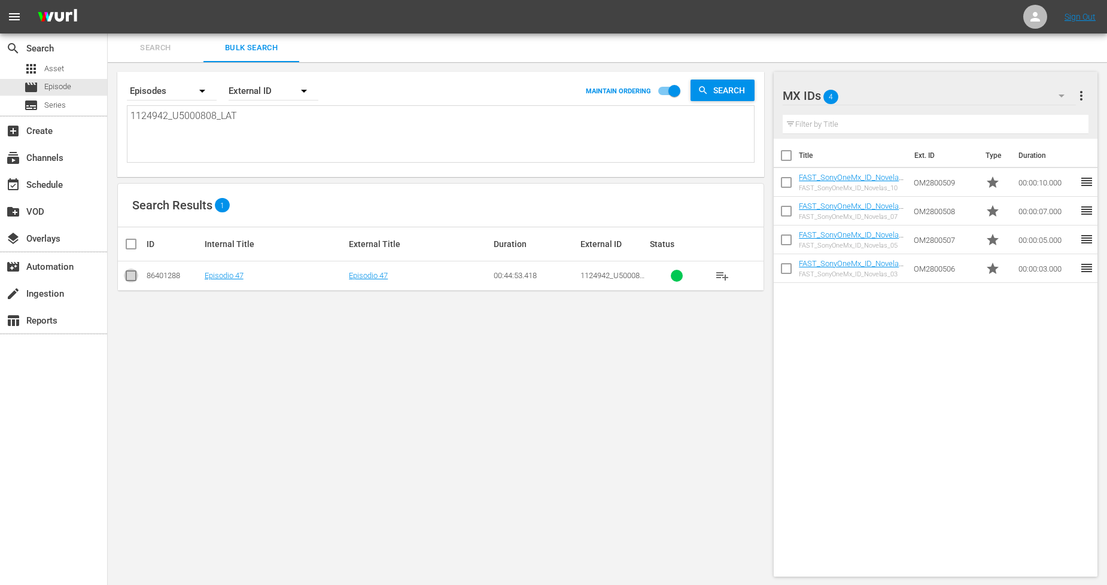
click at [135, 273] on input "checkbox" at bounding box center [131, 278] width 14 height 14
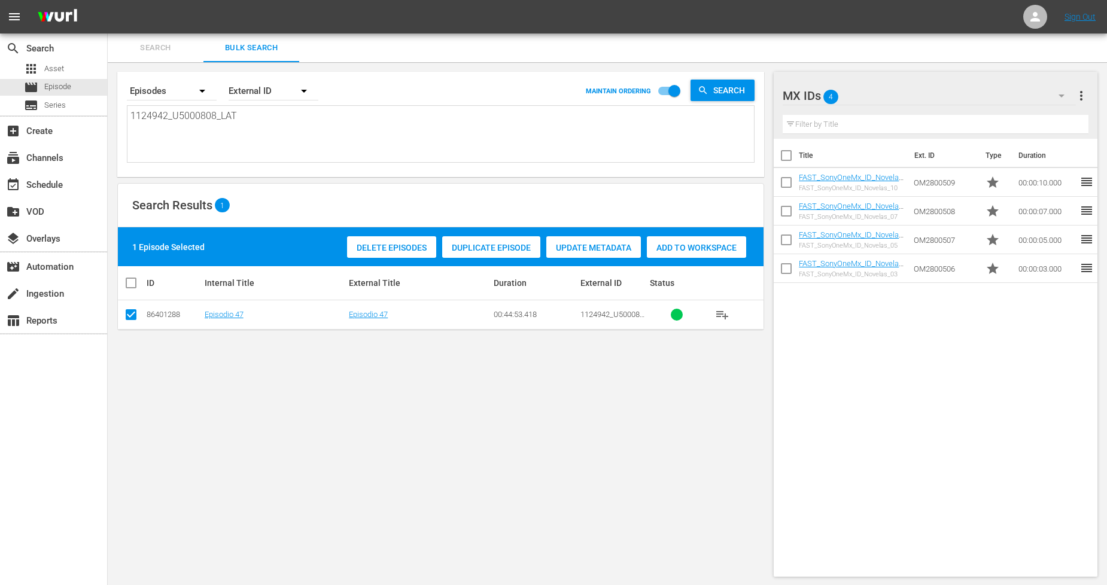
click at [469, 243] on span "Duplicate Episode" at bounding box center [491, 248] width 98 height 10
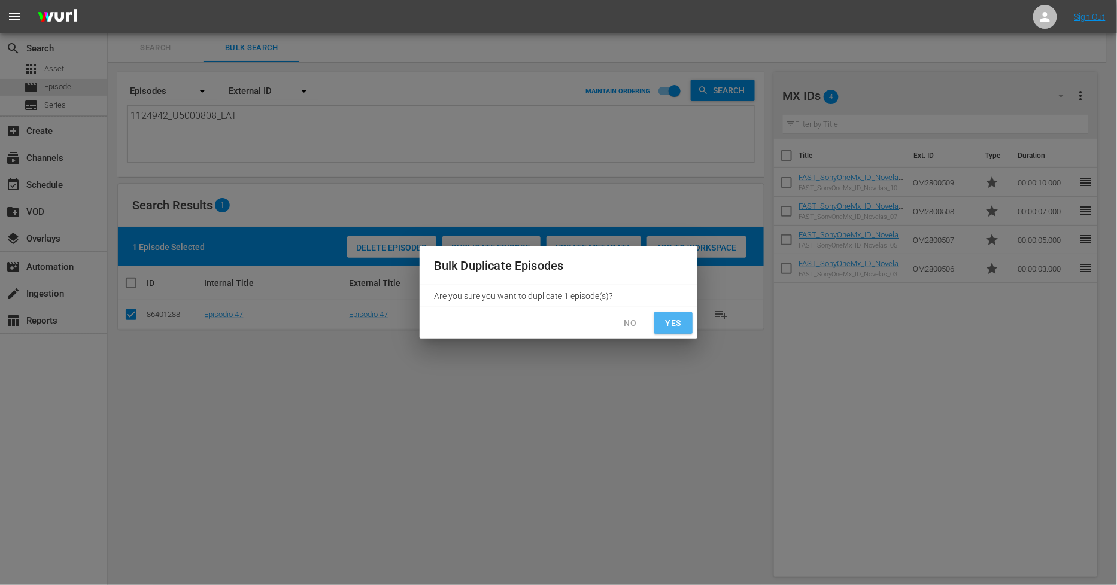
click at [669, 326] on span "Yes" at bounding box center [673, 323] width 19 height 15
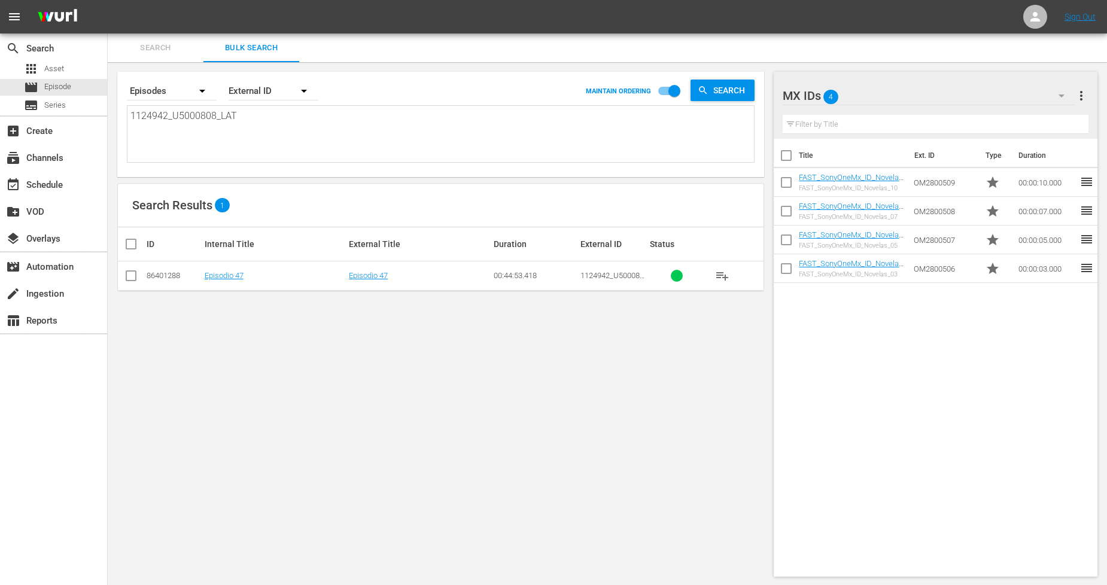
click at [1090, 56] on div "Search Bulk Search" at bounding box center [607, 48] width 999 height 29
click at [1062, 96] on icon "button" at bounding box center [1062, 96] width 6 height 3
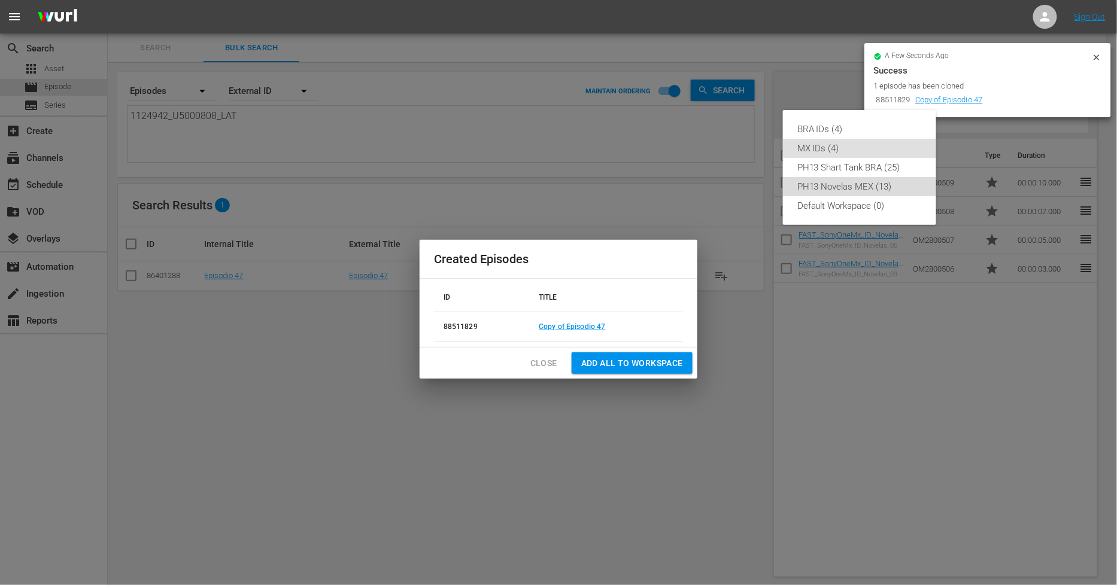
click at [893, 189] on div "PH13 Novelas MEX (13)" at bounding box center [859, 186] width 124 height 19
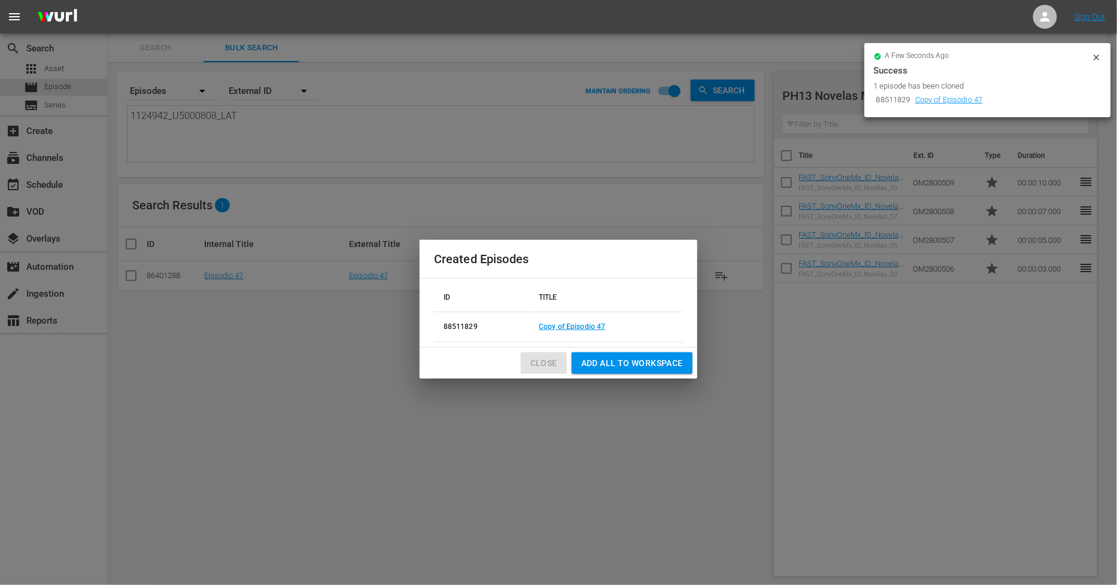
drag, startPoint x: 546, startPoint y: 367, endPoint x: 534, endPoint y: 360, distance: 14.3
click at [545, 367] on span "Close" at bounding box center [543, 363] width 27 height 15
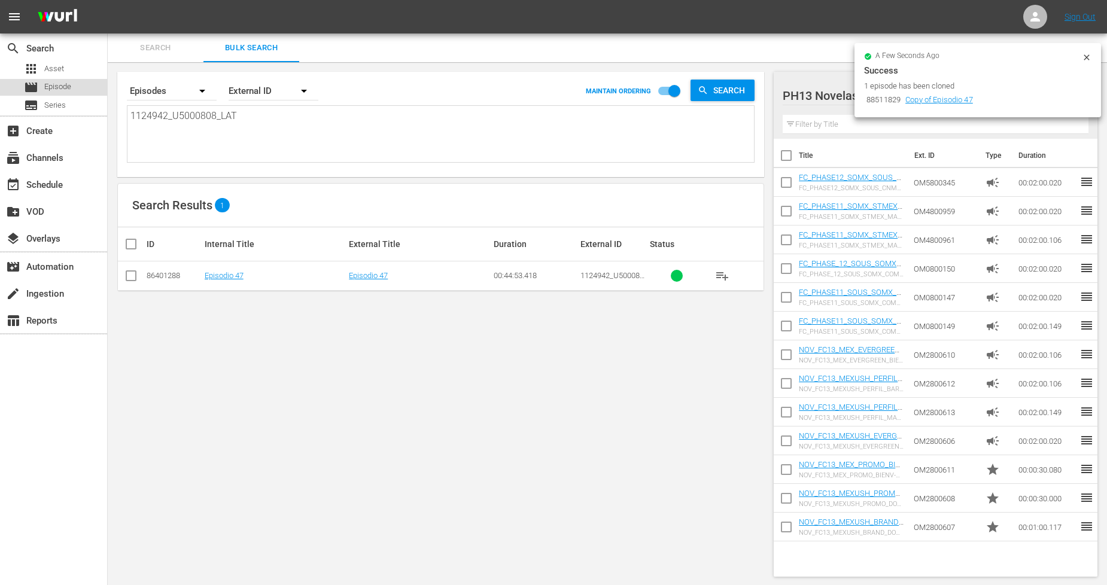
click at [86, 86] on div "movie Episode" at bounding box center [53, 87] width 107 height 17
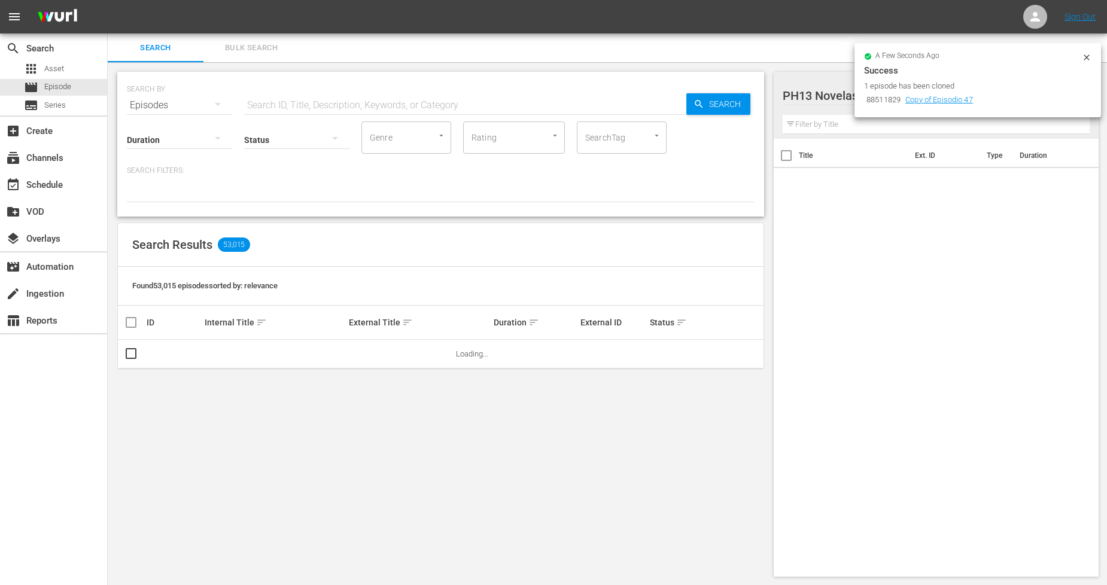
click at [276, 52] on span "Bulk Search" at bounding box center [251, 48] width 81 height 14
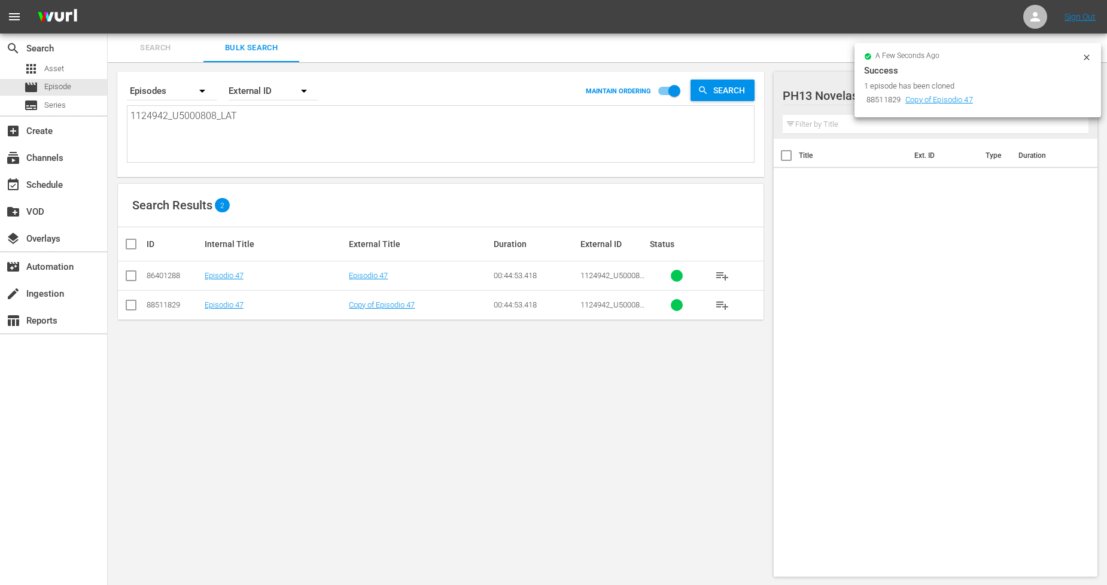
click at [1087, 54] on icon at bounding box center [1087, 58] width 10 height 10
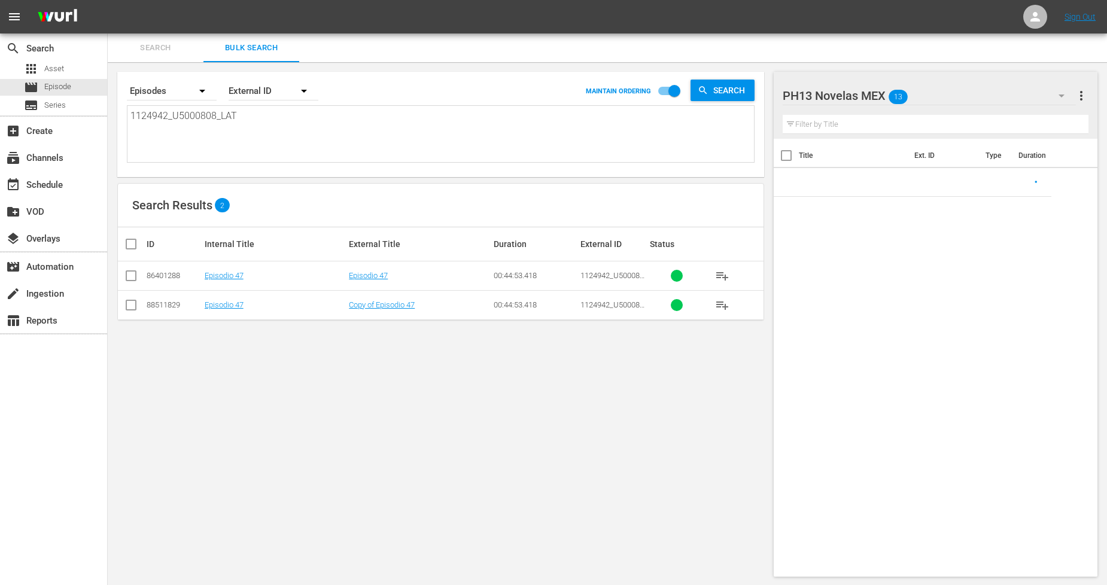
click at [381, 311] on td "Copy of Episodio 47" at bounding box center [419, 304] width 145 height 29
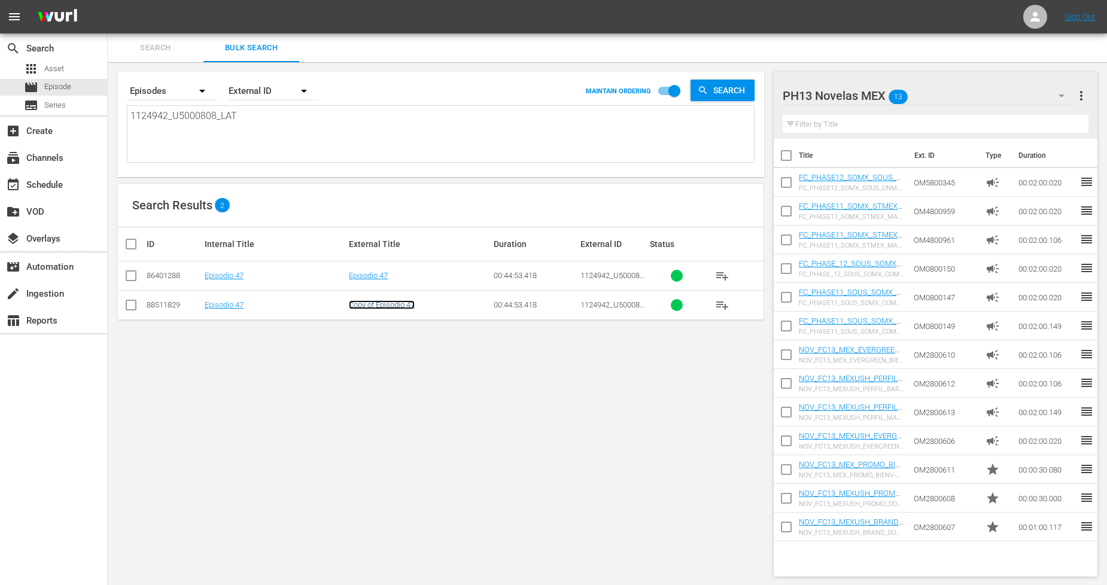
click at [396, 306] on link "Copy of Episodio 47" at bounding box center [382, 304] width 66 height 9
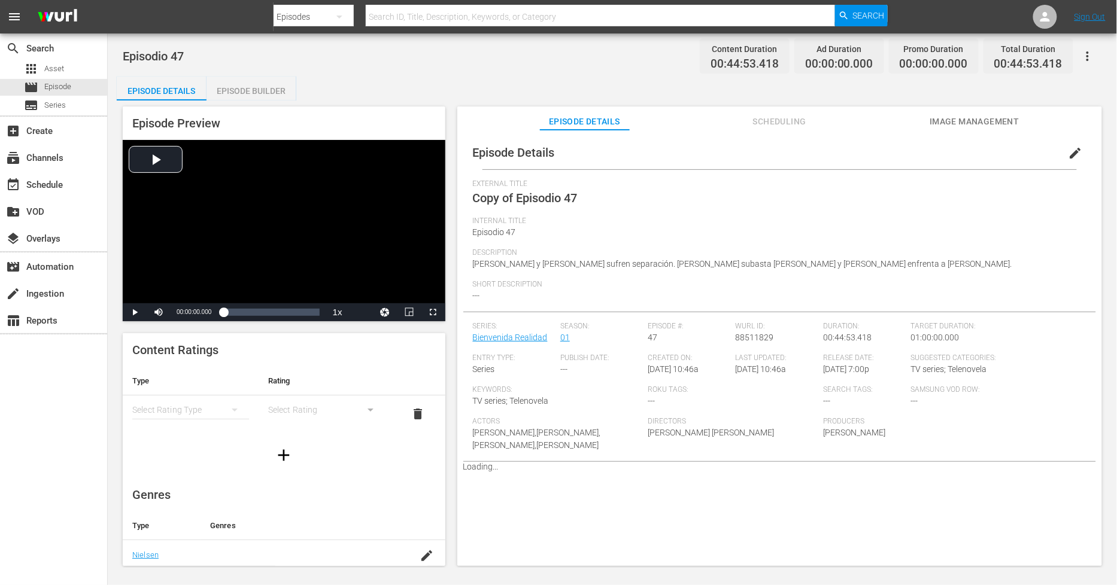
click at [1068, 154] on span "edit" at bounding box center [1075, 153] width 14 height 14
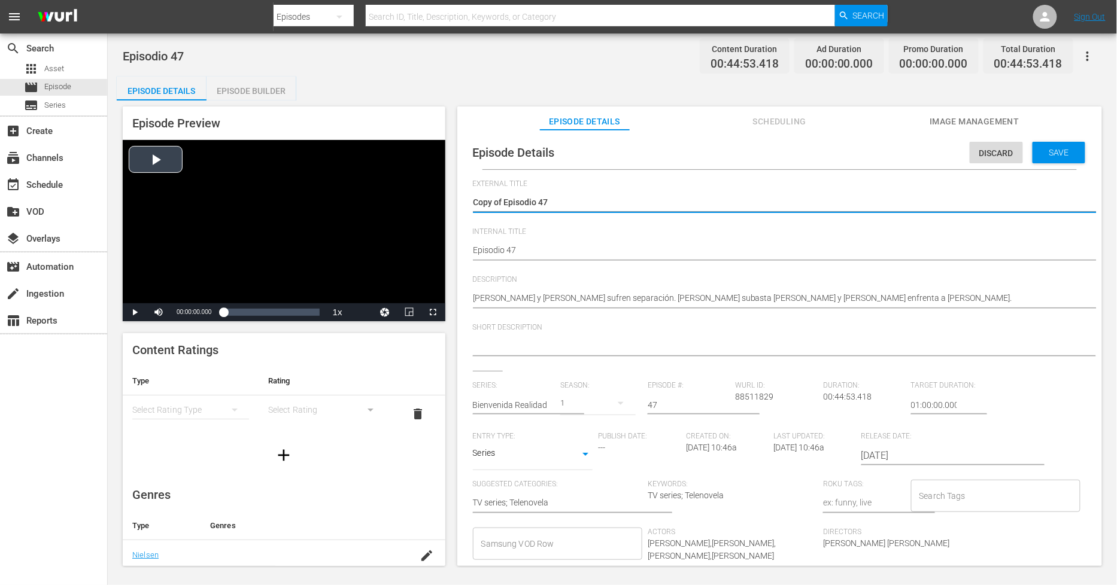
drag, startPoint x: 505, startPoint y: 200, endPoint x: 226, endPoint y: 205, distance: 278.9
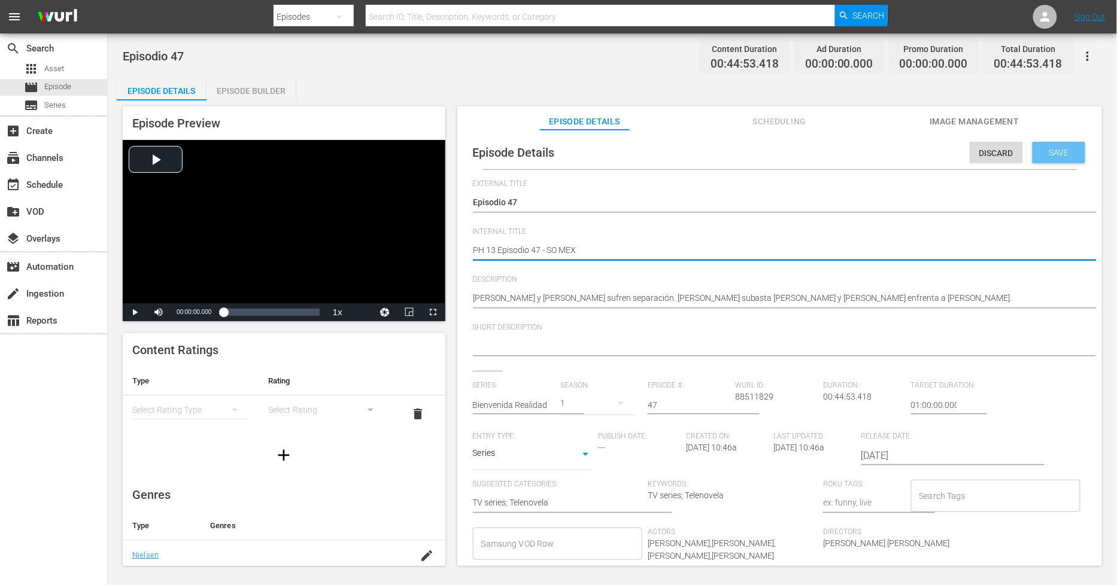
click at [1066, 151] on span "Save" at bounding box center [1059, 153] width 39 height 10
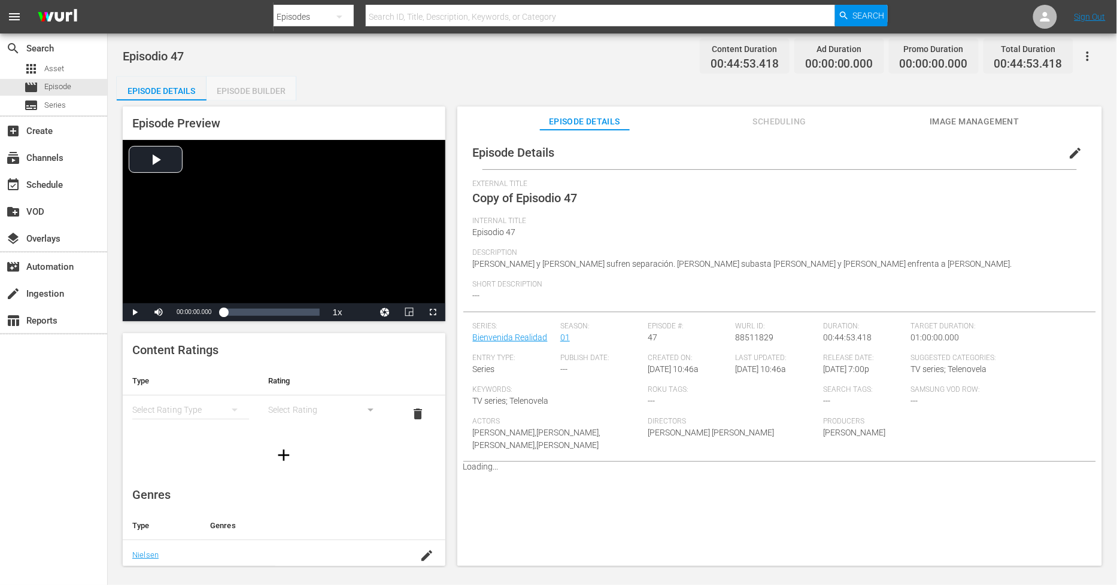
click at [258, 87] on div "Episode Builder" at bounding box center [251, 91] width 90 height 29
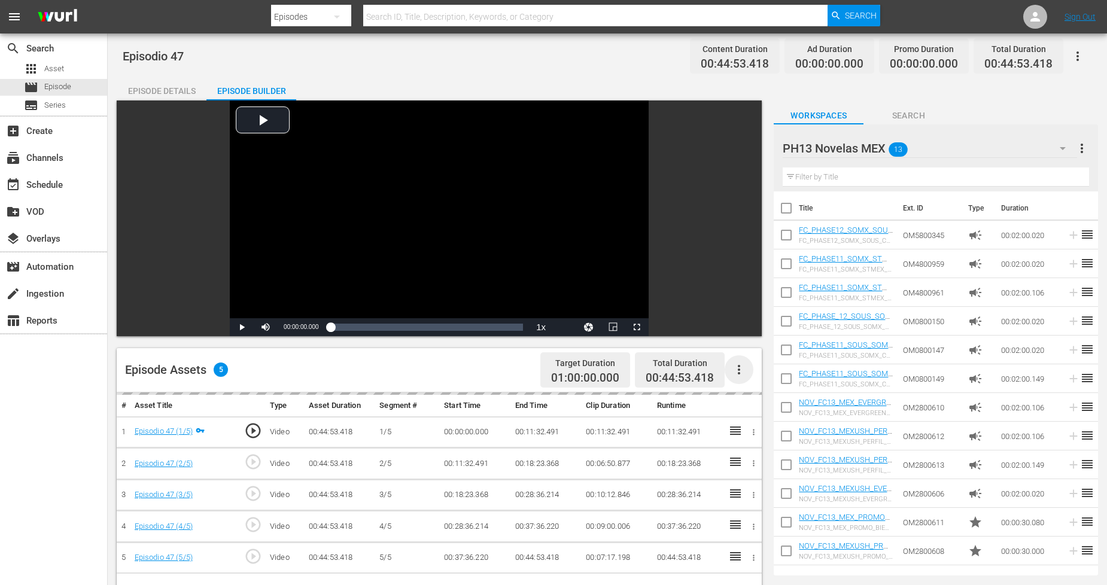
click at [740, 364] on icon "button" at bounding box center [739, 370] width 14 height 14
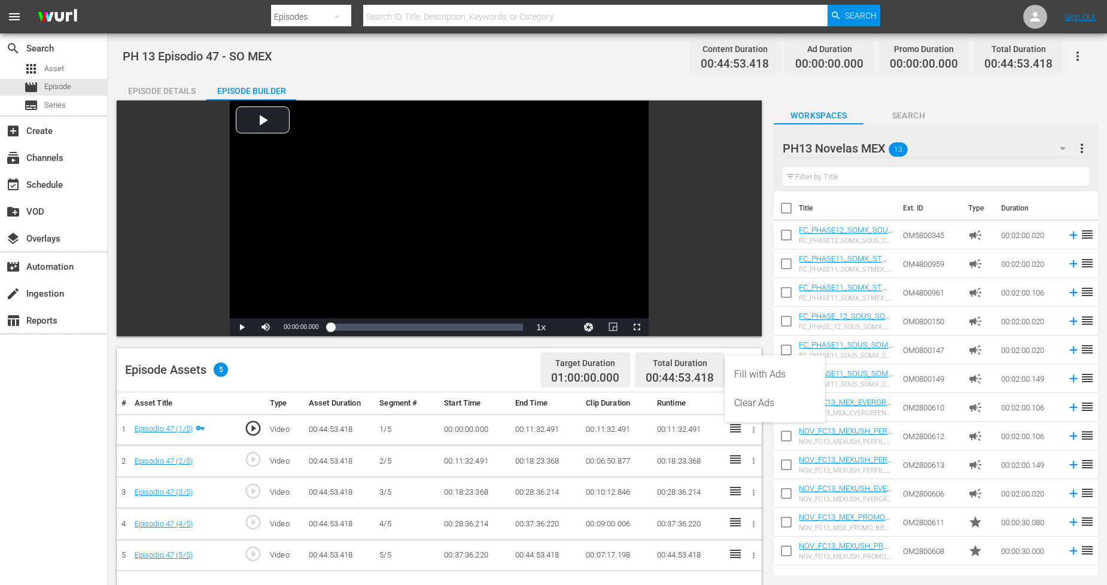
click at [776, 378] on div "Fill with Ads" at bounding box center [774, 374] width 81 height 29
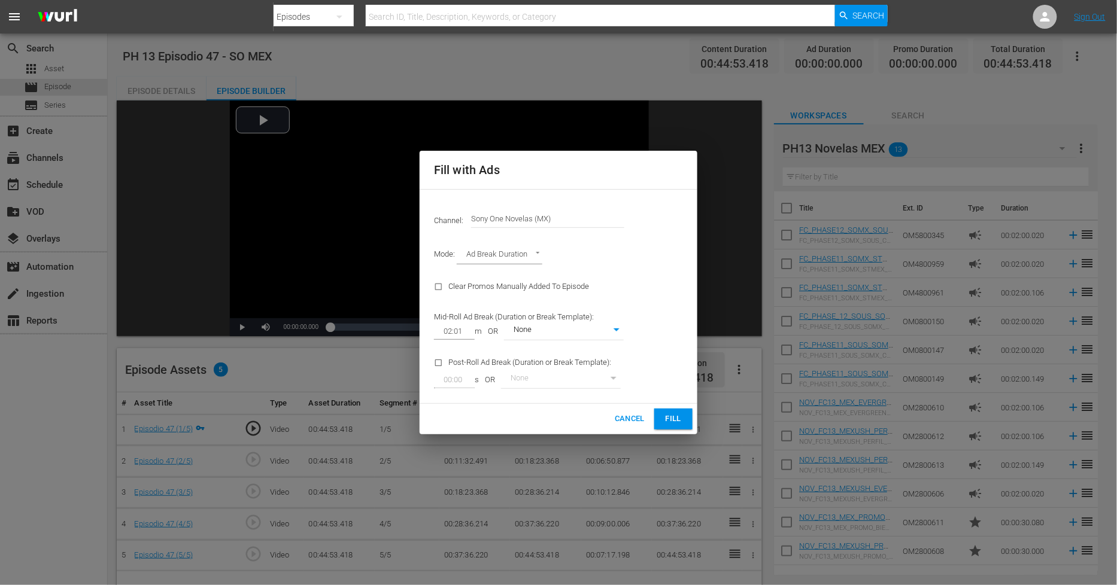
drag, startPoint x: 670, startPoint y: 414, endPoint x: 685, endPoint y: 402, distance: 19.5
click at [670, 414] on span "Fill" at bounding box center [673, 419] width 19 height 14
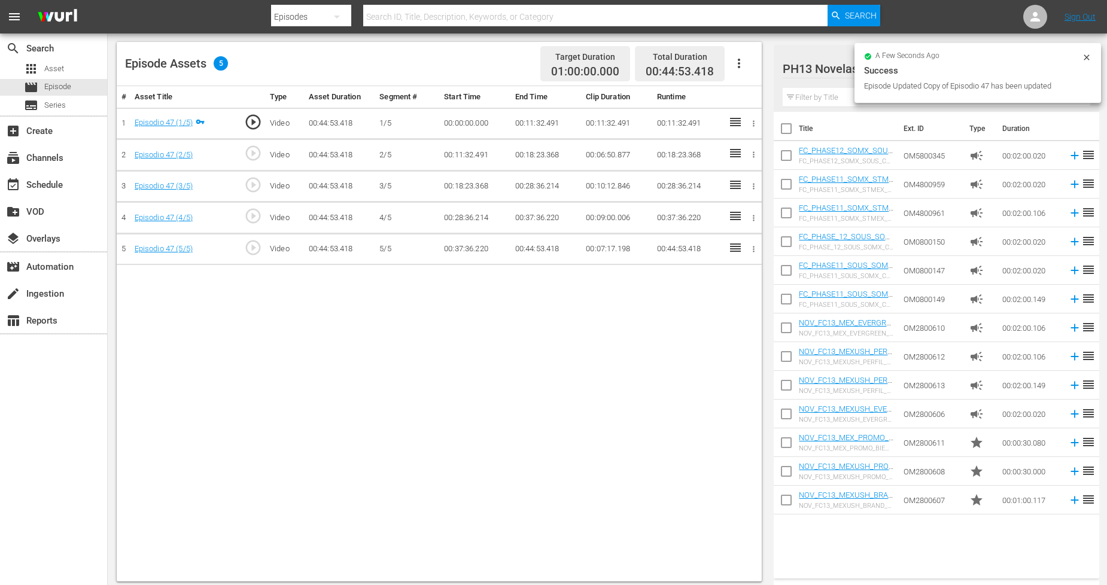
scroll to position [311, 0]
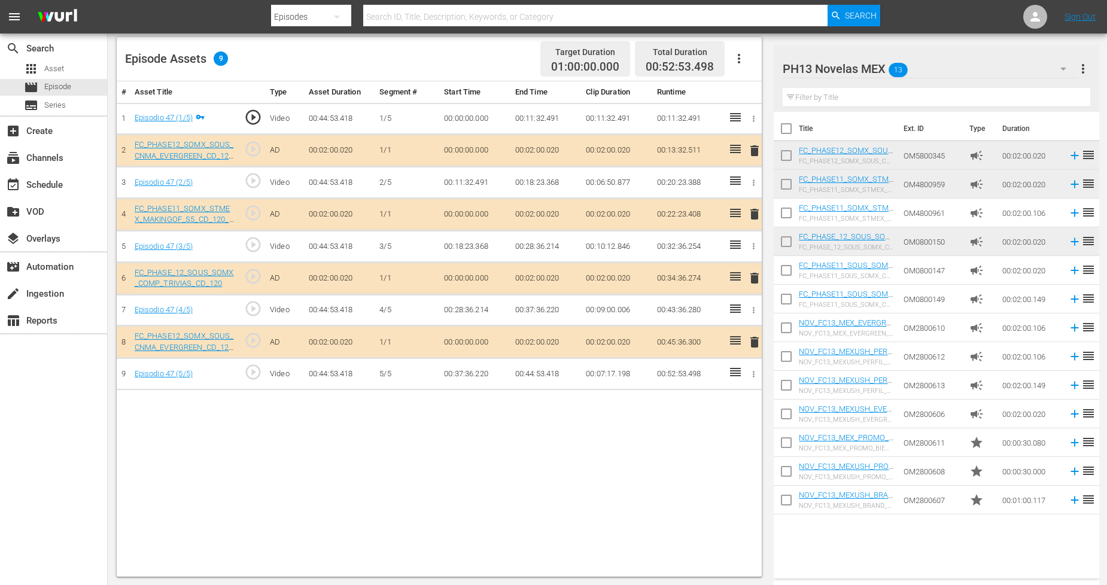
click at [755, 344] on span "delete" at bounding box center [754, 342] width 14 height 14
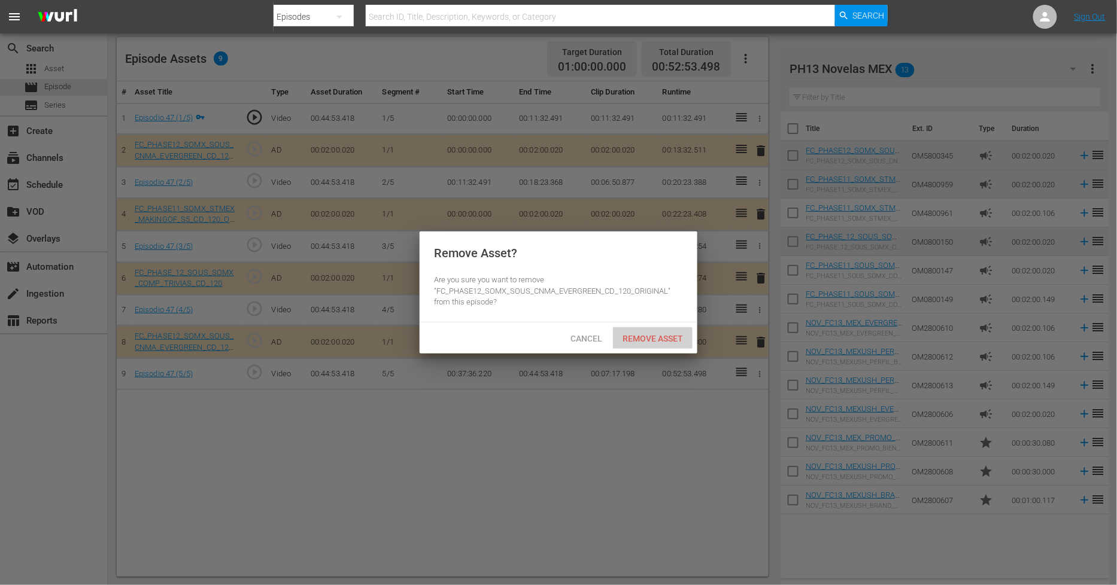
click at [671, 336] on span "Remove Asset" at bounding box center [653, 339] width 80 height 10
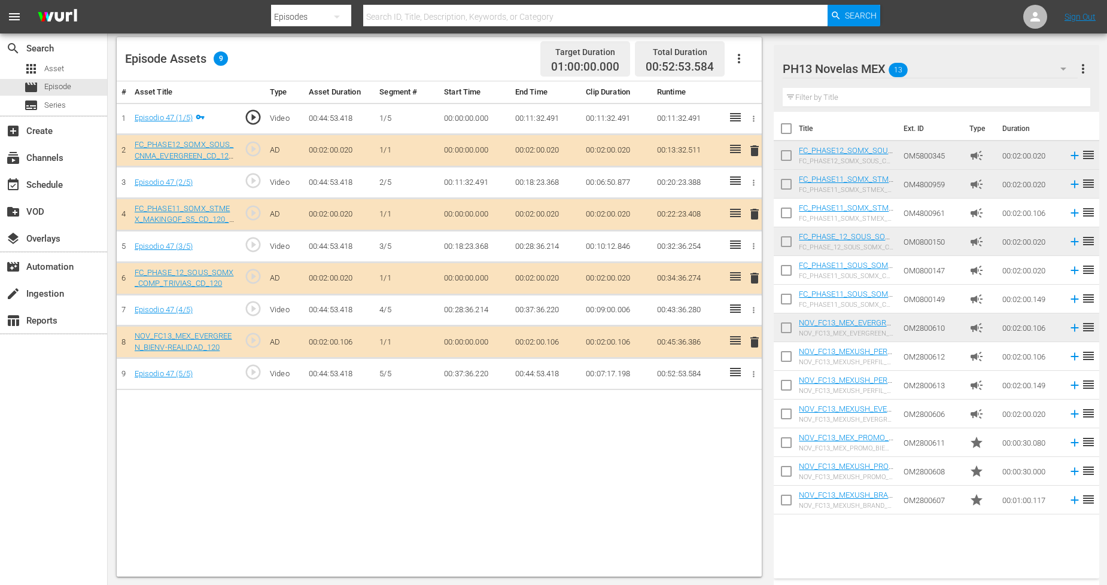
click at [756, 212] on span "delete" at bounding box center [754, 214] width 14 height 14
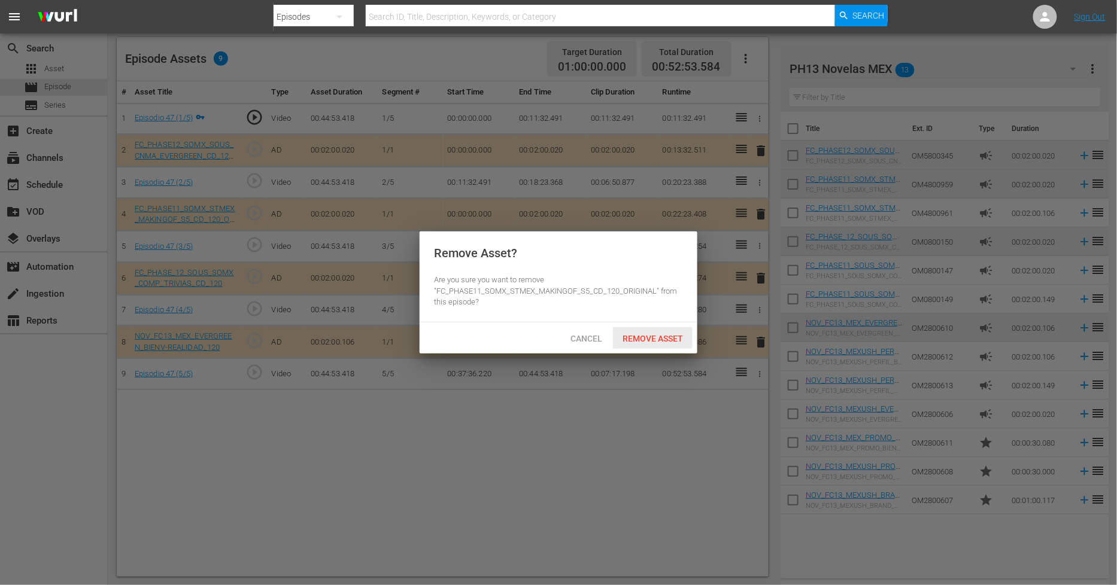
click at [680, 336] on span "Remove Asset" at bounding box center [653, 339] width 80 height 10
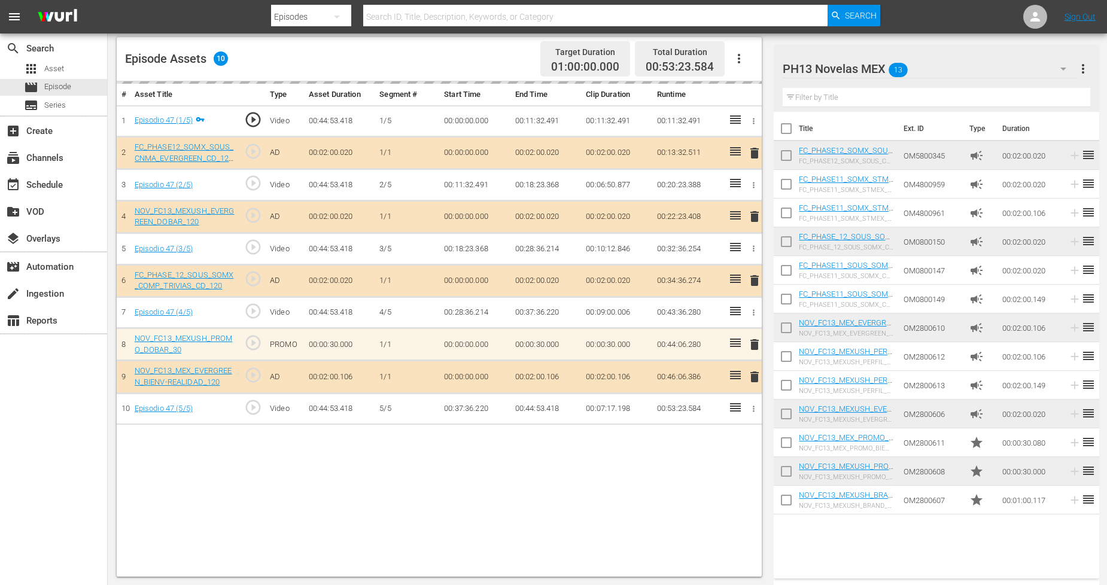
click at [1002, 76] on div "PH13 Novelas MEX 13" at bounding box center [930, 69] width 295 height 34
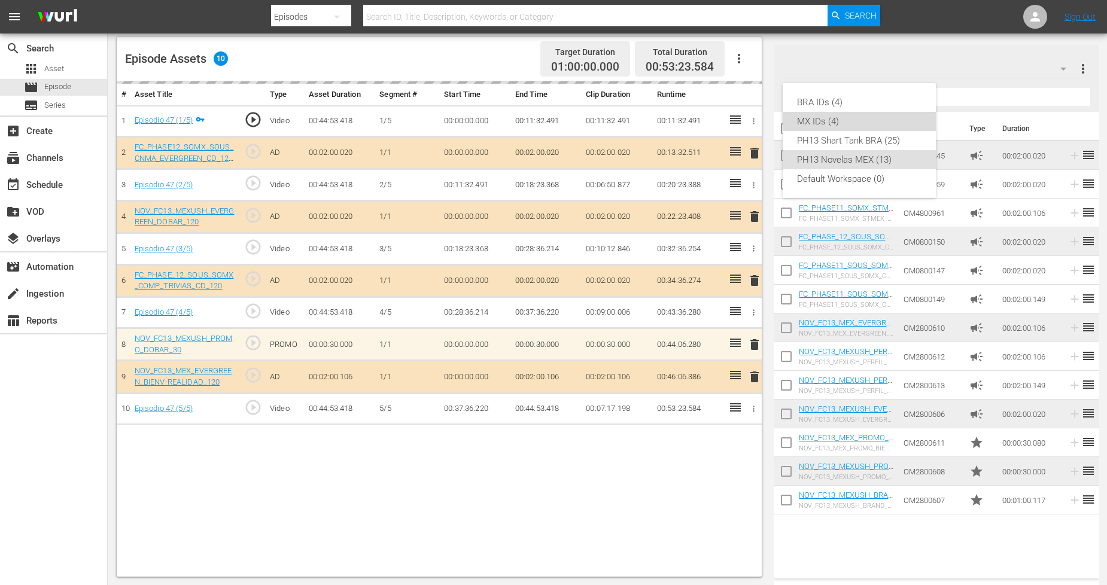
click at [864, 114] on div "MX IDs (4)" at bounding box center [859, 121] width 124 height 19
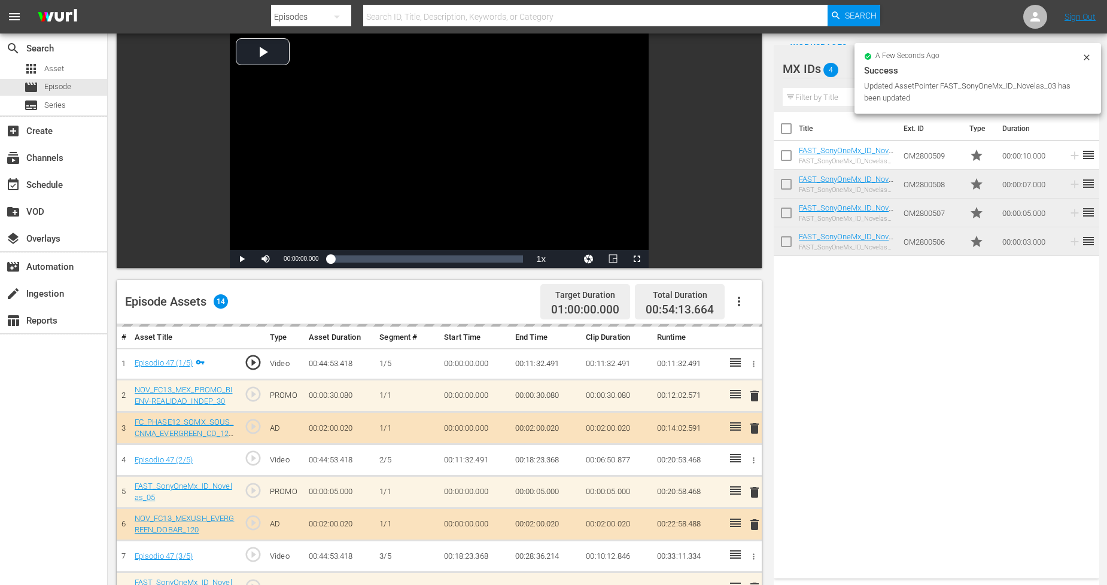
scroll to position [0, 0]
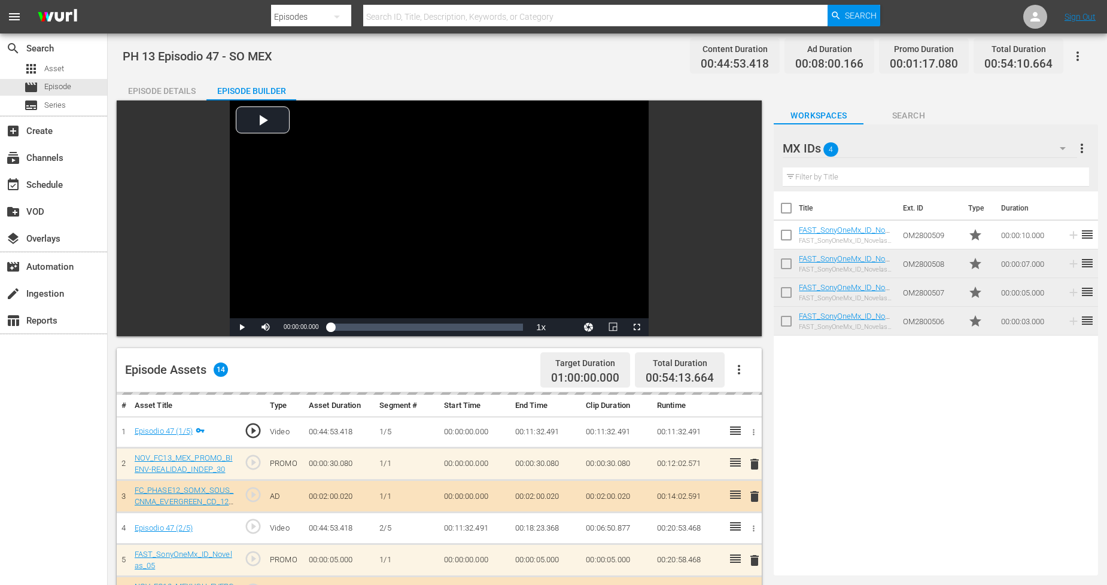
click at [1089, 53] on button "button" at bounding box center [1077, 56] width 29 height 29
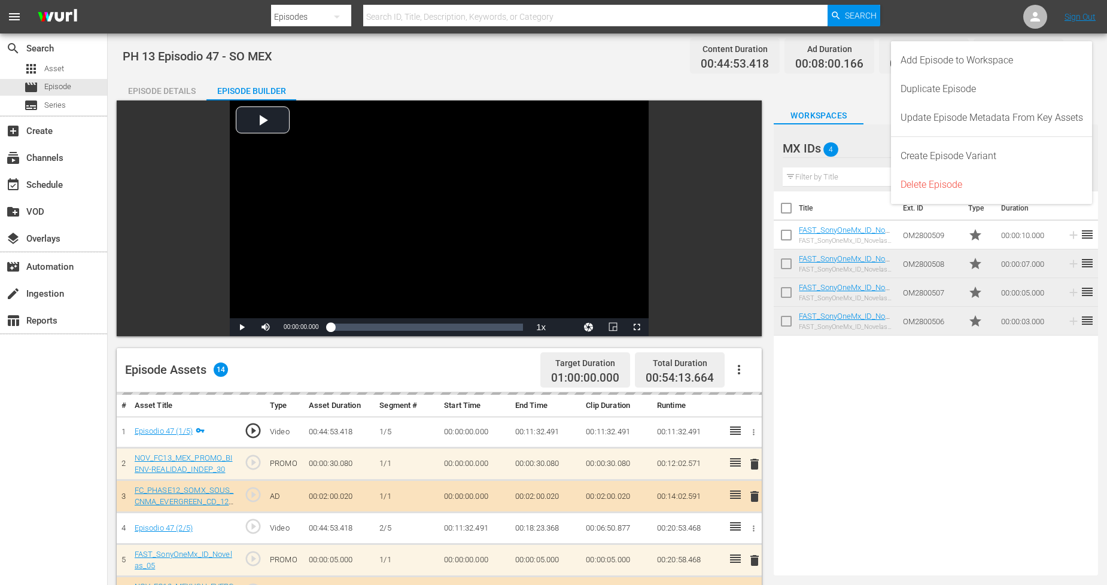
click at [1100, 57] on div "PH 13 Episodio 47 - SO MEX Content Duration 00:44:53.418 Ad Duration 00:08:00.1…" at bounding box center [607, 466] width 999 height 864
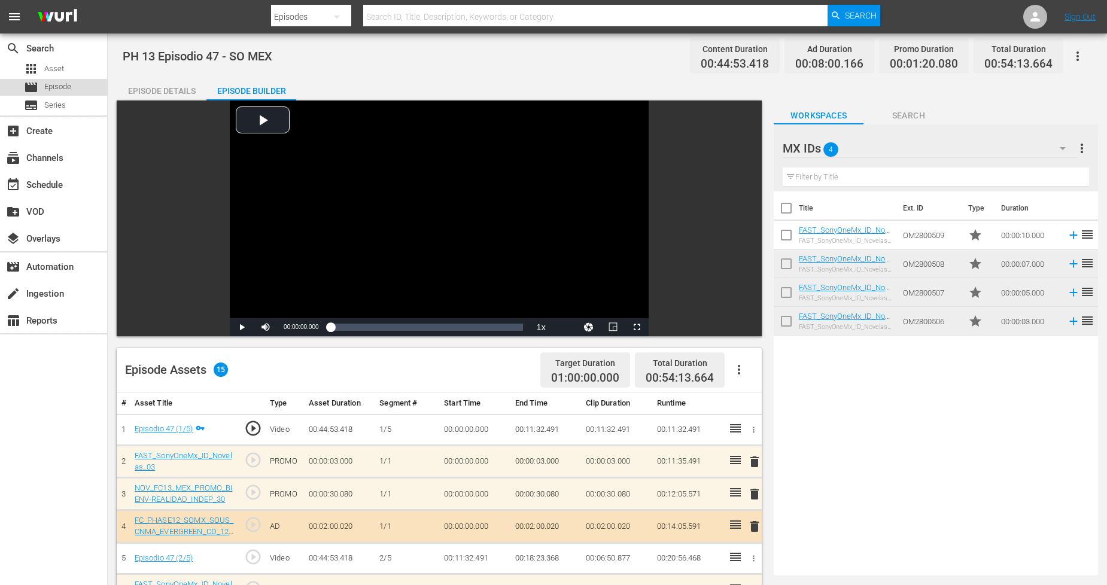
click at [64, 87] on span "Episode" at bounding box center [57, 87] width 27 height 12
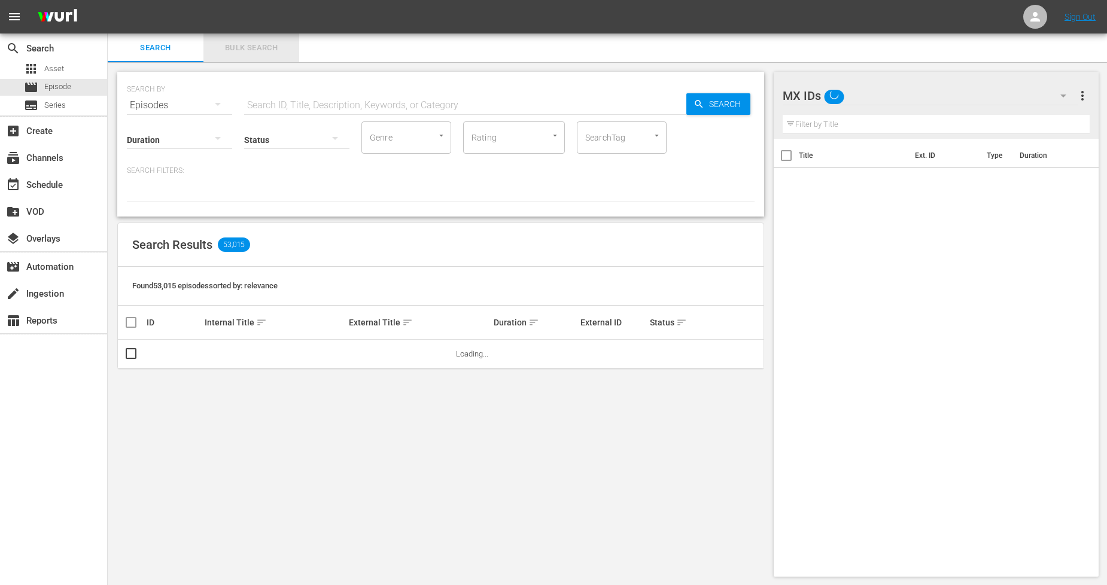
click at [286, 43] on span "Bulk Search" at bounding box center [251, 48] width 81 height 14
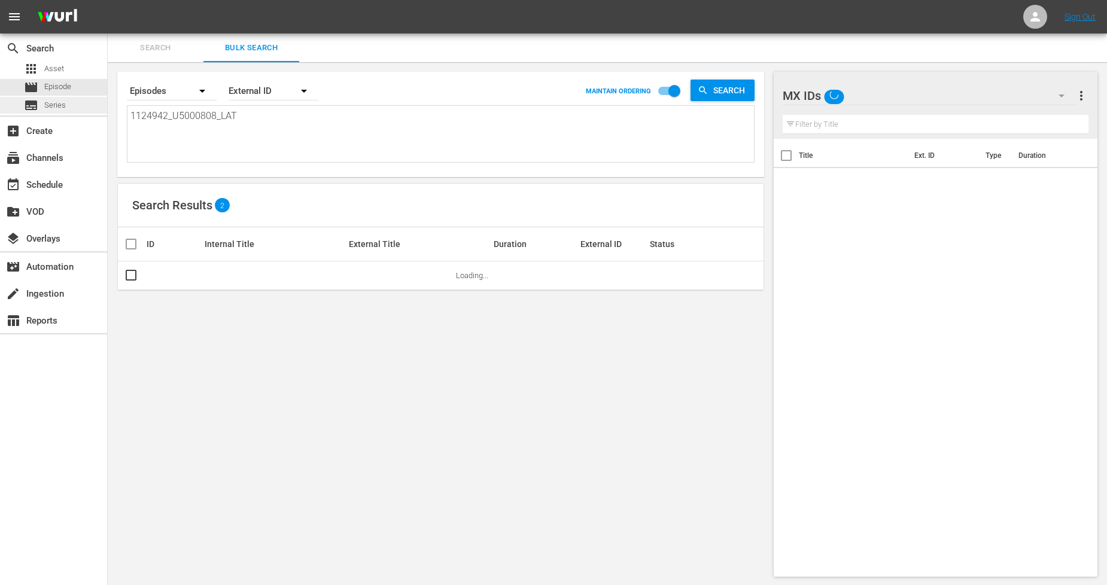
drag, startPoint x: 271, startPoint y: 109, endPoint x: 0, endPoint y: 112, distance: 270.5
click at [108, 0] on div "search Search apps Asset movie Episode subtitles Series add_box Create subscrip…" at bounding box center [607, 0] width 999 height 0
paste textarea "3_U5000809"
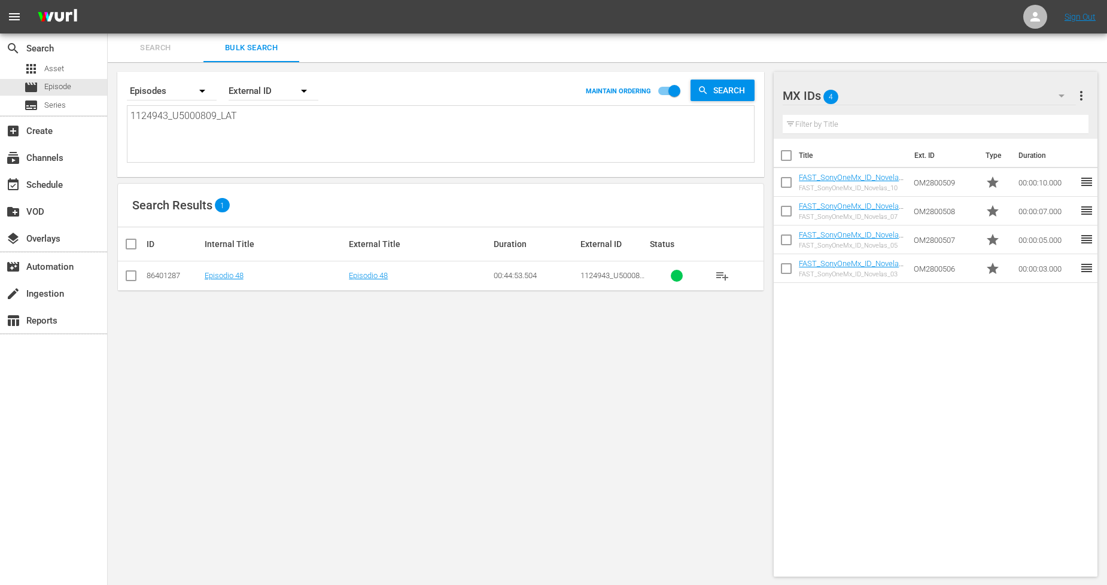
click at [135, 273] on input "checkbox" at bounding box center [131, 278] width 14 height 14
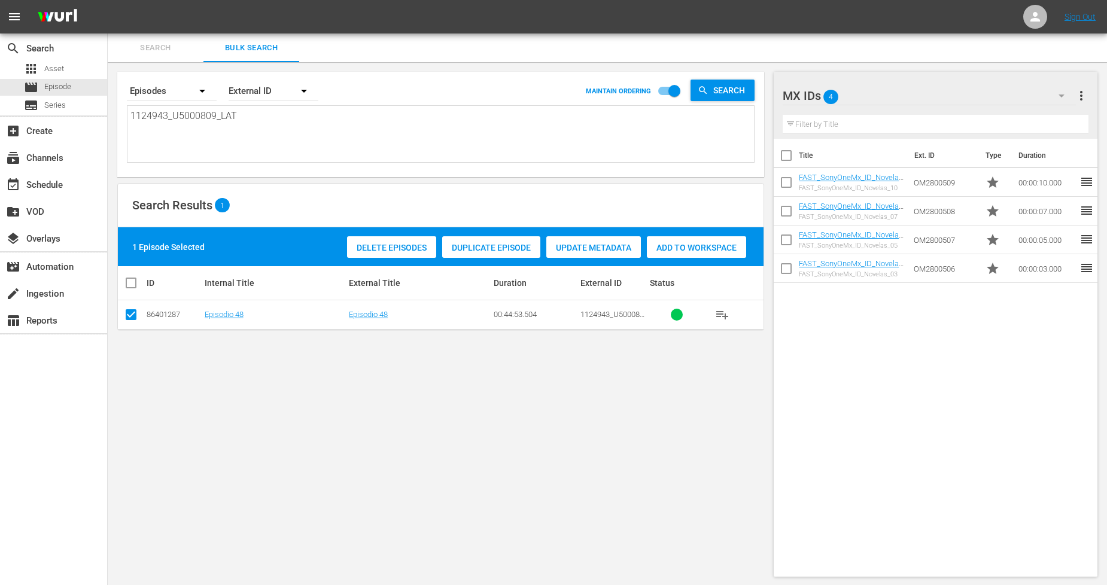
click at [529, 243] on span "Duplicate Episode" at bounding box center [491, 248] width 98 height 10
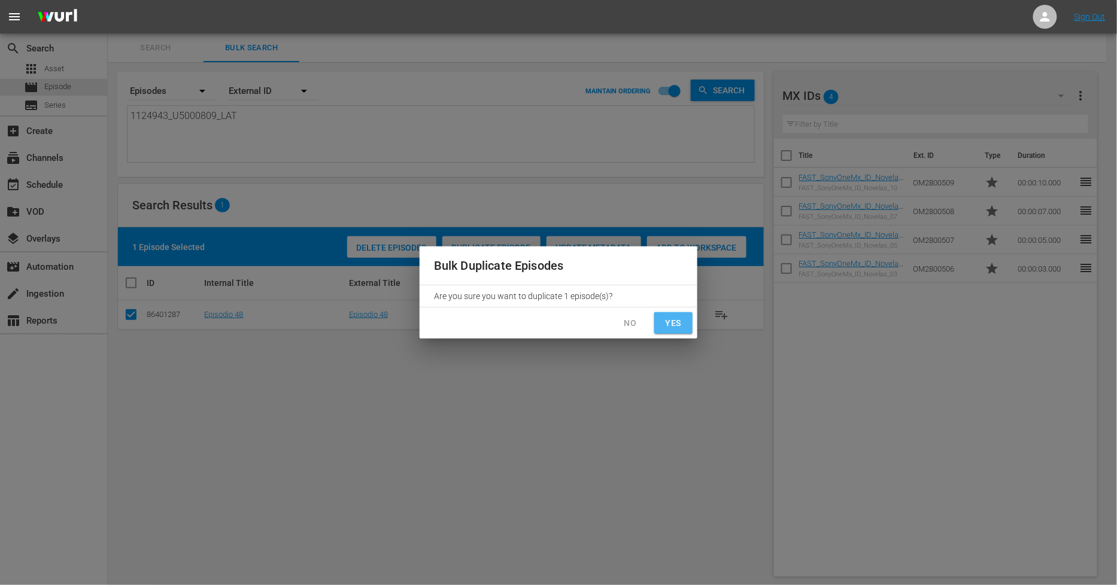
click at [670, 327] on span "Yes" at bounding box center [673, 323] width 19 height 15
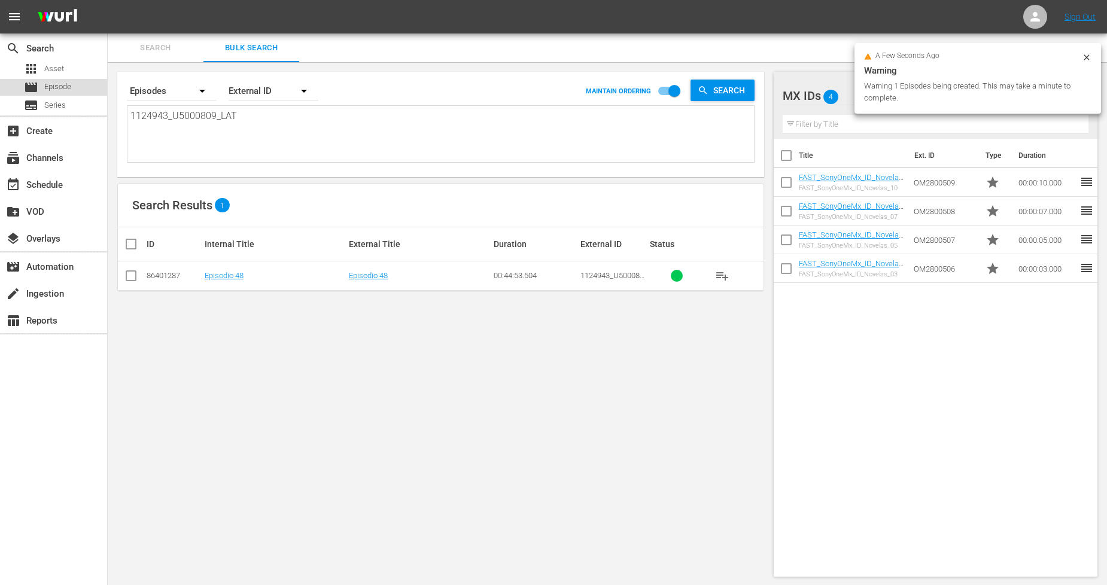
click at [59, 85] on span "Episode" at bounding box center [57, 87] width 27 height 12
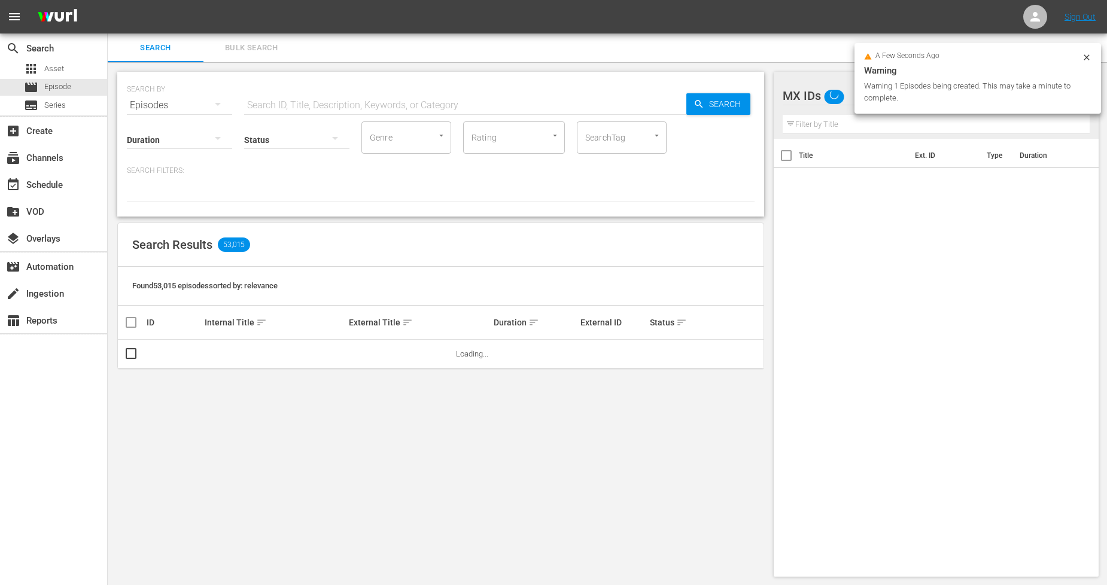
click at [267, 48] on span "Bulk Search" at bounding box center [251, 48] width 81 height 14
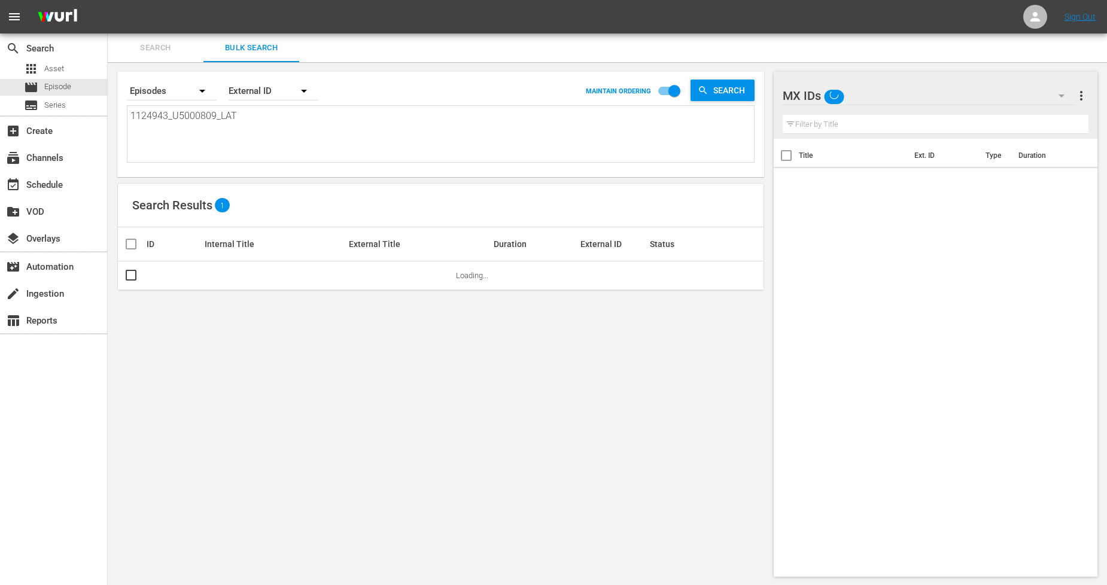
click at [1041, 87] on div "MX IDs" at bounding box center [929, 96] width 293 height 34
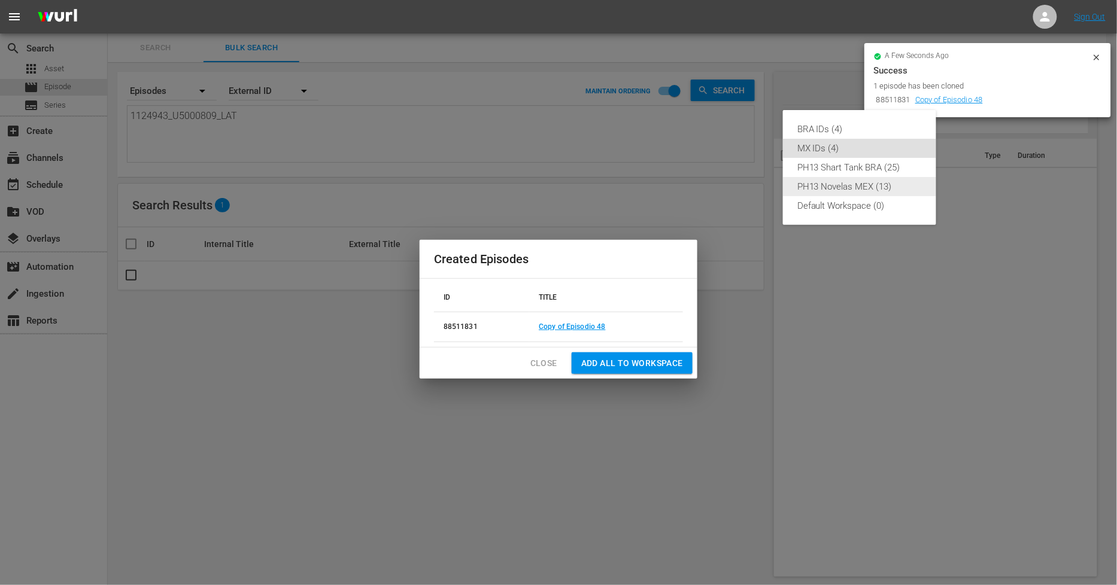
click at [888, 186] on div "PH13 Novelas MEX (13)" at bounding box center [859, 186] width 124 height 19
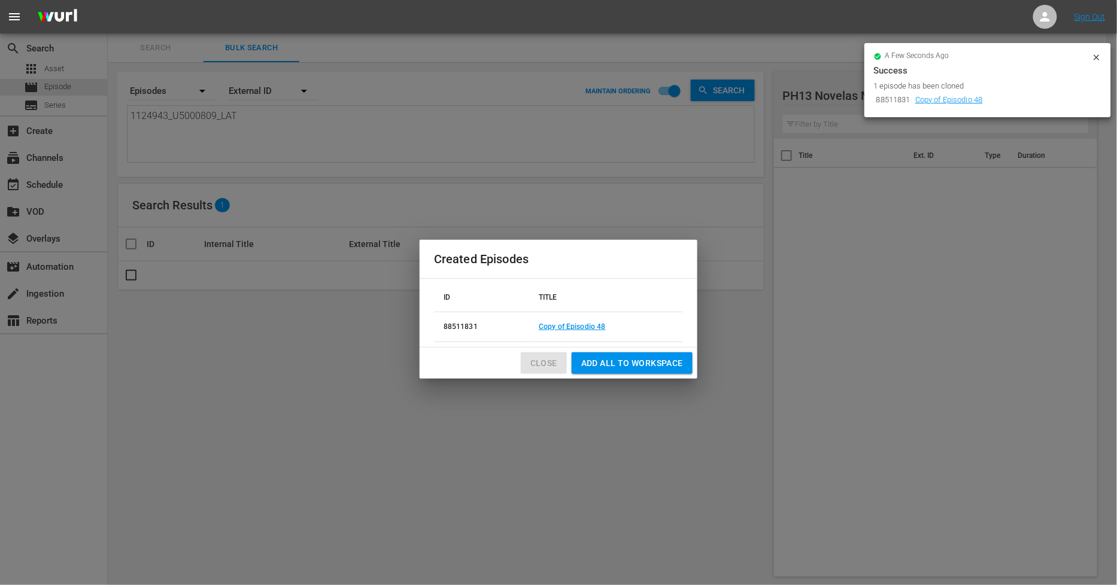
click at [539, 360] on span "Close" at bounding box center [543, 363] width 27 height 15
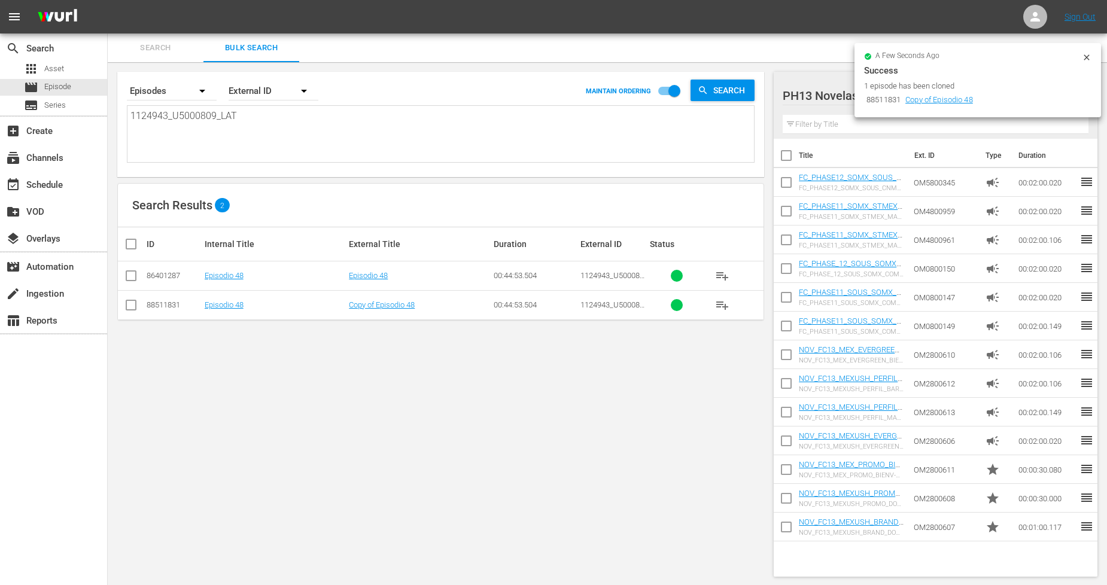
click at [389, 309] on td "Copy of Episodio 48" at bounding box center [419, 304] width 145 height 29
click at [401, 305] on link "Copy of Episodio 48" at bounding box center [382, 304] width 66 height 9
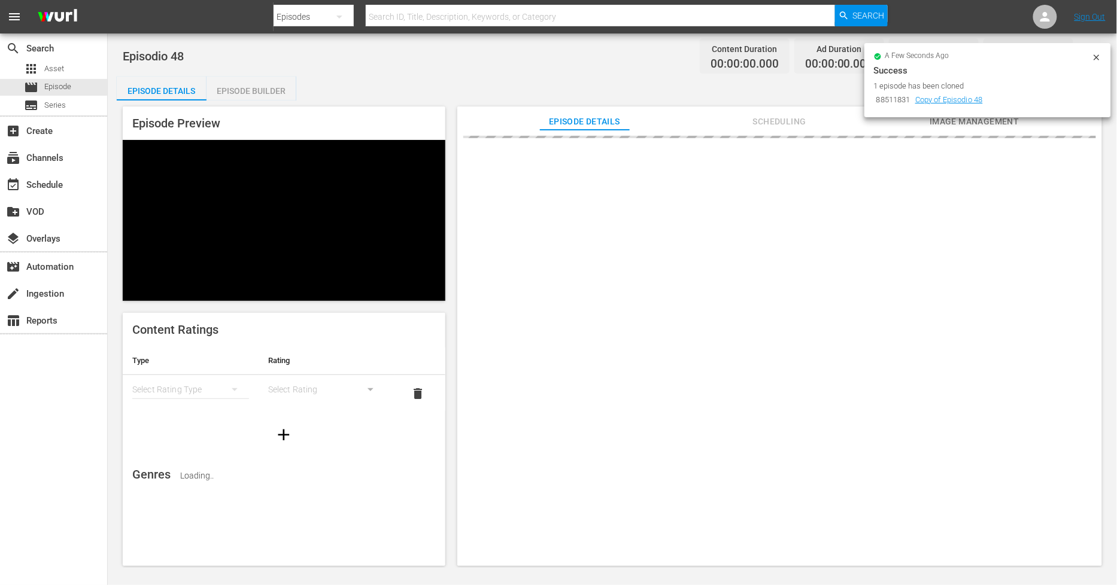
click at [1097, 55] on icon at bounding box center [1097, 58] width 10 height 10
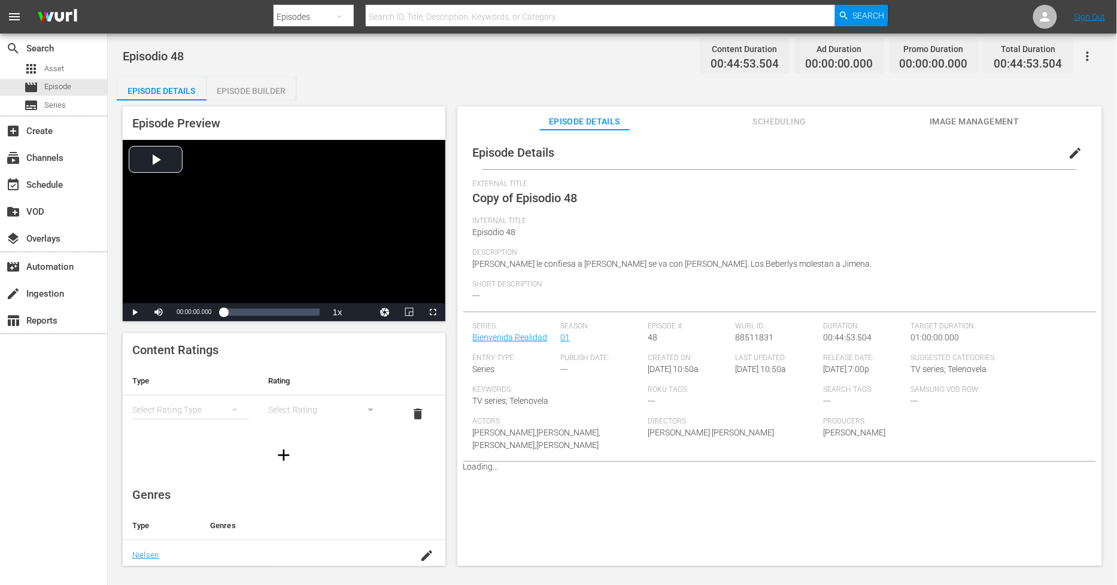
click at [1072, 153] on span "edit" at bounding box center [1075, 153] width 14 height 14
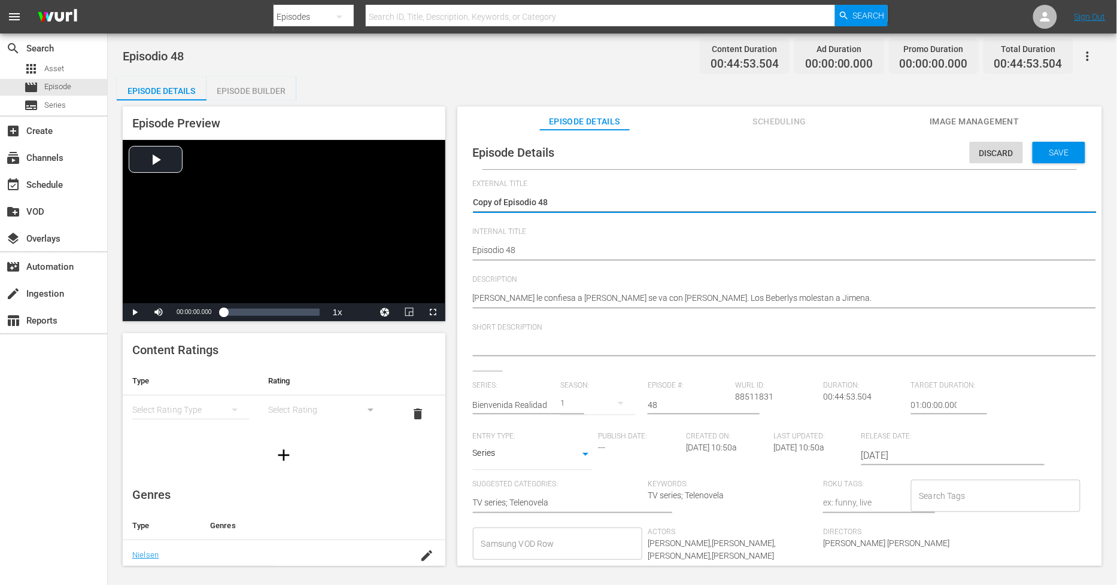
drag, startPoint x: 504, startPoint y: 200, endPoint x: 110, endPoint y: 200, distance: 394.4
click at [110, 200] on div "Episodio 48 Content Duration 00:44:53.504 Ad Duration 00:00:00.000 Promo Durati…" at bounding box center [612, 301] width 1009 height 534
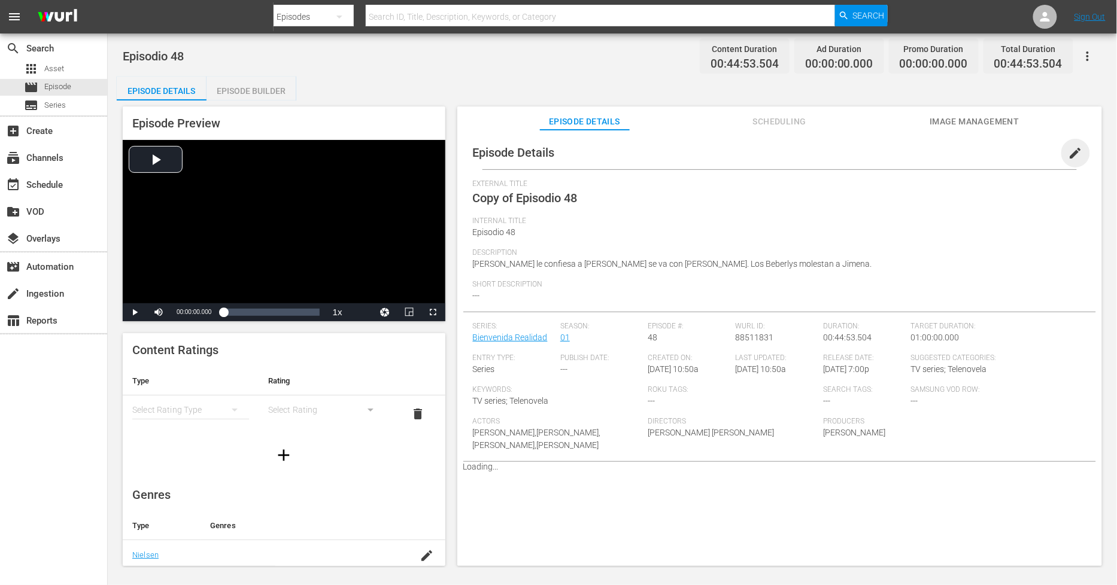
click at [1068, 157] on span "edit" at bounding box center [1075, 153] width 14 height 14
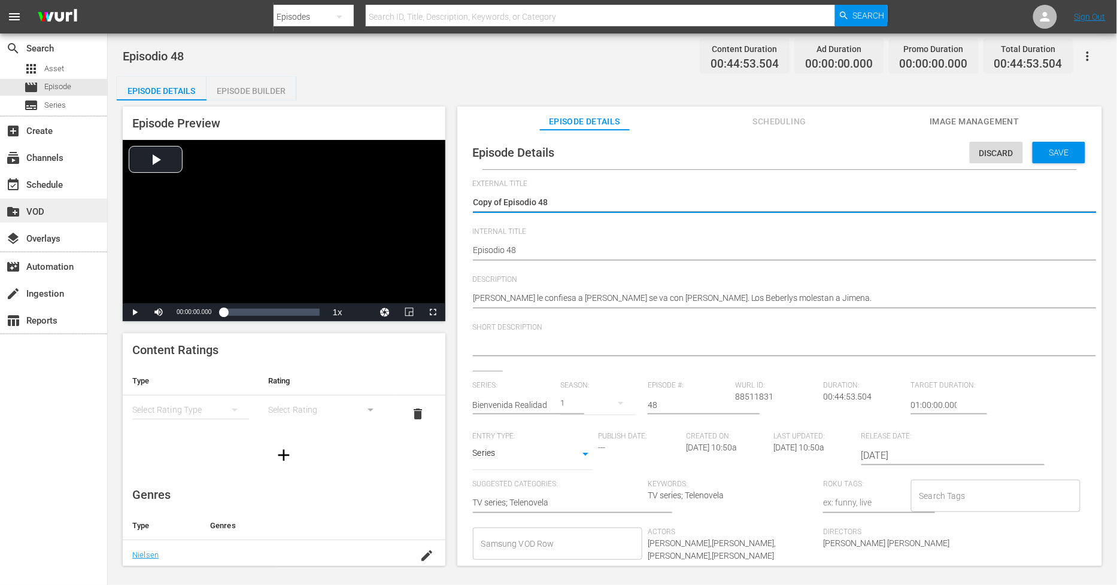
drag, startPoint x: 505, startPoint y: 201, endPoint x: 0, endPoint y: 200, distance: 504.5
click at [108, 0] on div "search Search apps Asset movie Episode subtitles Series add_box Create subscrip…" at bounding box center [612, 0] width 1009 height 0
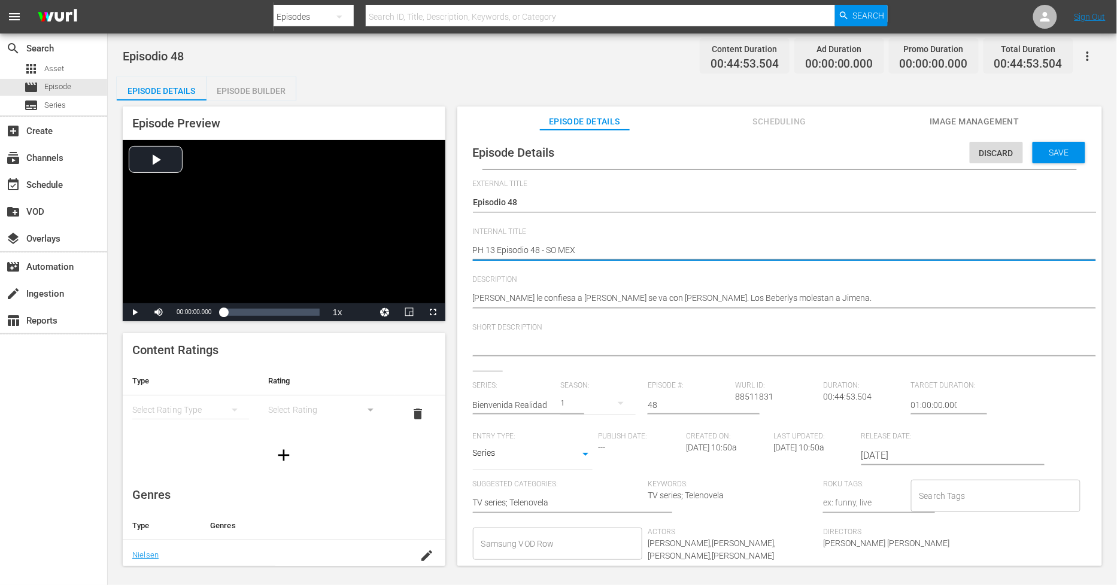
click at [1056, 138] on div "Discard Save" at bounding box center [1030, 150] width 120 height 28
click at [1056, 144] on div "Save" at bounding box center [1058, 153] width 53 height 22
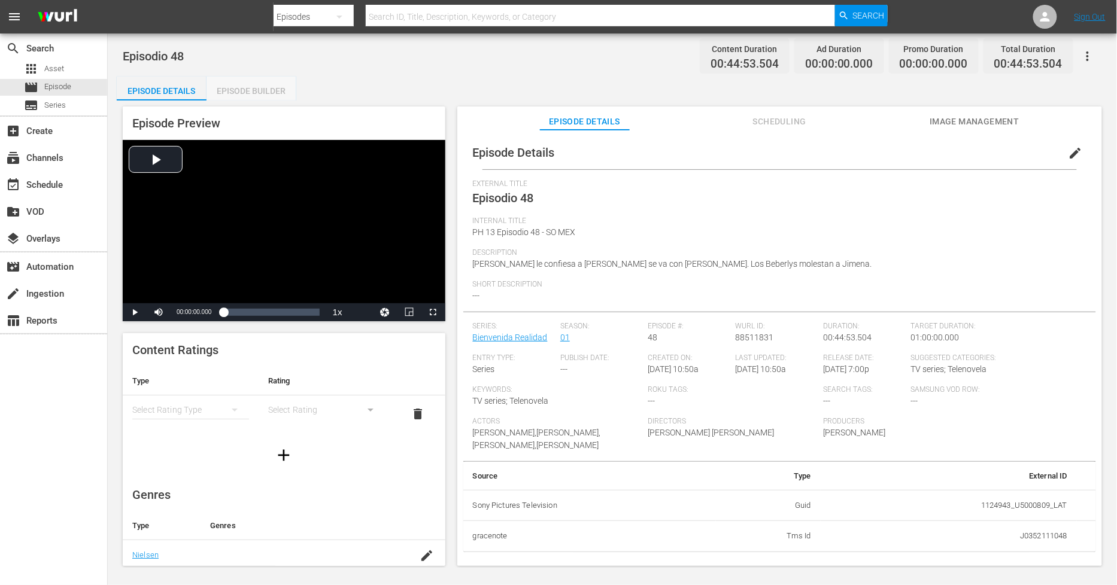
click at [268, 95] on div "Episode Builder" at bounding box center [251, 91] width 90 height 29
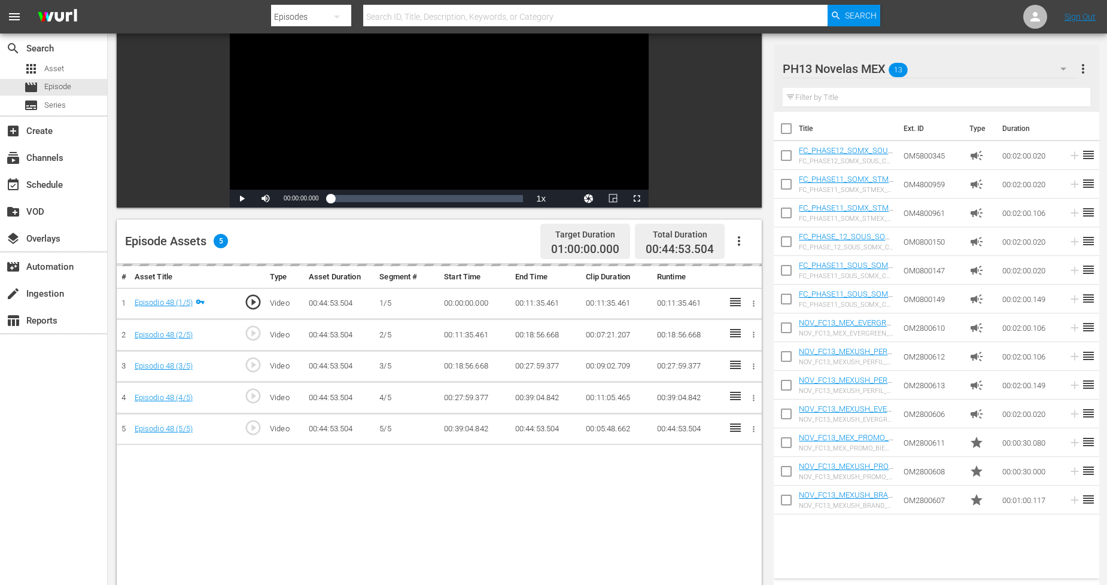
scroll to position [133, 0]
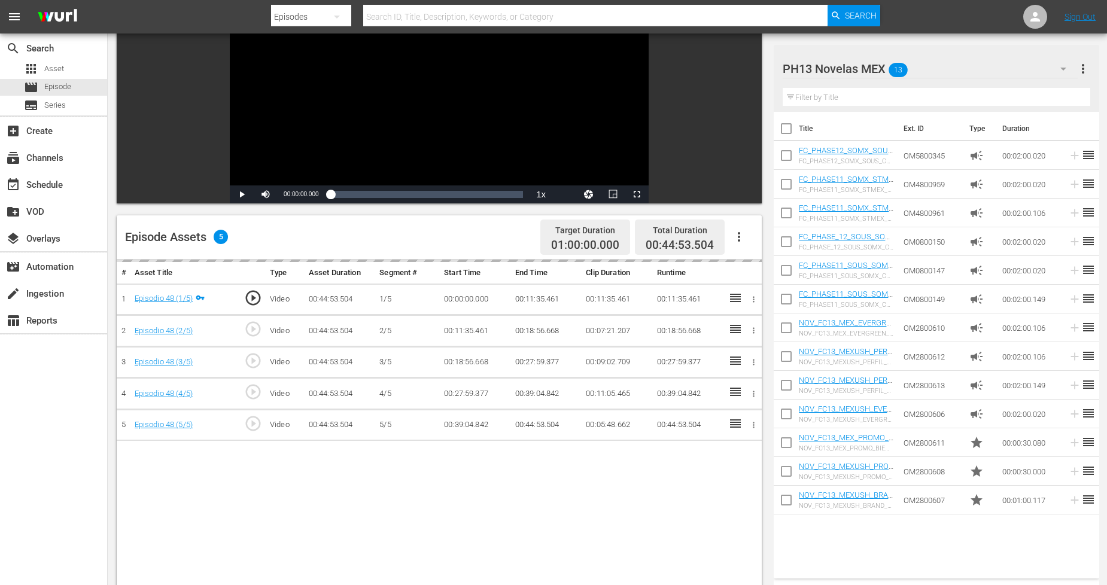
click at [741, 244] on button "button" at bounding box center [739, 237] width 29 height 29
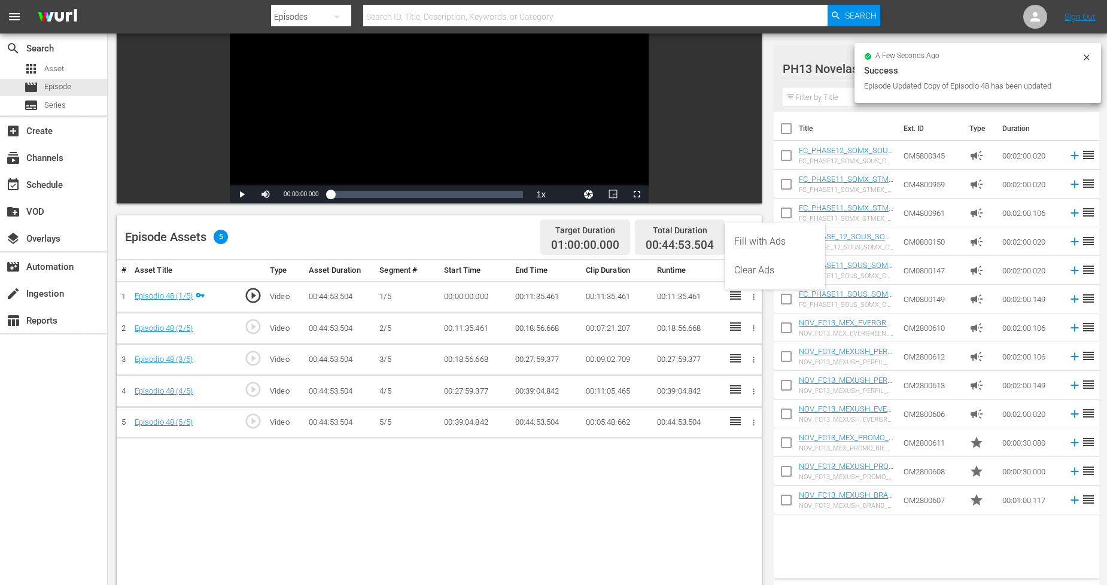
click at [762, 239] on div "Fill with Ads" at bounding box center [774, 241] width 81 height 29
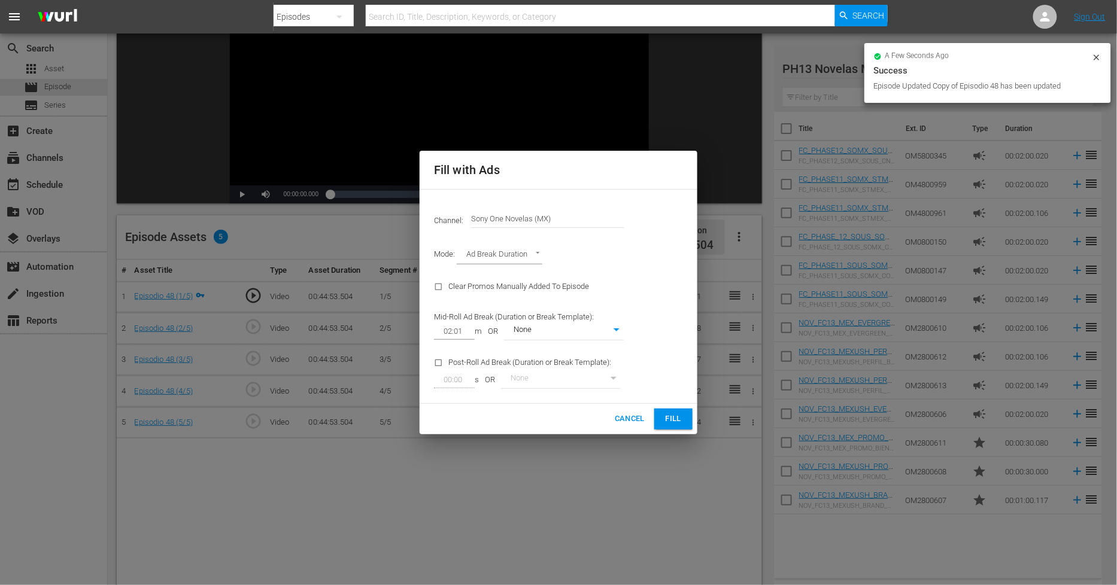
click at [685, 414] on button "Fill" at bounding box center [673, 419] width 38 height 21
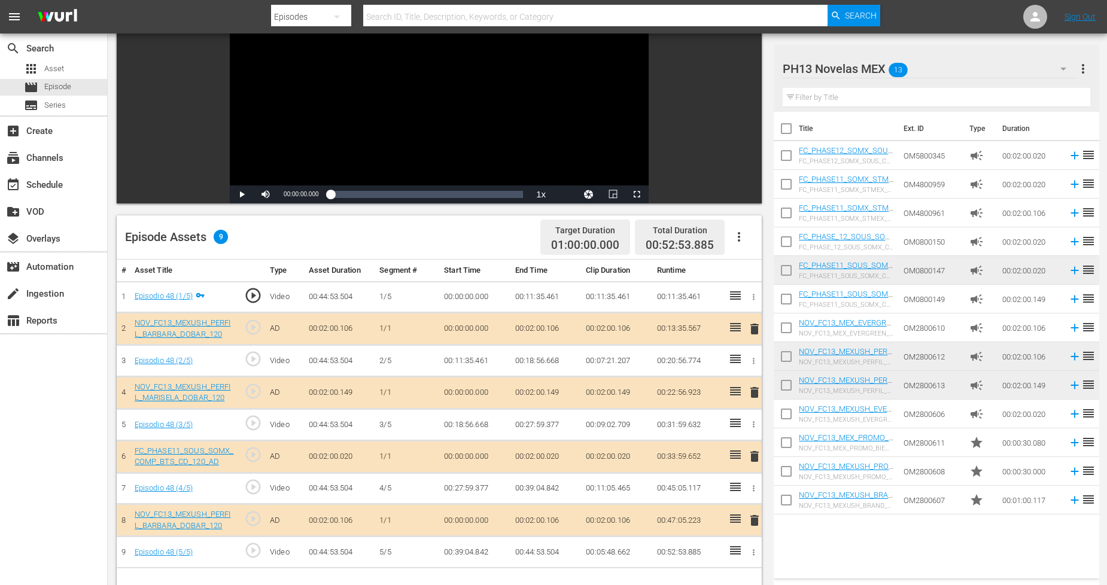
scroll to position [199, 0]
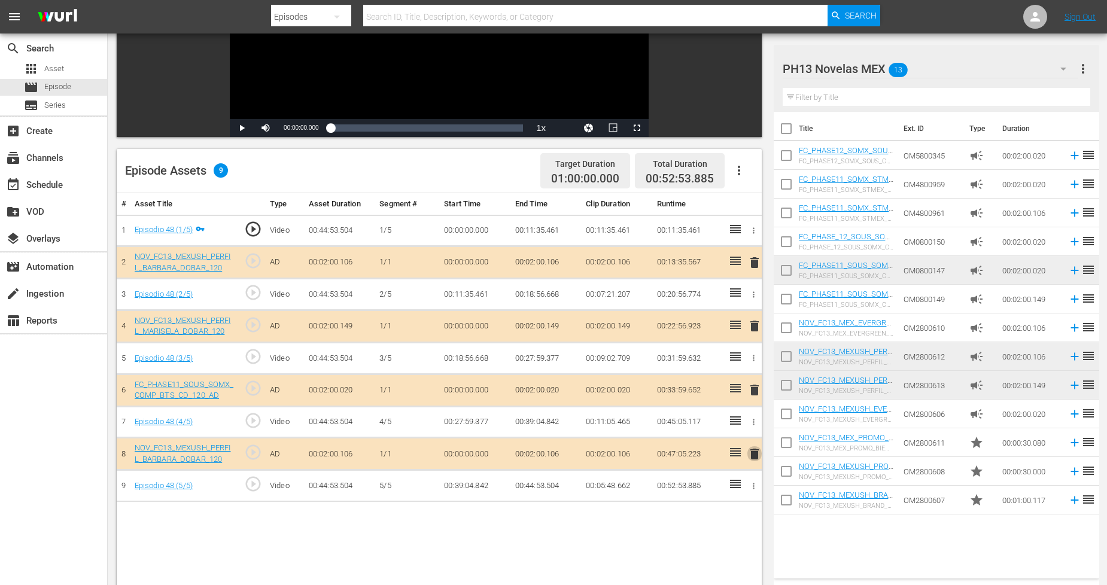
click at [756, 455] on span "delete" at bounding box center [754, 454] width 14 height 14
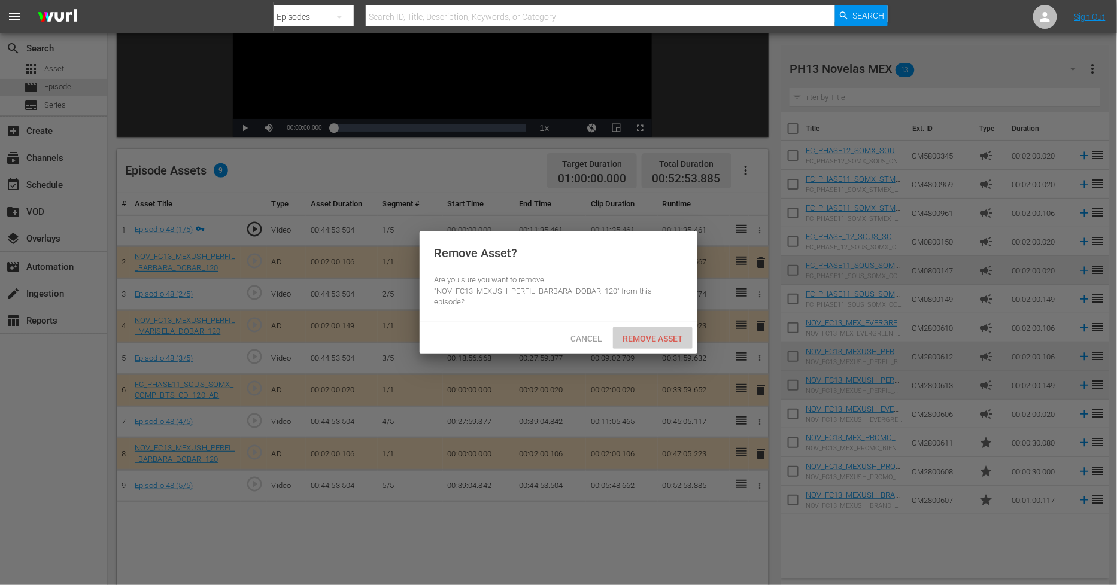
click at [665, 336] on span "Remove Asset" at bounding box center [653, 339] width 80 height 10
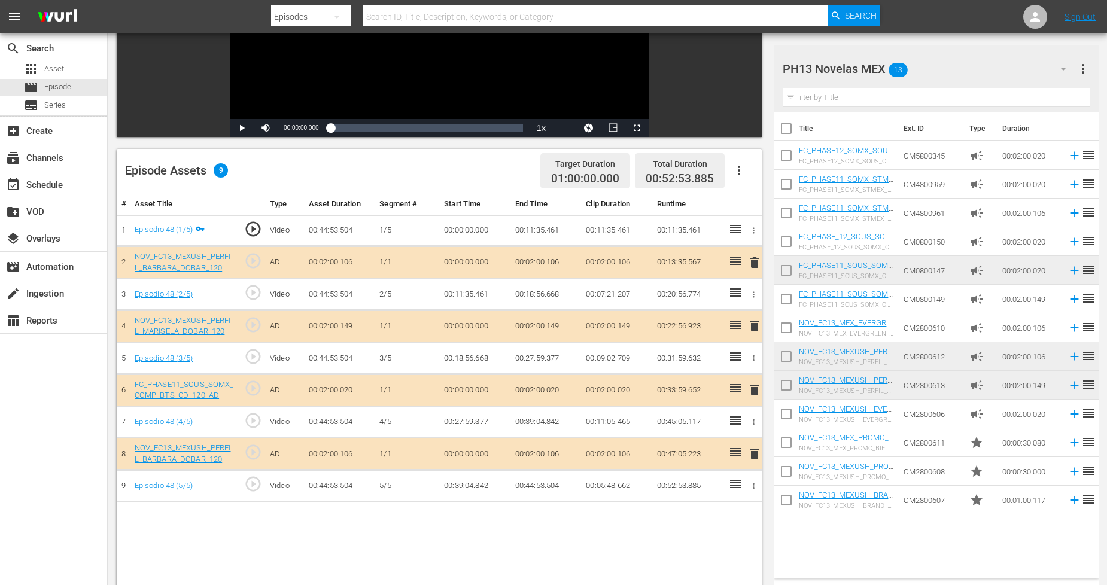
click at [756, 326] on span "delete" at bounding box center [754, 326] width 14 height 14
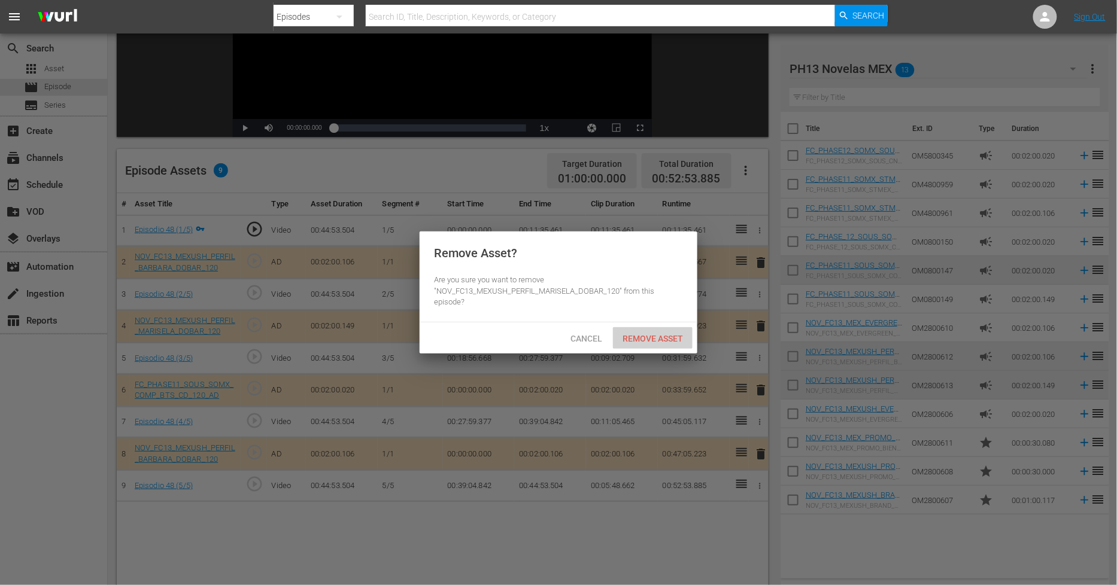
click at [653, 339] on span "Remove Asset" at bounding box center [653, 339] width 80 height 10
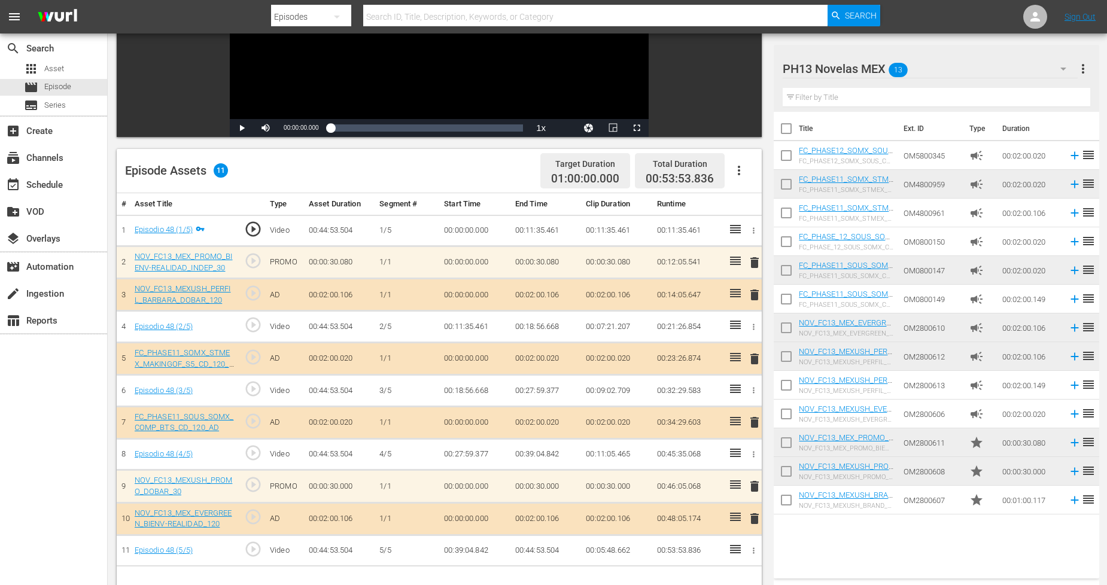
click at [1024, 61] on div "PH13 Novelas MEX 13" at bounding box center [930, 69] width 295 height 34
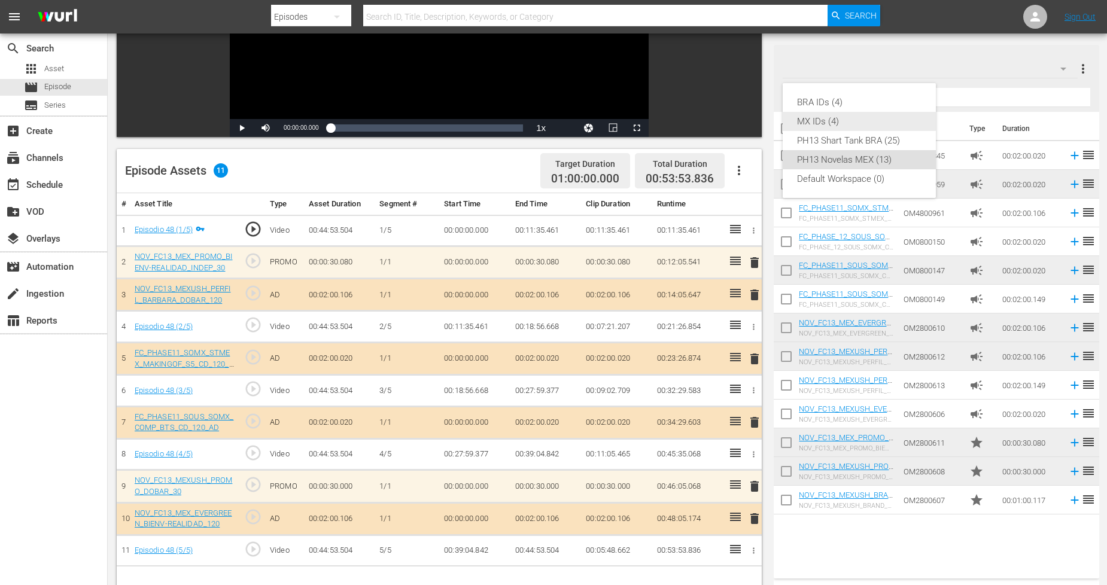
click at [830, 127] on div "MX IDs (4)" at bounding box center [859, 121] width 124 height 19
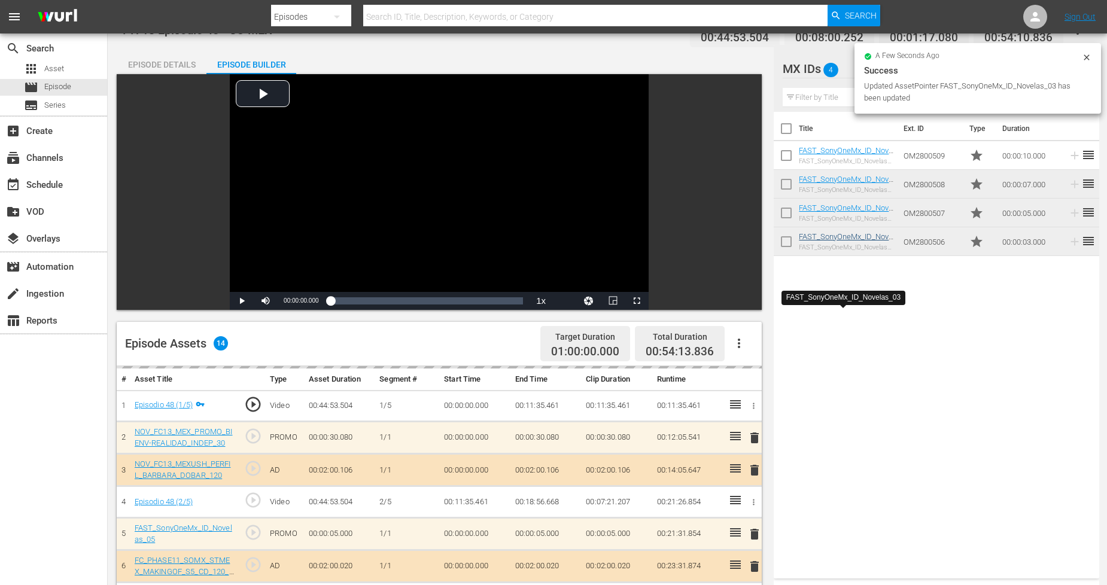
scroll to position [0, 0]
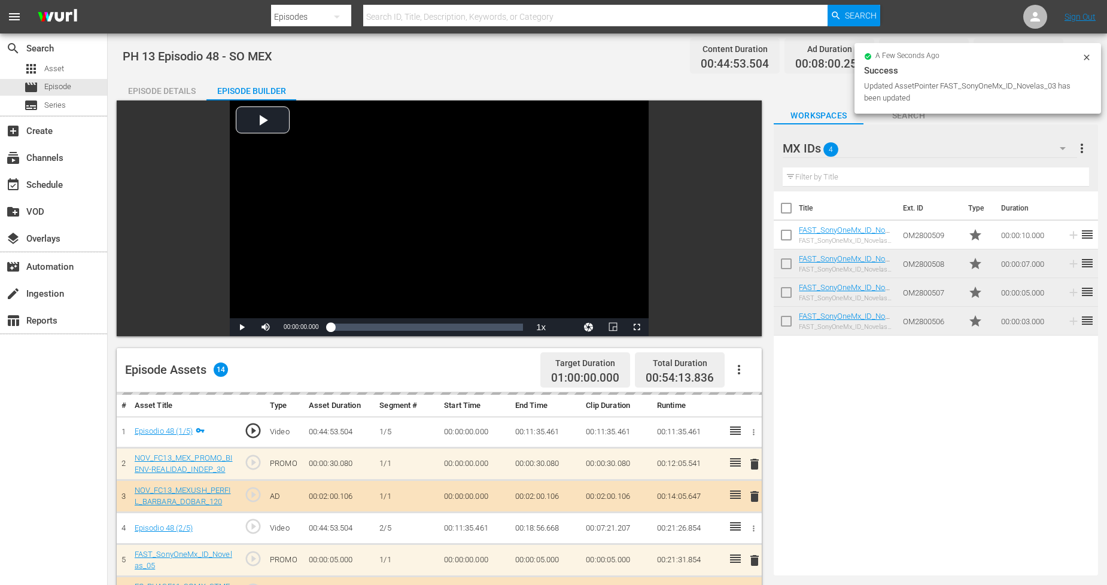
click at [1087, 60] on icon at bounding box center [1087, 58] width 10 height 10
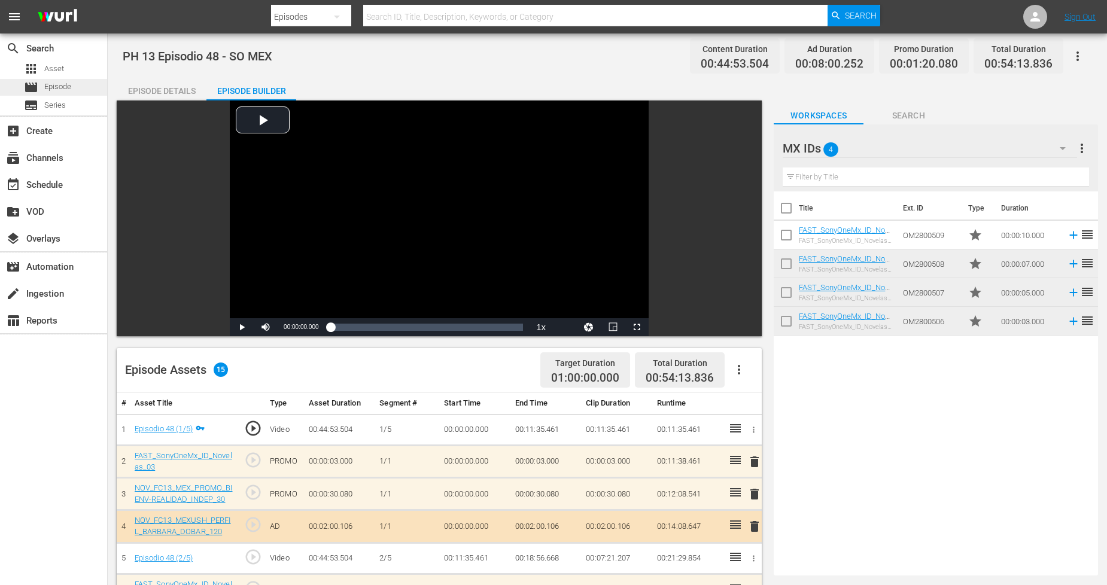
click at [55, 80] on div "movie Episode" at bounding box center [47, 87] width 47 height 17
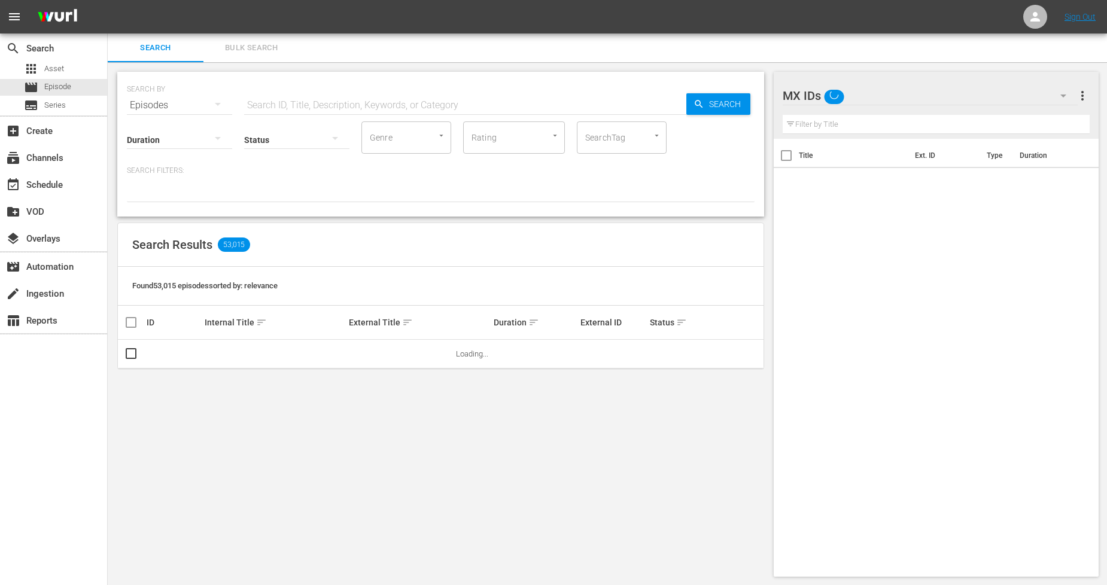
click at [270, 45] on span "Bulk Search" at bounding box center [251, 48] width 81 height 14
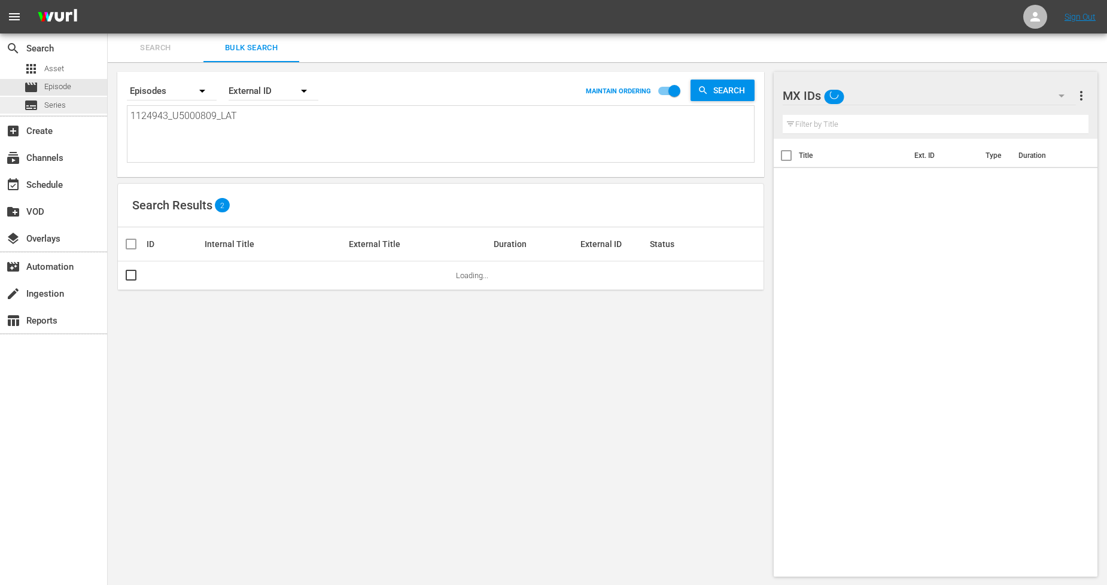
drag, startPoint x: 262, startPoint y: 117, endPoint x: 0, endPoint y: 99, distance: 262.7
click at [108, 0] on div "search Search apps Asset movie Episode subtitles Series add_box Create subscrip…" at bounding box center [607, 0] width 999 height 0
paste textarea "911248_U2000104"
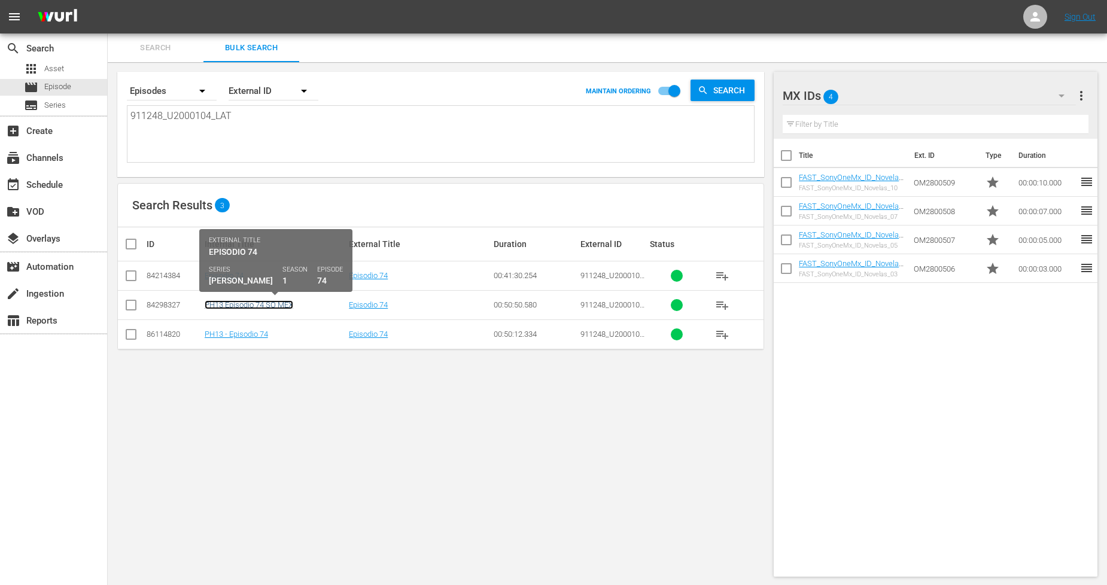
click at [287, 305] on link "PH13 Episodio 74 SO MEX" at bounding box center [249, 304] width 89 height 9
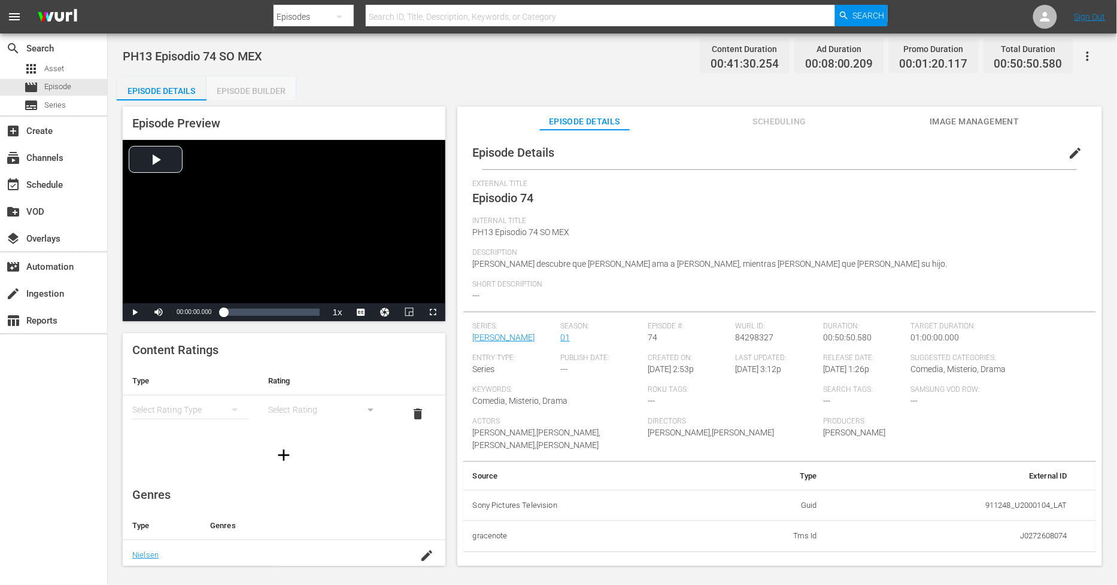
click at [269, 85] on div "Episode Builder" at bounding box center [251, 91] width 90 height 29
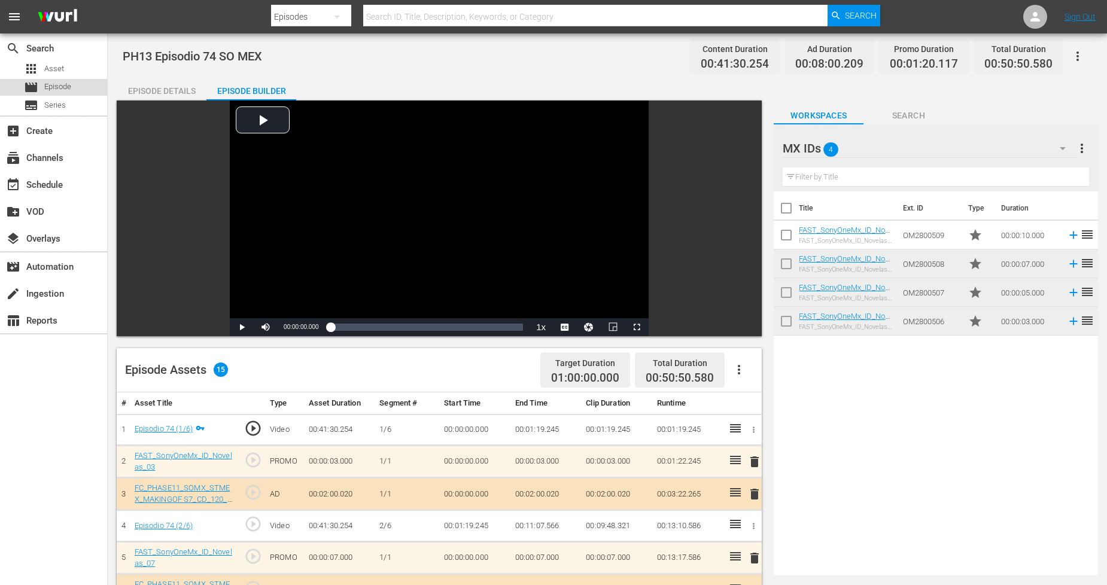
click at [76, 87] on div "movie Episode" at bounding box center [53, 87] width 107 height 17
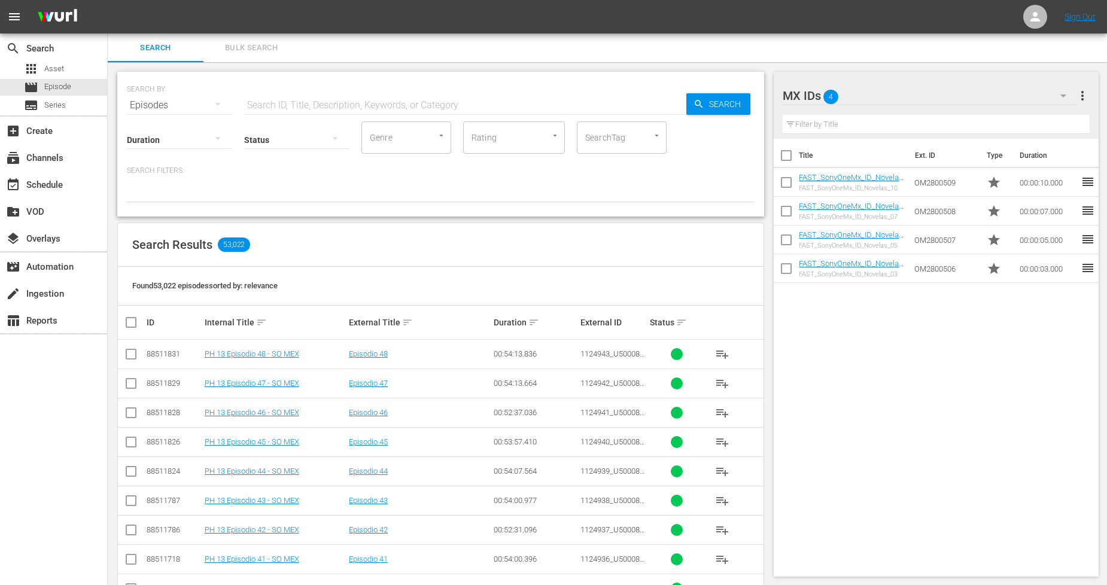
click at [260, 33] on nav "menu Sign Out" at bounding box center [553, 17] width 1107 height 34
click at [256, 42] on span "Bulk Search" at bounding box center [251, 48] width 81 height 14
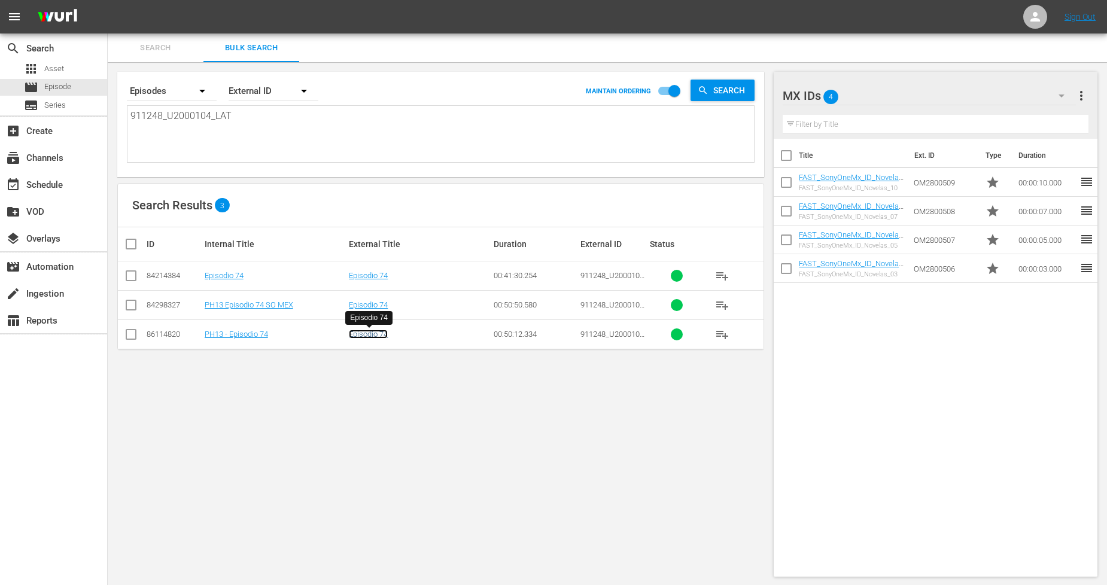
click at [367, 338] on link "Episodio 74" at bounding box center [368, 334] width 39 height 9
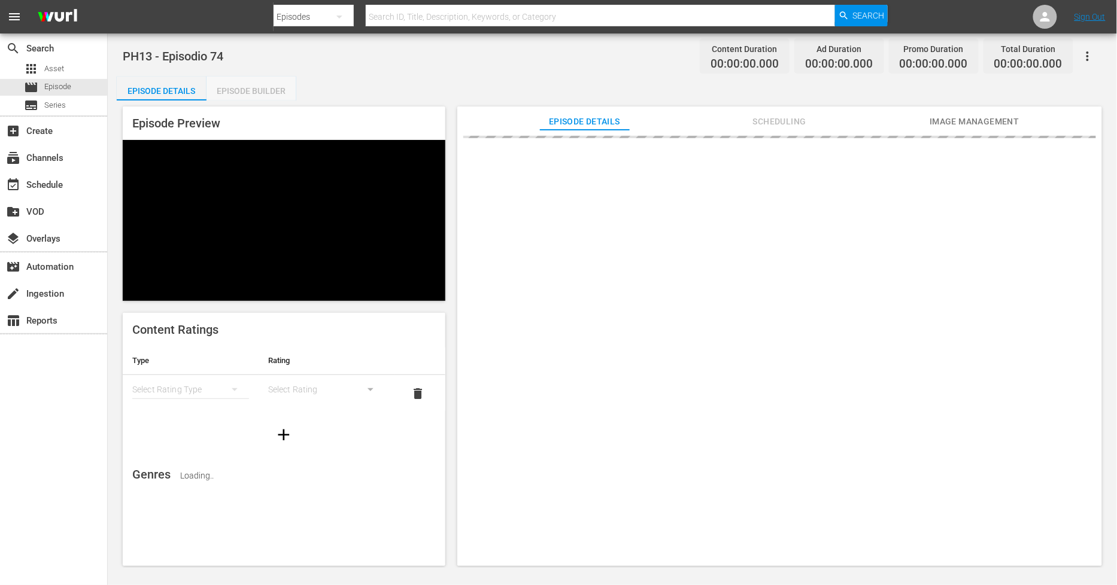
click at [271, 92] on div "Episode Builder" at bounding box center [251, 91] width 90 height 29
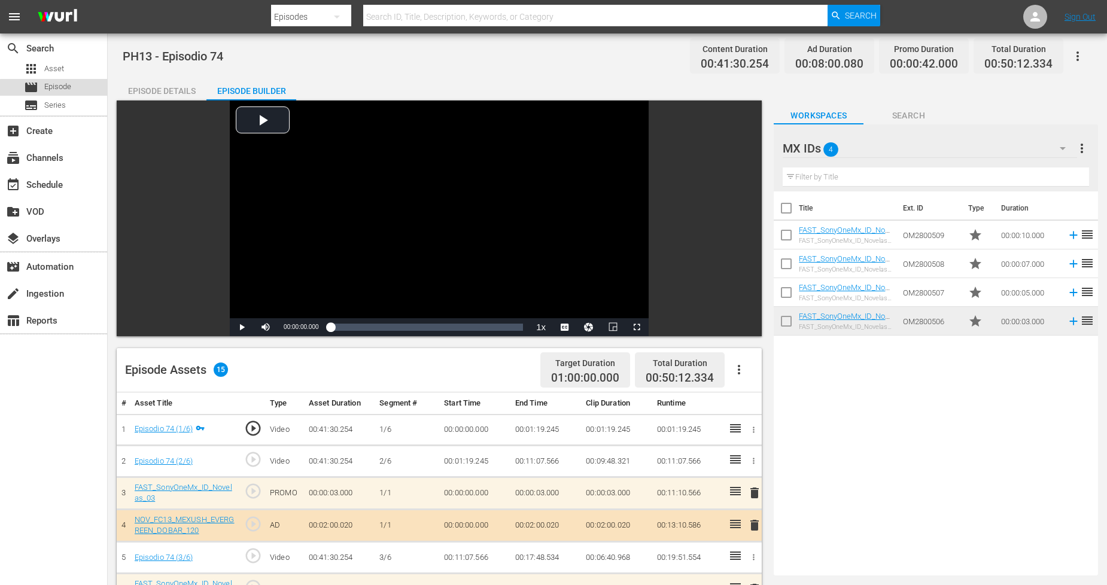
click at [94, 91] on div "movie Episode" at bounding box center [53, 87] width 107 height 17
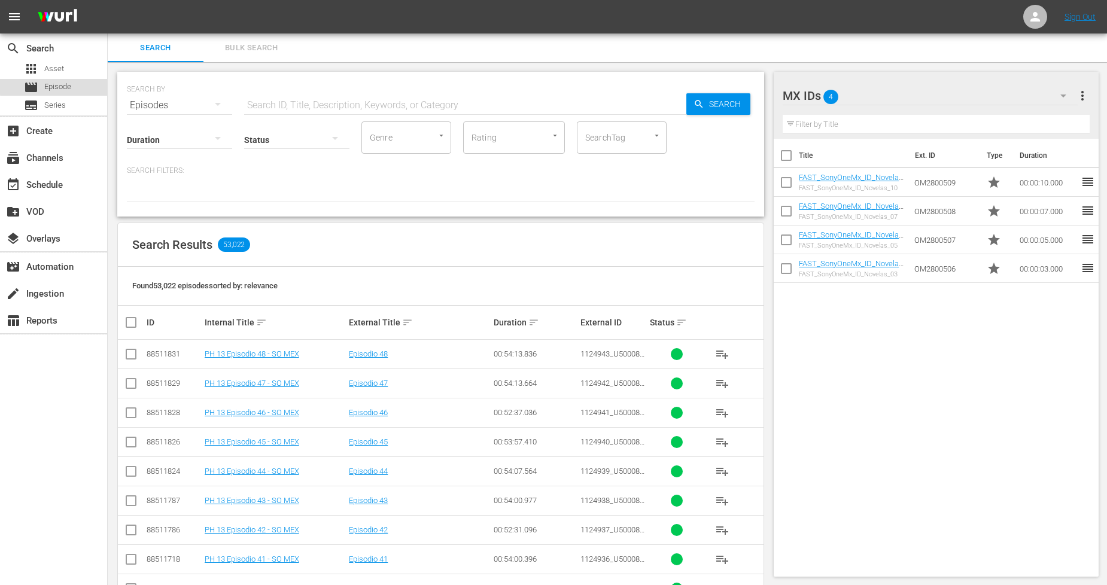
click at [75, 84] on div "movie Episode" at bounding box center [53, 87] width 107 height 17
click at [262, 45] on span "Bulk Search" at bounding box center [251, 48] width 81 height 14
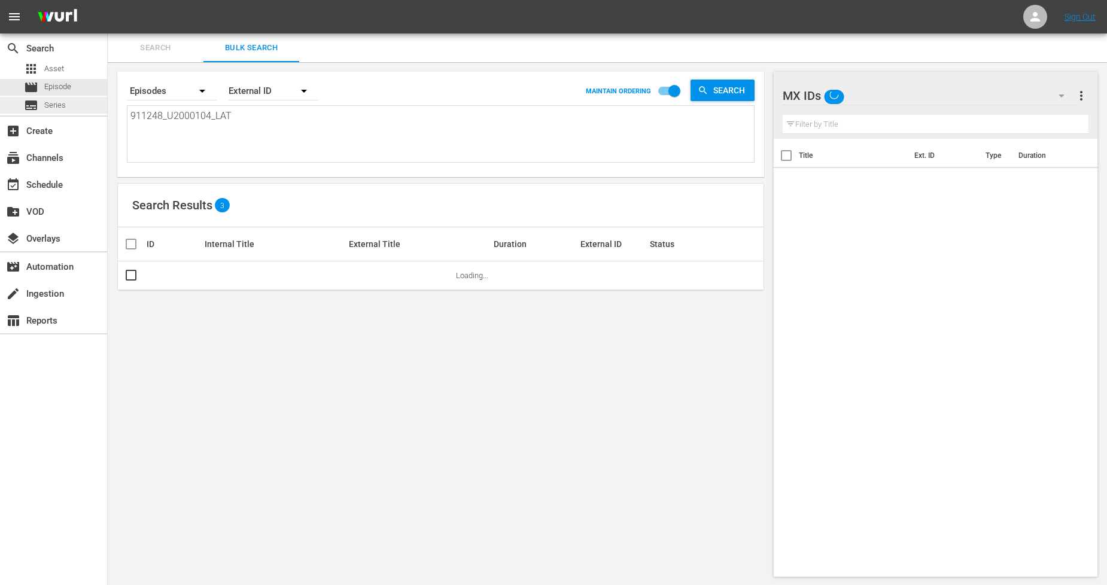
drag, startPoint x: 260, startPoint y: 115, endPoint x: 0, endPoint y: 111, distance: 259.8
click at [108, 0] on div "search Search apps Asset movie Episode subtitles Series add_box Create subscrip…" at bounding box center [607, 0] width 999 height 0
paste textarea "U0000395B"
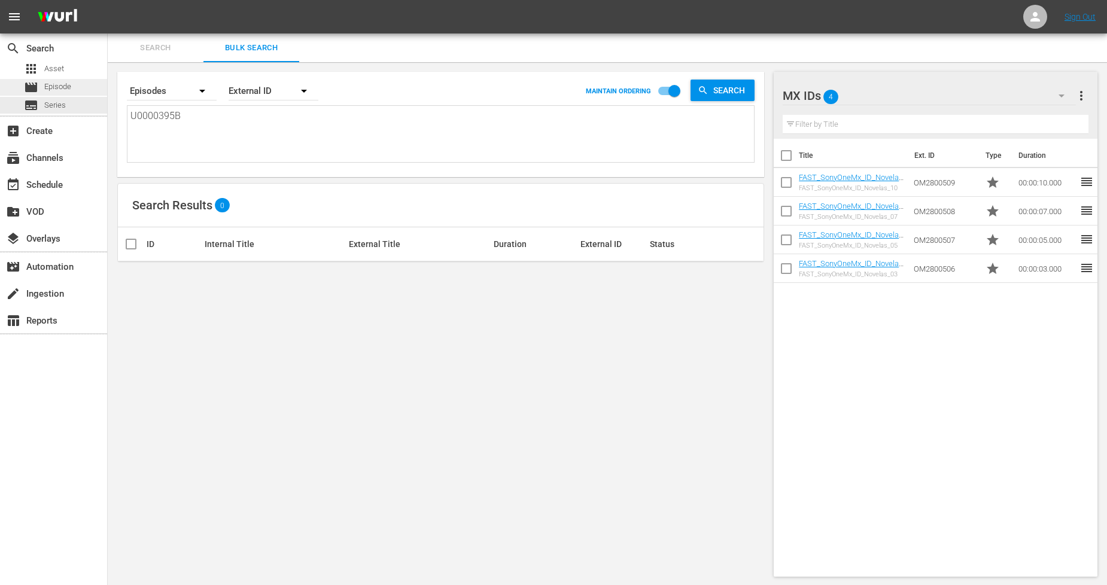
drag, startPoint x: 202, startPoint y: 122, endPoint x: 0, endPoint y: 87, distance: 204.7
click at [108, 0] on div "search Search apps Asset movie Episode subtitles Series add_box Create subscrip…" at bounding box center [607, 0] width 999 height 0
paste textarea "6"
drag, startPoint x: 211, startPoint y: 116, endPoint x: 0, endPoint y: 92, distance: 211.9
click at [108, 0] on div "search Search apps Asset movie Episode subtitles Series add_box Create subscrip…" at bounding box center [607, 0] width 999 height 0
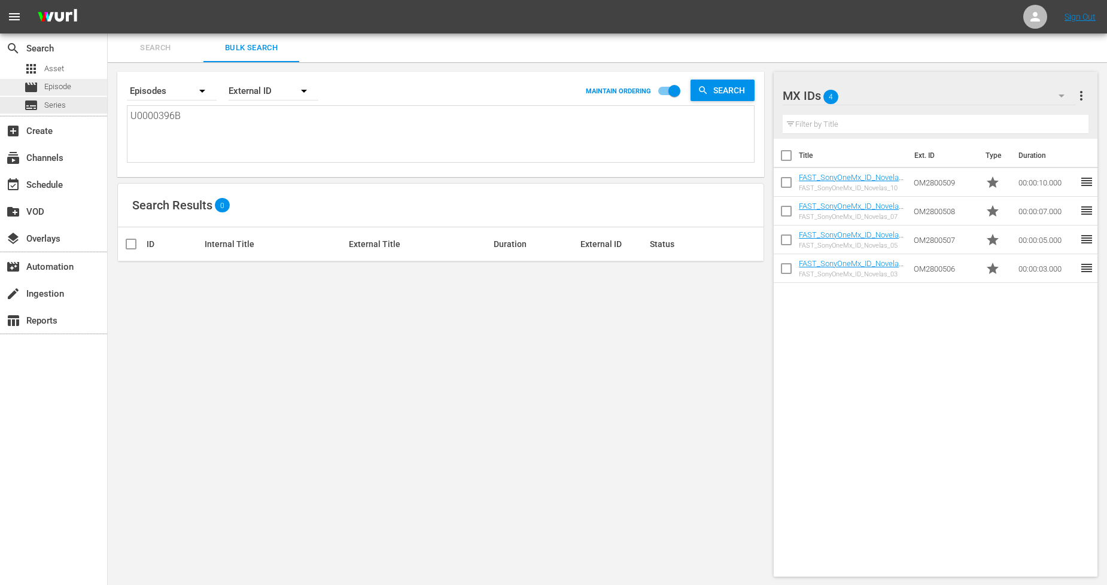
paste textarea "2192981_U0000395B"
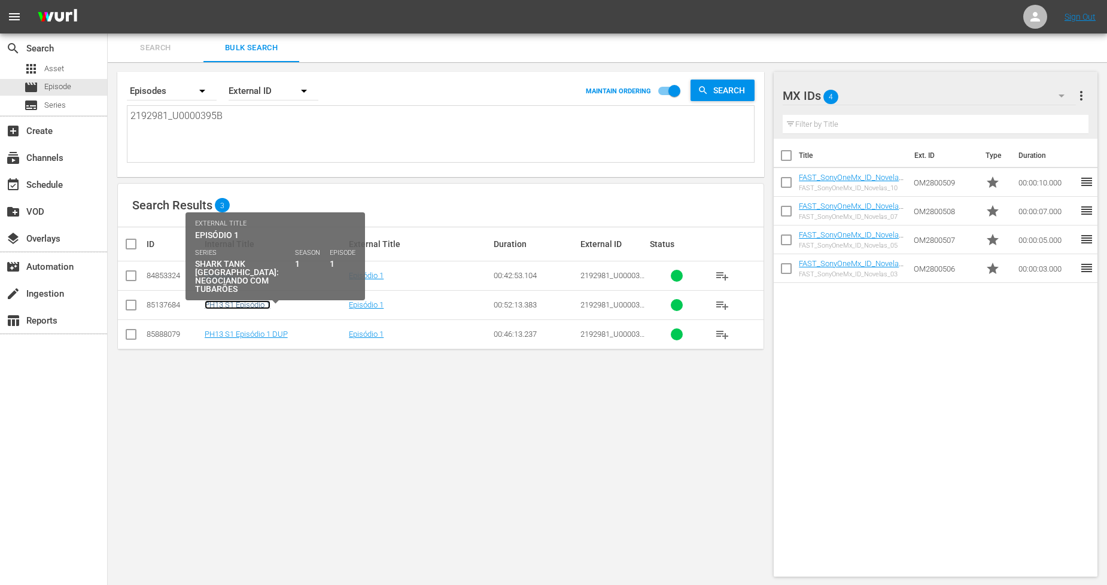
click at [267, 308] on link "PH13 S1 Episódio 1" at bounding box center [238, 304] width 66 height 9
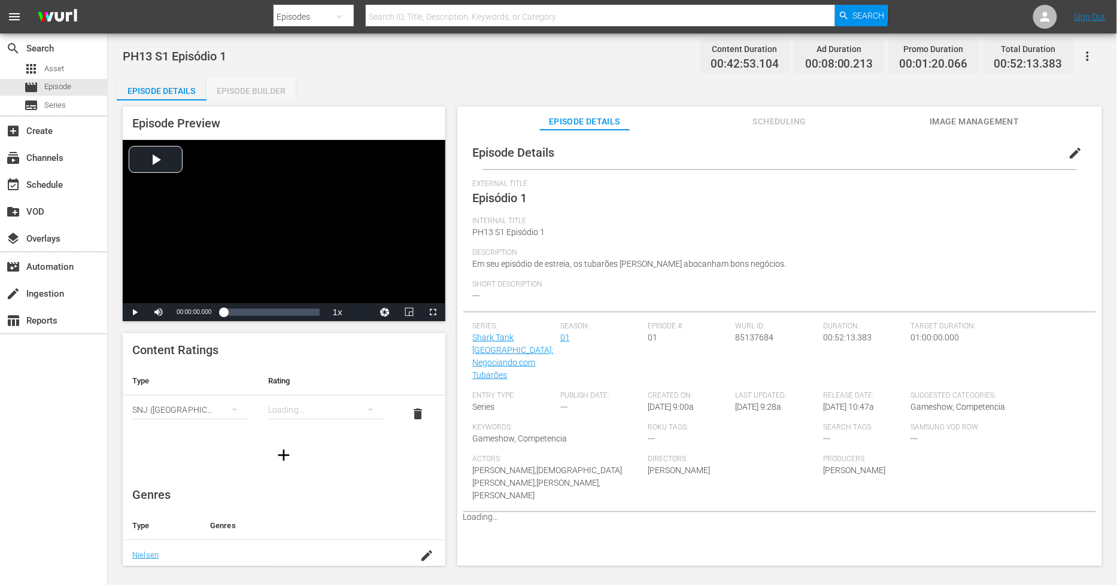
click at [279, 97] on div "Episode Builder" at bounding box center [251, 91] width 90 height 29
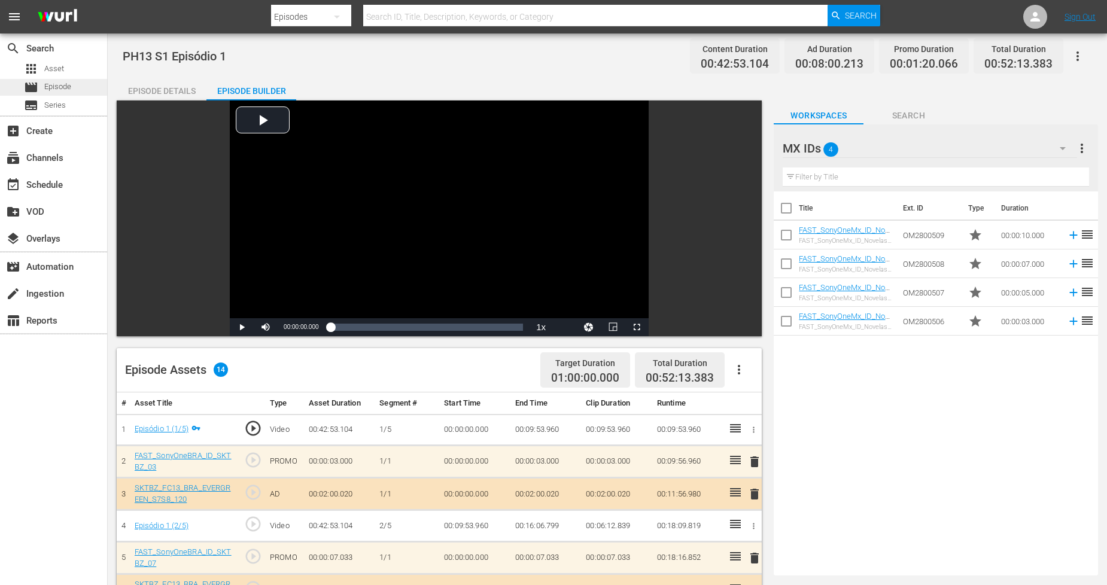
click at [68, 90] on span "Episode" at bounding box center [57, 87] width 27 height 12
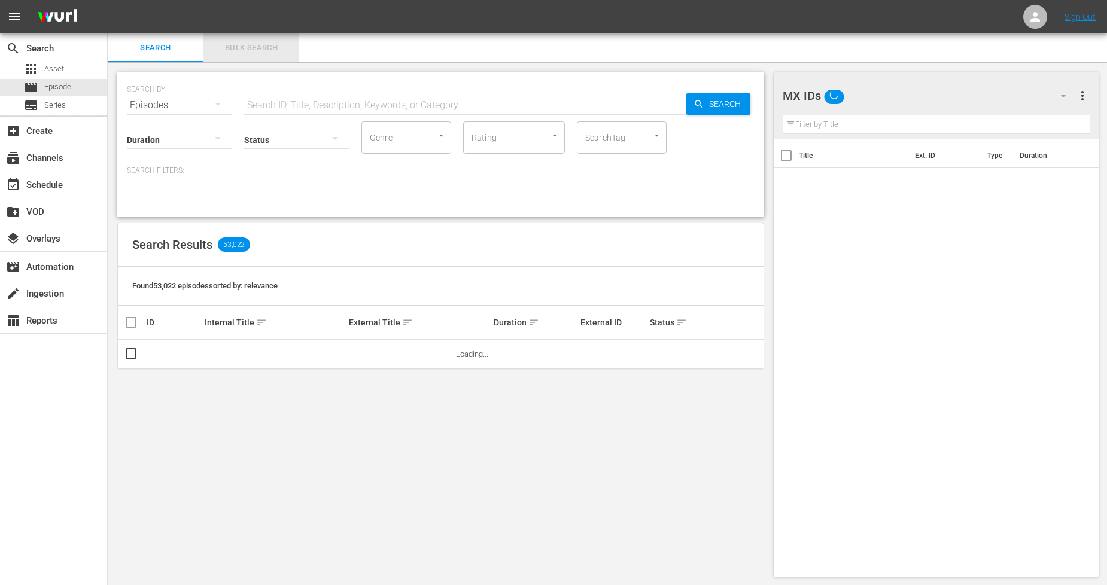
click at [277, 53] on span "Bulk Search" at bounding box center [251, 48] width 81 height 14
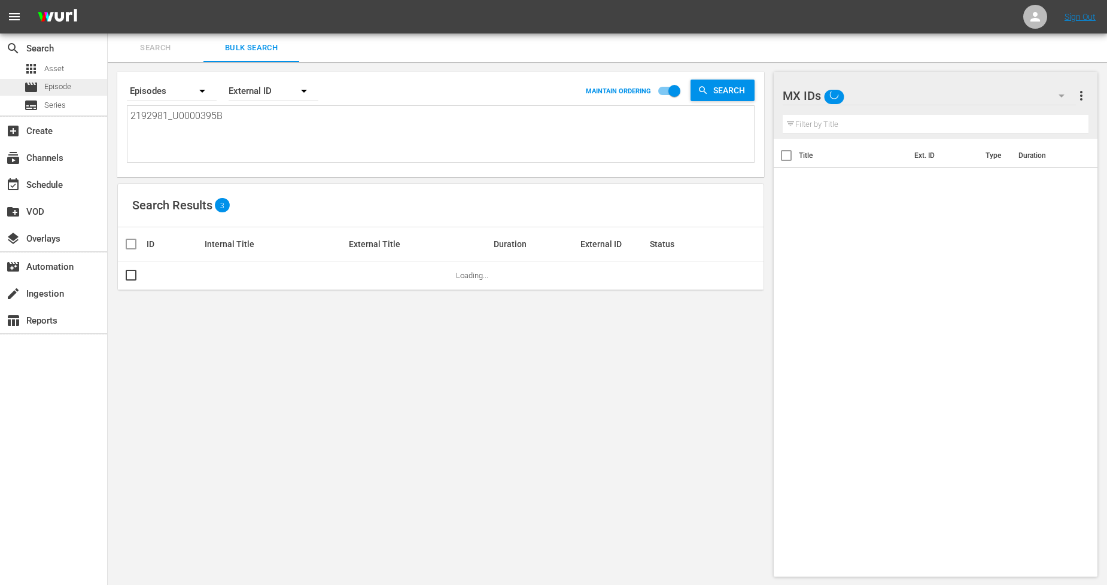
drag, startPoint x: 77, startPoint y: 108, endPoint x: 0, endPoint y: 84, distance: 80.1
click at [108, 0] on div "search Search apps Asset movie Episode subtitles Series add_box Create subscrip…" at bounding box center [607, 0] width 999 height 0
paste textarea "11299934_U0000486_BRA_AL"
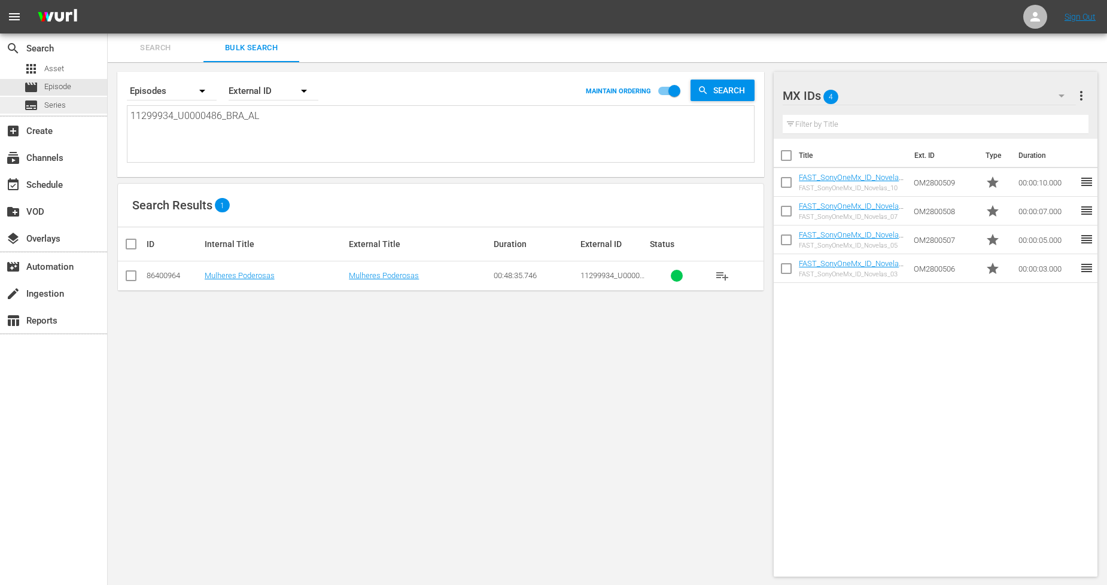
drag, startPoint x: 300, startPoint y: 118, endPoint x: 0, endPoint y: 105, distance: 300.1
click at [108, 0] on div "search Search apps Asset movie Episode subtitles Series add_box Create subscrip…" at bounding box center [607, 0] width 999 height 0
paste textarea "6_U0000487"
click at [385, 375] on div "Search By Episodes Order By External ID MAINTAIN ORDERING Search 11299936_U0000…" at bounding box center [441, 324] width 666 height 524
drag, startPoint x: 301, startPoint y: 114, endPoint x: 0, endPoint y: 121, distance: 301.1
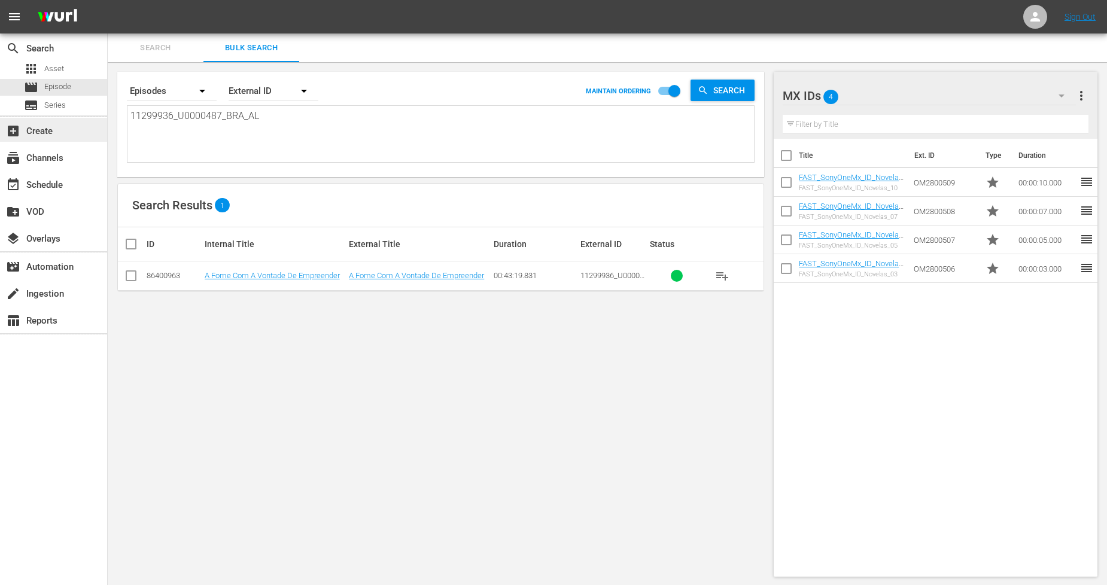
click at [108, 0] on div "search Search apps Asset movie Episode subtitles Series add_box Create subscrip…" at bounding box center [607, 0] width 999 height 0
paste textarea "4_U0000486"
click at [127, 279] on input "checkbox" at bounding box center [131, 278] width 14 height 14
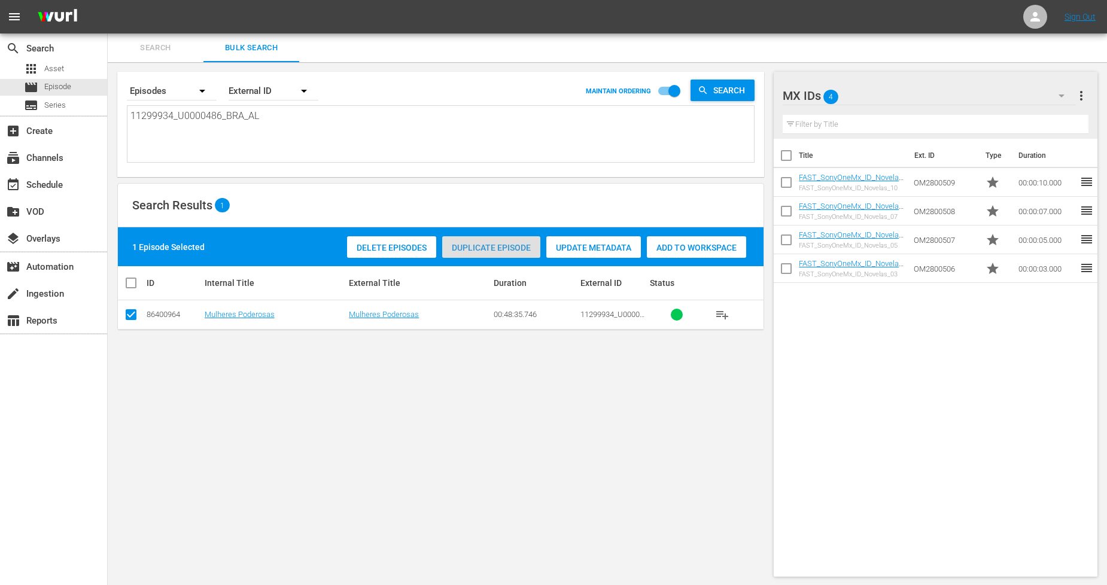
click at [473, 249] on span "Duplicate Episode" at bounding box center [491, 248] width 98 height 10
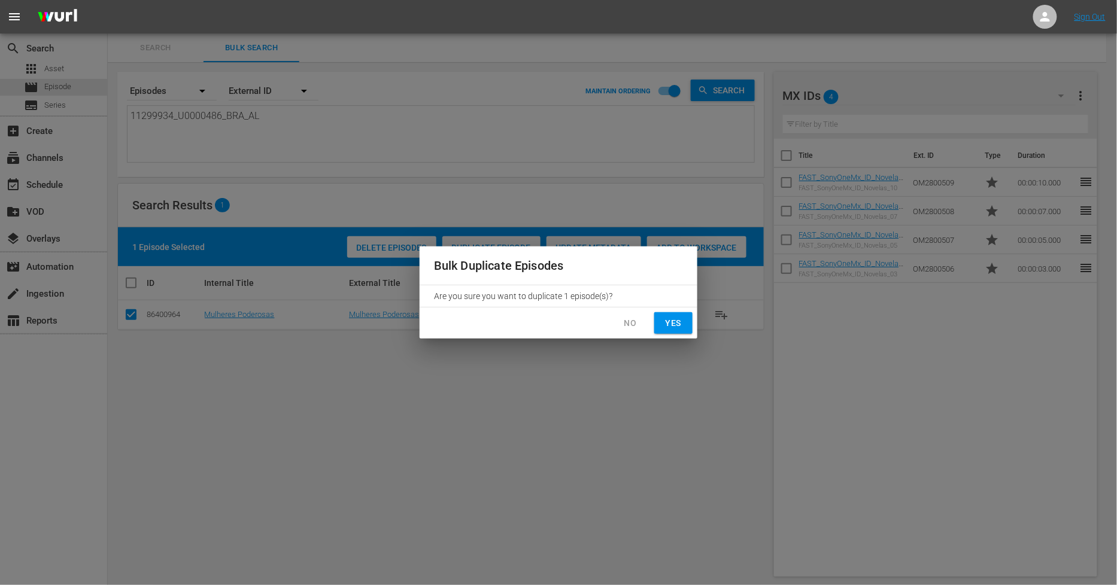
click at [679, 328] on span "Yes" at bounding box center [673, 323] width 19 height 15
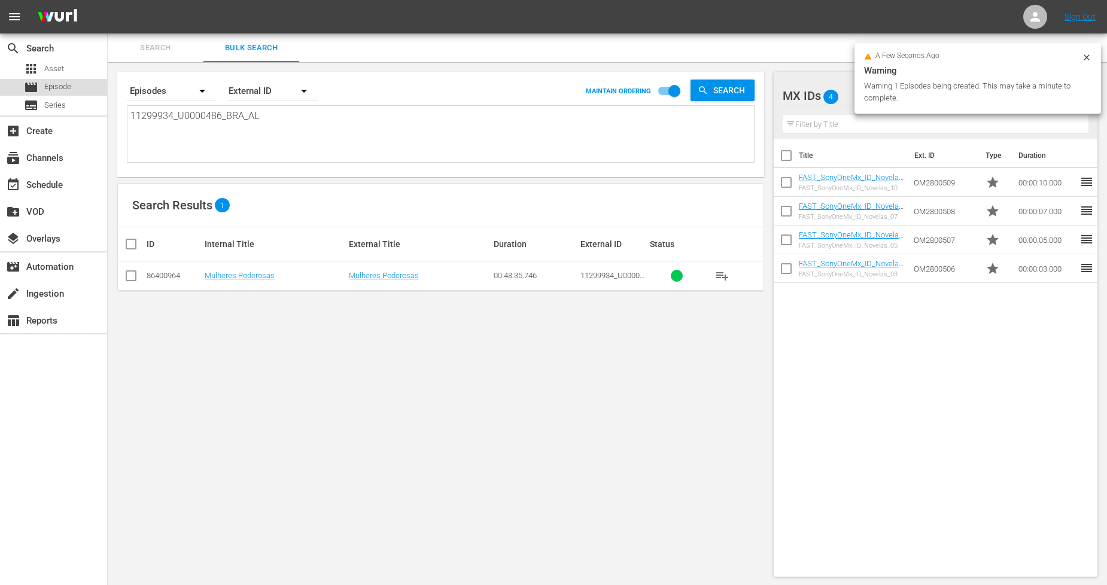
click at [73, 86] on div "movie Episode" at bounding box center [53, 87] width 107 height 17
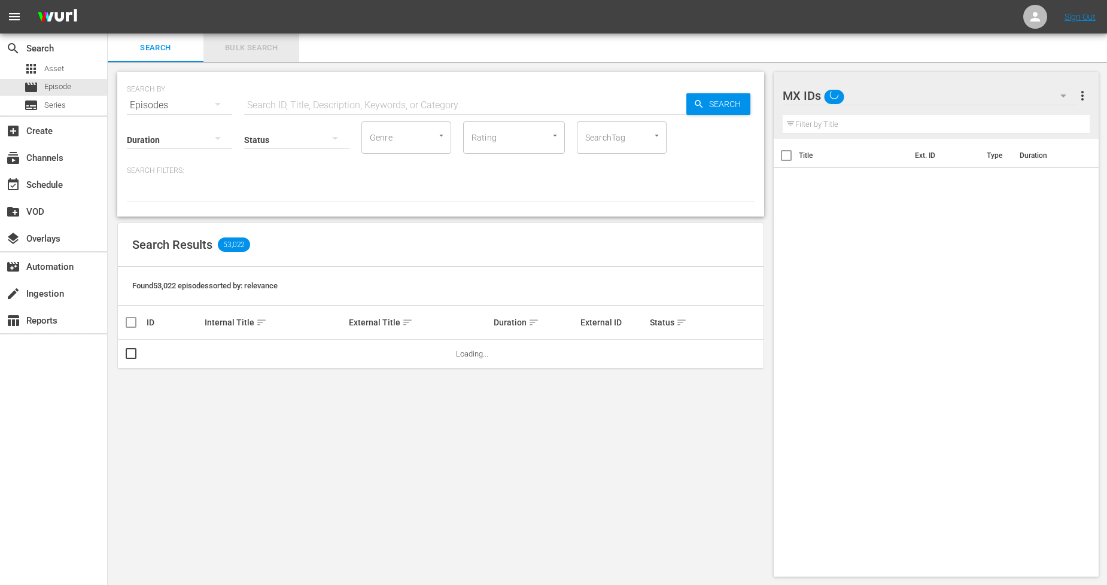
click at [258, 45] on span "Bulk Search" at bounding box center [251, 48] width 81 height 14
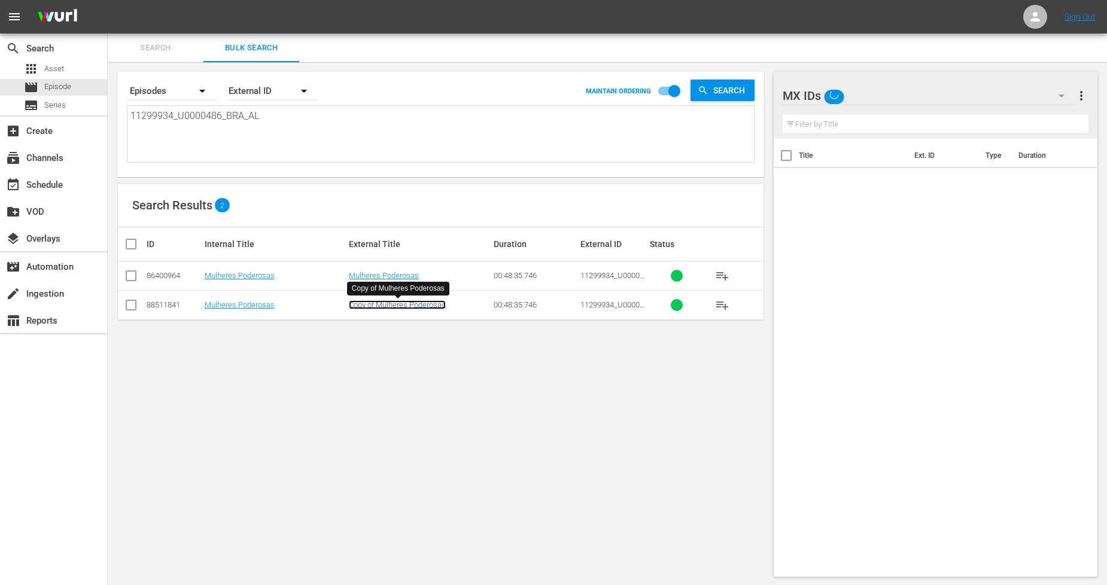
click at [384, 306] on link "Copy of Mulheres Poderosas" at bounding box center [397, 304] width 97 height 9
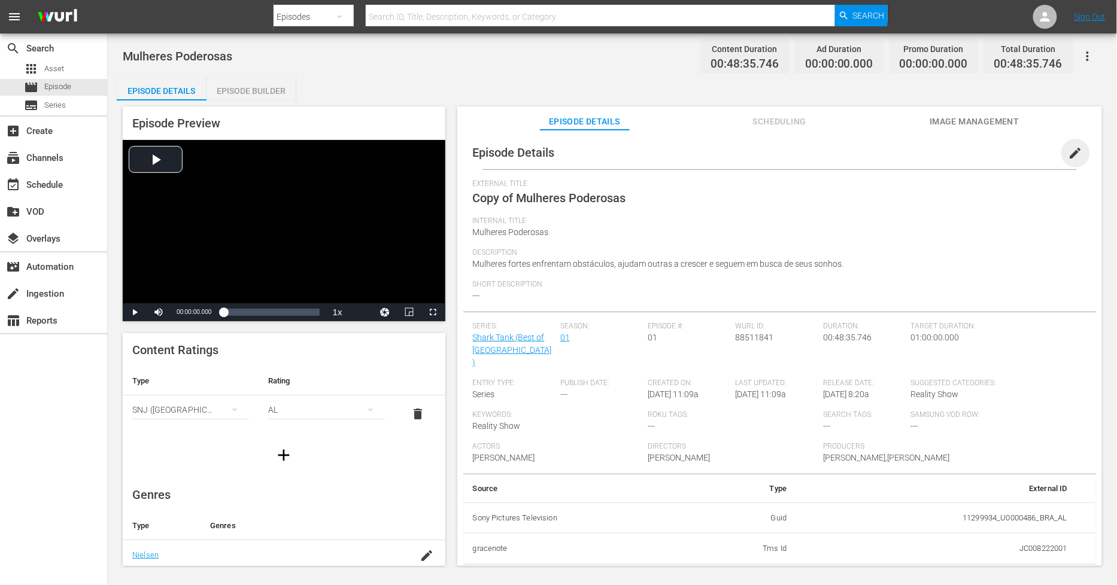
click at [1068, 151] on span "edit" at bounding box center [1075, 153] width 14 height 14
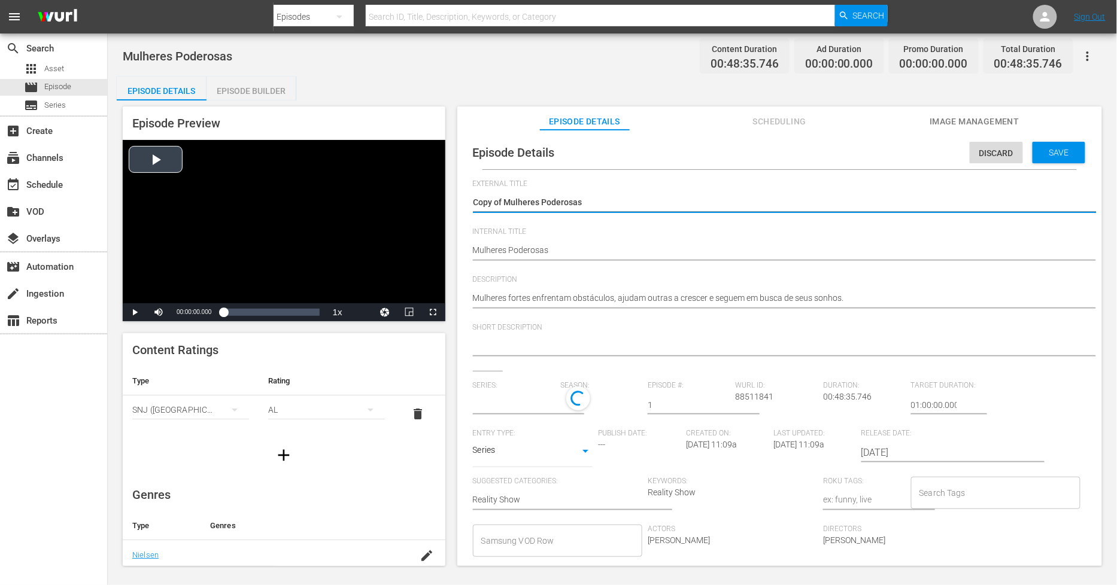
drag, startPoint x: 503, startPoint y: 200, endPoint x: 276, endPoint y: 200, distance: 226.8
click at [277, 200] on div "Episode Preview Video Player is loading. Play Video Play Mute Current Time 00:0…" at bounding box center [612, 338] width 991 height 475
drag, startPoint x: 499, startPoint y: 196, endPoint x: 266, endPoint y: 197, distance: 232.8
click at [272, 197] on div "Episode Preview Video Player is loading. Play Video Play Mute Current Time 00:0…" at bounding box center [612, 338] width 991 height 475
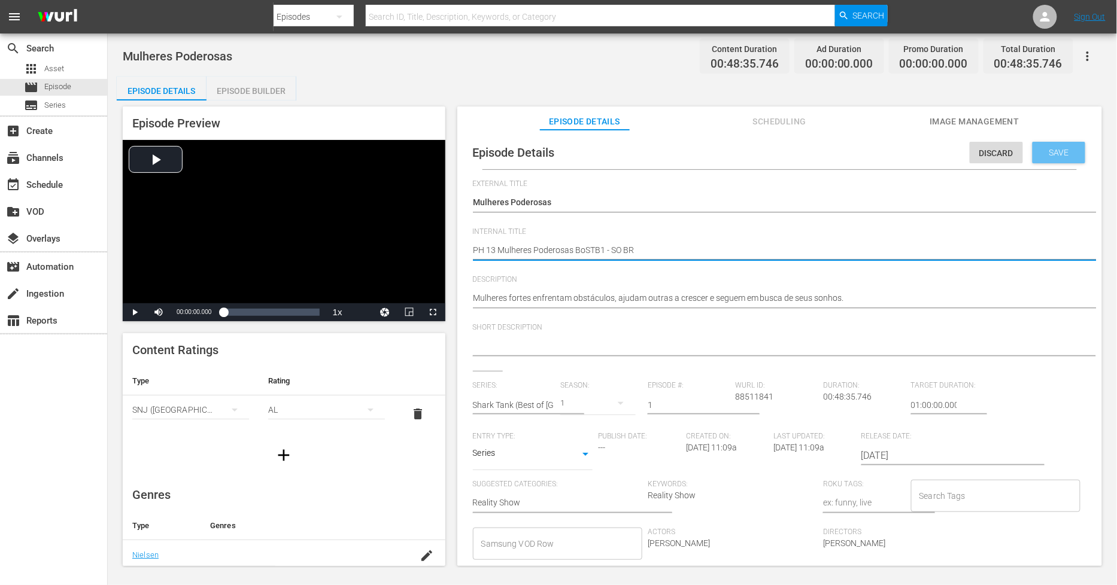
click at [1048, 148] on span "Save" at bounding box center [1059, 153] width 39 height 10
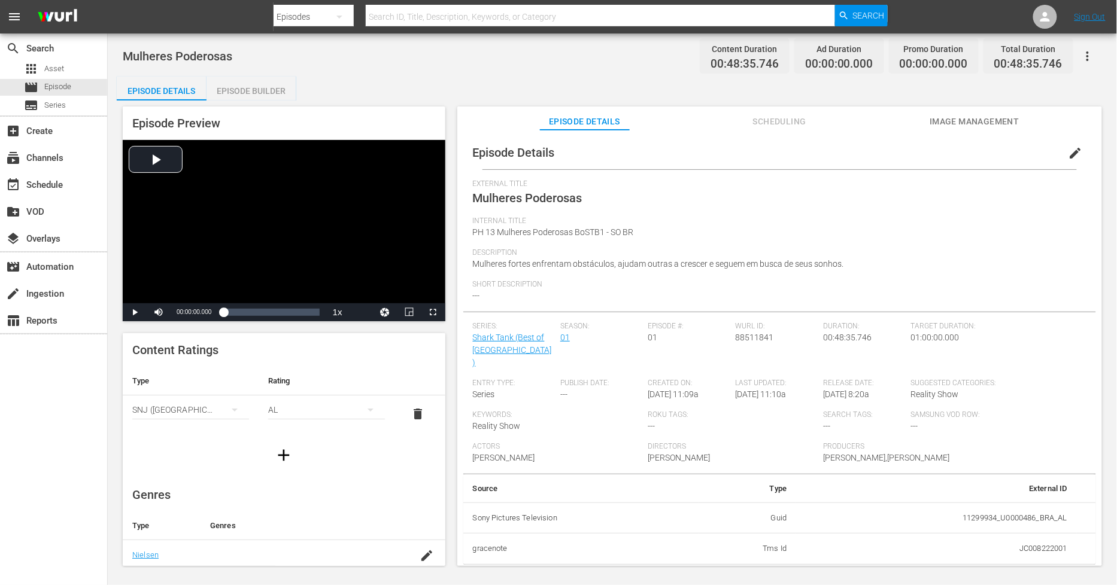
click at [240, 94] on div "Episode Builder" at bounding box center [251, 91] width 90 height 29
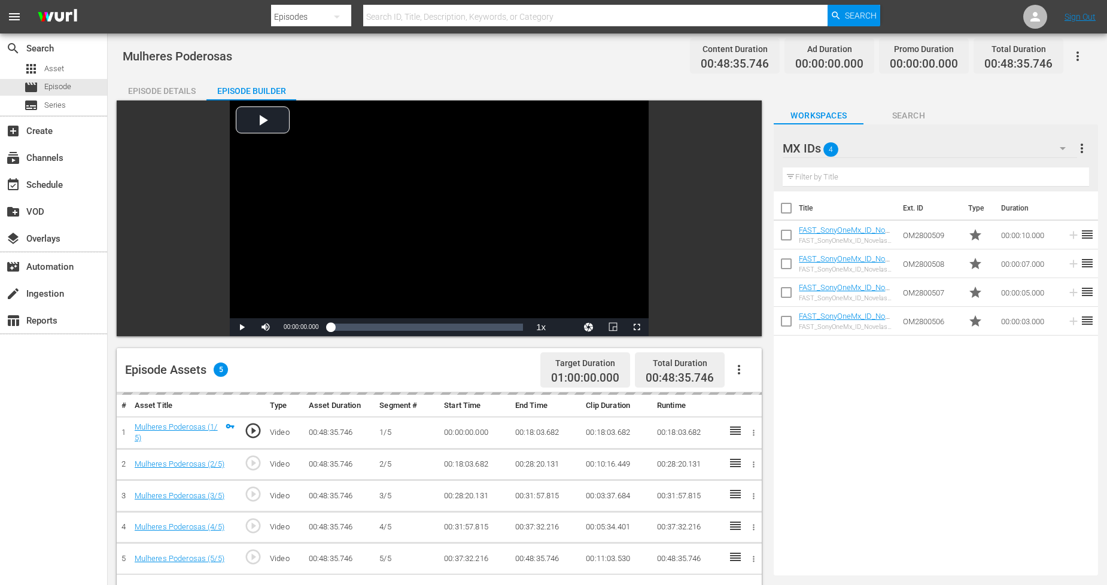
click at [739, 364] on icon "button" at bounding box center [739, 370] width 14 height 14
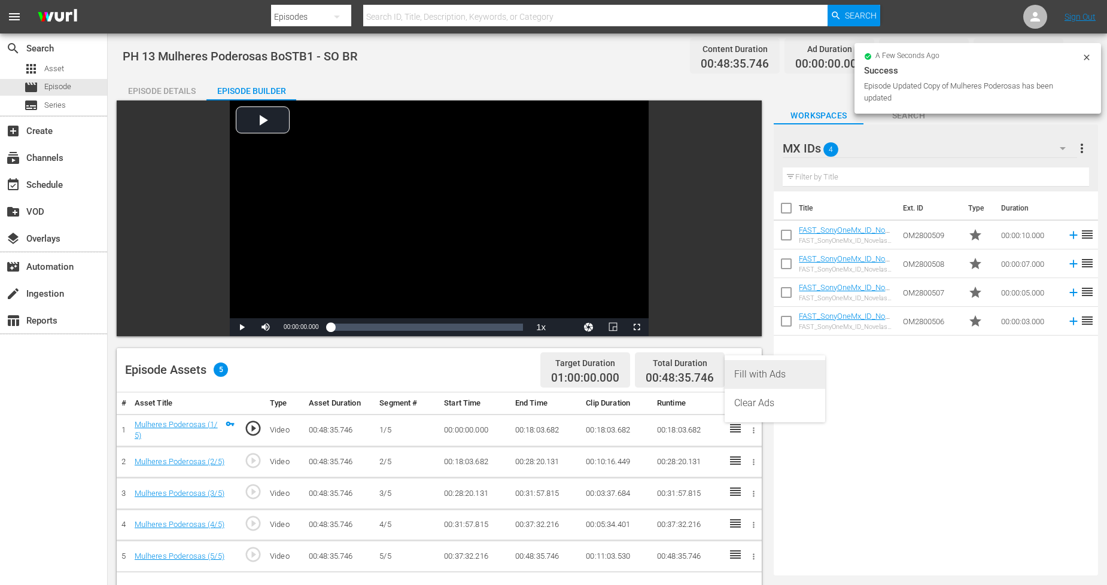
click at [786, 379] on div "Fill with Ads" at bounding box center [774, 374] width 81 height 29
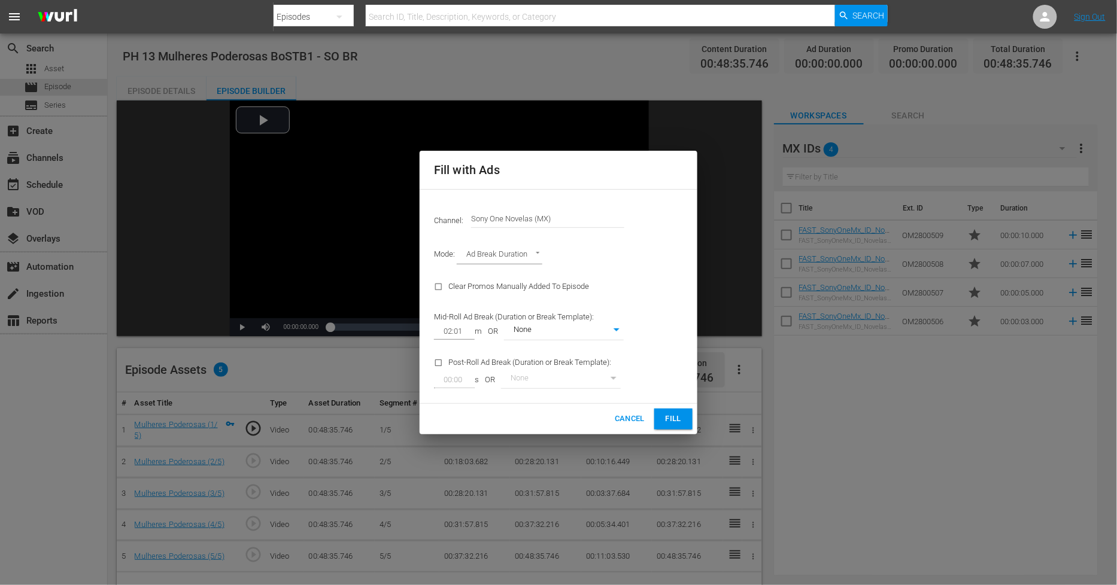
click at [631, 421] on span "Cancel" at bounding box center [630, 419] width 30 height 14
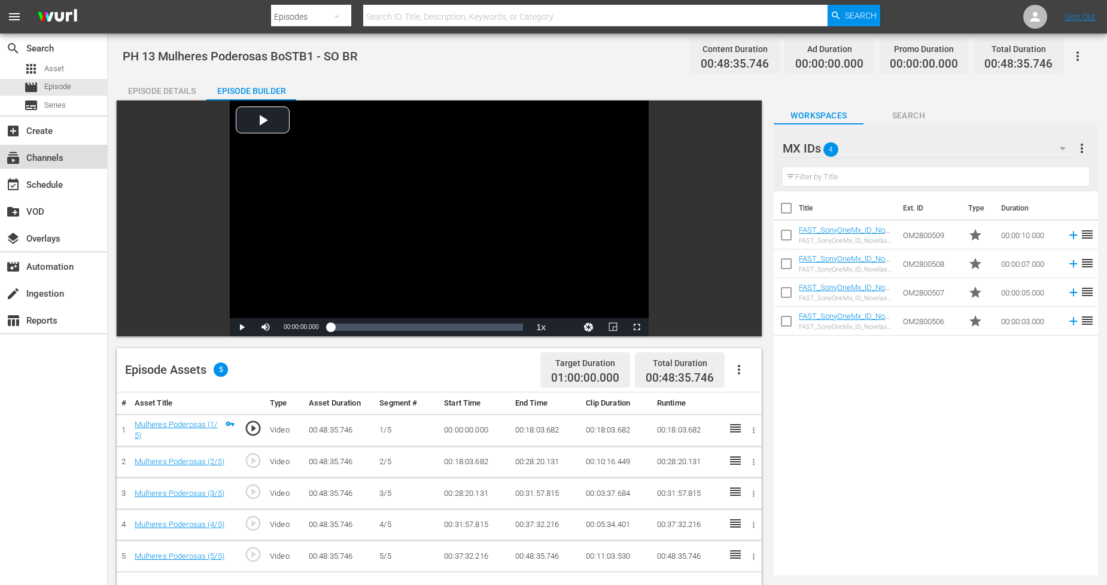
click at [74, 154] on div "subscriptions Channels" at bounding box center [53, 157] width 107 height 24
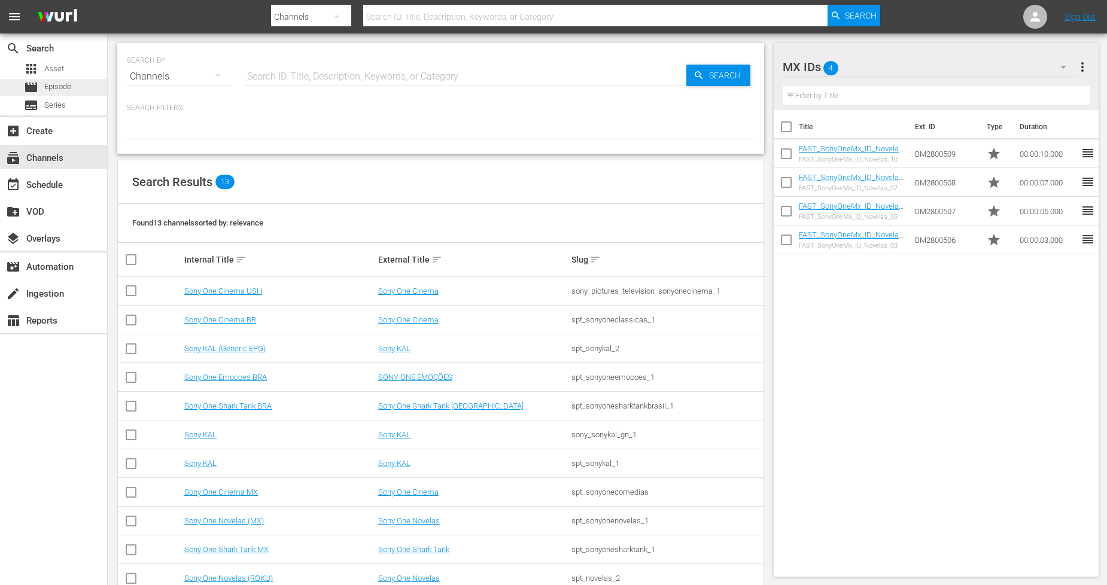
click at [79, 94] on div "movie Episode" at bounding box center [53, 87] width 107 height 17
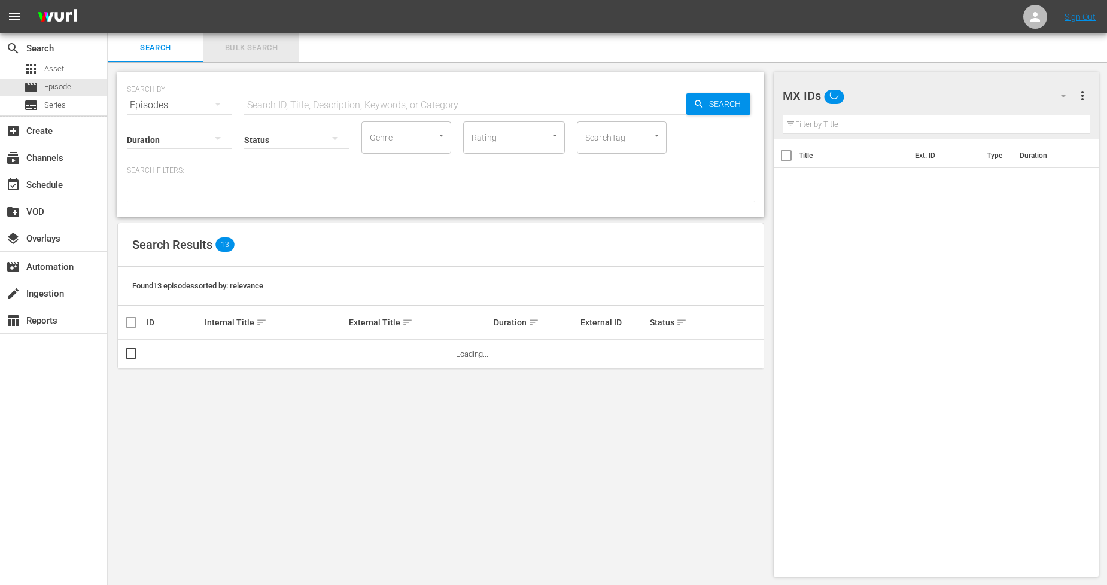
click at [257, 55] on button "Bulk Search" at bounding box center [251, 48] width 96 height 29
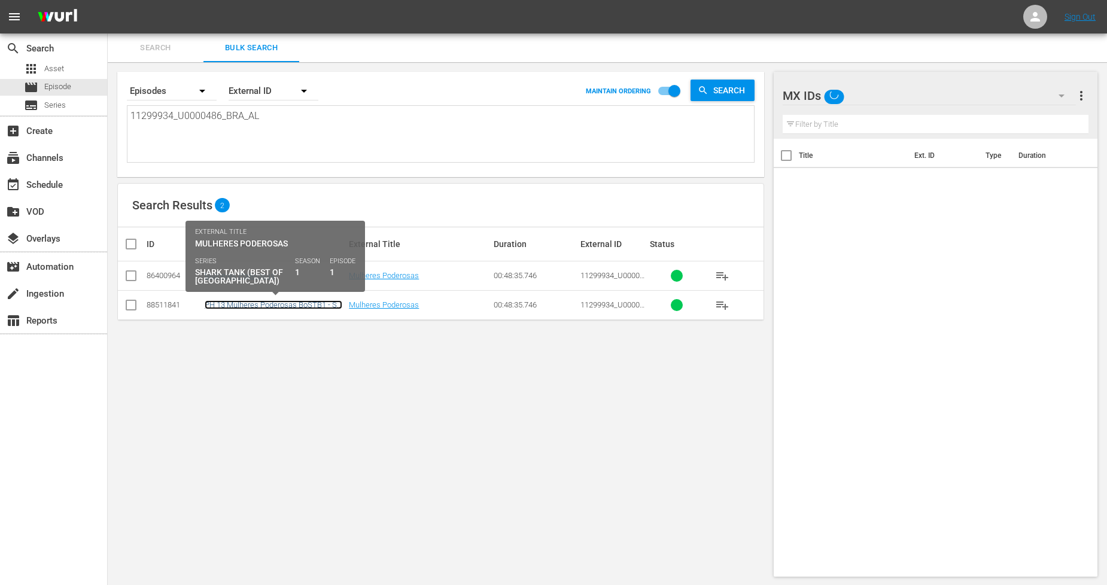
click at [312, 303] on link "PH 13 Mulheres Poderosas BoSTB1 - SO BR" at bounding box center [274, 309] width 138 height 18
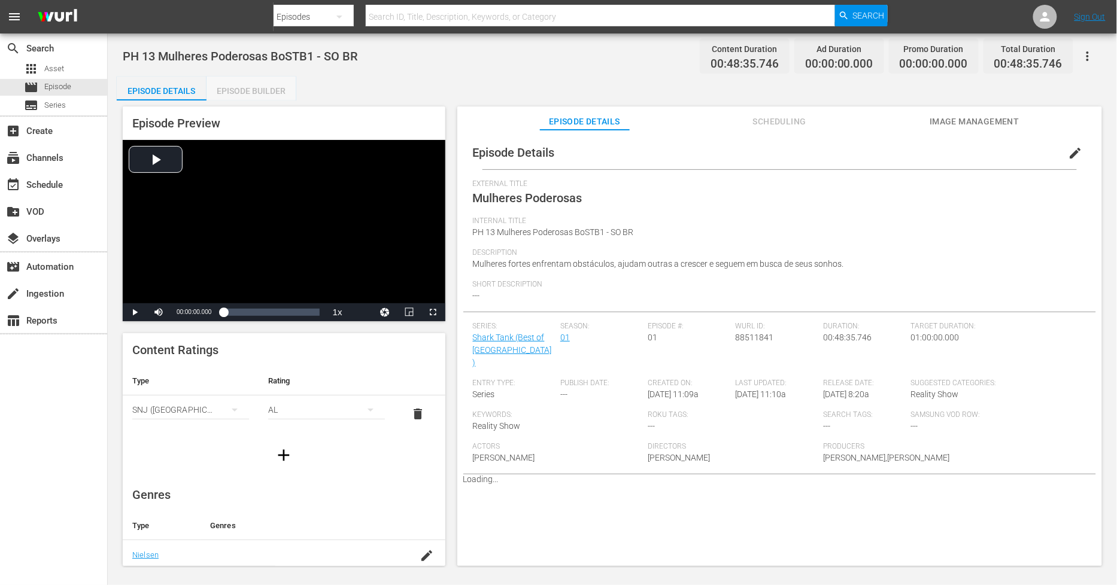
click at [266, 92] on div "Episode Builder" at bounding box center [251, 91] width 90 height 29
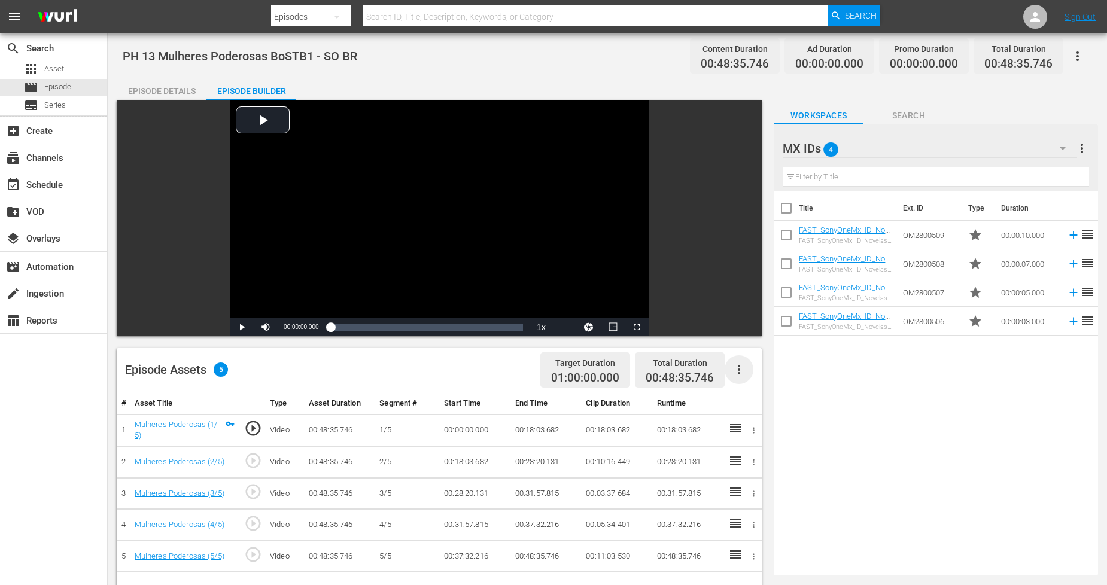
click at [742, 367] on icon "button" at bounding box center [739, 370] width 14 height 14
click at [743, 370] on div "Fill with Ads" at bounding box center [774, 374] width 81 height 29
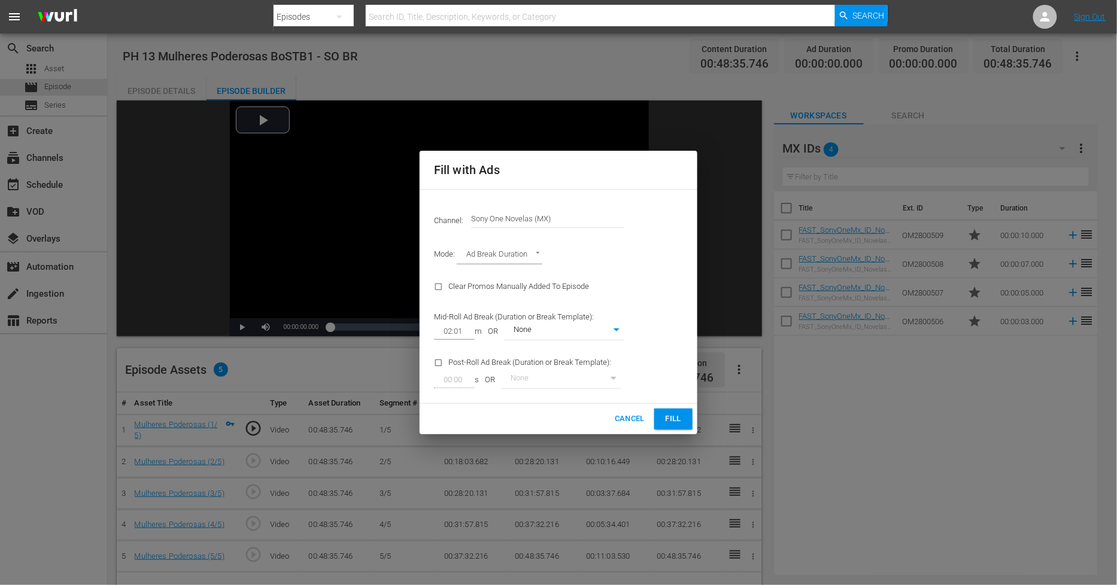
click at [633, 419] on span "Cancel" at bounding box center [630, 419] width 30 height 14
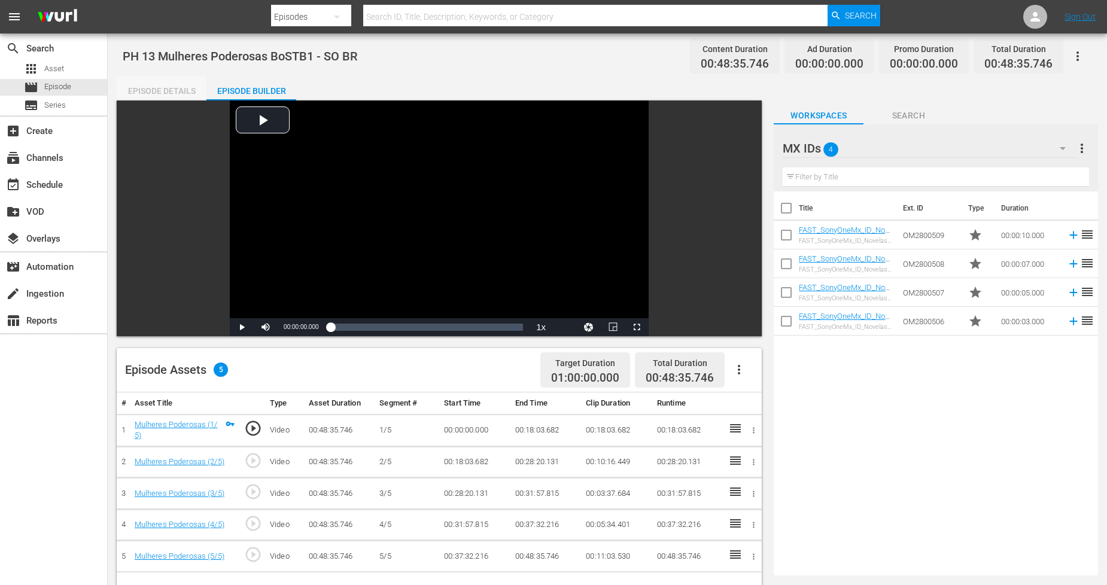
click at [183, 93] on div "Episode Details" at bounding box center [162, 91] width 90 height 29
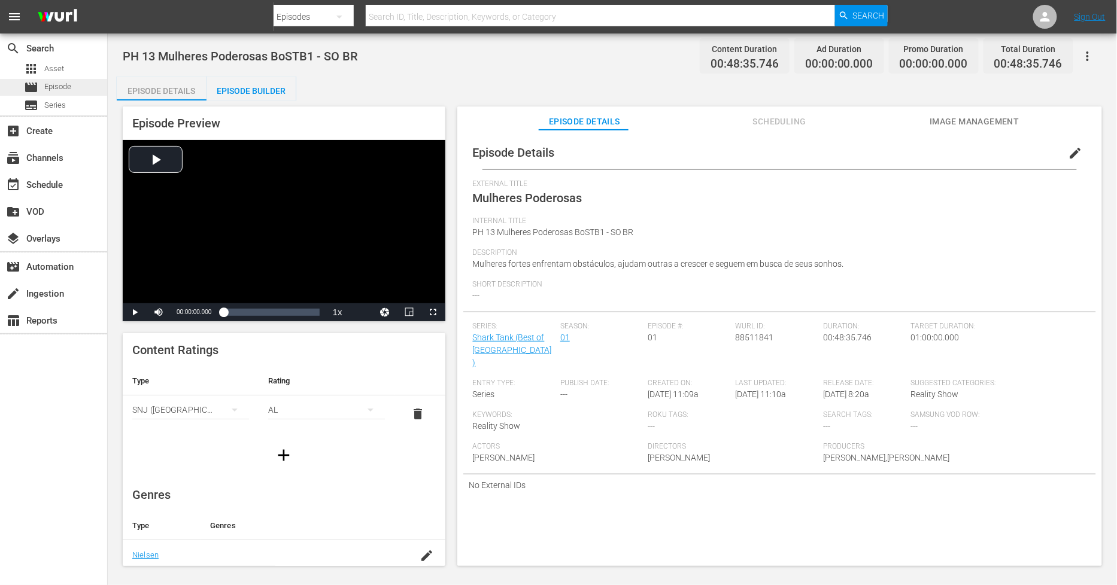
click at [61, 86] on span "Episode" at bounding box center [57, 87] width 27 height 12
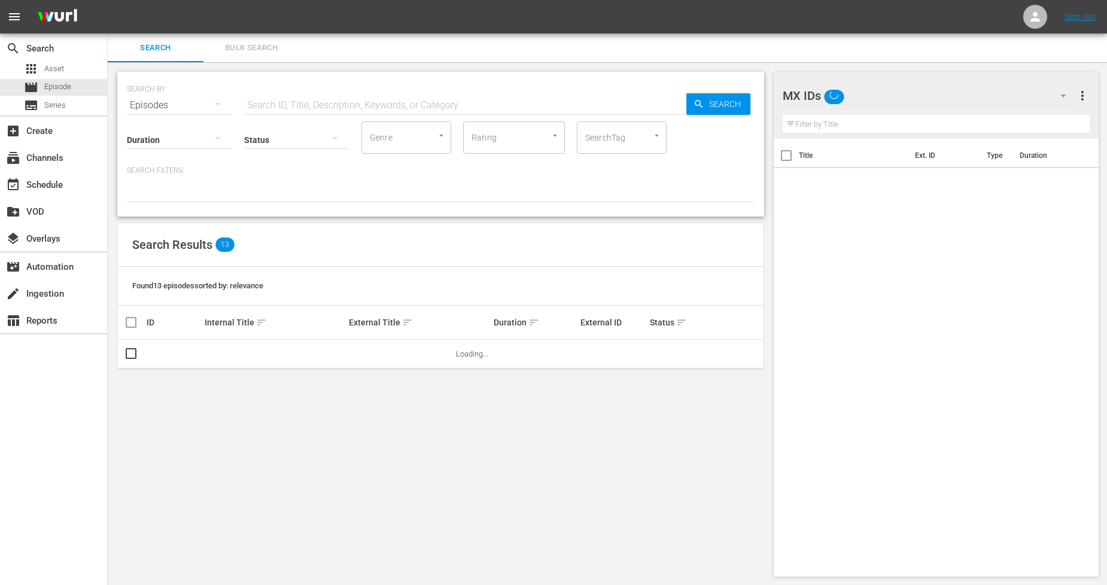
click at [278, 50] on span "Bulk Search" at bounding box center [251, 48] width 81 height 14
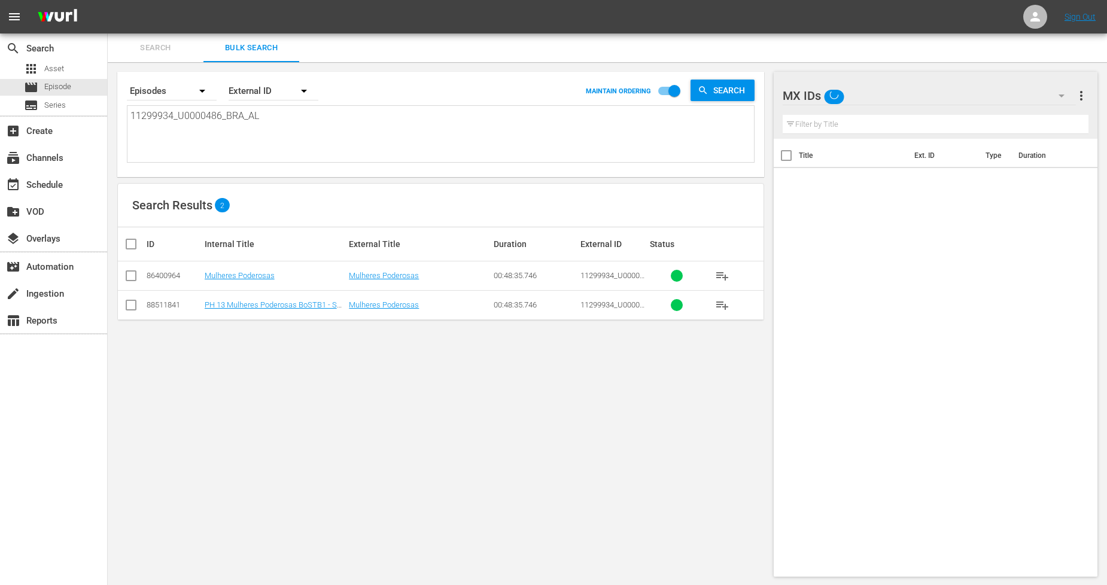
click at [128, 306] on input "checkbox" at bounding box center [131, 307] width 14 height 14
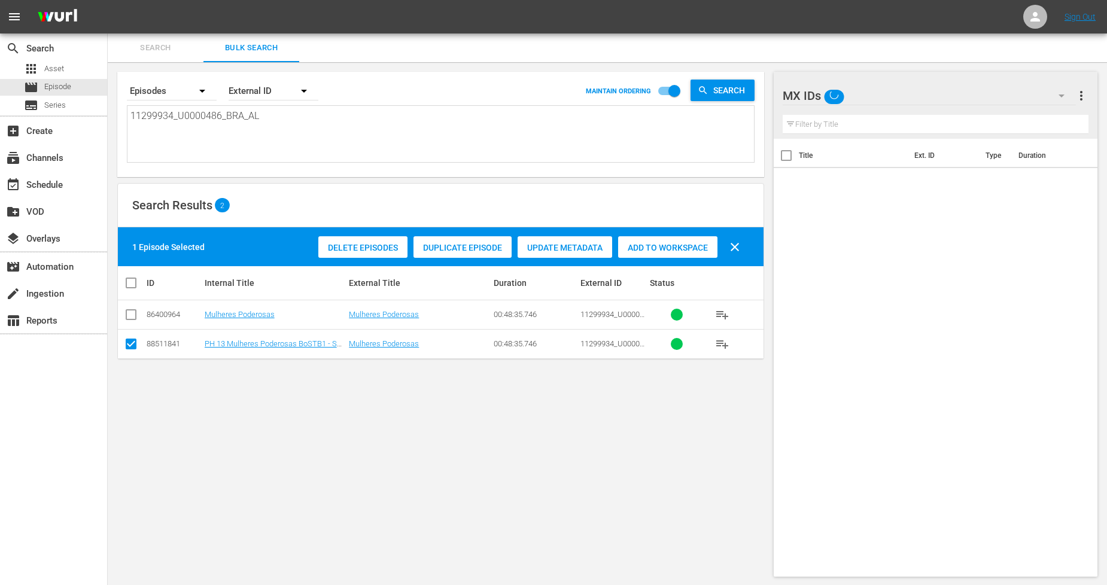
click at [384, 247] on span "Delete Episodes" at bounding box center [362, 248] width 89 height 10
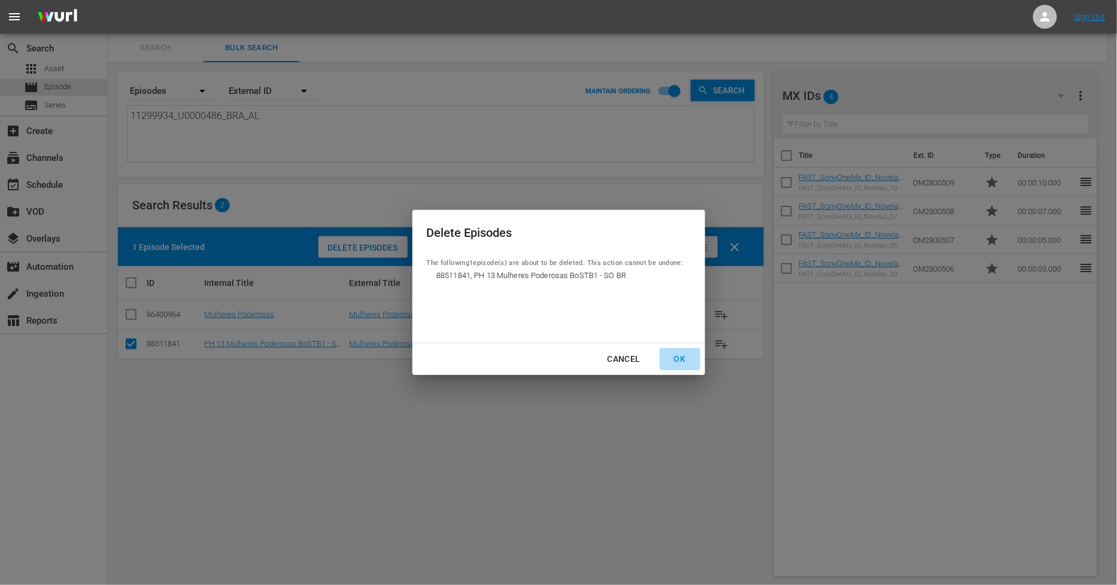
click at [677, 357] on div "OK" at bounding box center [679, 359] width 31 height 15
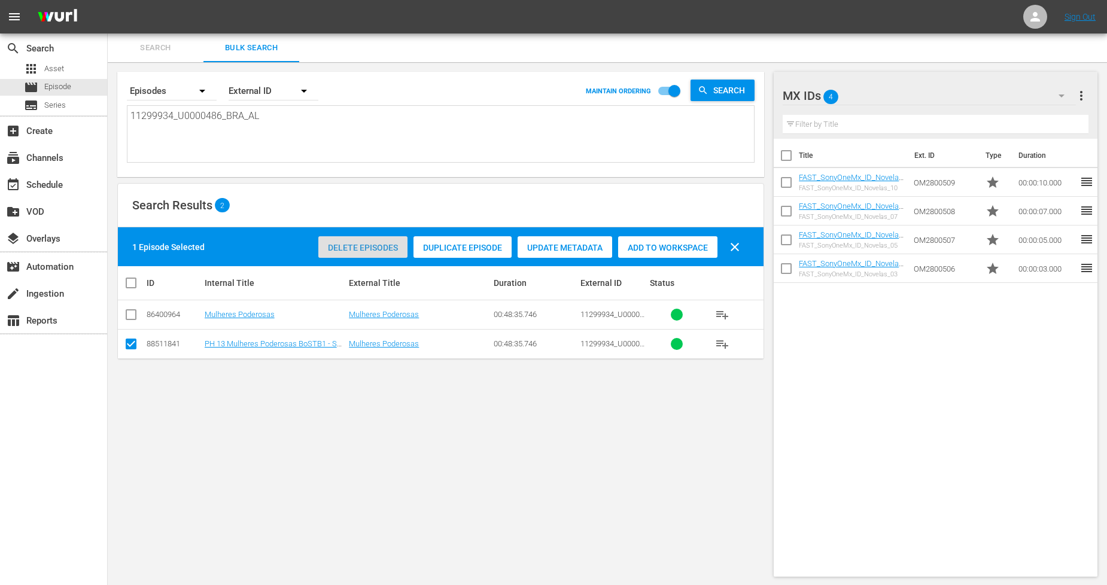
click at [330, 244] on span "Delete Episodes" at bounding box center [362, 248] width 89 height 10
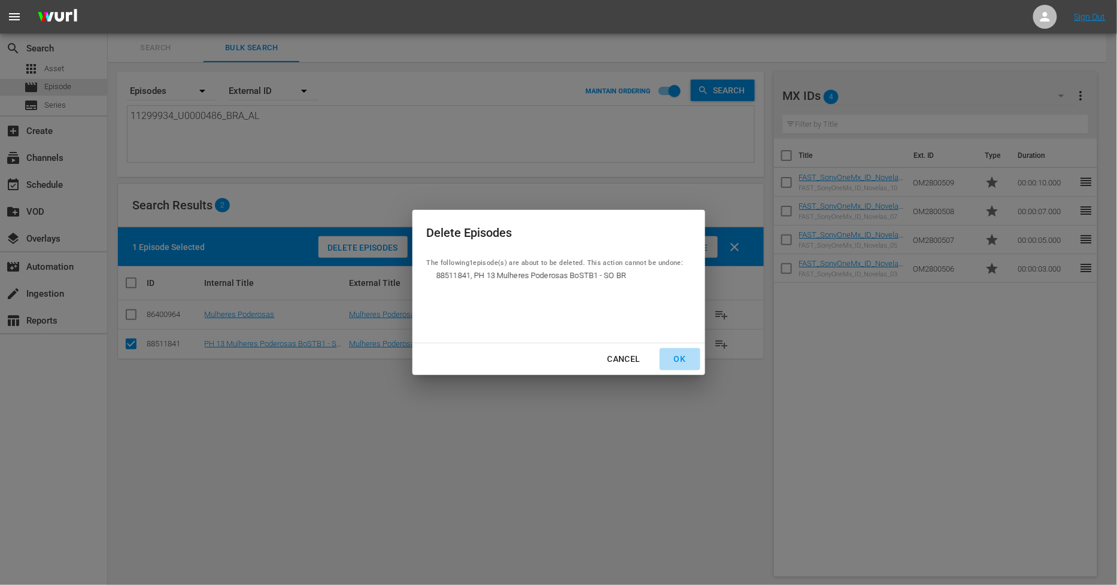
click at [685, 356] on div "OK" at bounding box center [679, 359] width 31 height 15
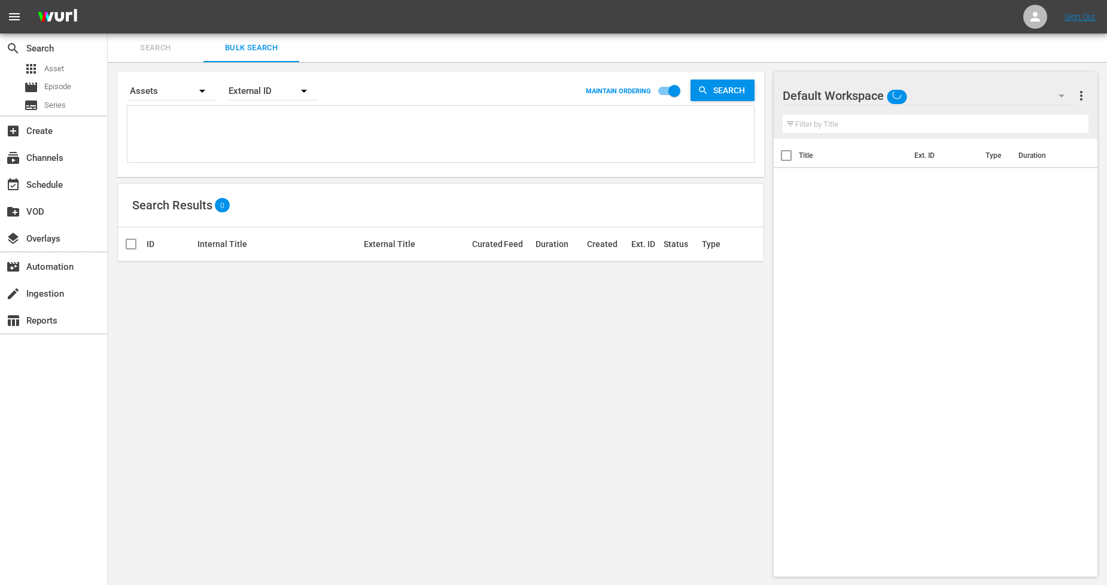
click at [248, 146] on textarea at bounding box center [442, 136] width 624 height 54
click at [291, 136] on textarea at bounding box center [442, 136] width 624 height 54
paste textarea "11299934_U0000486_BRA_AL"
type textarea "11299934_U0000486_BRA_AL"
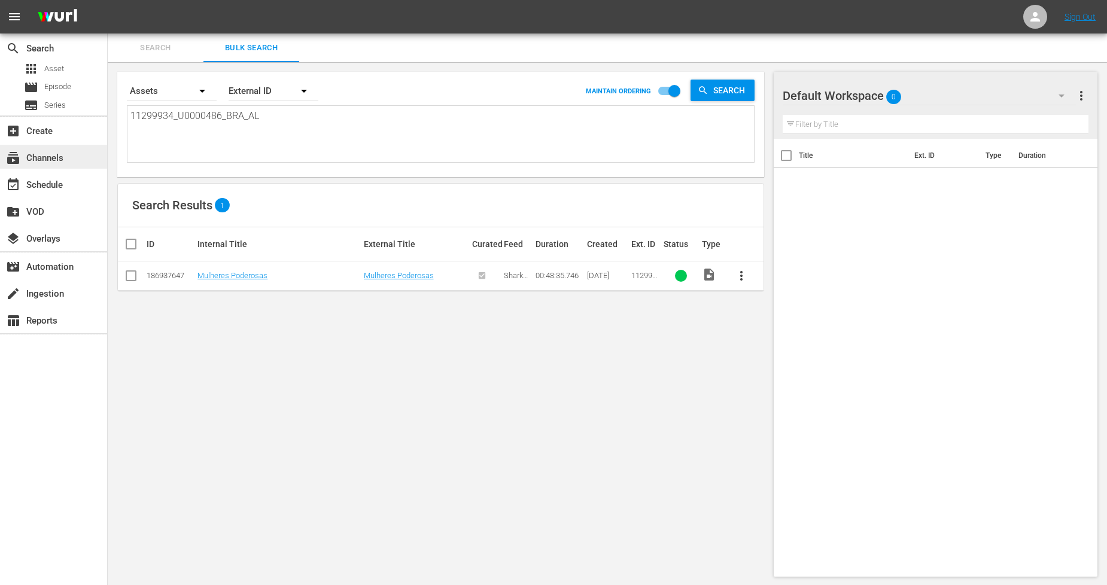
type textarea "11299934_U0000486_BRA_AL"
click at [48, 160] on div "subscriptions Channels" at bounding box center [33, 156] width 67 height 11
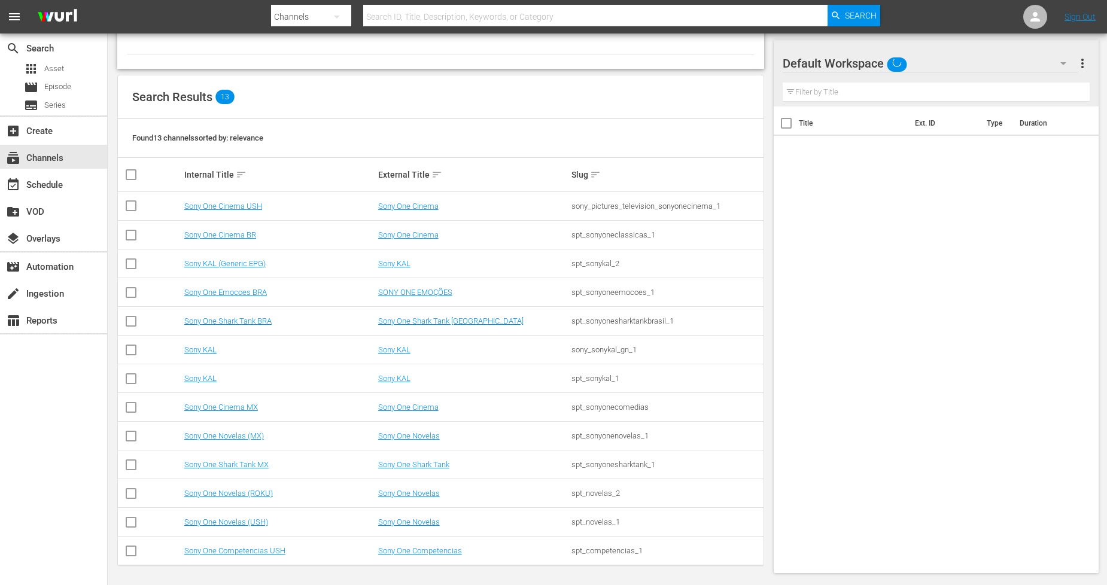
scroll to position [87, 0]
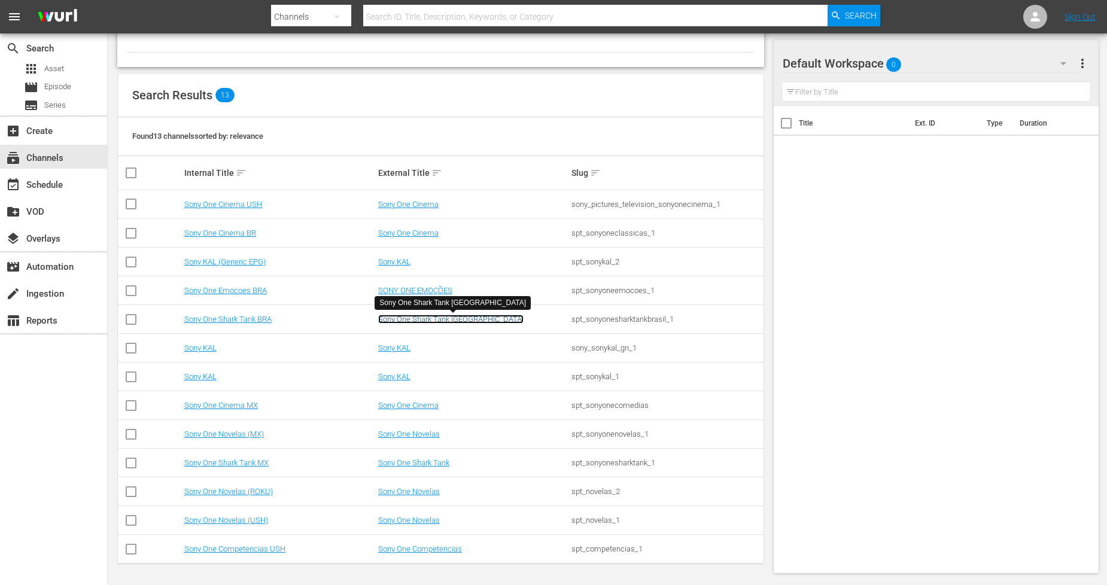
click at [449, 320] on link "Sony One Shark Tank [GEOGRAPHIC_DATA]" at bounding box center [450, 319] width 145 height 9
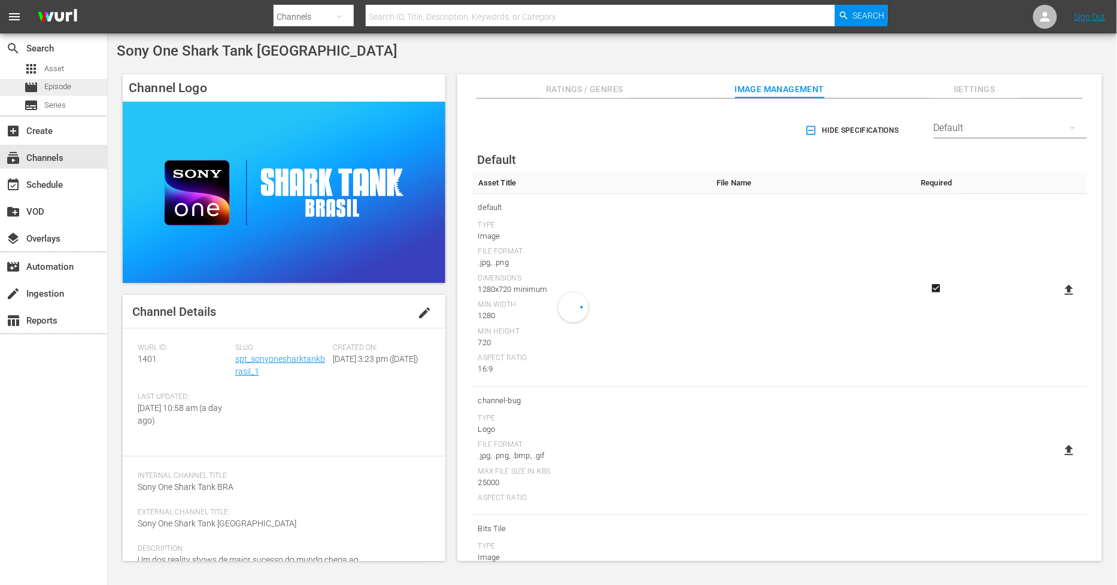
click at [80, 90] on div "movie Episode" at bounding box center [53, 87] width 107 height 17
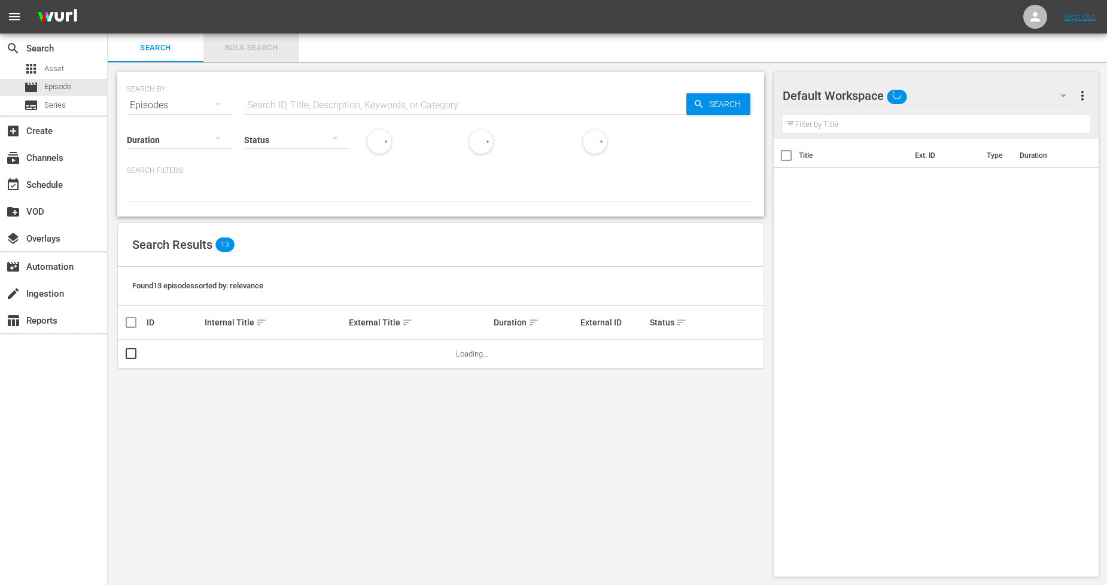
click at [253, 42] on span "Bulk Search" at bounding box center [251, 48] width 81 height 14
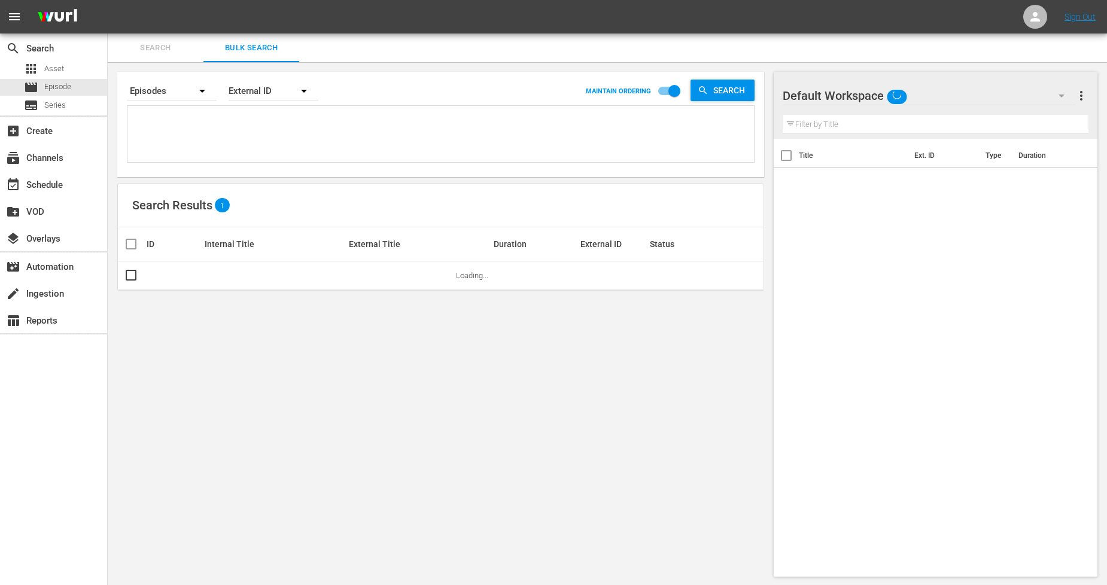
click at [245, 126] on textarea at bounding box center [442, 136] width 624 height 54
paste textarea "11299934_U0000486_BRA_AL"
type textarea "11299934_U0000486_BRA_AL"
click at [133, 277] on input "checkbox" at bounding box center [131, 278] width 14 height 14
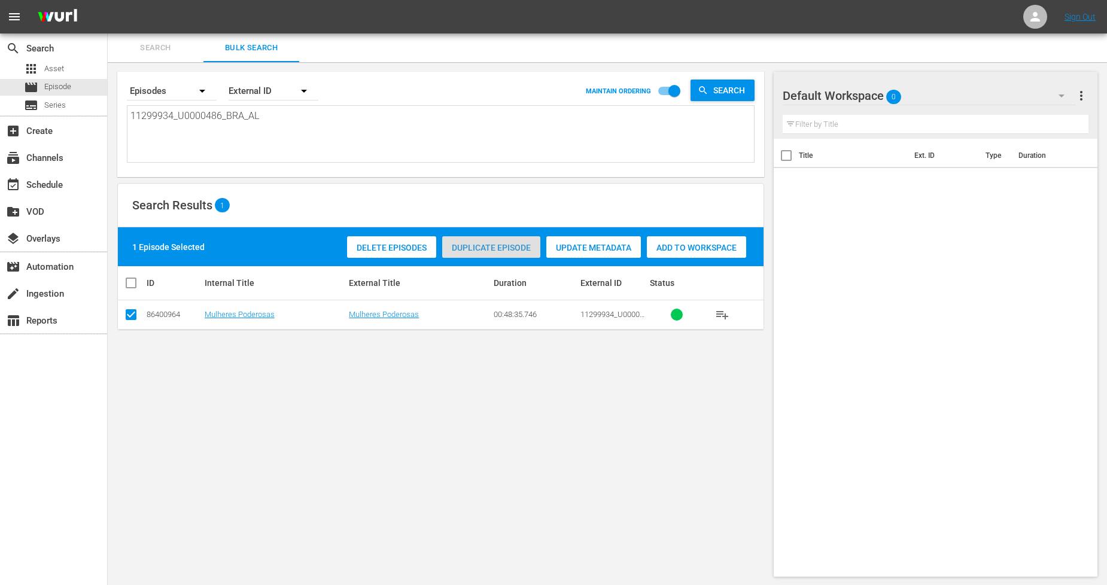
click at [463, 247] on span "Duplicate Episode" at bounding box center [491, 248] width 98 height 10
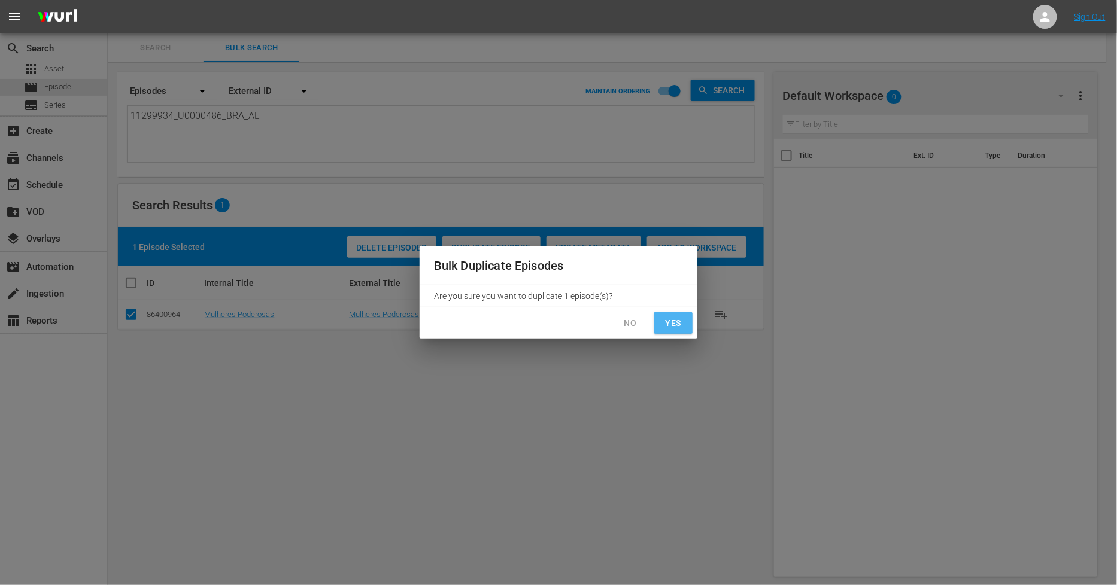
click at [668, 324] on span "Yes" at bounding box center [673, 323] width 19 height 15
checkbox input "false"
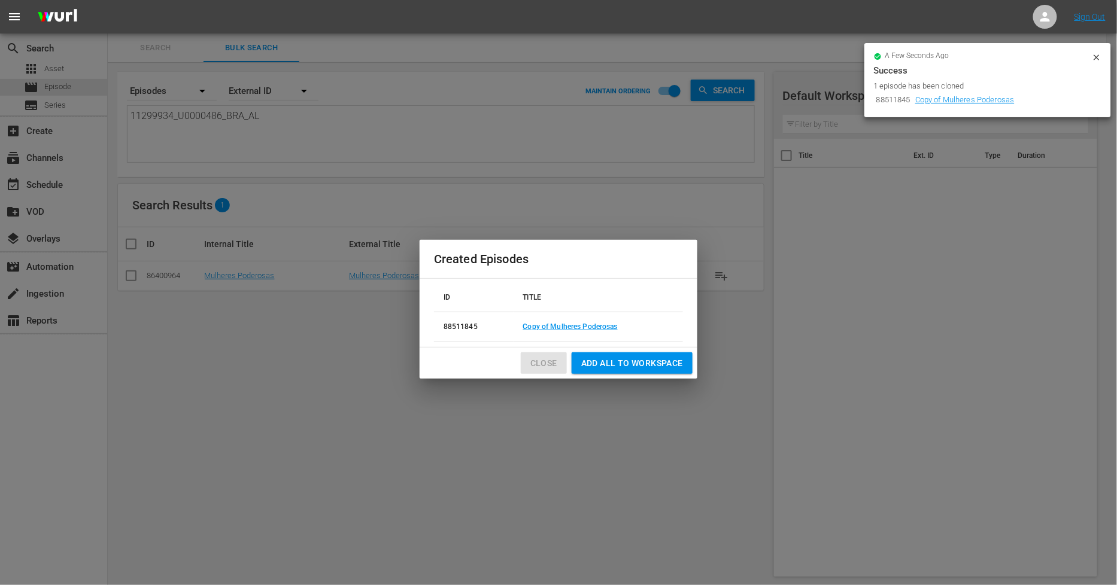
click at [539, 363] on span "Close" at bounding box center [543, 363] width 27 height 15
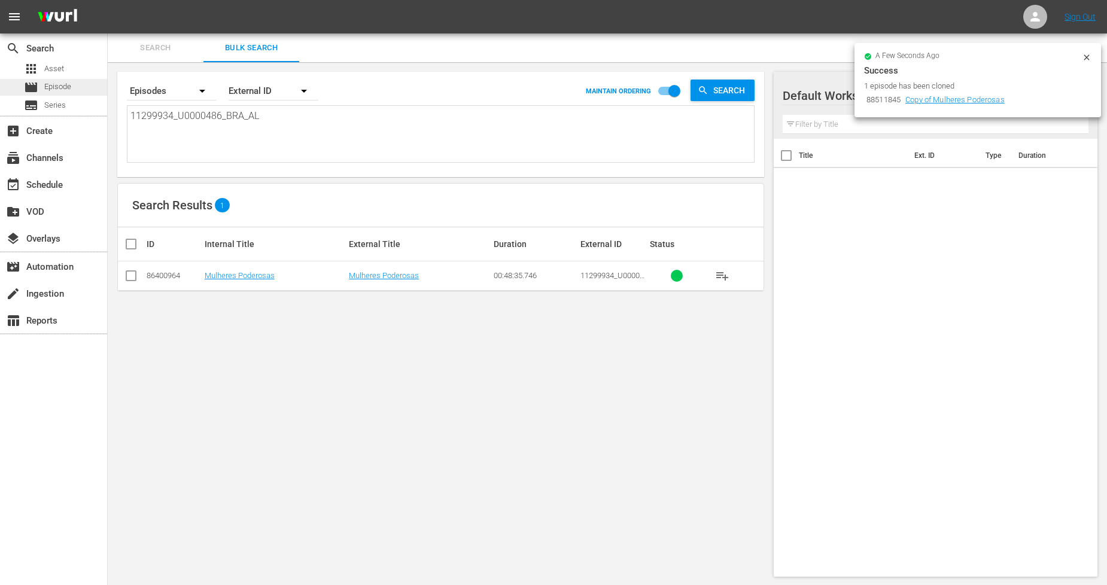
click at [87, 91] on div "movie Episode" at bounding box center [53, 87] width 107 height 17
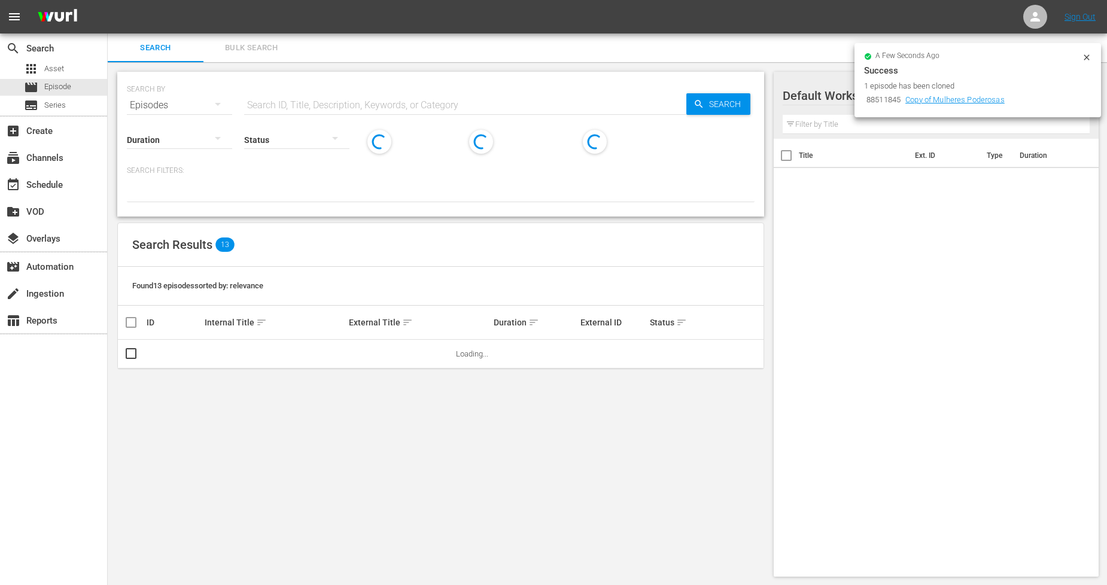
click at [266, 56] on button "Bulk Search" at bounding box center [251, 48] width 96 height 29
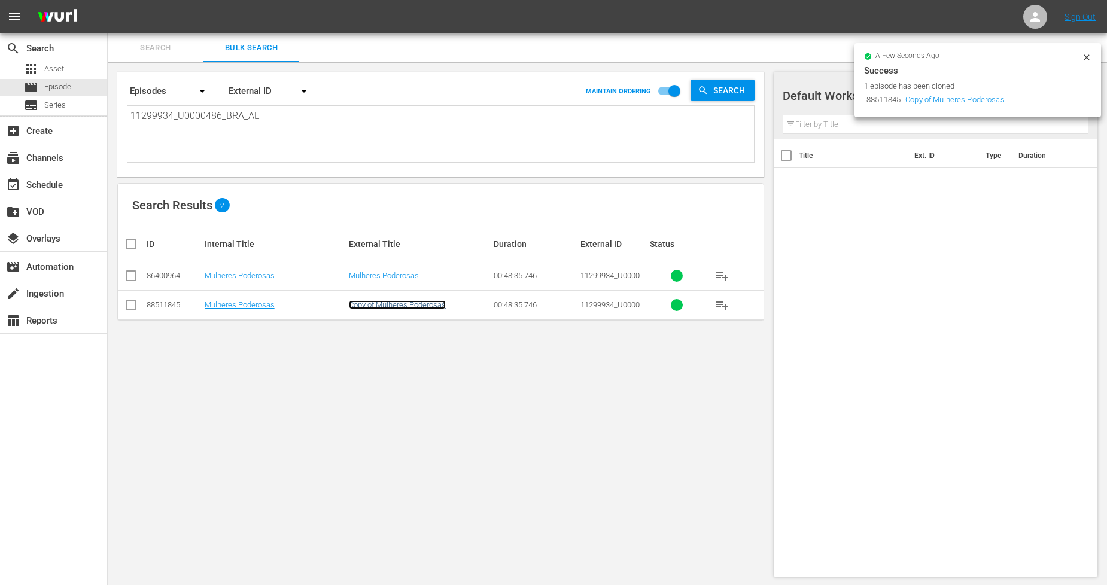
click at [391, 303] on link "Copy of Mulheres Poderosas" at bounding box center [397, 304] width 97 height 9
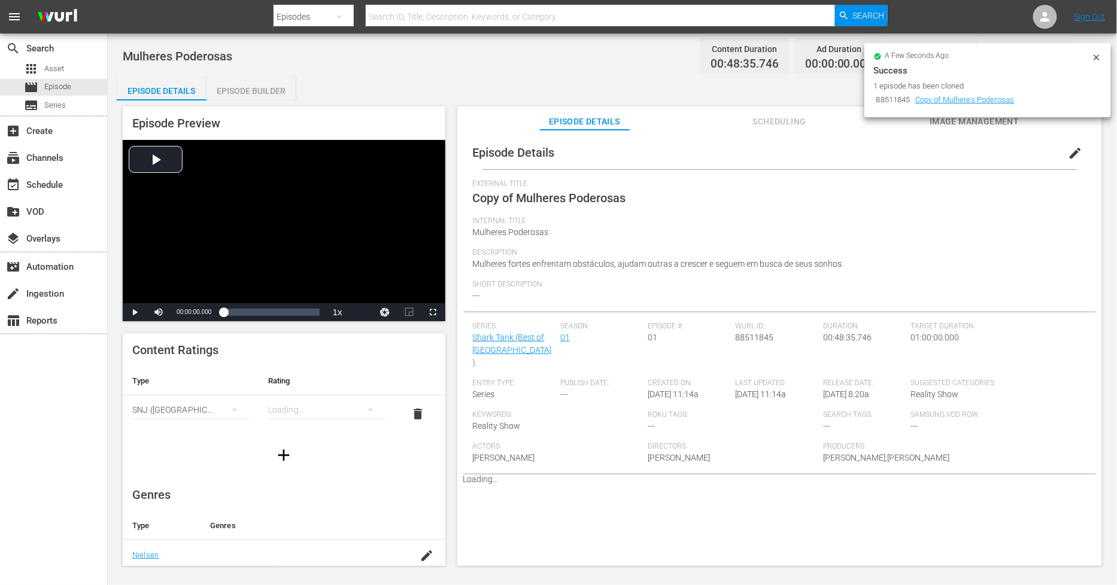
click at [1069, 156] on span "edit" at bounding box center [1075, 153] width 14 height 14
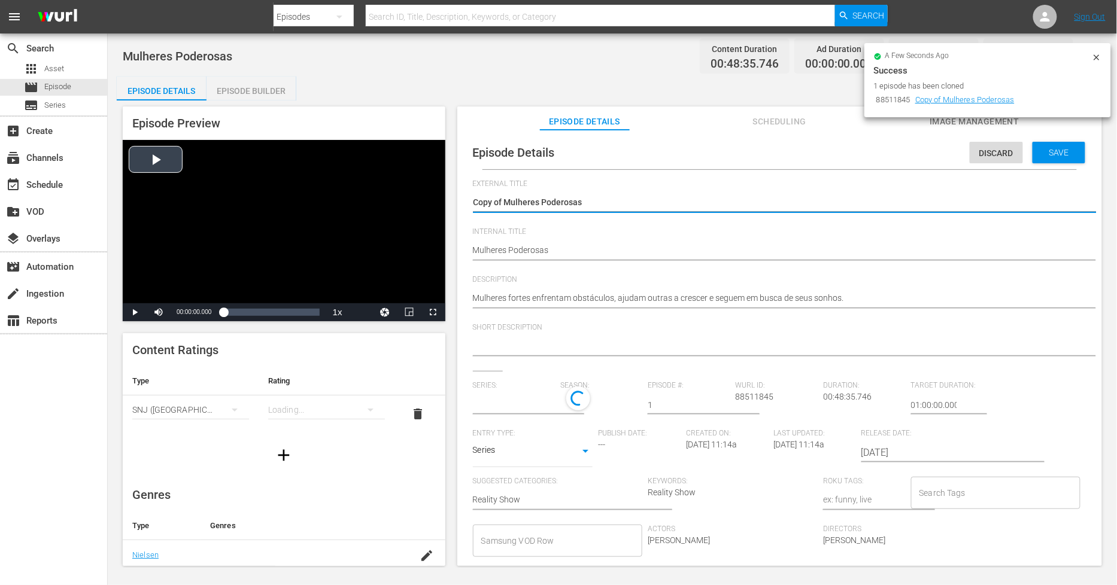
drag, startPoint x: 504, startPoint y: 200, endPoint x: 224, endPoint y: 190, distance: 279.7
click at [224, 190] on div "Episode Preview Video Player is loading. Play Video Play Mute Current Time 00:0…" at bounding box center [612, 338] width 991 height 475
type textarea "Mulheres Poderosas"
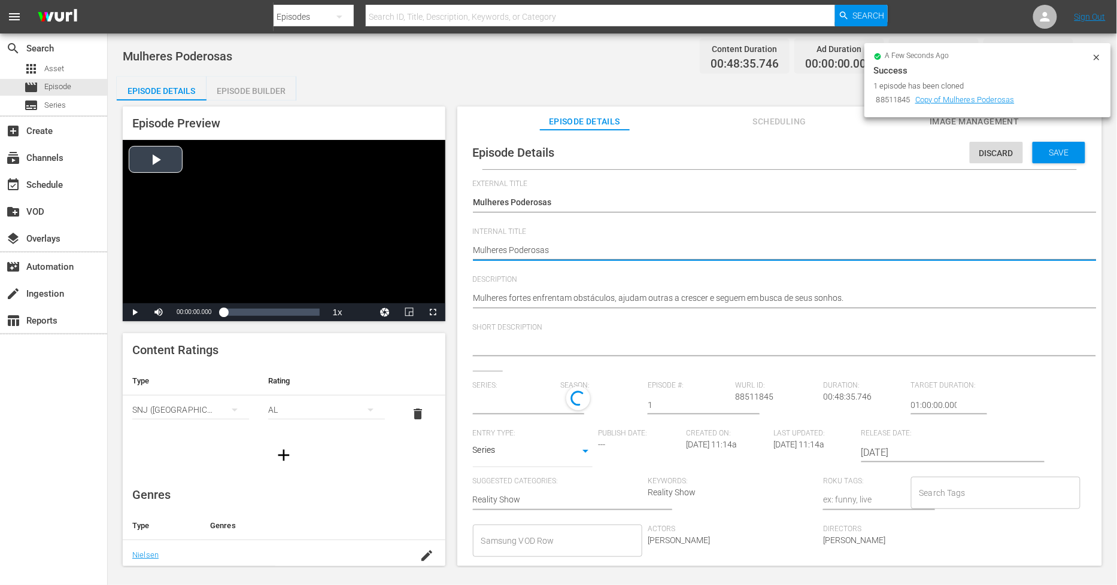
type input "Shark Tank (Best of [GEOGRAPHIC_DATA])"
paste textarea "11299934_U0000486_BRA_AL"
type textarea "11299934_U0000486_BRA_ALMulheres Poderosas"
type textarea "Mulheres Poderosas"
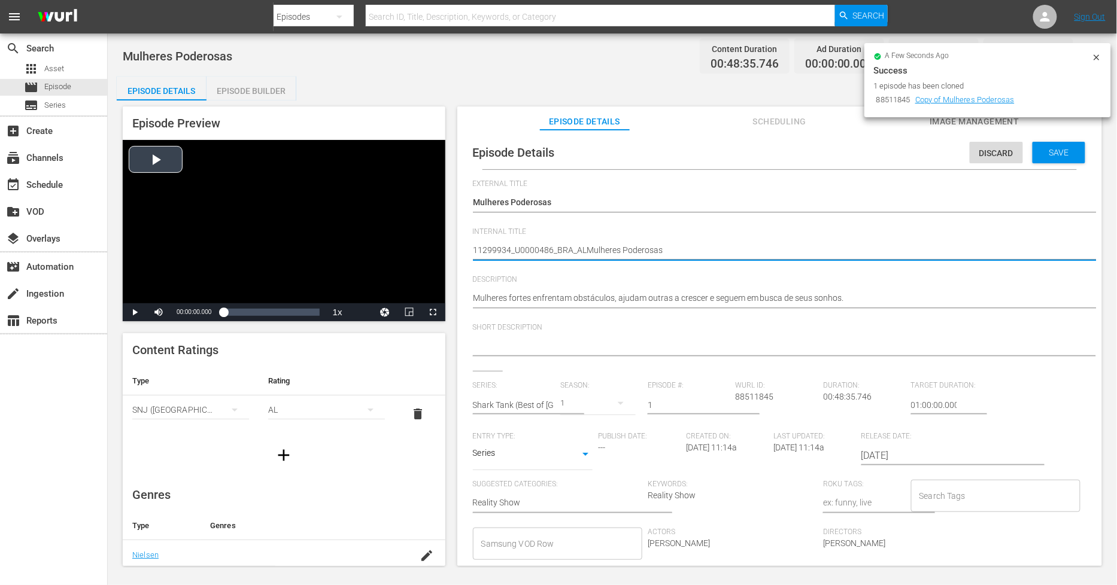
type textarea "Mulheres Poderosas"
type textarea "PMulheres Poderosas"
type textarea "PHMulheres Poderosas"
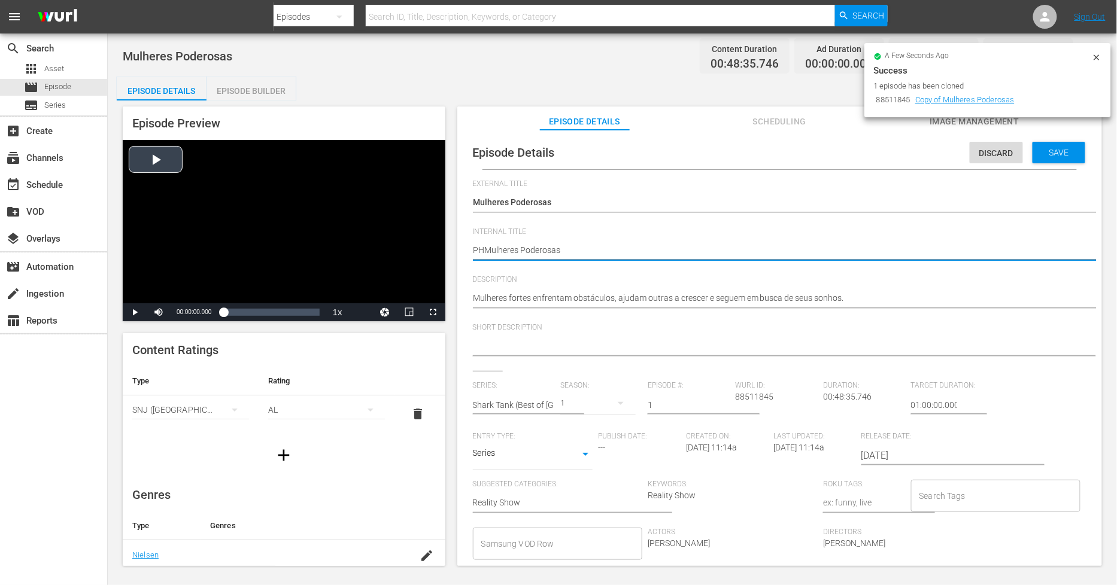
type textarea "PH Mulheres Poderosas"
type textarea "PH 1Mulheres Poderosas"
type textarea "PH 13Mulheres Poderosas"
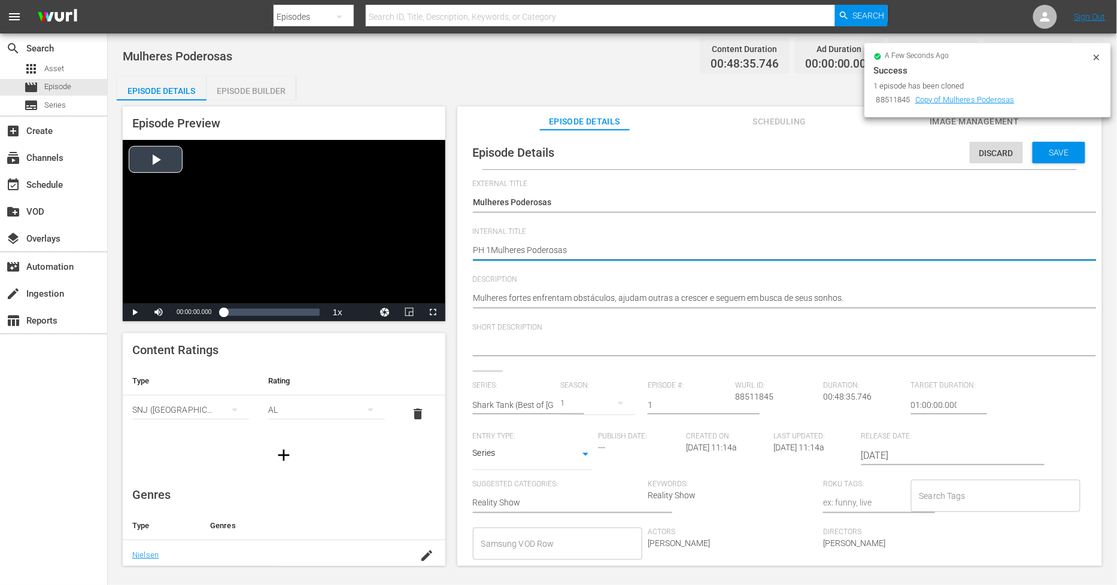
type textarea "PH 13Mulheres Poderosas"
type textarea "PH 13 Mulheres Poderosas"
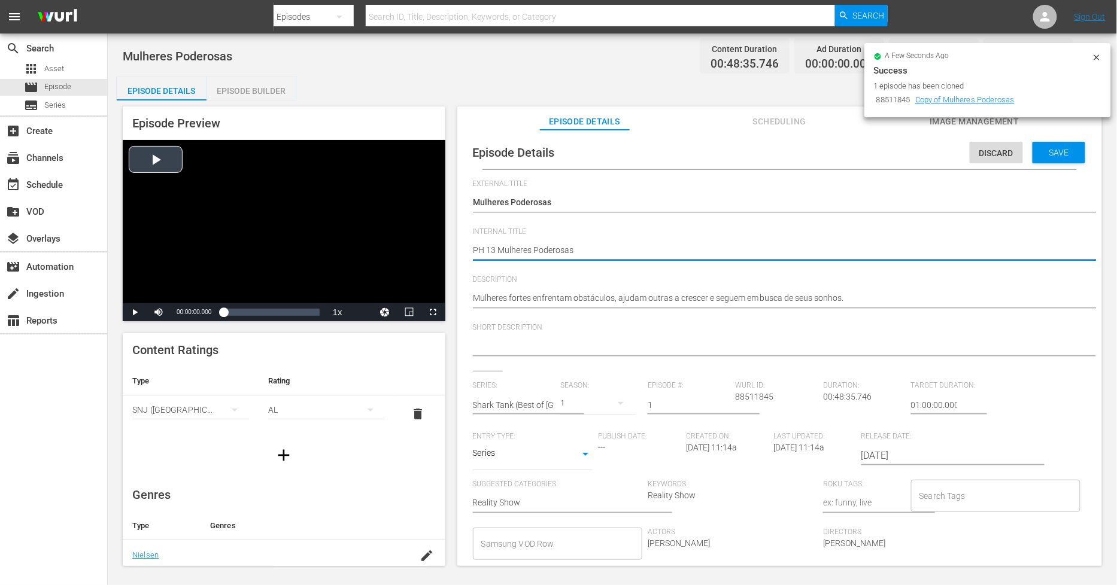
type textarea "PH 13 Mulheres Poderosas T"
type textarea "PH 13 Mulheres Poderosas TB"
type textarea "PH 13 Mulheres Poderosas TBO"
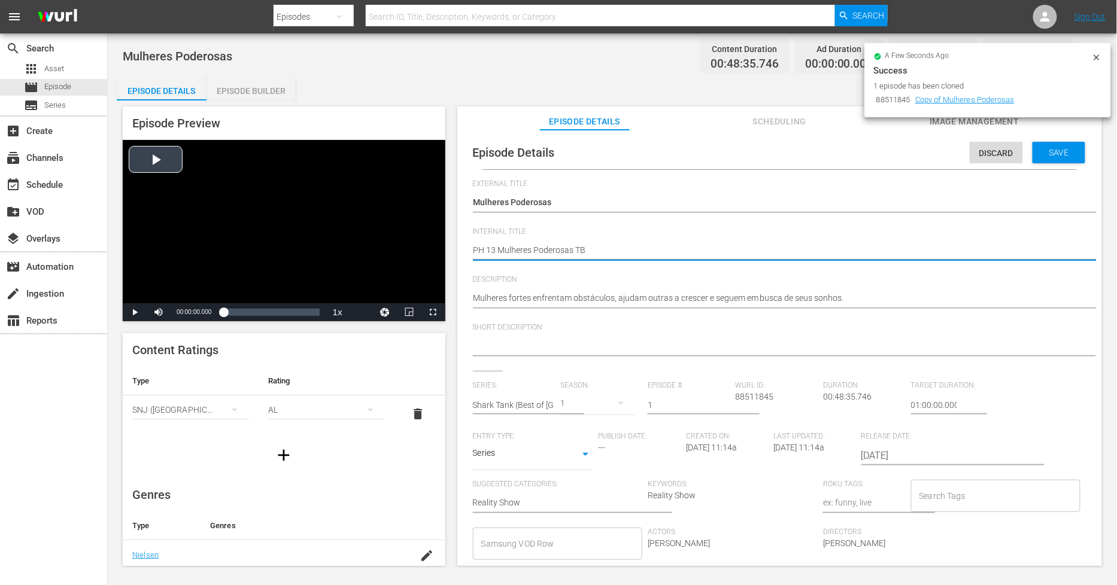
type textarea "PH 13 Mulheres Poderosas TBO"
type textarea "PH 13 Mulheres Poderosas TBOS"
type textarea "PH 13 Mulheres Poderosas TBOST"
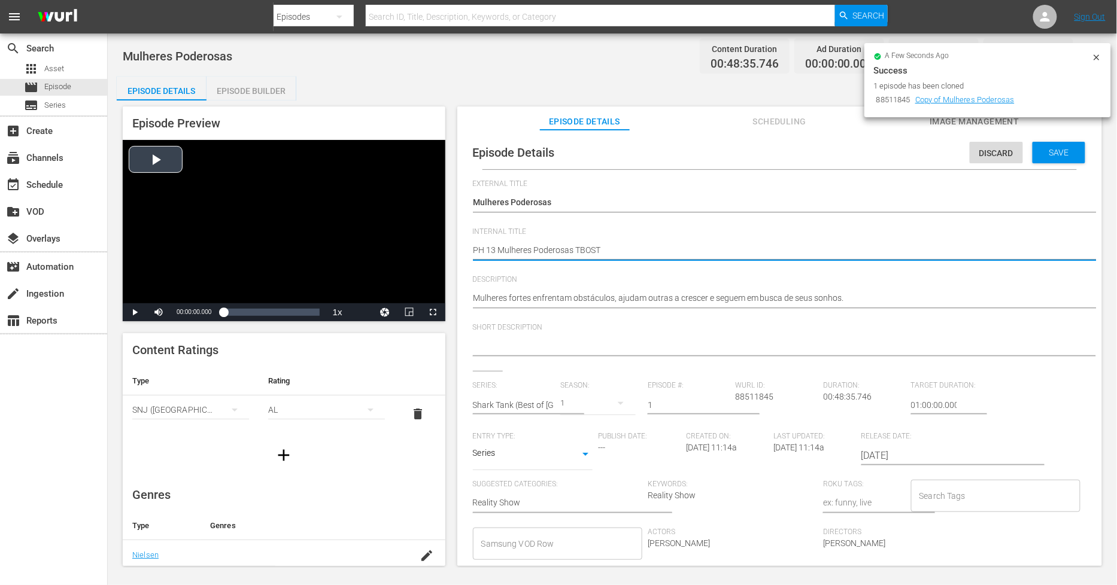
type textarea "PH 13 Mulheres Poderosas TBOSTB"
type textarea "PH 13 Mulheres Poderosas TBOSTB 0"
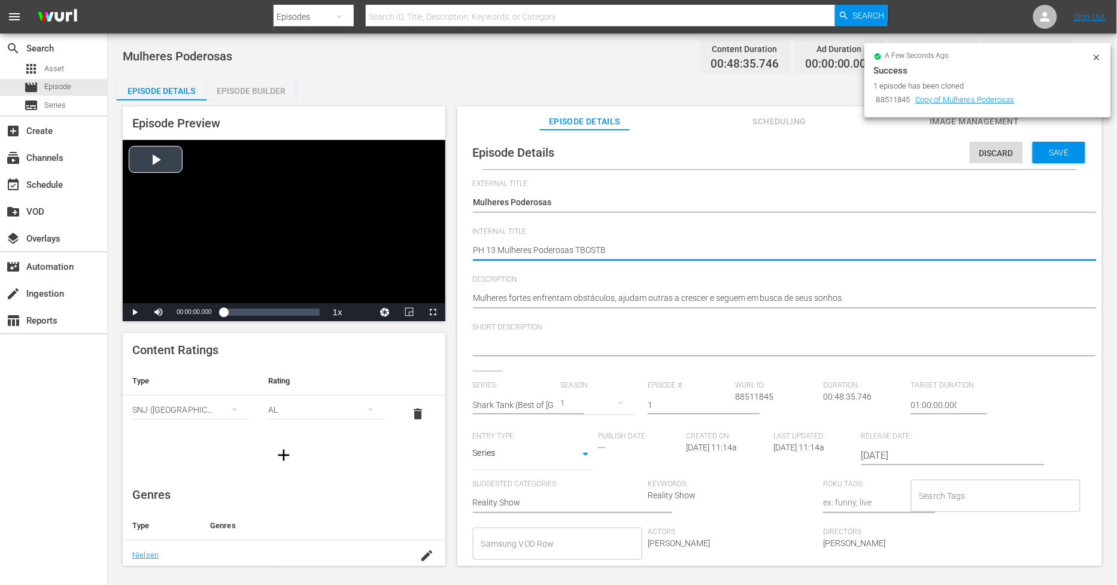
type textarea "PH 13 Mulheres Poderosas TBOSTB 0"
type textarea "PH 13 Mulheres Poderosas TBOSTB 01"
click at [579, 252] on textarea "Mulheres Poderosas" at bounding box center [776, 251] width 607 height 14
type textarea "PH 13 Mulheres Poderosas BOSTB 01"
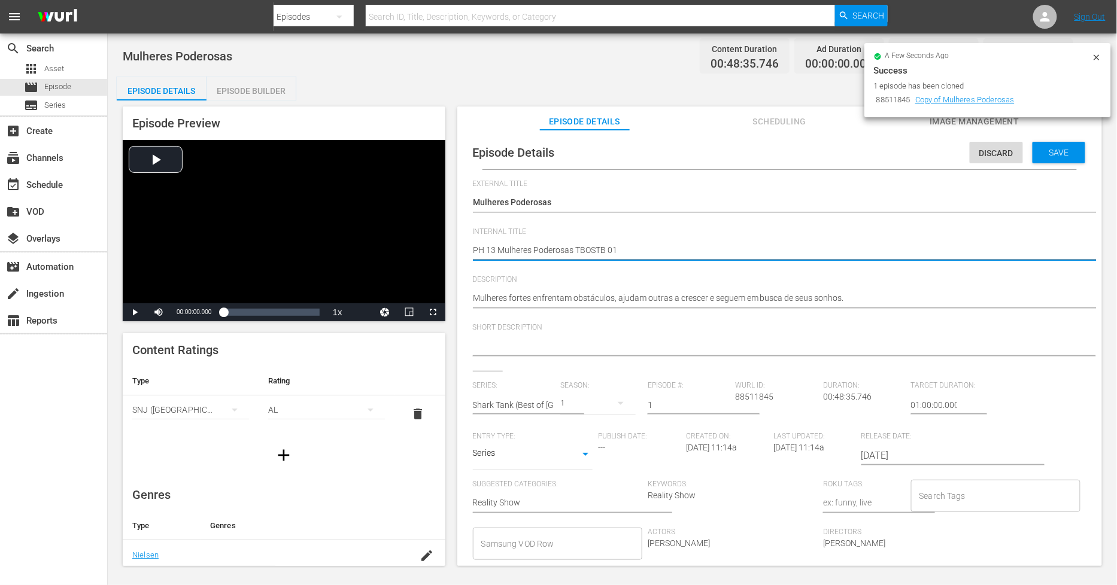
type textarea "PH 13 Mulheres Poderosas BOSTB 01"
click at [585, 254] on textarea "Mulheres Poderosas" at bounding box center [776, 251] width 607 height 14
type textarea "PH 13 Mulheres Poderosas BSTB 01"
type textarea "PH 13 Mulheres Poderosas BoSTB 01"
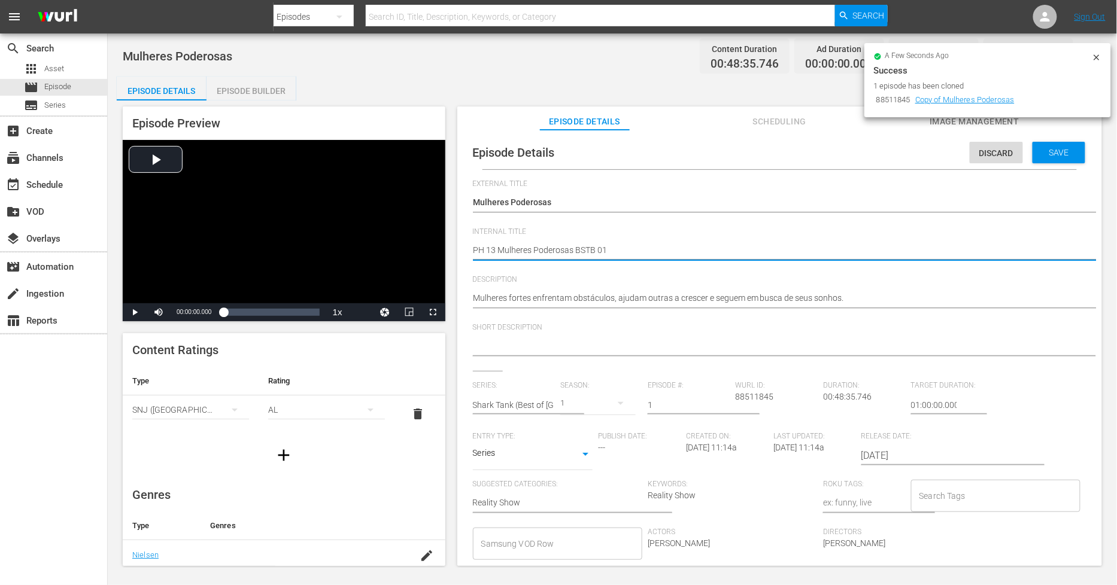
type textarea "PH 13 Mulheres Poderosas BoSTB 01"
click at [634, 251] on textarea "Mulheres Poderosas" at bounding box center [776, 251] width 607 height 14
type textarea "PH 13 Mulheres Poderosas BoSTB 01-"
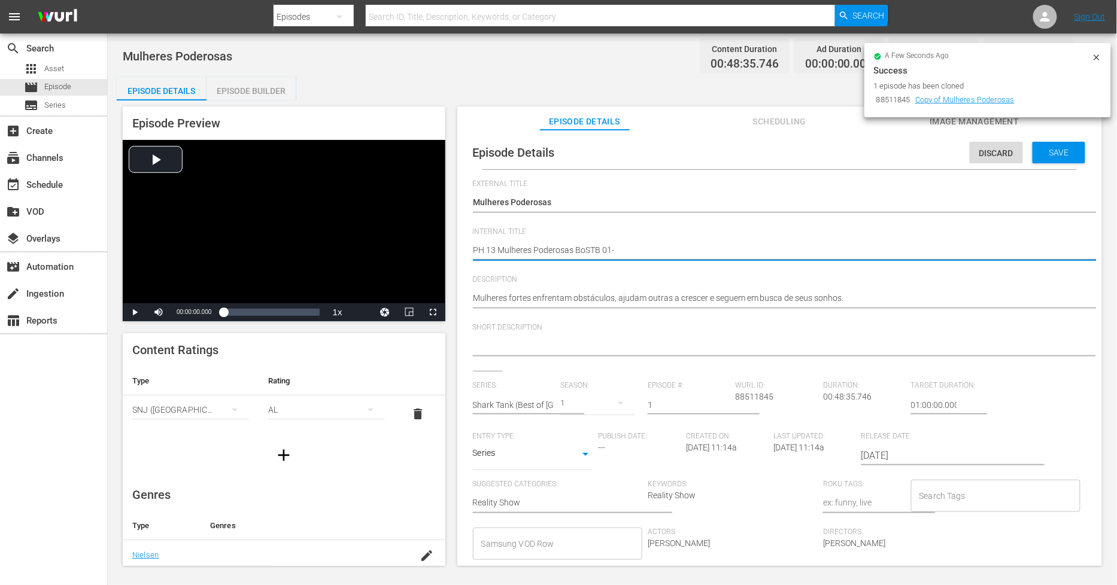
type textarea "PH 13 Mulheres Poderosas BoSTB 01-"
type textarea "PH 13 Mulheres Poderosas BoSTB 01- S"
type textarea "PH 13 Mulheres Poderosas BoSTB 01- SO"
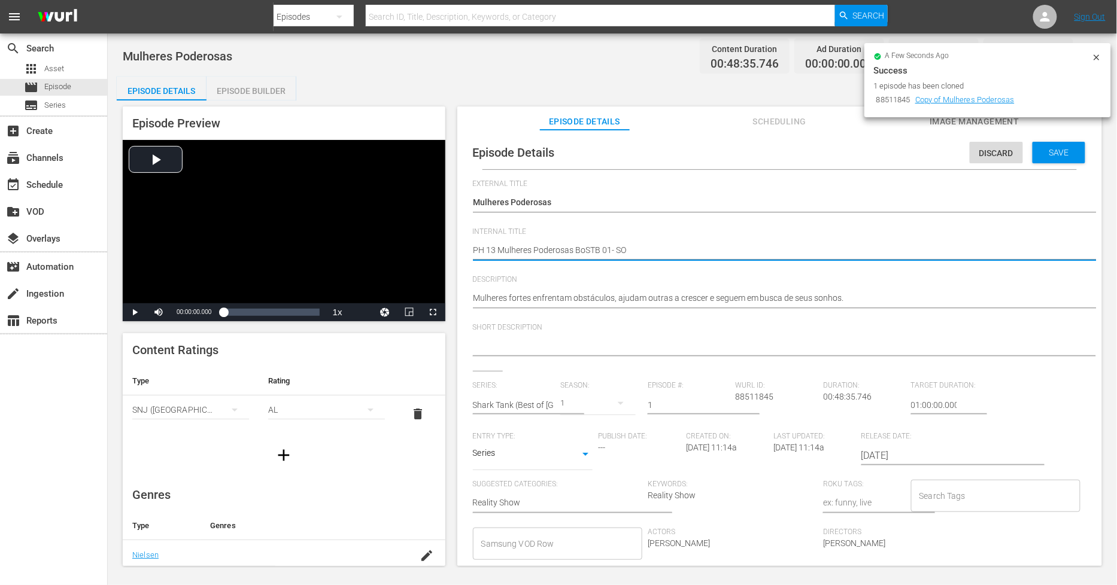
type textarea "PH 13 Mulheres Poderosas BoSTB 01- SO"
type textarea "PH 13 Mulheres Poderosas BoSTB 01- SO B"
type textarea "PH 13 Mulheres Poderosas BoSTB 01- SO BR"
type textarea "PH 13 Mulheres Poderosas BoSTB 01- SO BRA"
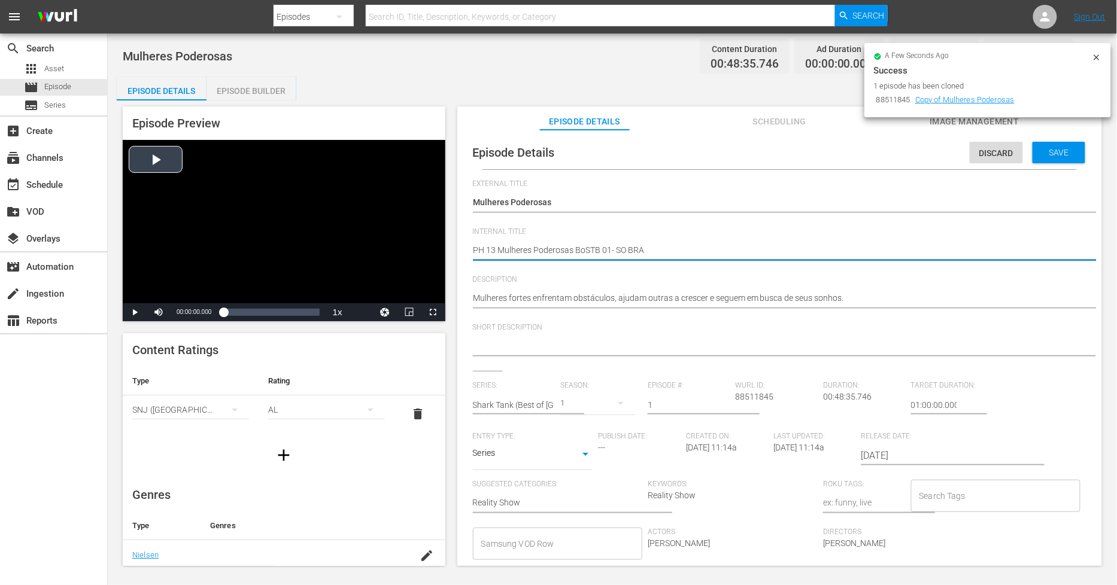
drag, startPoint x: 656, startPoint y: 248, endPoint x: 439, endPoint y: 232, distance: 217.2
click at [439, 232] on div "Episode Preview Video Player is loading. Play Video Play Mute Current Time 00:0…" at bounding box center [612, 338] width 991 height 475
type textarea "PH 13 Mulheres Poderosas BoSTB 01- SO BRA"
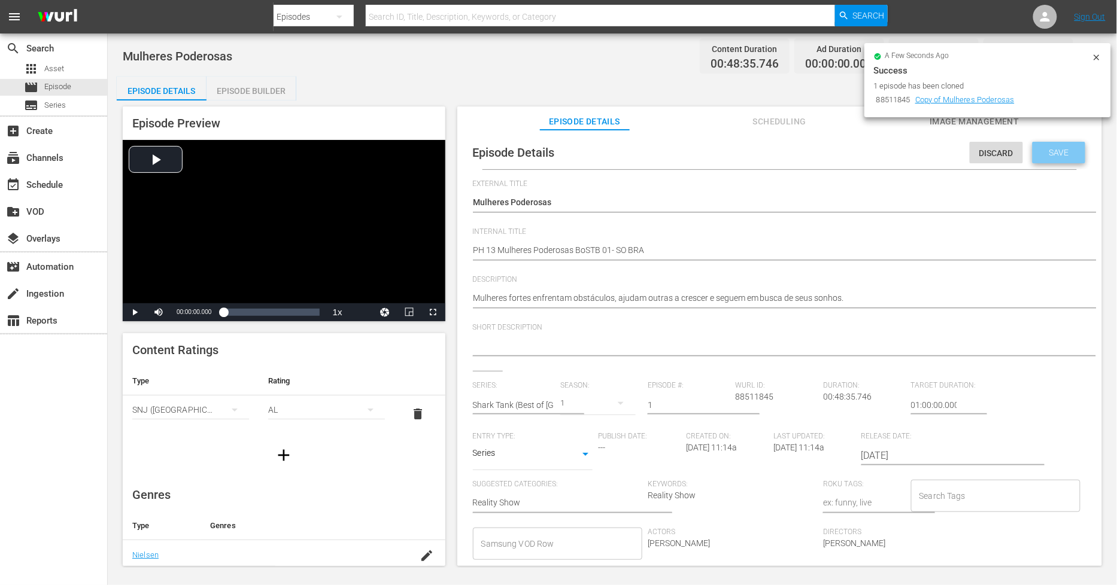
click at [1061, 146] on div "Save" at bounding box center [1058, 153] width 53 height 22
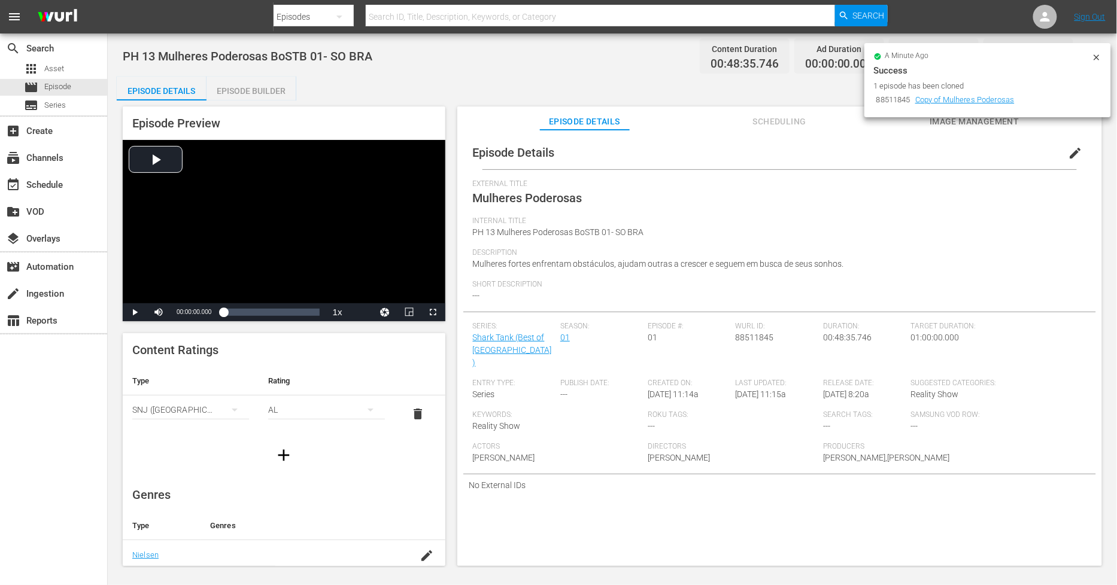
click at [232, 92] on div "Episode Builder" at bounding box center [251, 91] width 90 height 29
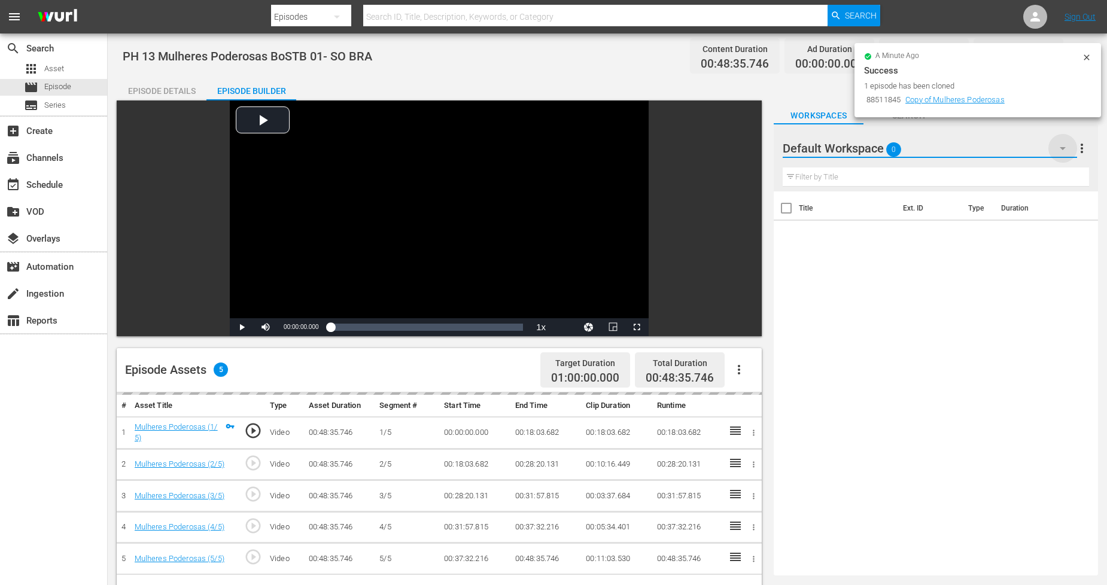
click at [1063, 151] on icon "button" at bounding box center [1063, 148] width 14 height 14
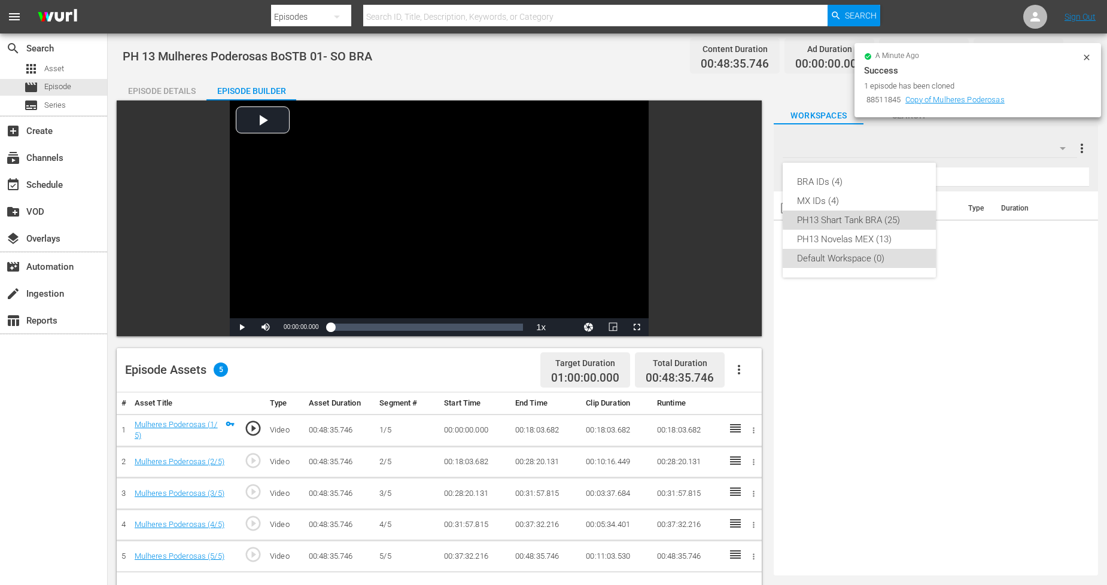
click at [901, 220] on div "PH13 Shart Tank BRA (25)" at bounding box center [859, 220] width 124 height 19
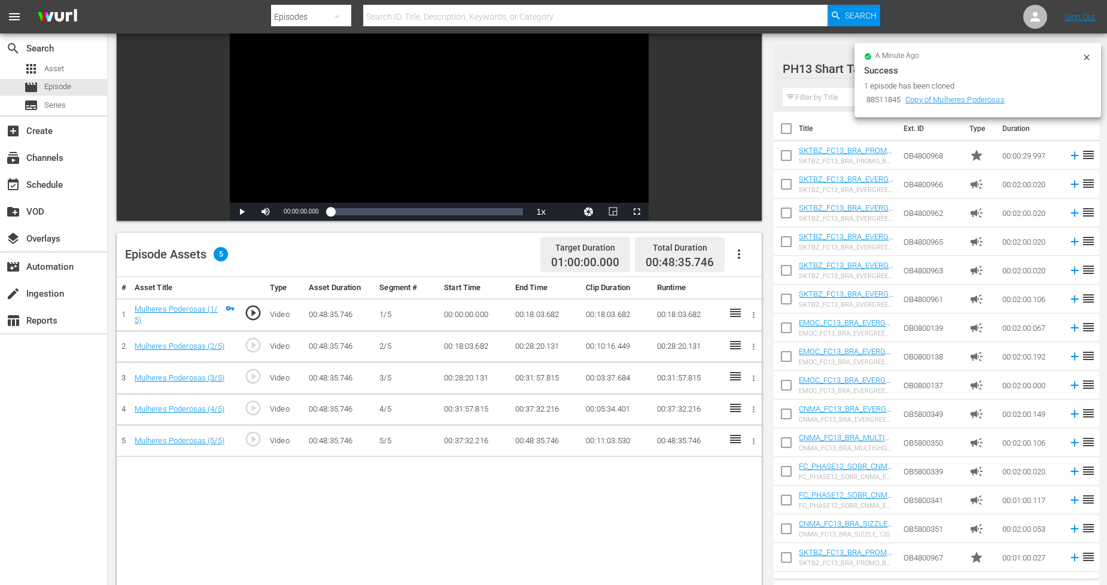
scroll to position [133, 0]
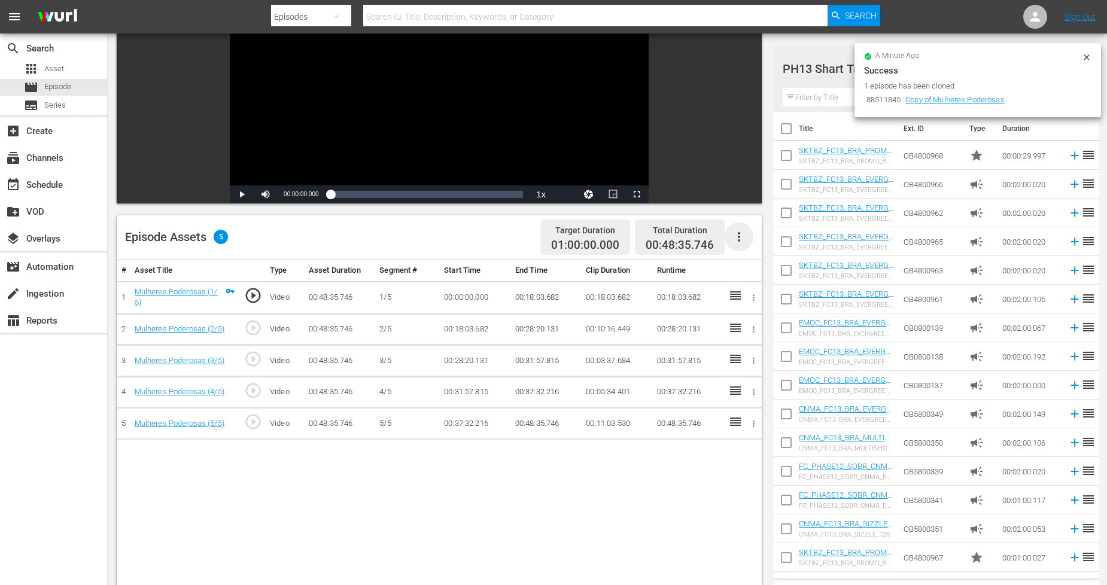
click at [739, 233] on icon "button" at bounding box center [739, 237] width 2 height 10
click at [750, 242] on div "Fill with Ads" at bounding box center [774, 241] width 81 height 29
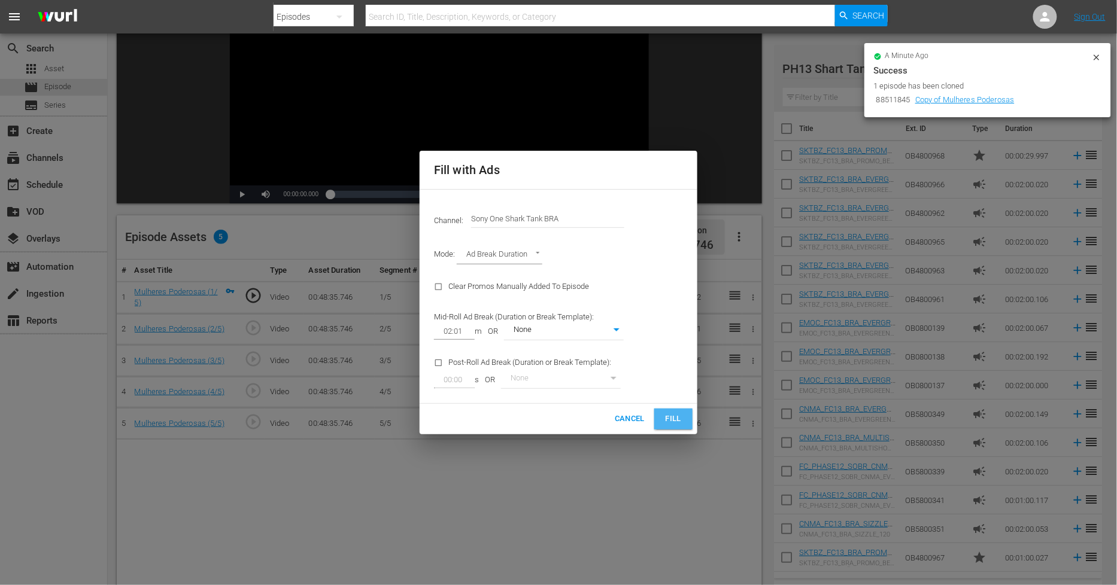
click at [670, 414] on span "Fill" at bounding box center [673, 419] width 19 height 14
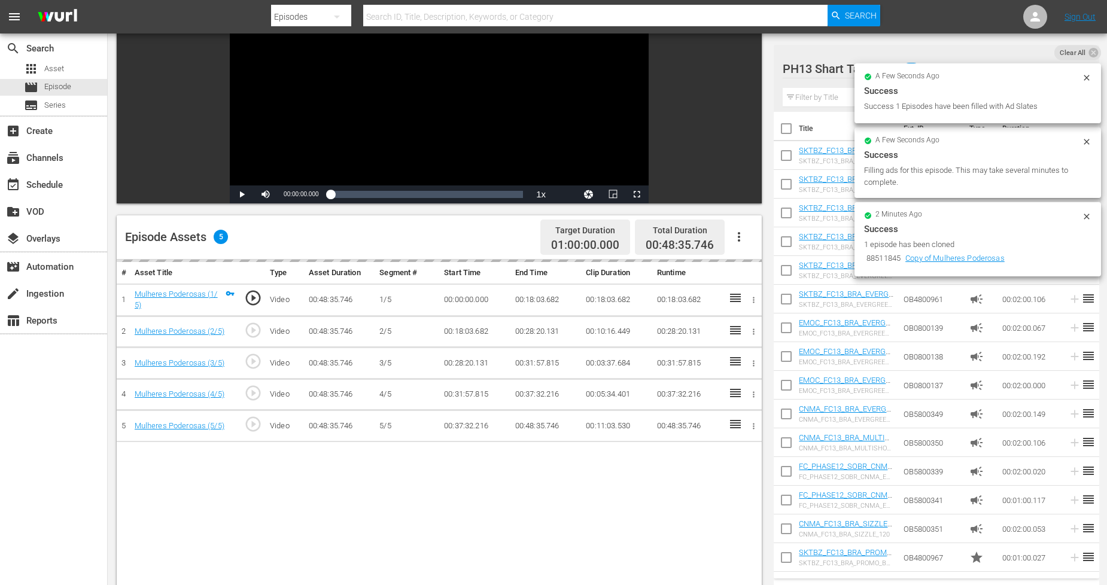
click at [1087, 142] on icon at bounding box center [1087, 142] width 10 height 10
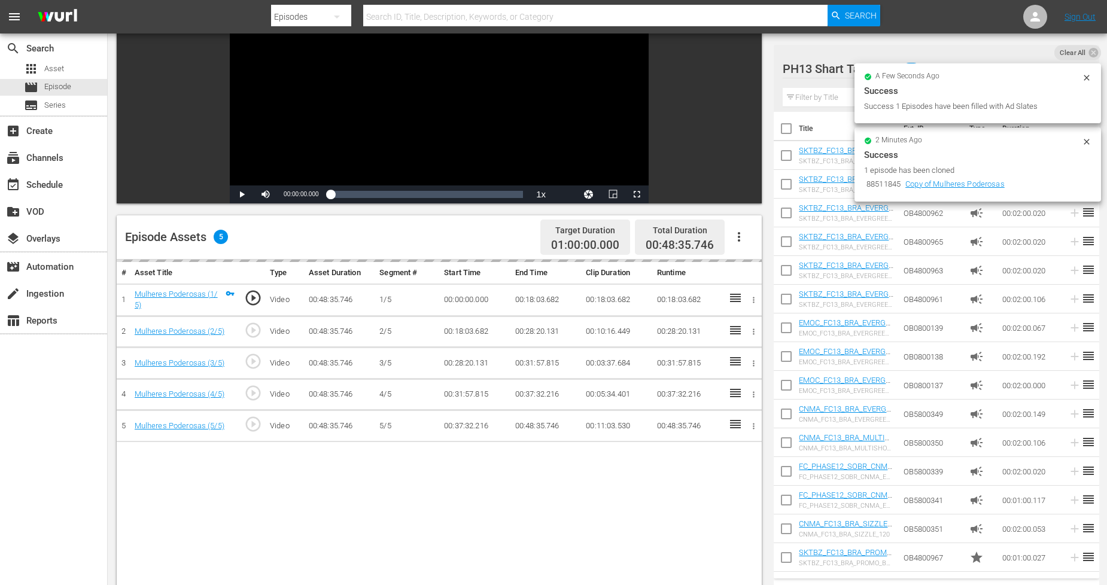
click at [1086, 77] on icon at bounding box center [1087, 78] width 10 height 10
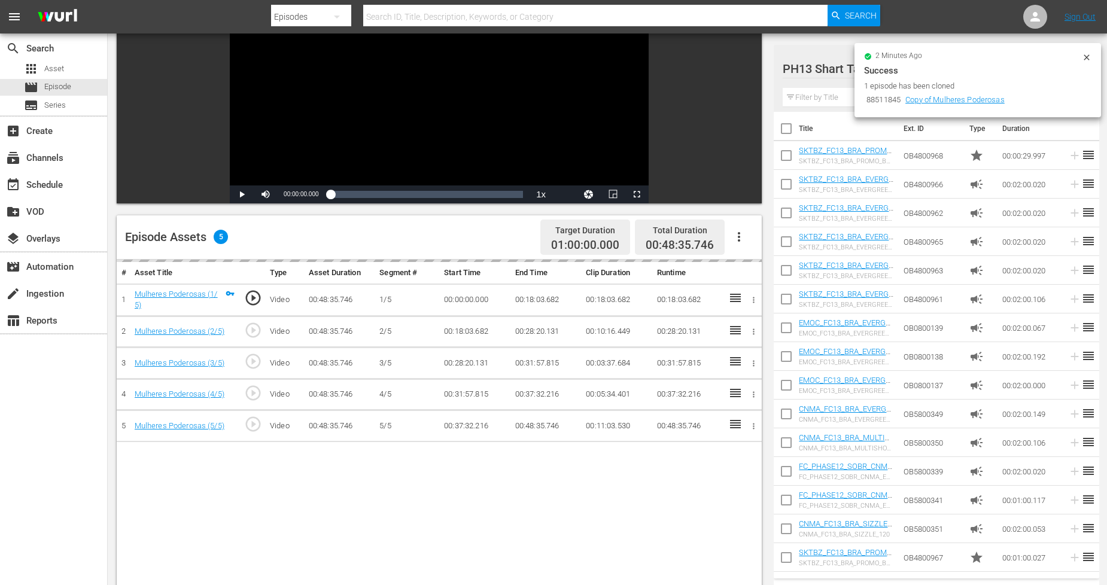
click at [1087, 59] on icon at bounding box center [1087, 58] width 10 height 10
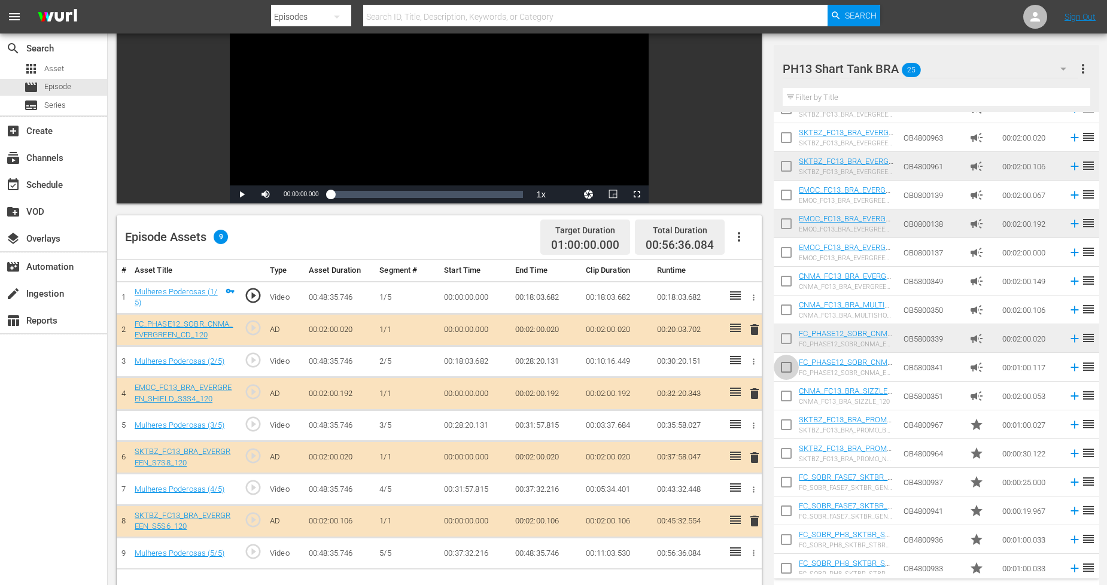
click at [779, 365] on input "checkbox" at bounding box center [786, 369] width 25 height 25
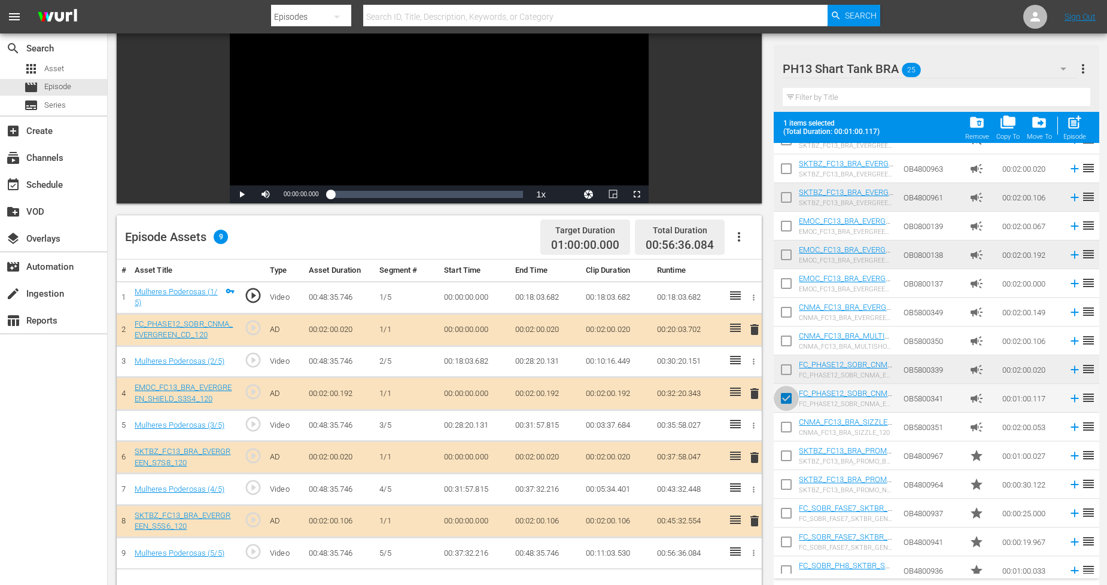
click at [786, 397] on input "checkbox" at bounding box center [786, 400] width 25 height 25
checkbox input "false"
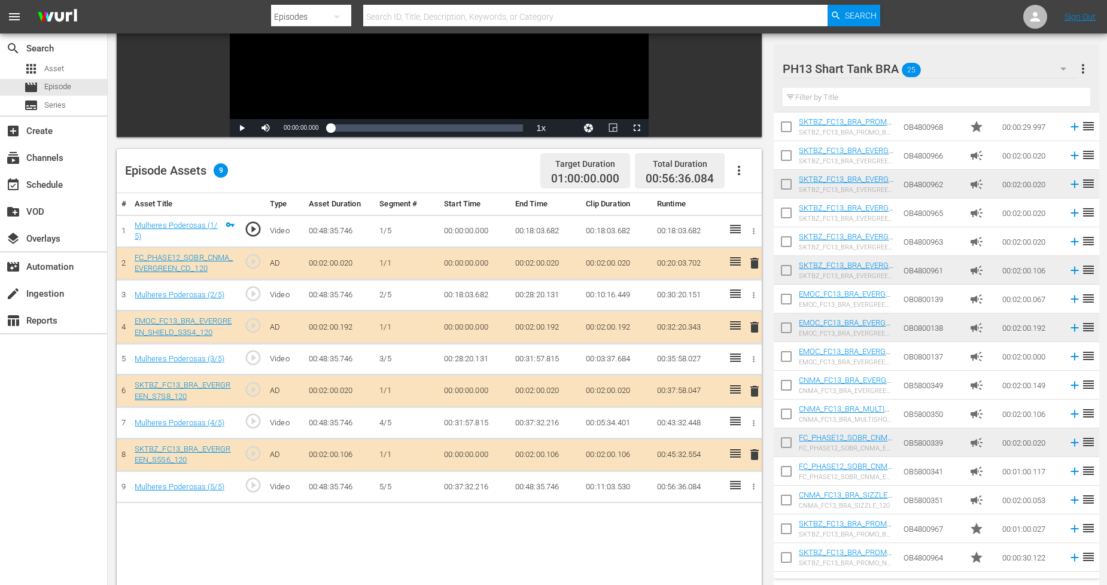
scroll to position [0, 0]
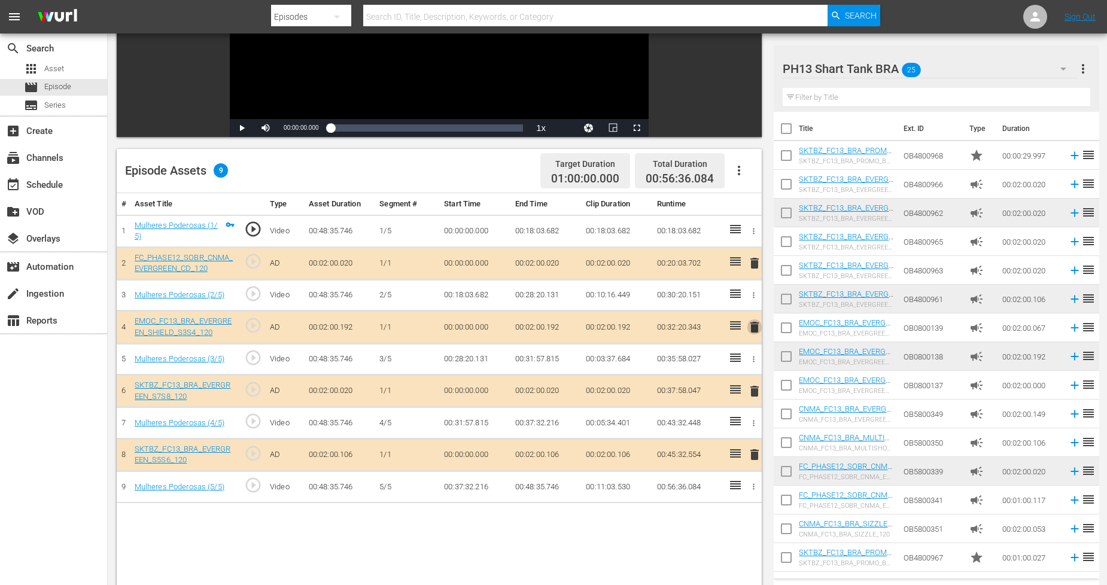
click at [753, 328] on span "delete" at bounding box center [754, 327] width 14 height 14
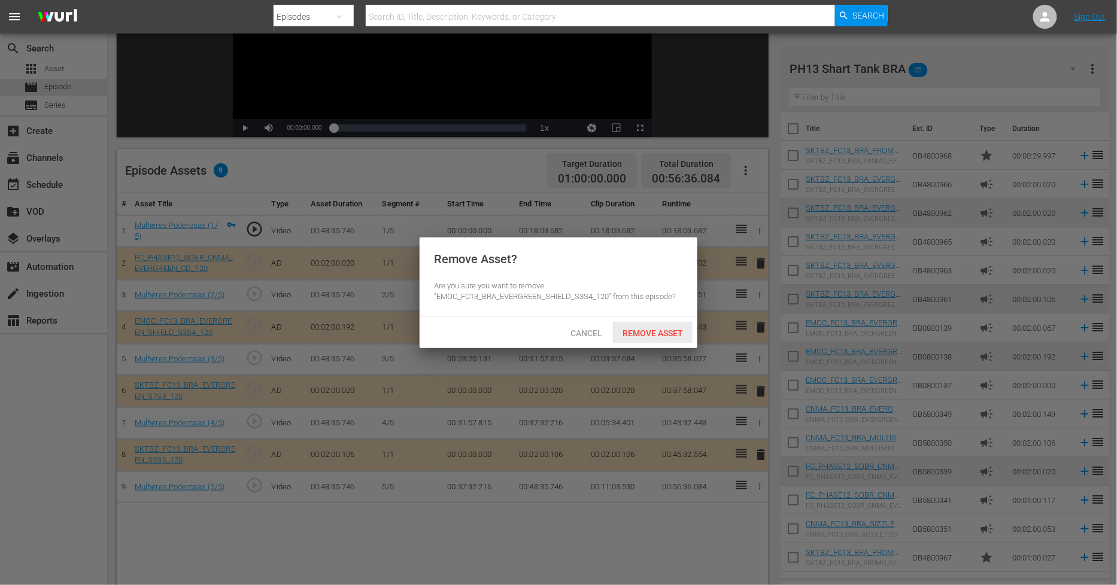
click at [656, 325] on div "Remove Asset" at bounding box center [653, 333] width 80 height 22
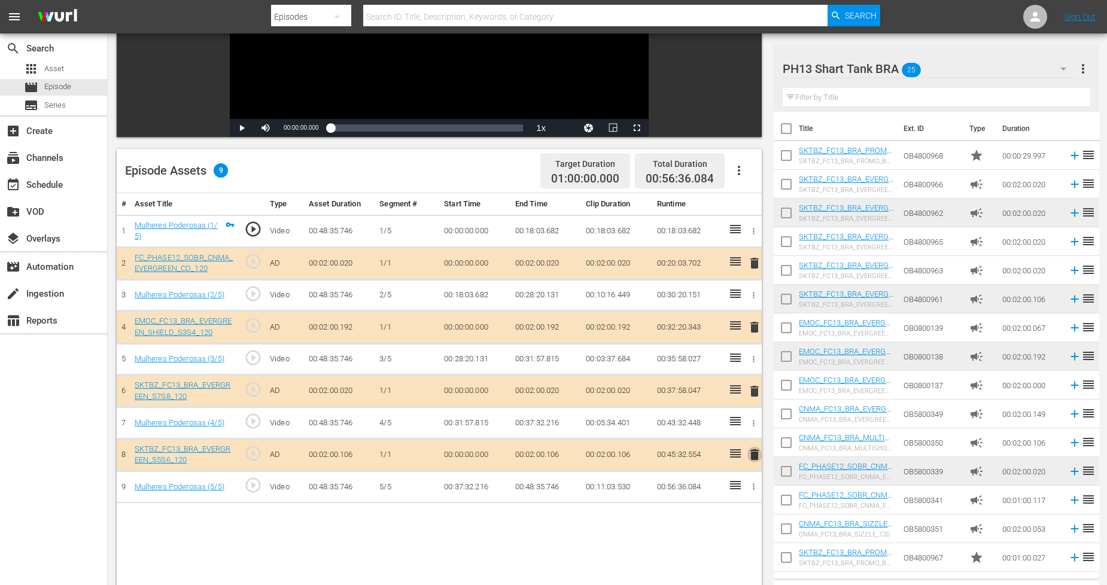
click at [752, 458] on span "delete" at bounding box center [754, 455] width 14 height 14
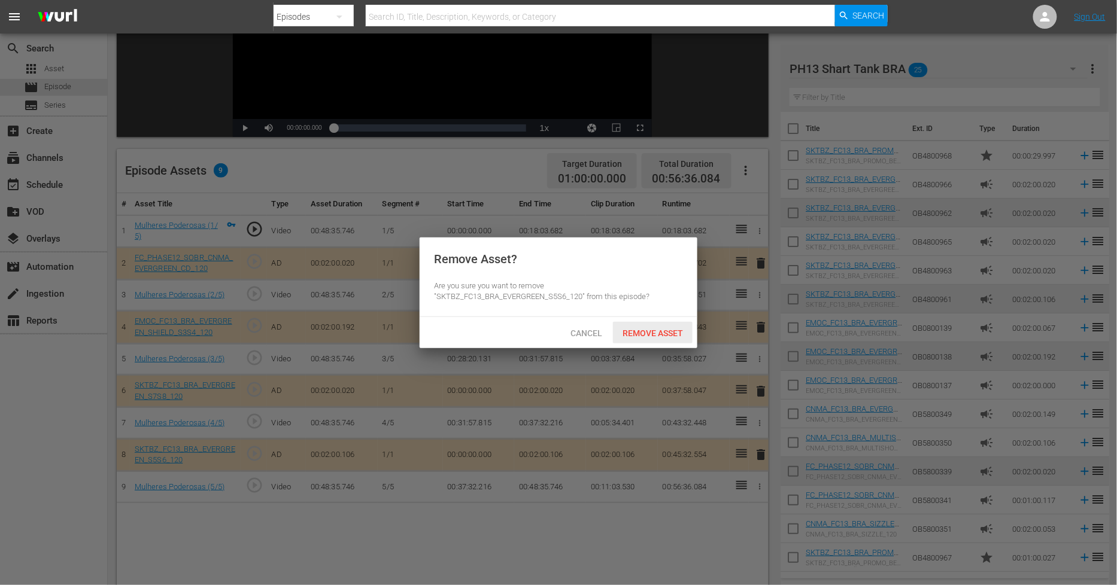
click at [662, 332] on span "Remove Asset" at bounding box center [653, 334] width 80 height 10
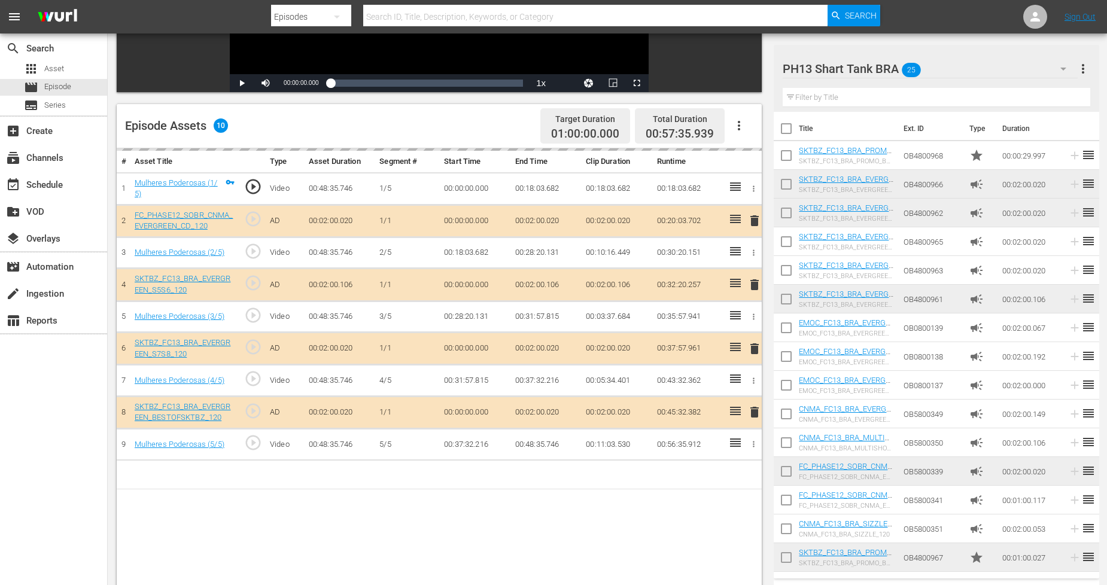
click at [1040, 67] on div "PH13 Shart Tank BRA 25" at bounding box center [930, 69] width 295 height 34
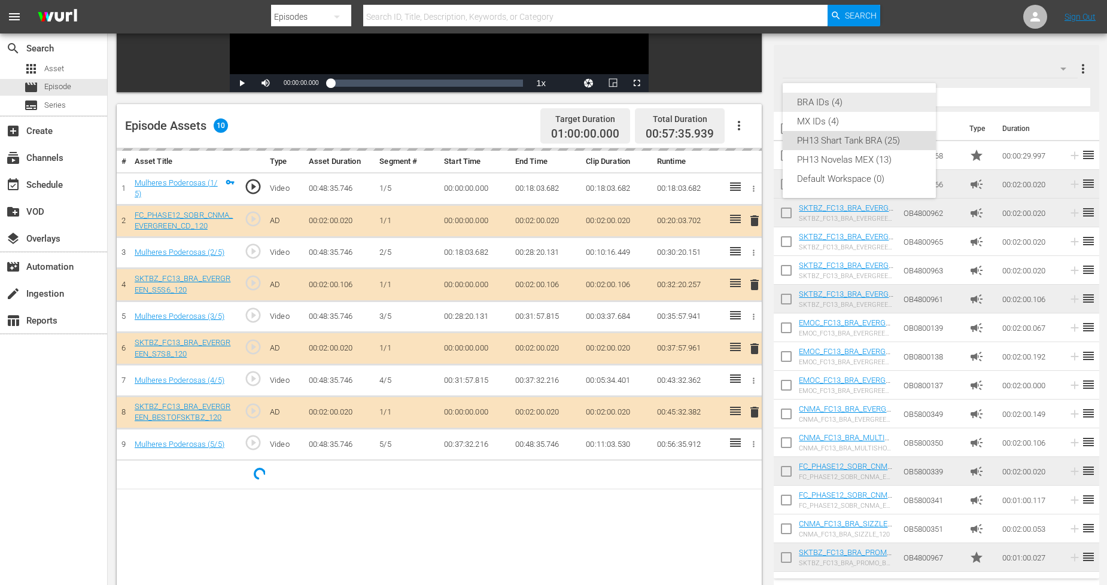
click at [880, 102] on div "BRA IDs (4)" at bounding box center [859, 102] width 124 height 19
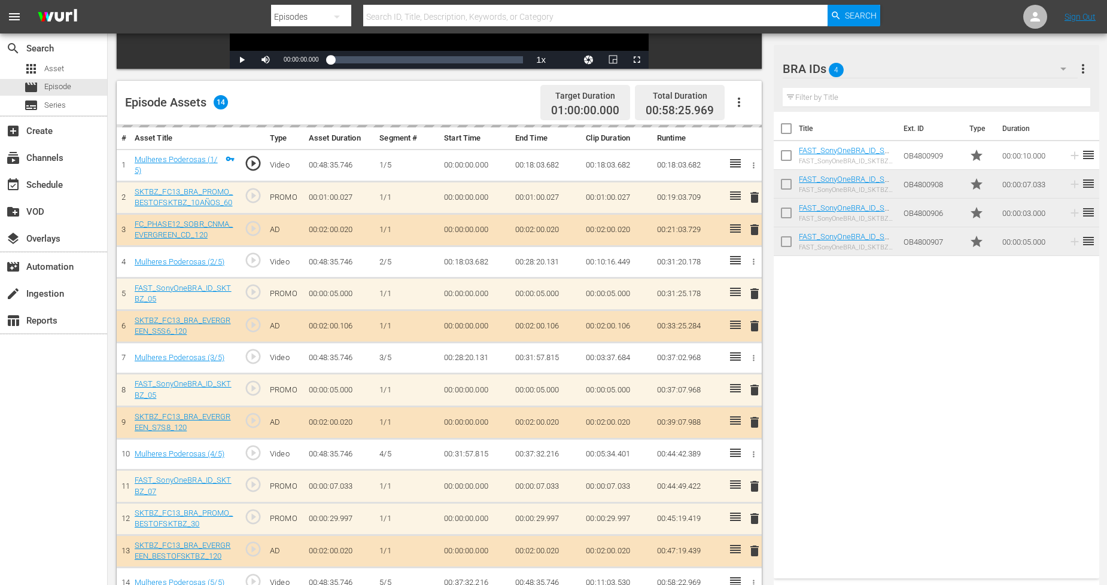
scroll to position [244, 0]
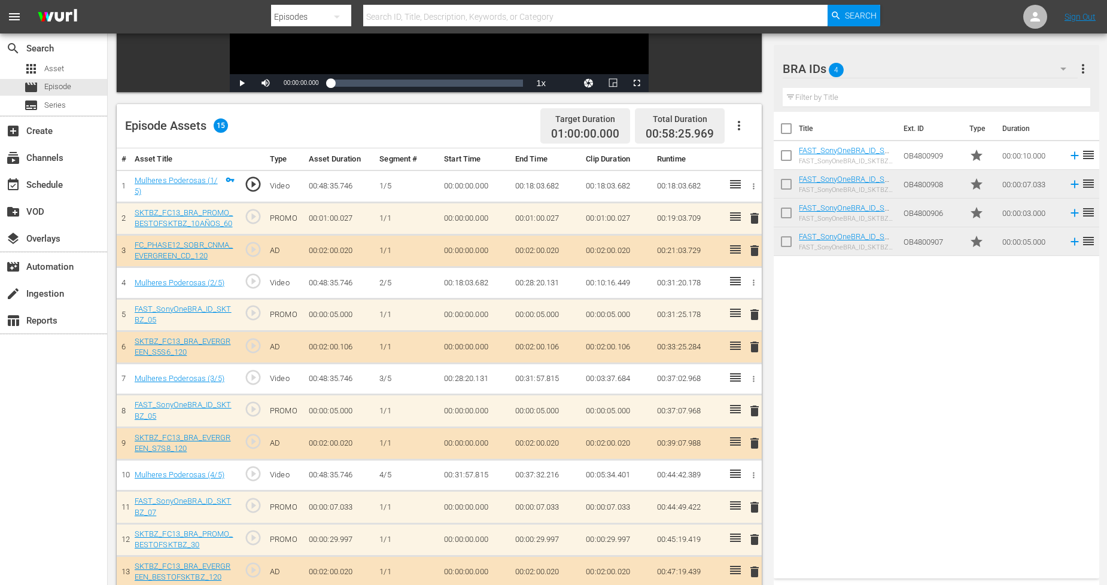
click at [754, 218] on span "delete" at bounding box center [754, 218] width 14 height 14
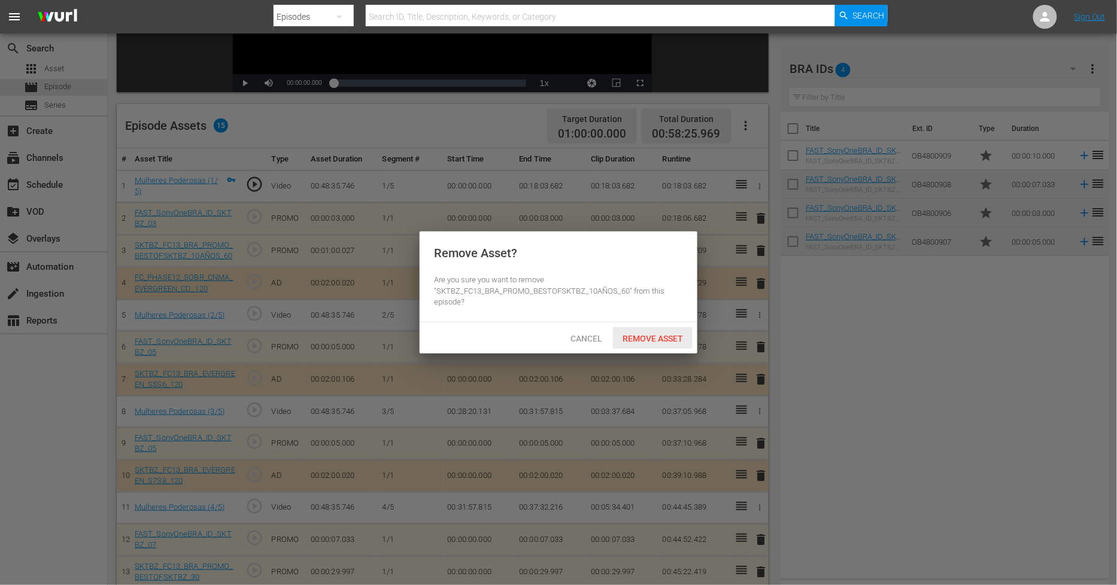
click at [657, 337] on span "Remove Asset" at bounding box center [653, 339] width 80 height 10
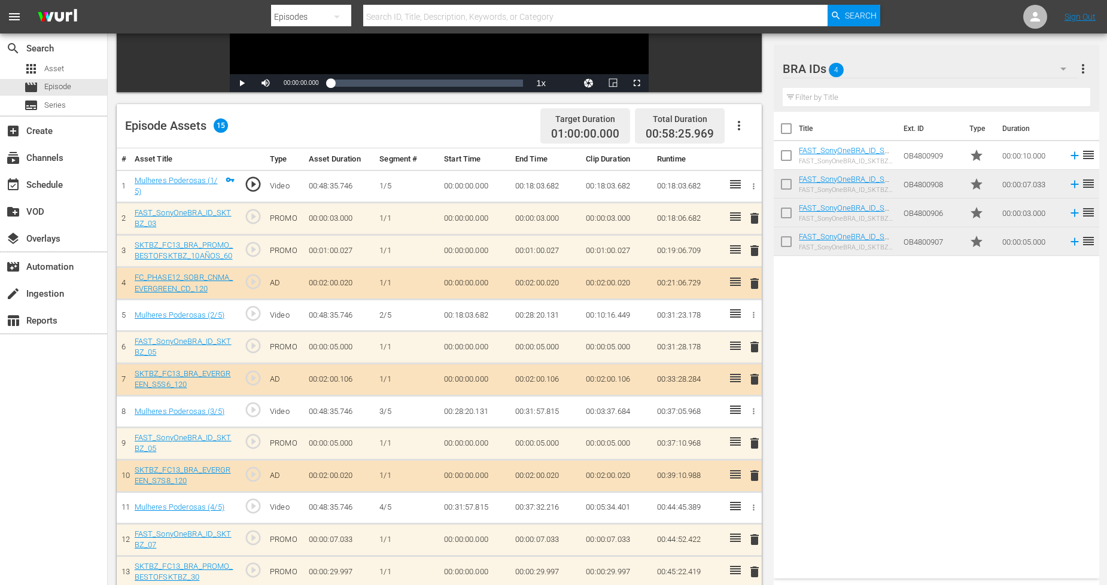
click at [1037, 62] on div "BRA IDs 4" at bounding box center [930, 69] width 295 height 34
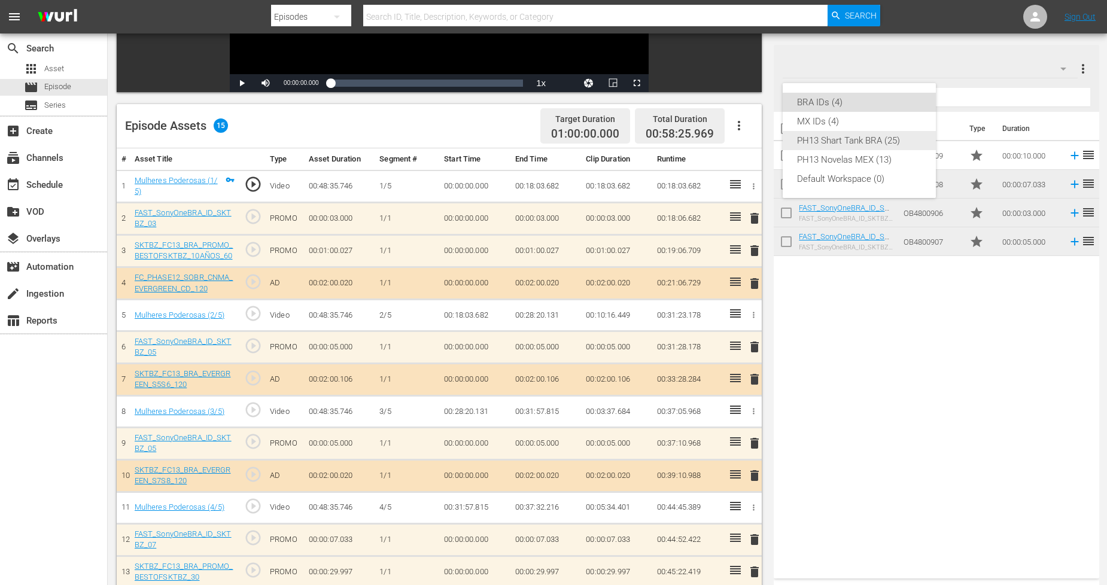
click at [895, 145] on div "PH13 Shart Tank BRA (25)" at bounding box center [859, 140] width 124 height 19
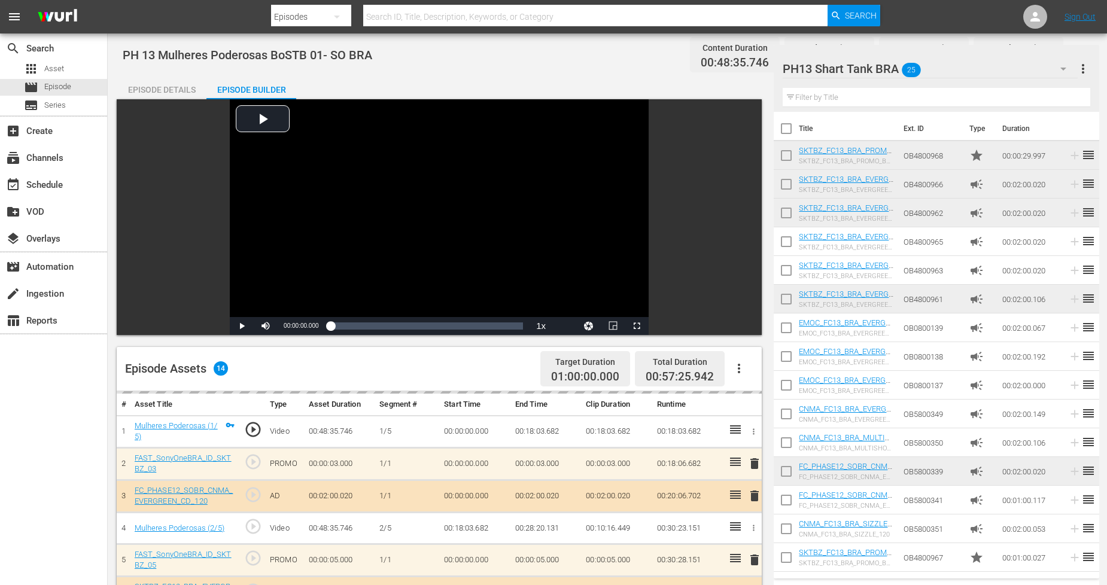
scroll to position [0, 0]
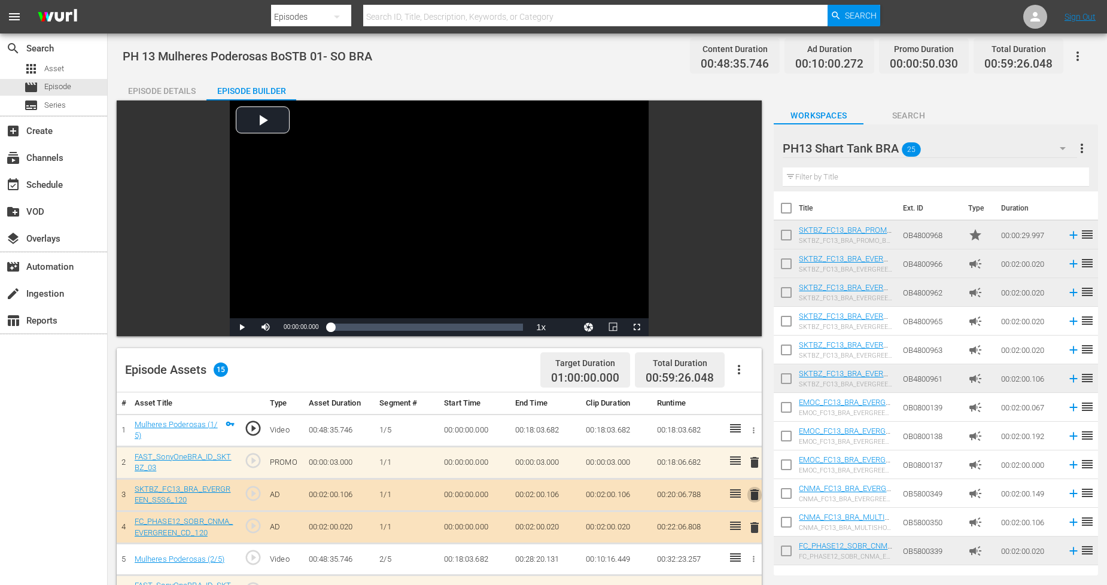
click at [758, 499] on span "delete" at bounding box center [754, 495] width 14 height 14
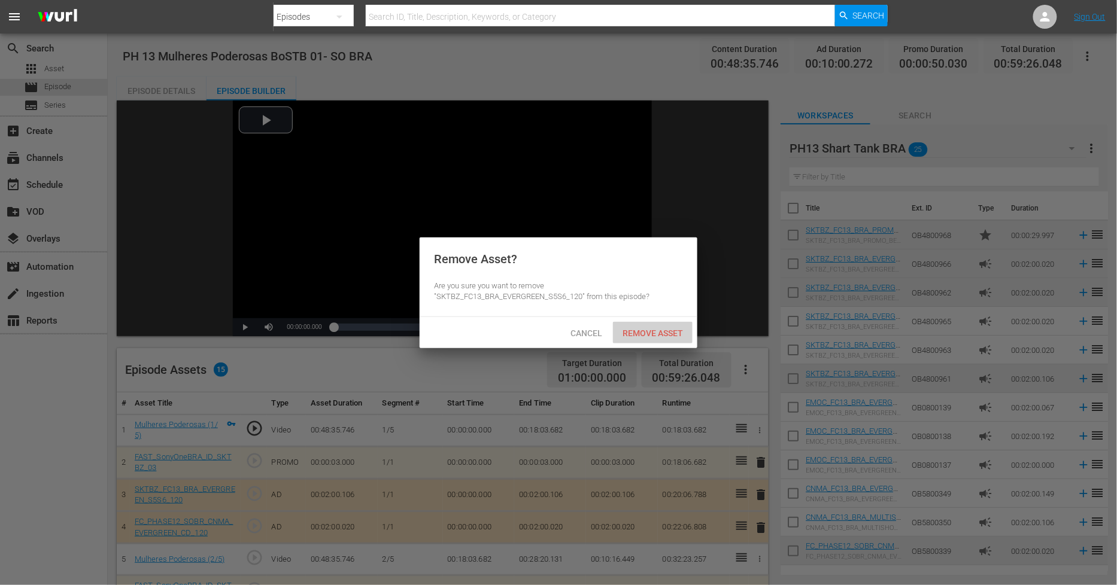
click at [671, 329] on span "Remove Asset" at bounding box center [653, 334] width 80 height 10
